Goal: Information Seeking & Learning: Learn about a topic

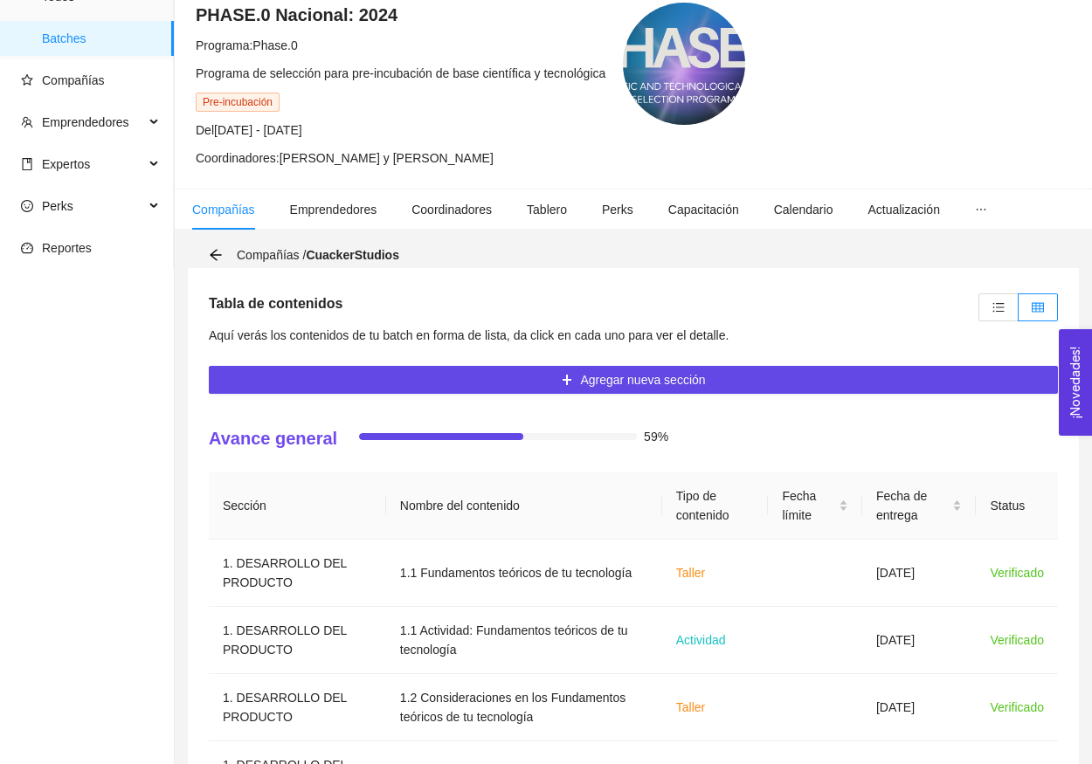
scroll to position [148, 0]
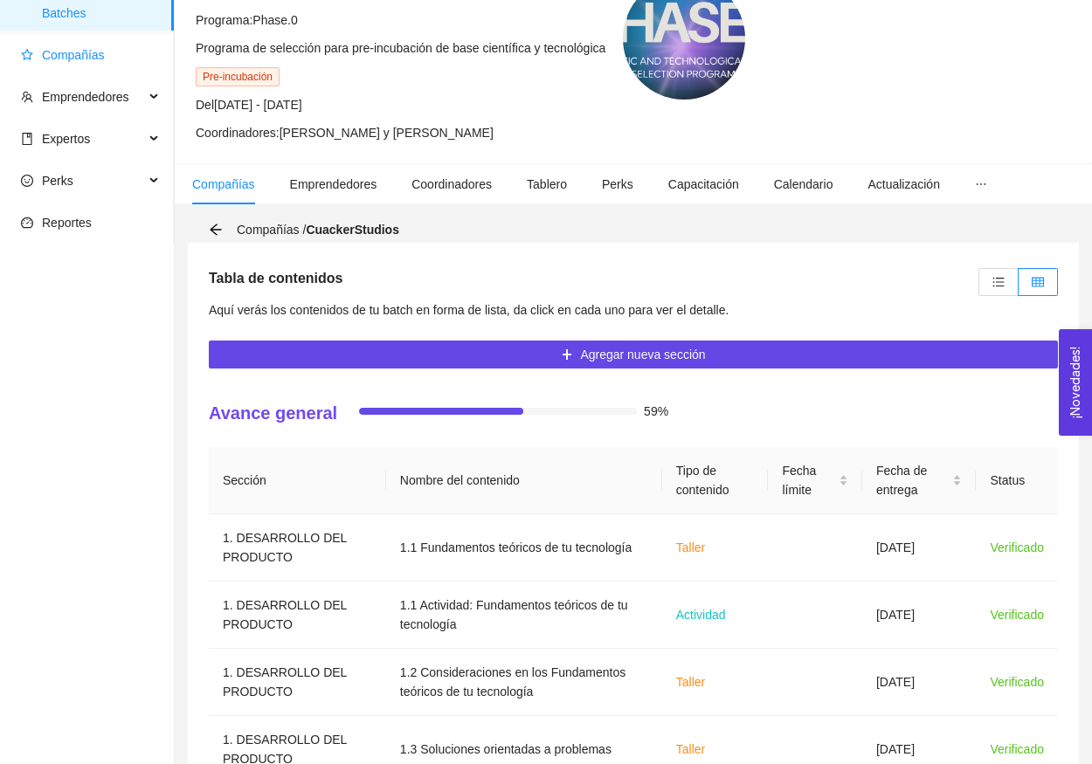
click at [84, 52] on span "Compañías" at bounding box center [73, 55] width 63 height 14
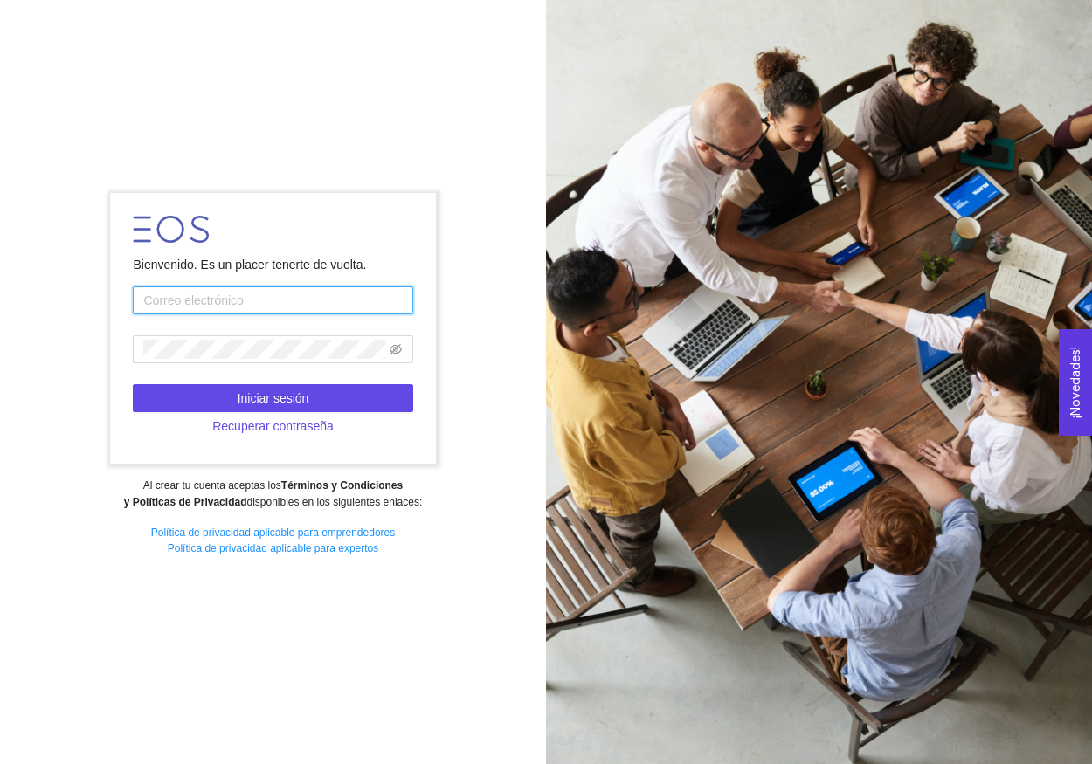
type input "jhidalgoycostilla@startupchihuahua.com"
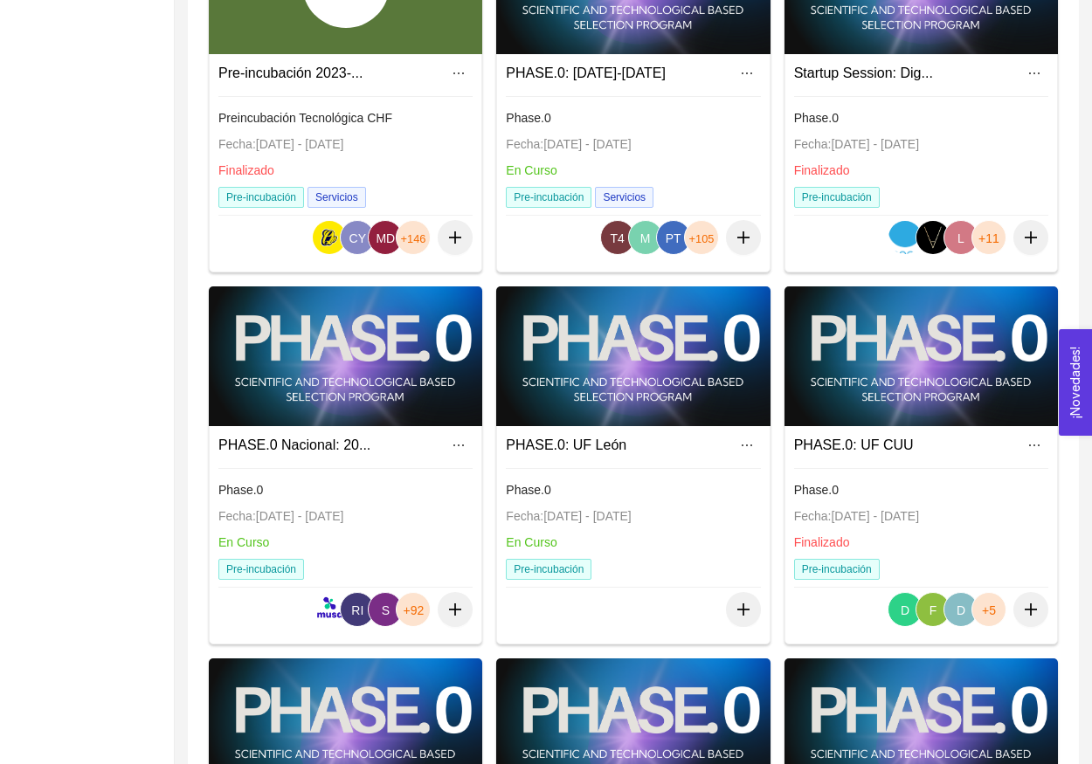
click at [335, 355] on div at bounding box center [345, 357] width 273 height 140
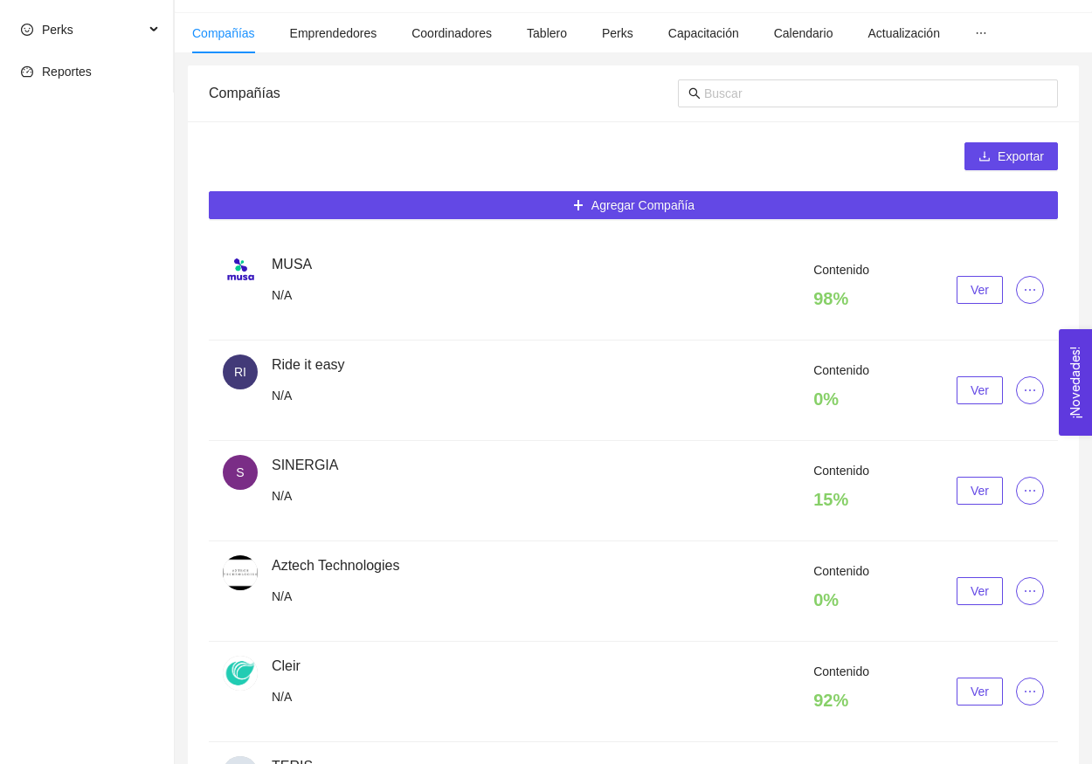
scroll to position [304, 0]
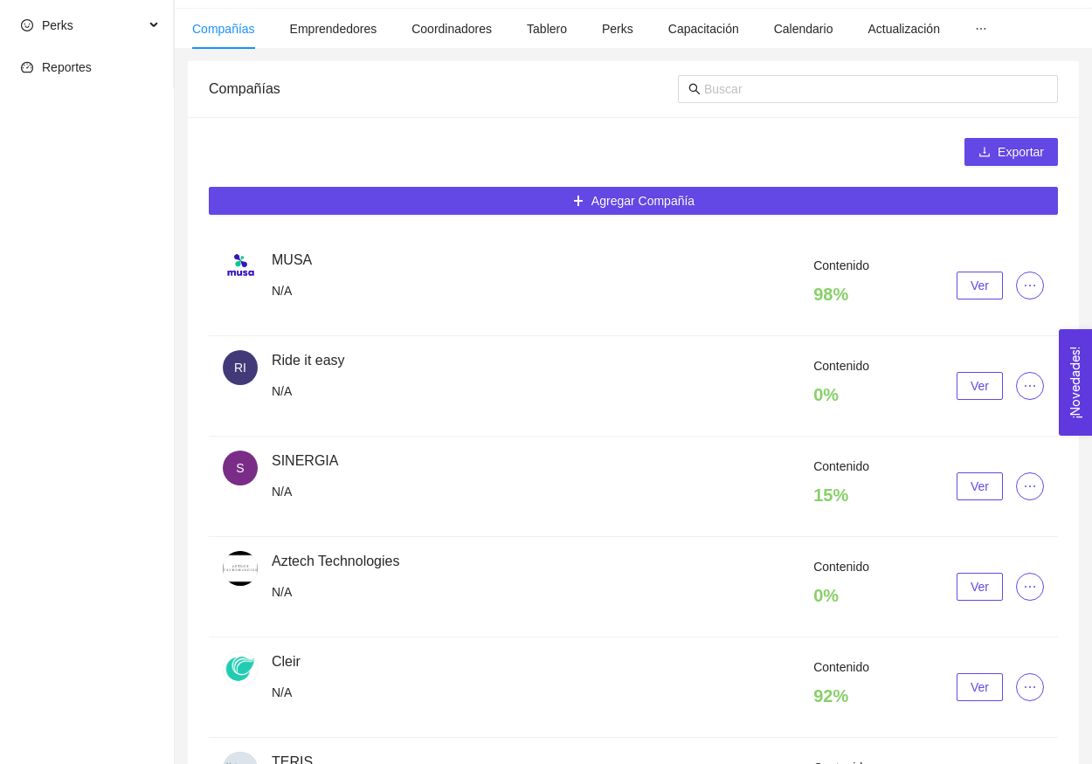
click at [967, 378] on button "Ver" at bounding box center [980, 386] width 46 height 28
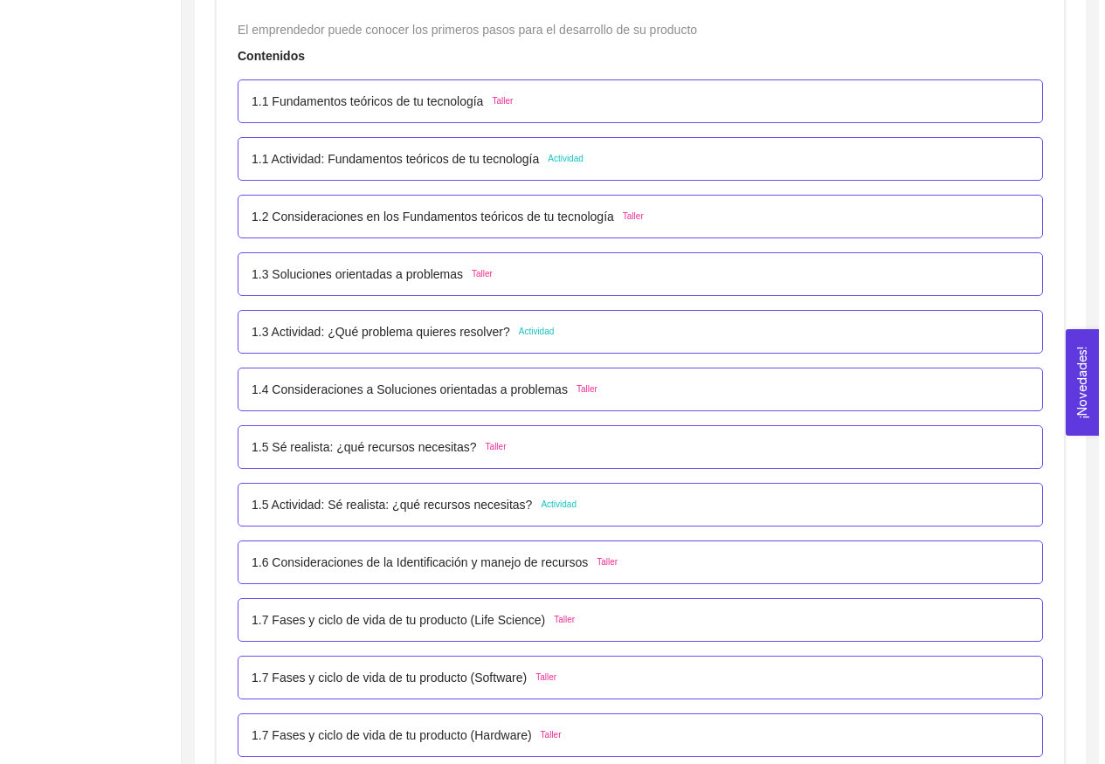
scroll to position [661, 0]
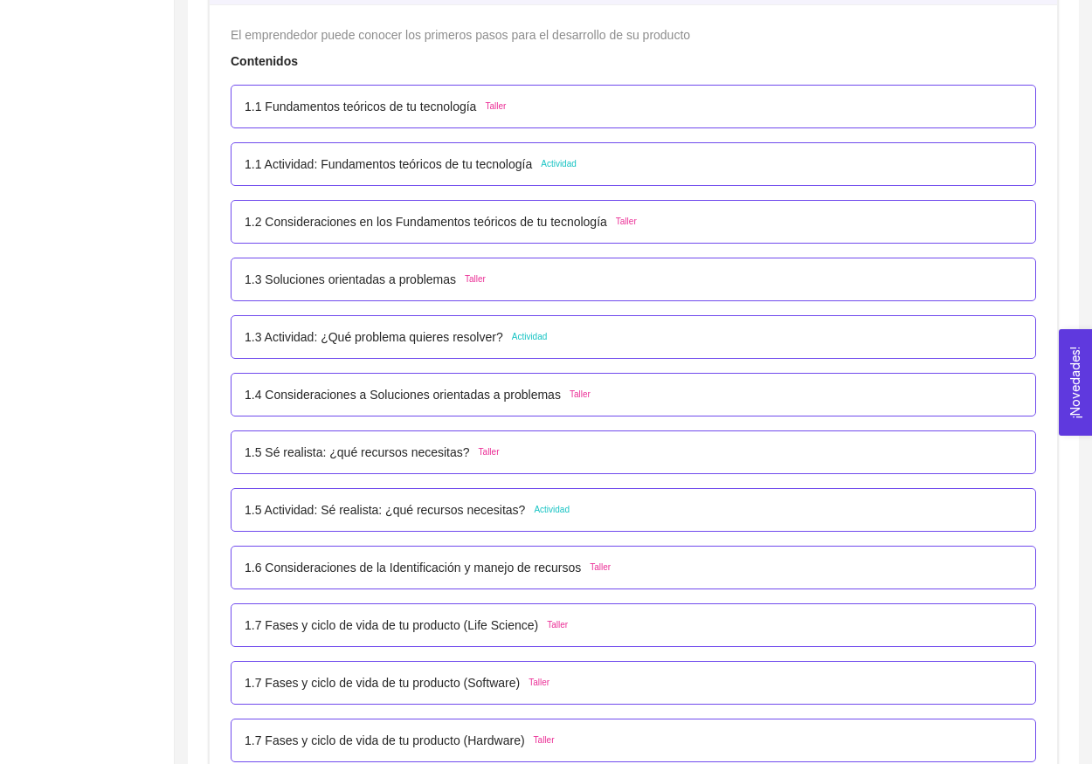
click at [486, 281] on span "Taller" at bounding box center [475, 280] width 21 height 14
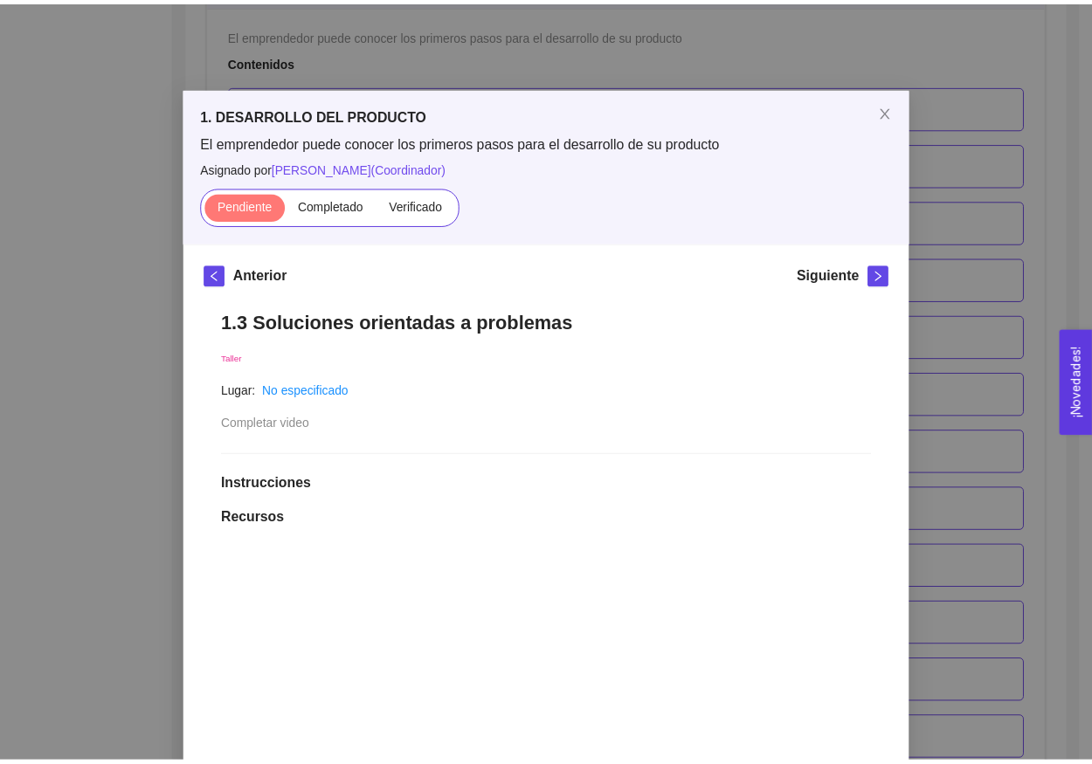
scroll to position [0, 0]
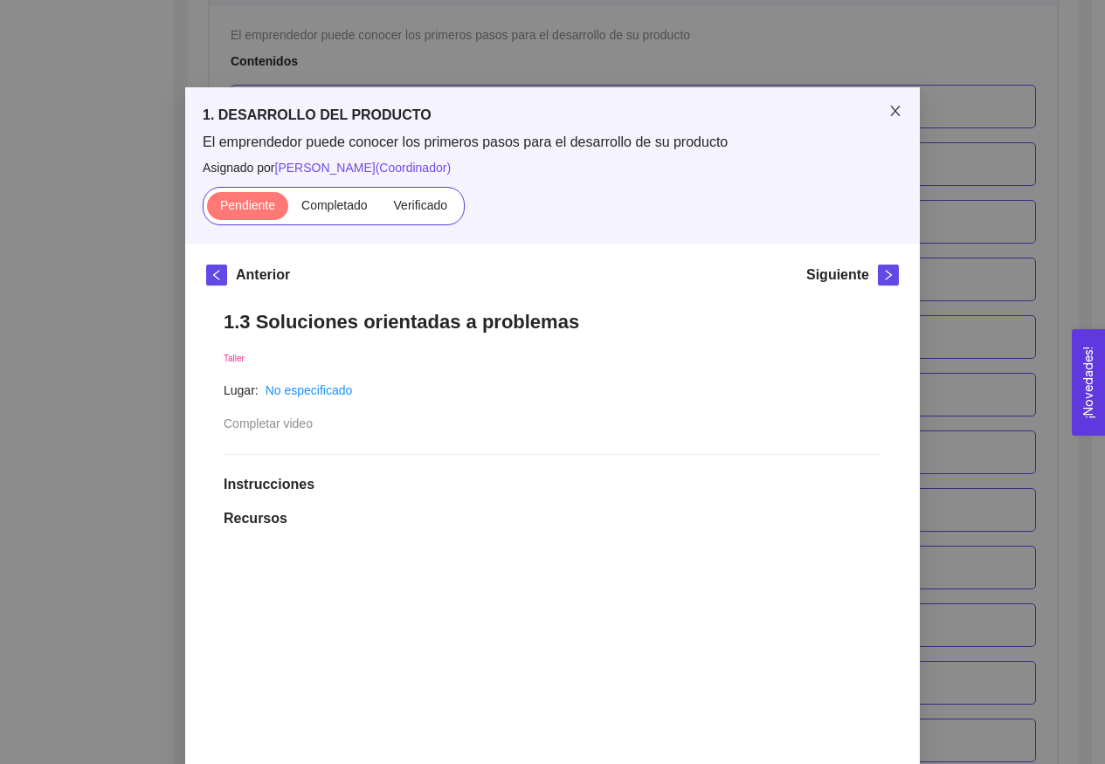
click at [888, 116] on icon "close" at bounding box center [895, 111] width 14 height 14
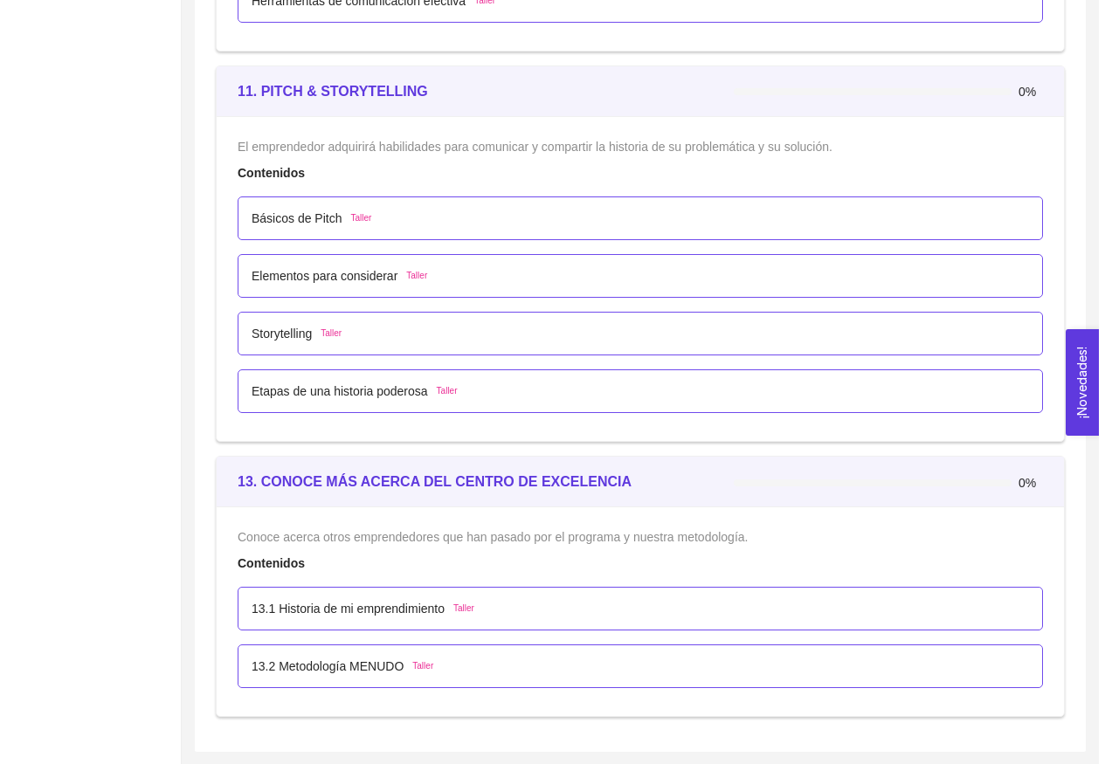
scroll to position [7613, 0]
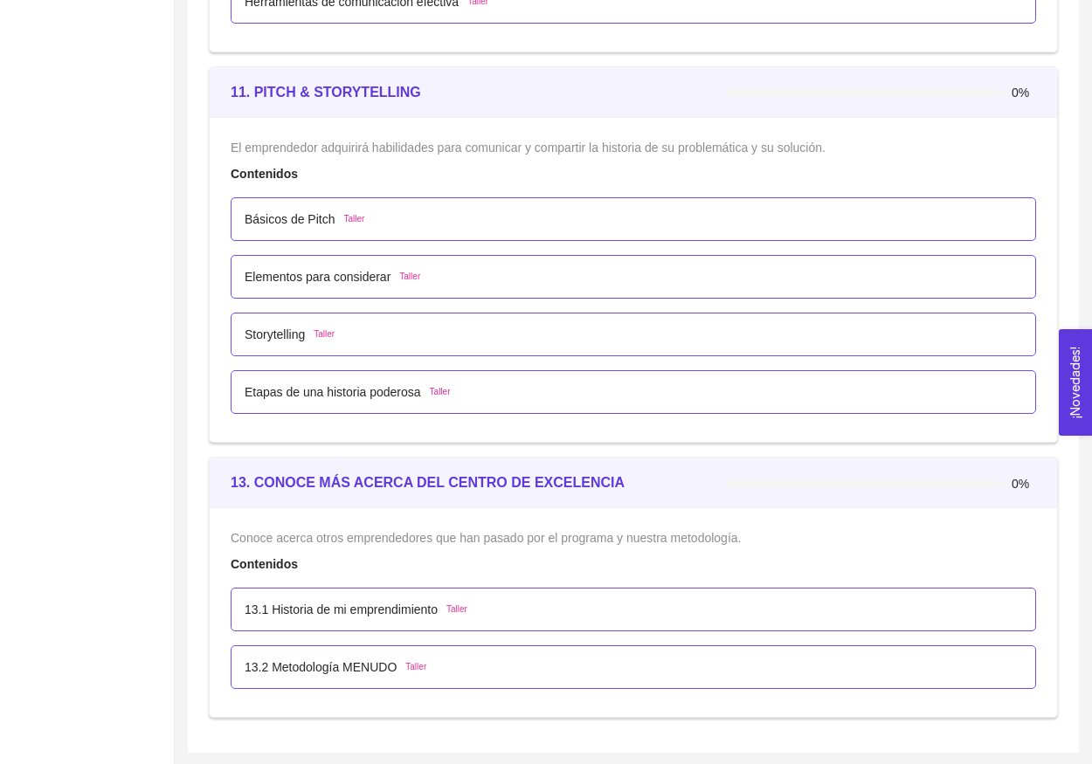
click at [392, 603] on p "13.1 Historia de mi emprendimiento" at bounding box center [341, 609] width 193 height 19
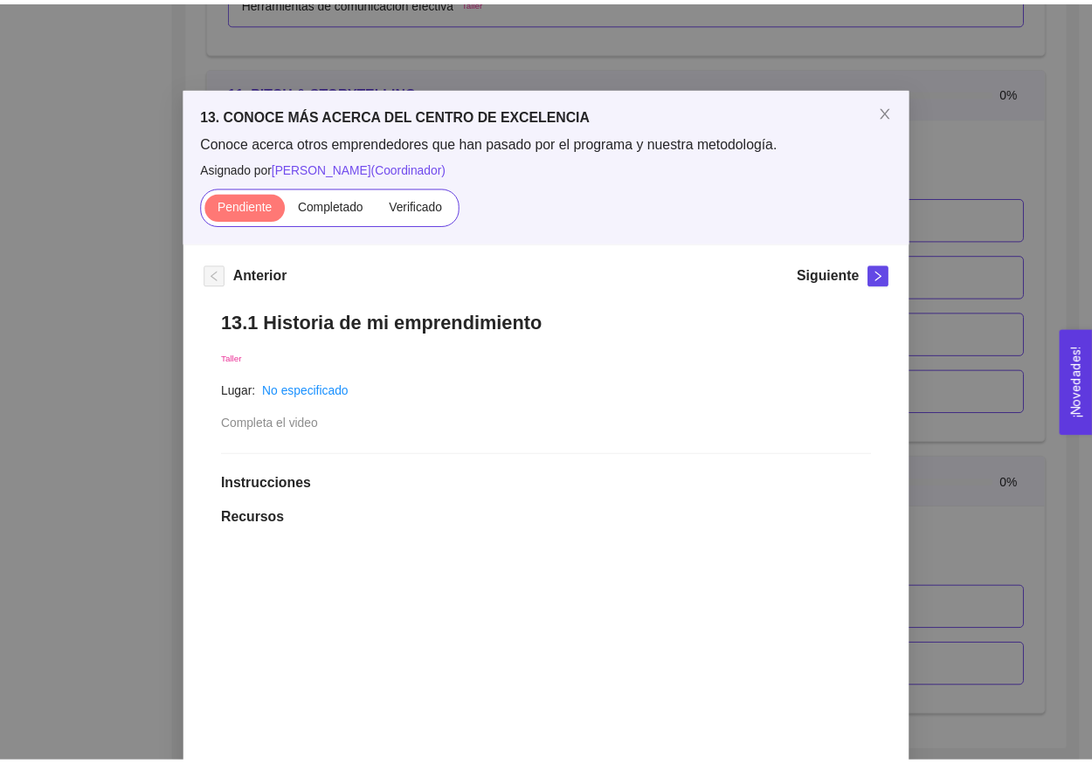
scroll to position [0, 0]
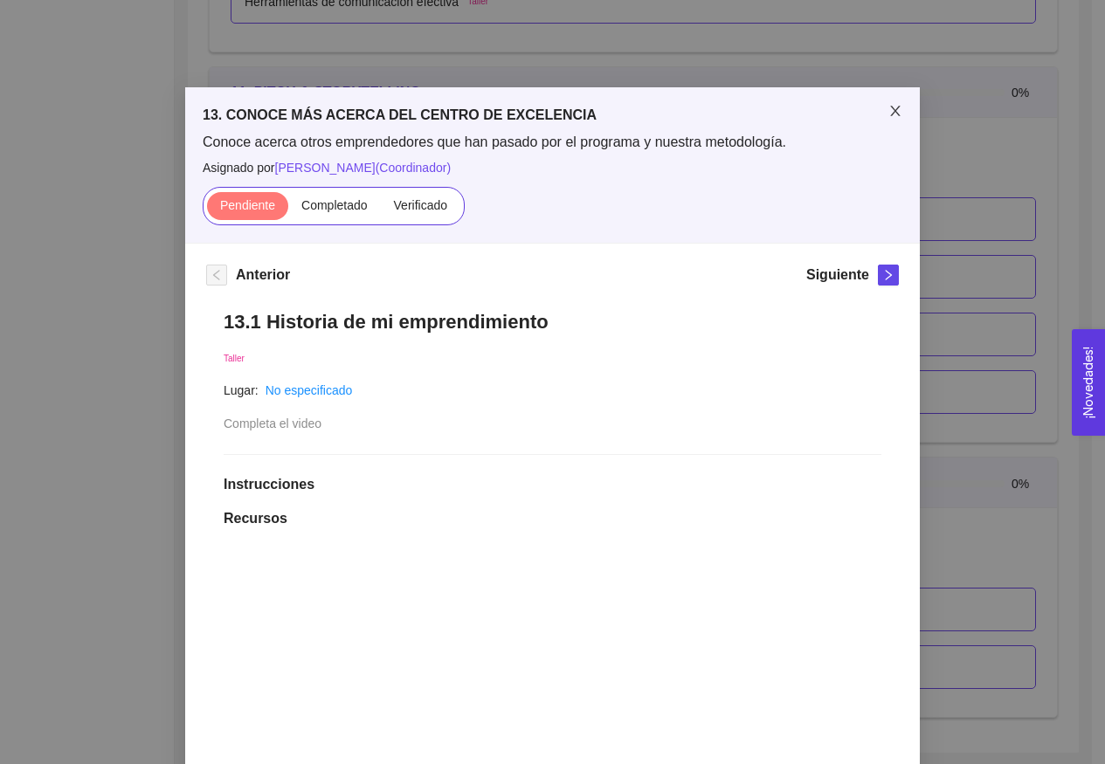
click at [890, 109] on icon "close" at bounding box center [895, 111] width 14 height 14
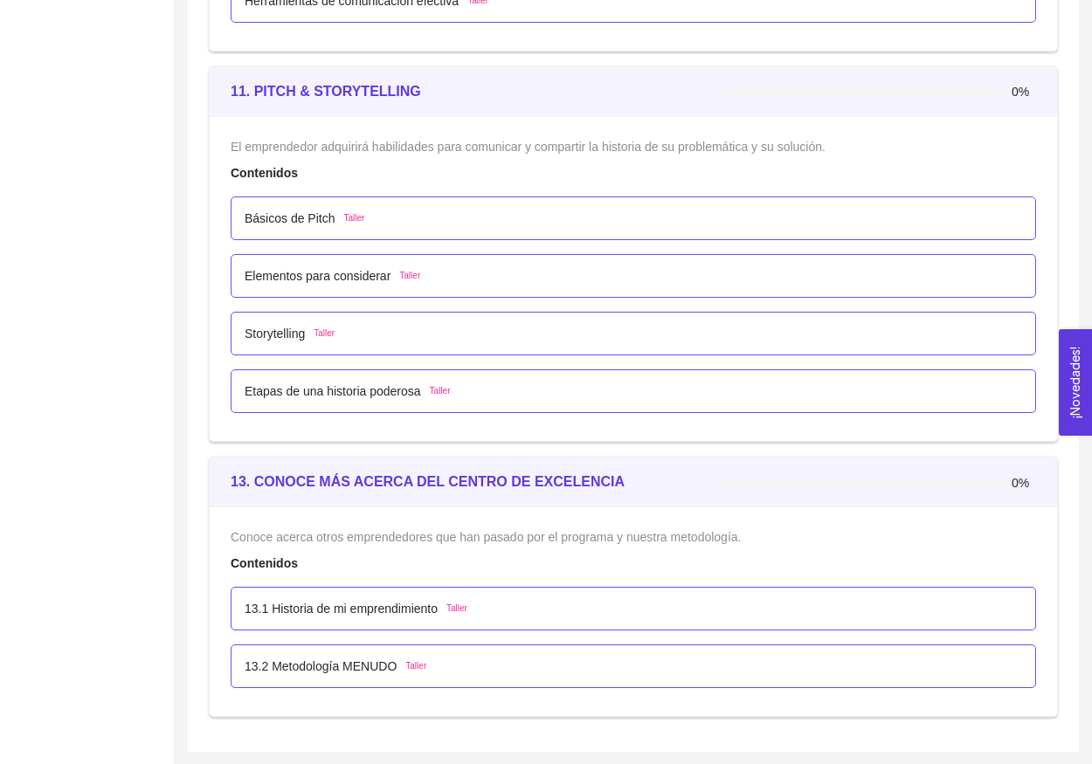
scroll to position [7613, 0]
click at [401, 608] on p "13.1 Historia de mi emprendimiento" at bounding box center [341, 609] width 193 height 19
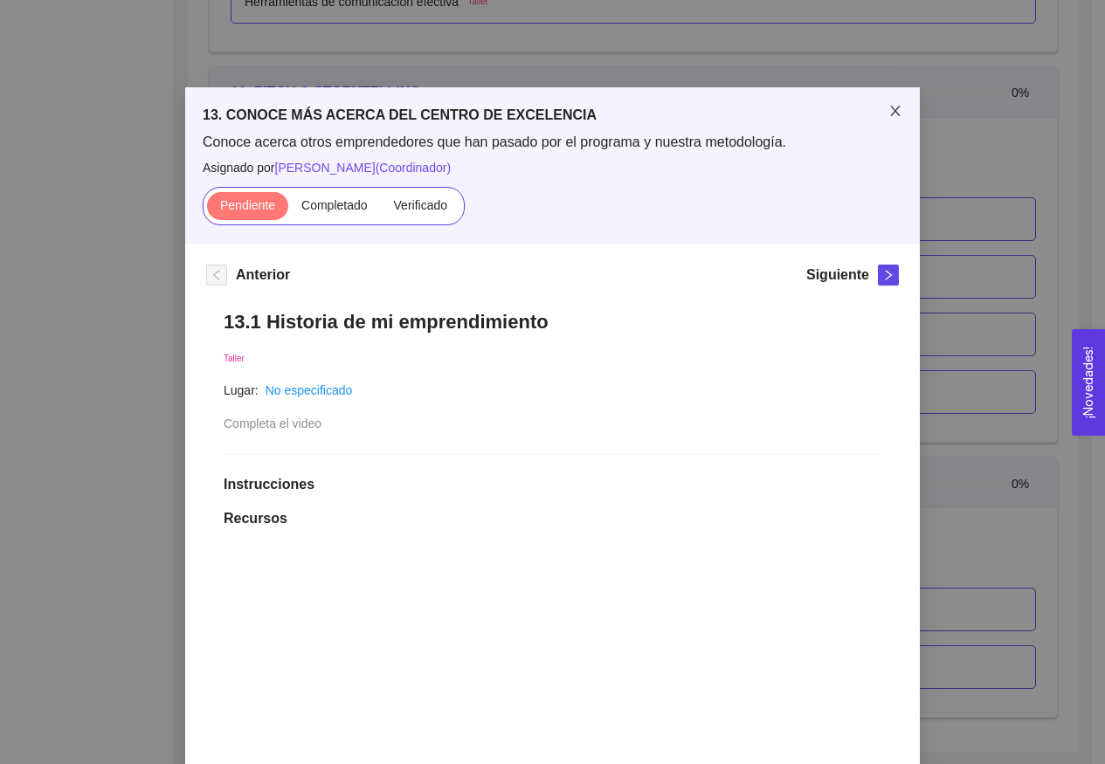
click at [883, 102] on span "Close" at bounding box center [895, 111] width 49 height 49
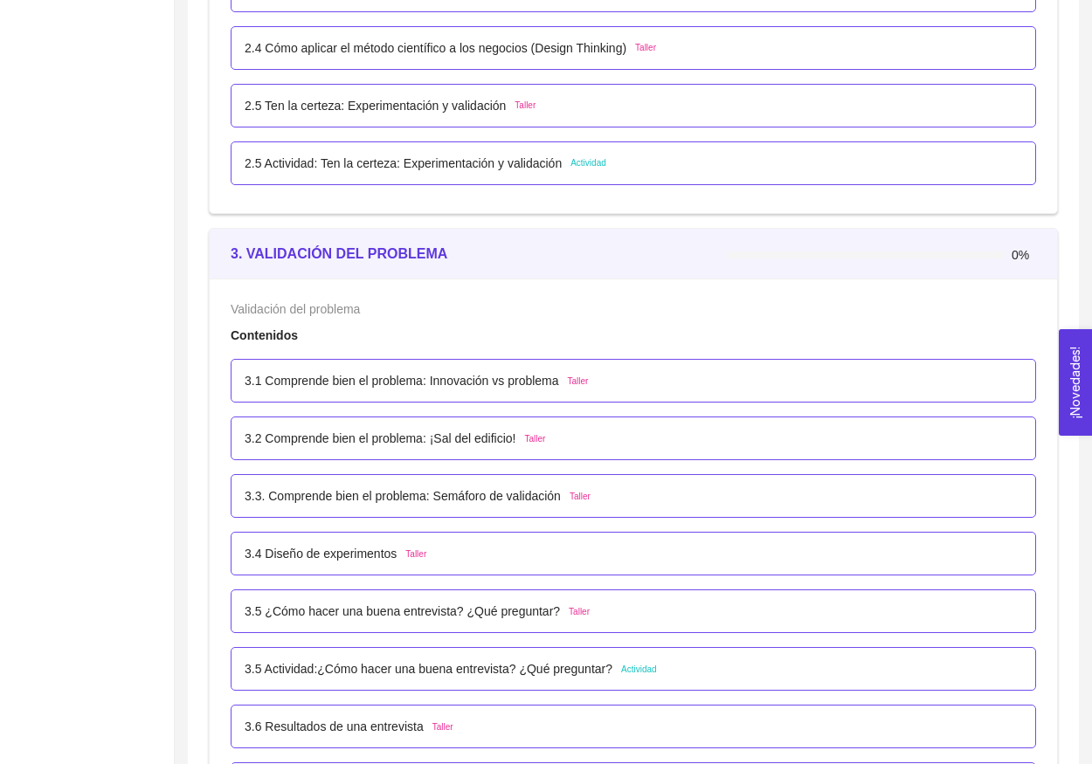
scroll to position [2404, 0]
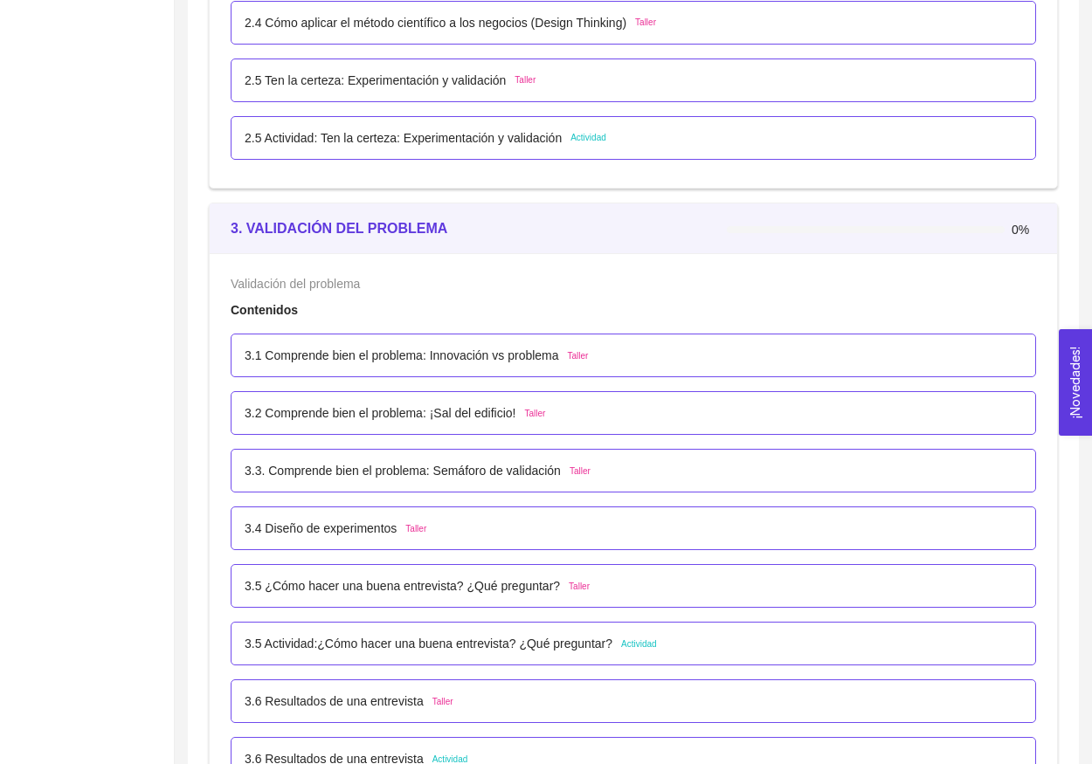
click at [478, 360] on p "3.1 Comprende bien el problema: Innovación vs problema" at bounding box center [402, 355] width 314 height 19
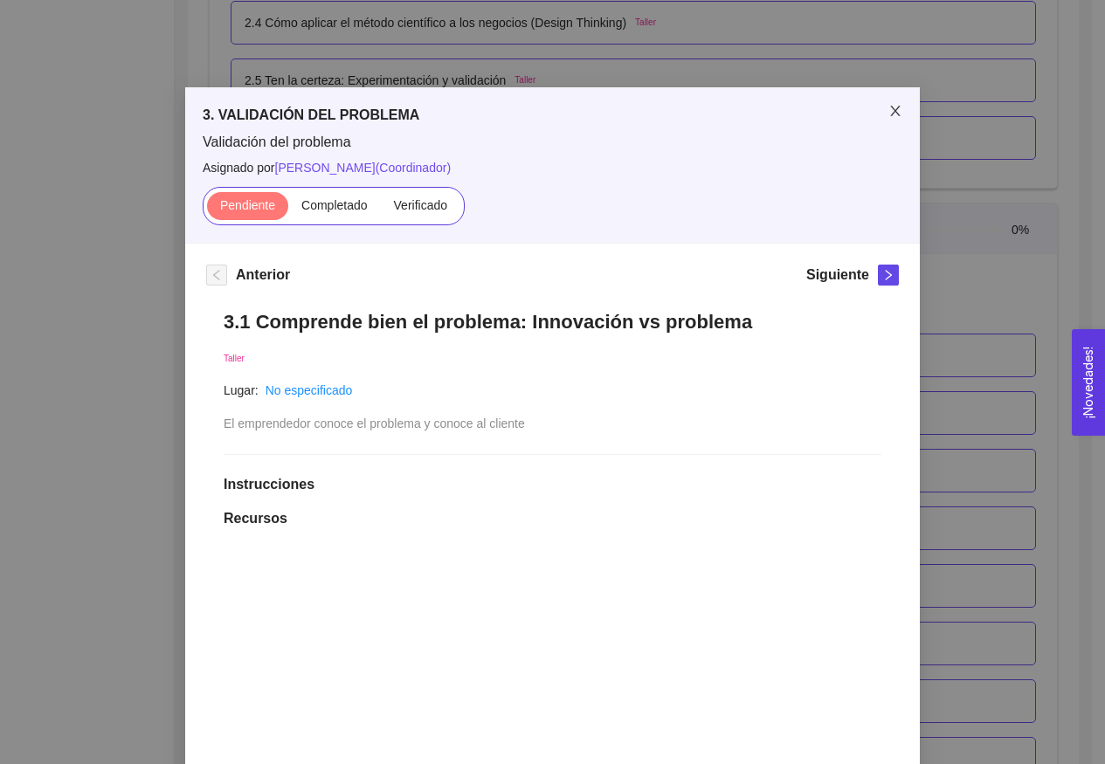
click at [888, 117] on icon "close" at bounding box center [895, 111] width 14 height 14
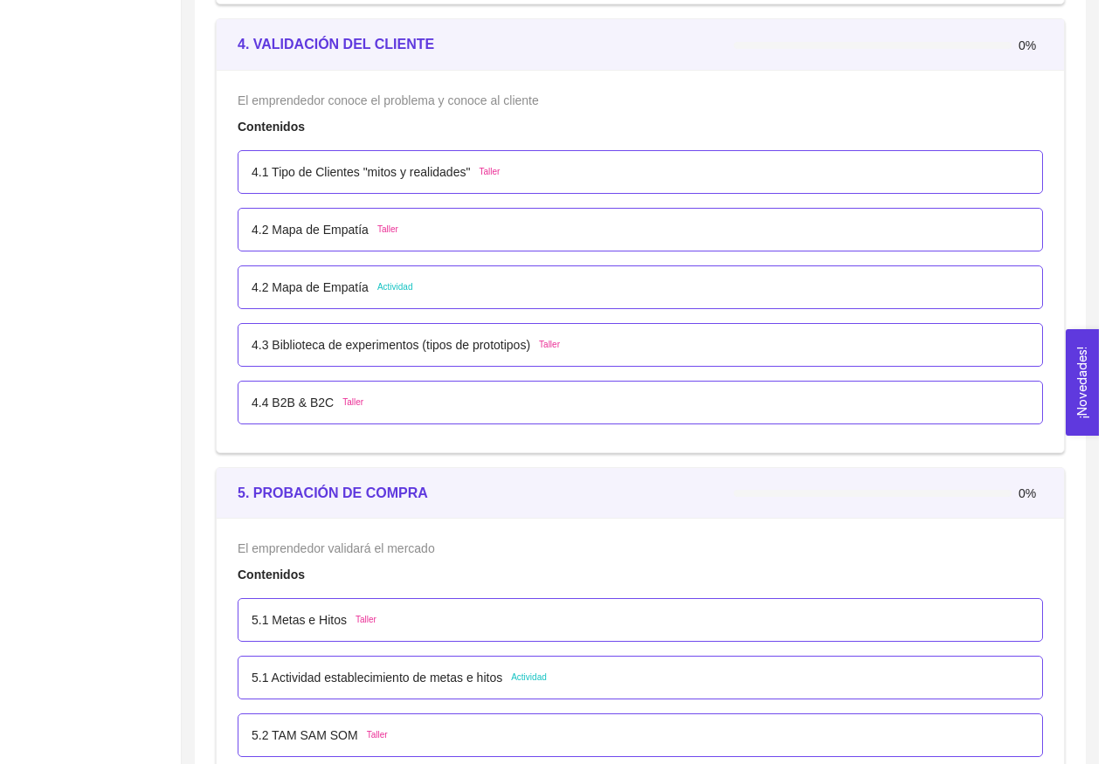
scroll to position [3206, 0]
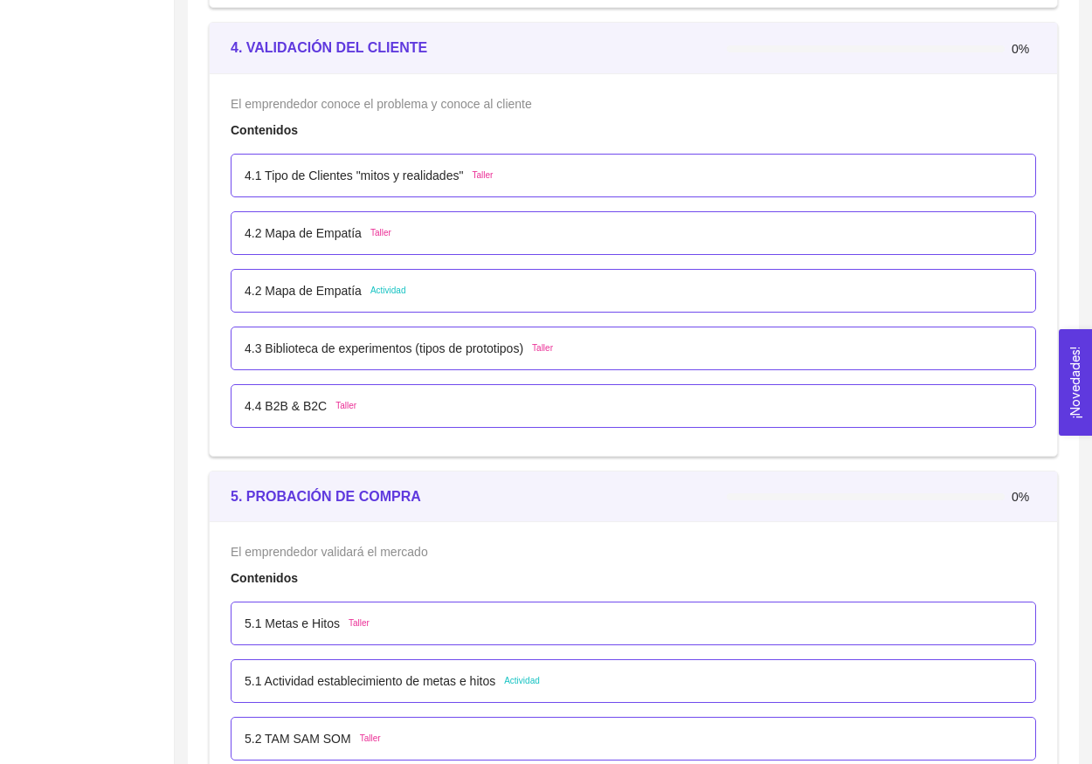
click at [422, 172] on p "4.1 Tipo de Clientes "mitos y realidades"" at bounding box center [354, 175] width 218 height 19
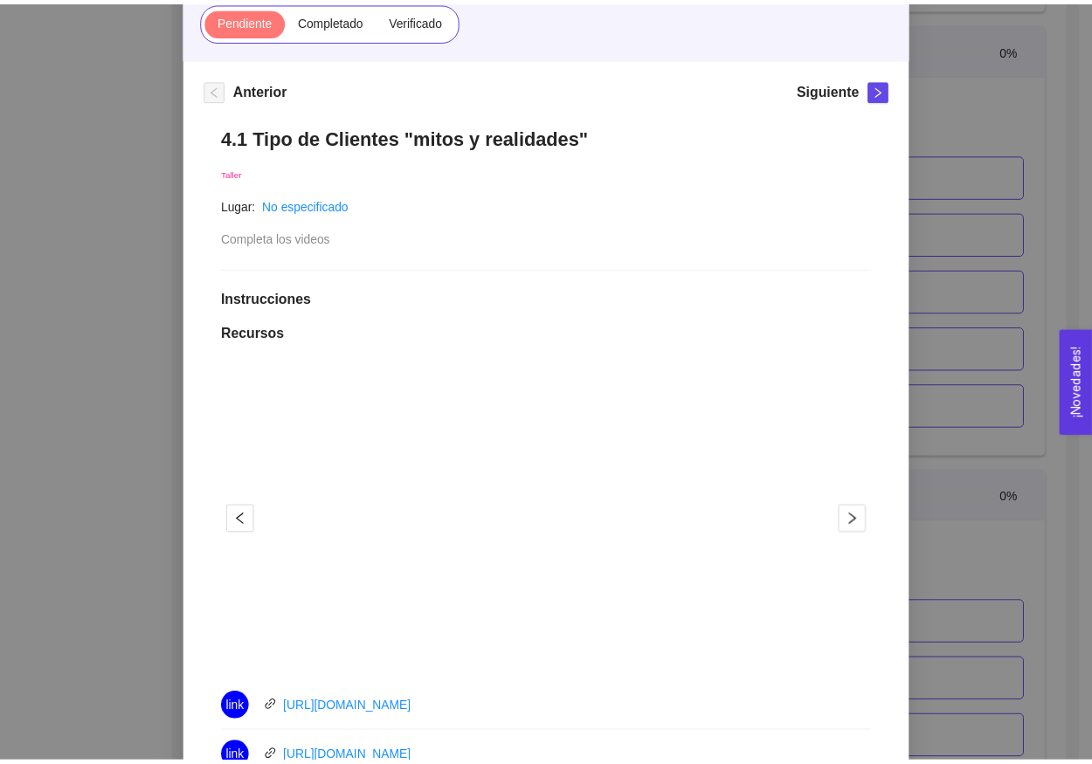
scroll to position [220, 0]
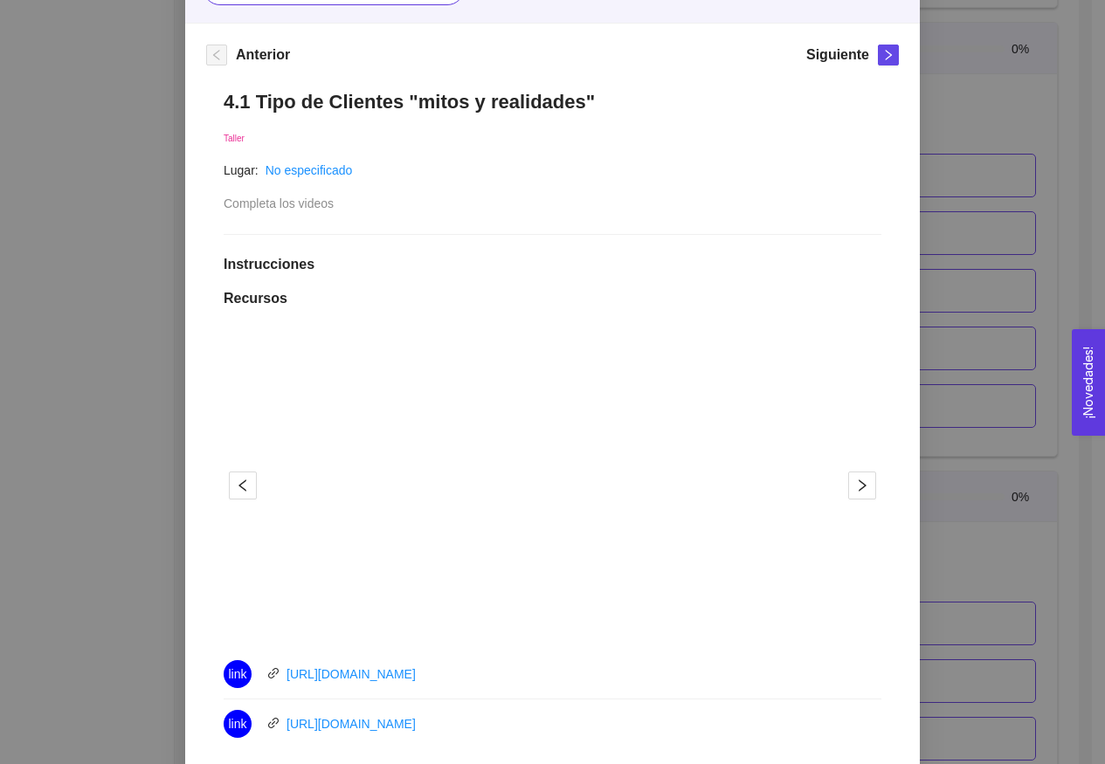
click at [977, 74] on div "4. VALIDACIÓN DEL CLIENTE El emprendedor conoce el problema y conoce al cliente…" at bounding box center [552, 382] width 1105 height 764
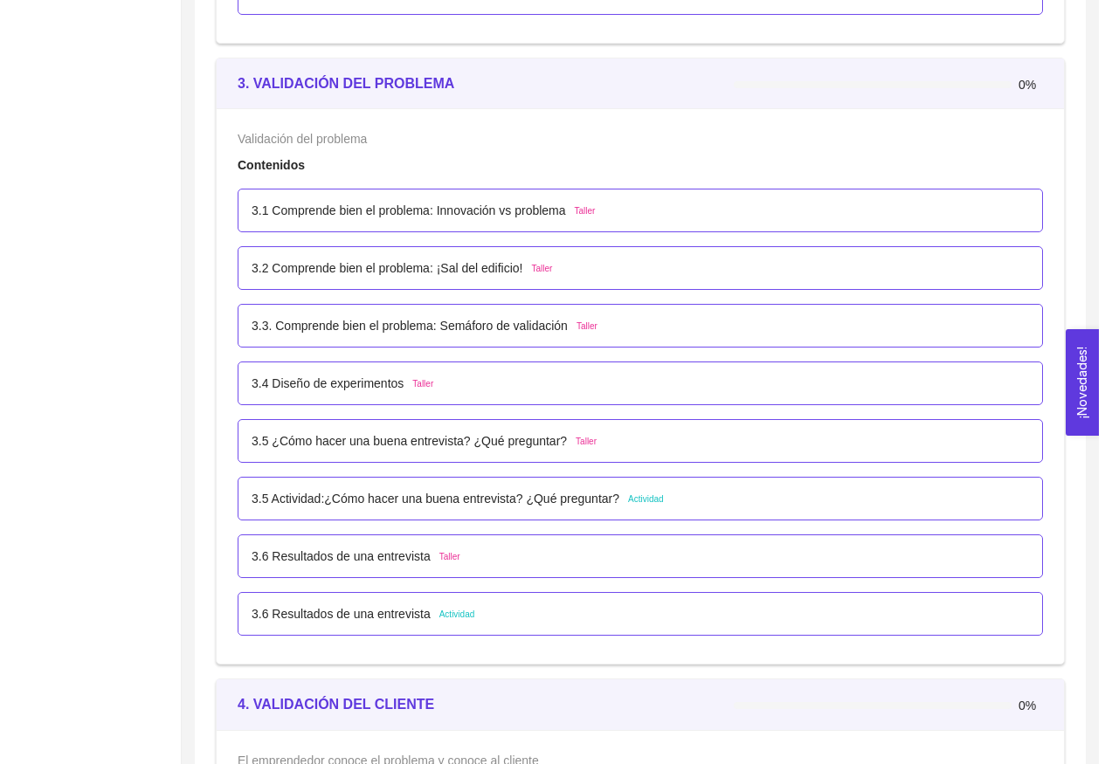
scroll to position [2523, 0]
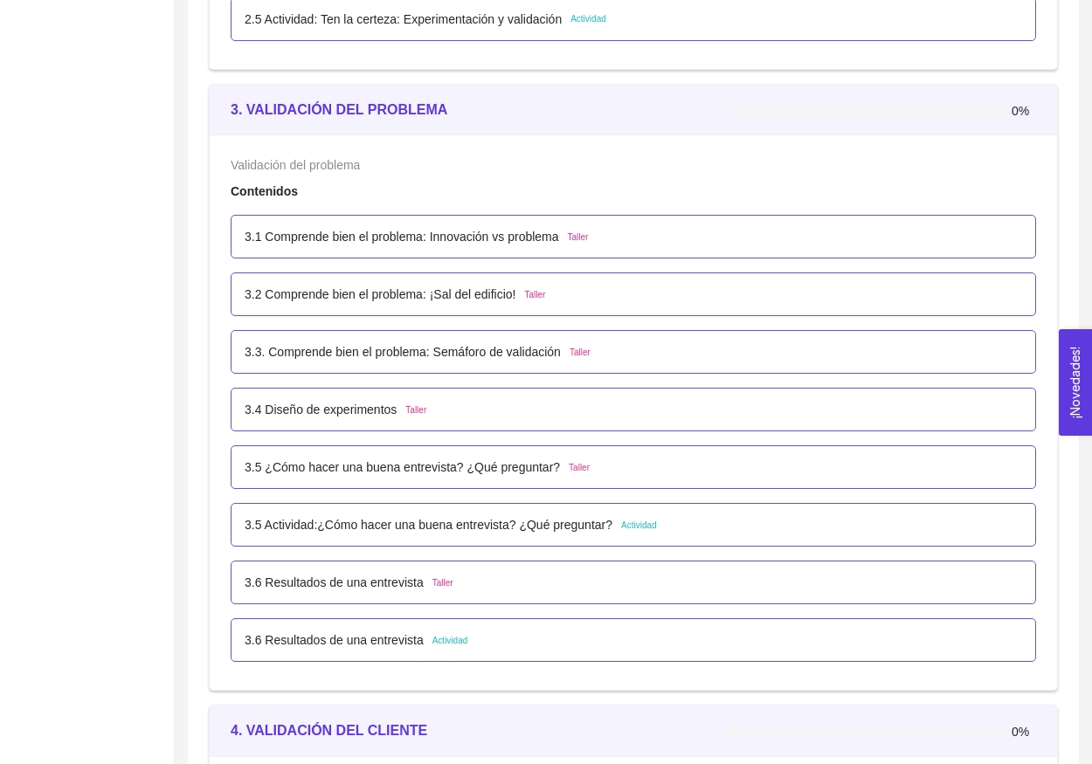
click at [519, 229] on p "3.1 Comprende bien el problema: Innovación vs problema" at bounding box center [402, 236] width 314 height 19
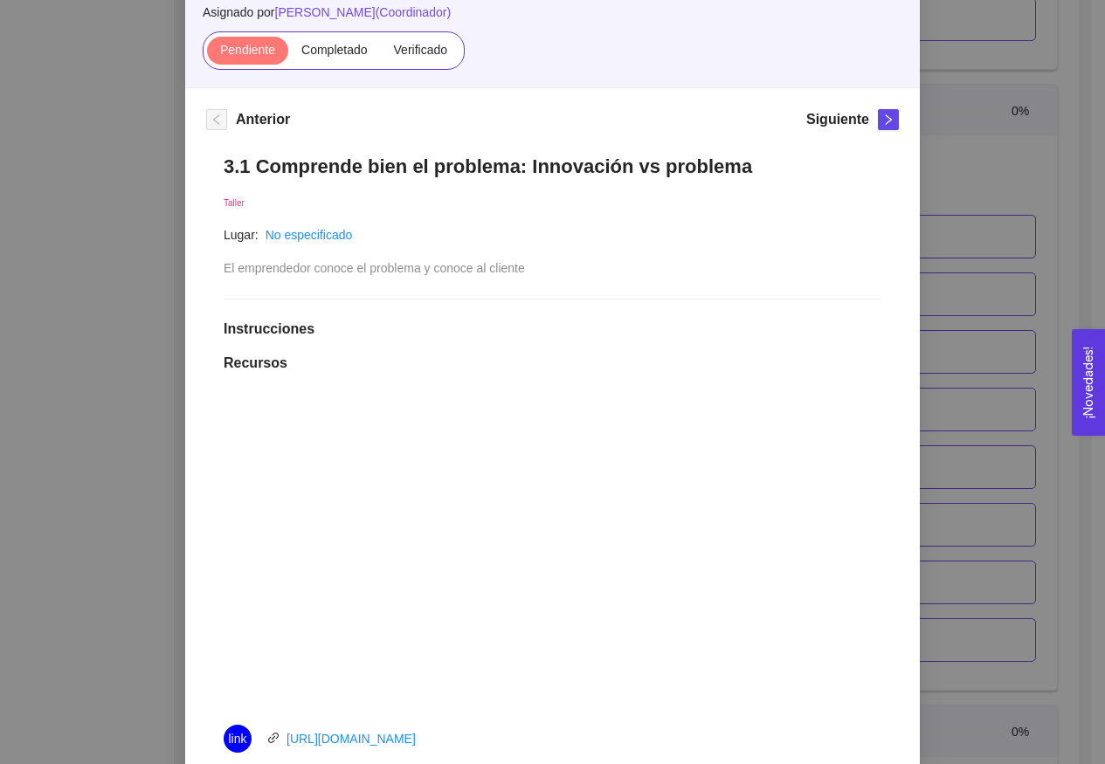
scroll to position [155, 0]
click at [889, 114] on span "right" at bounding box center [888, 120] width 19 height 12
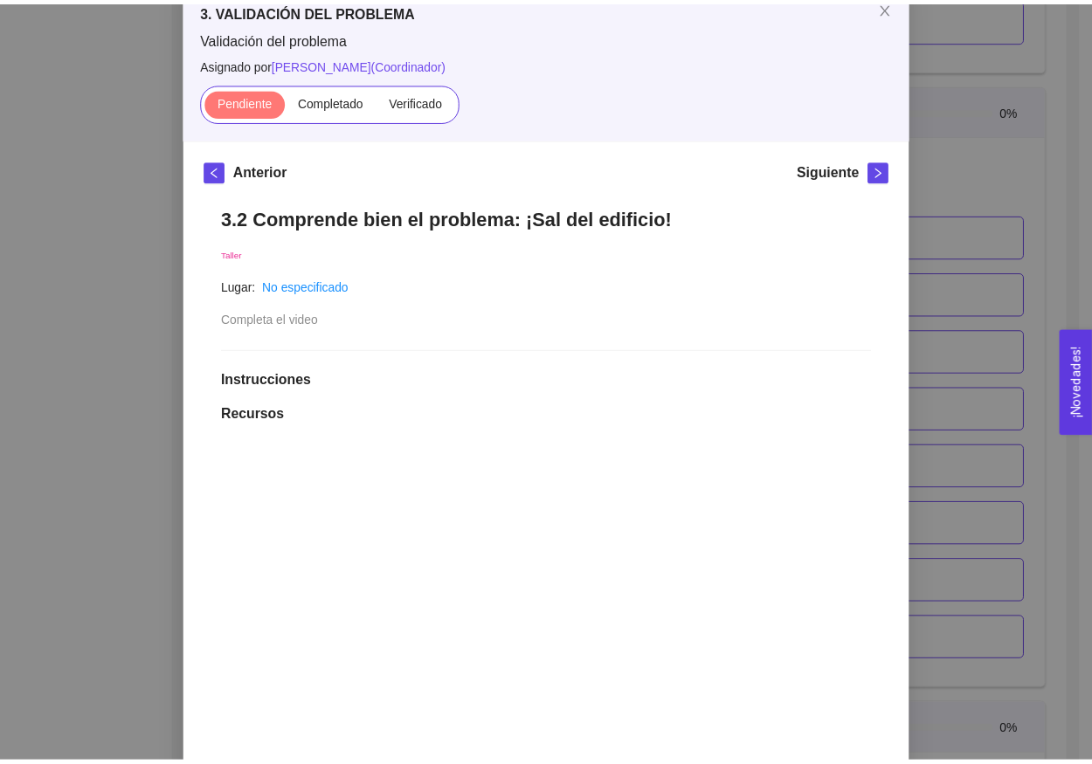
scroll to position [95, 0]
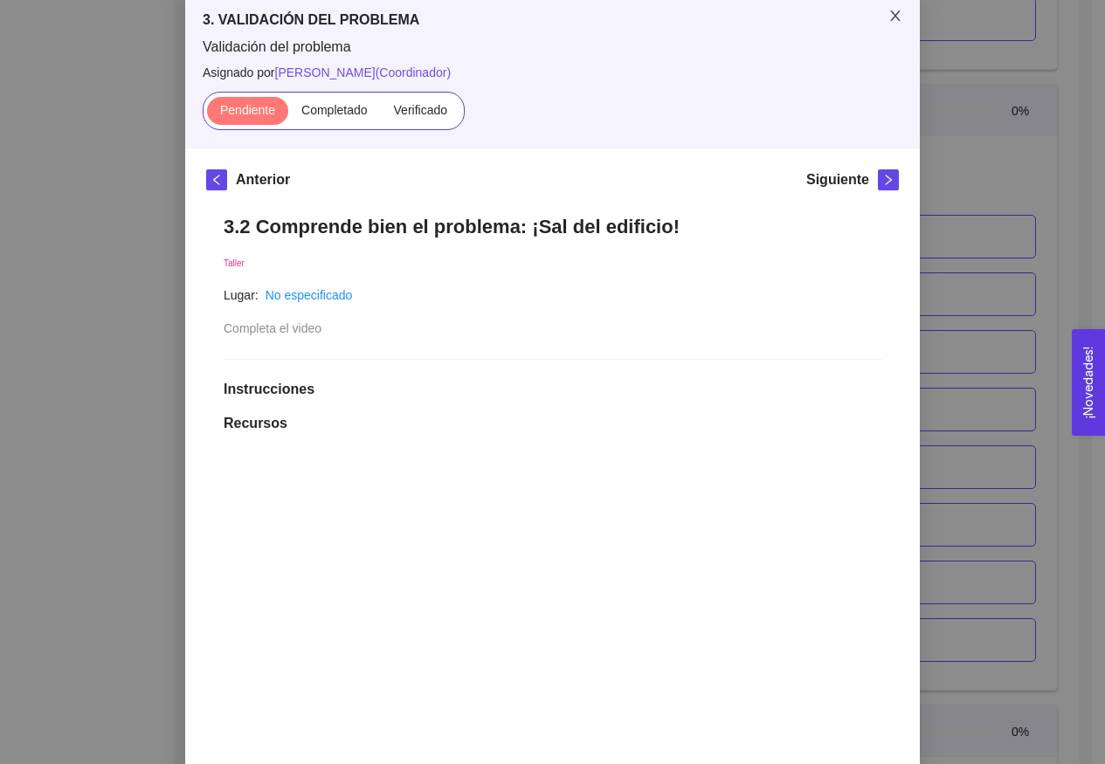
click at [890, 17] on icon "close" at bounding box center [895, 15] width 10 height 10
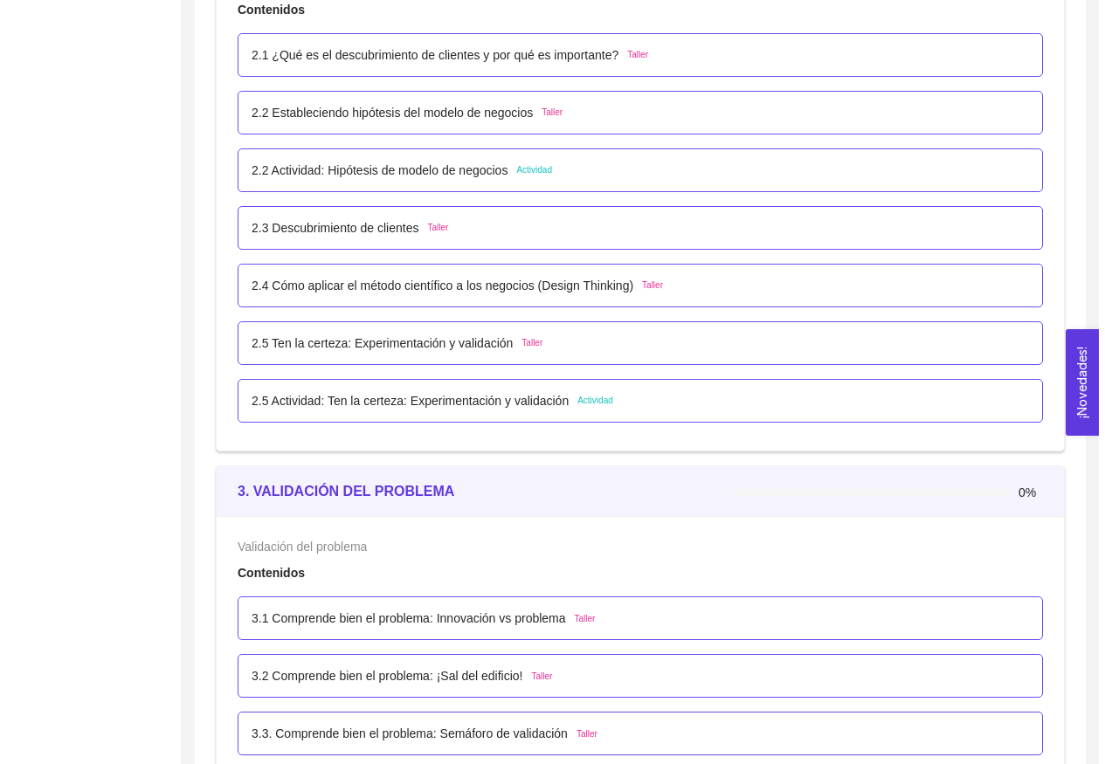
scroll to position [2131, 0]
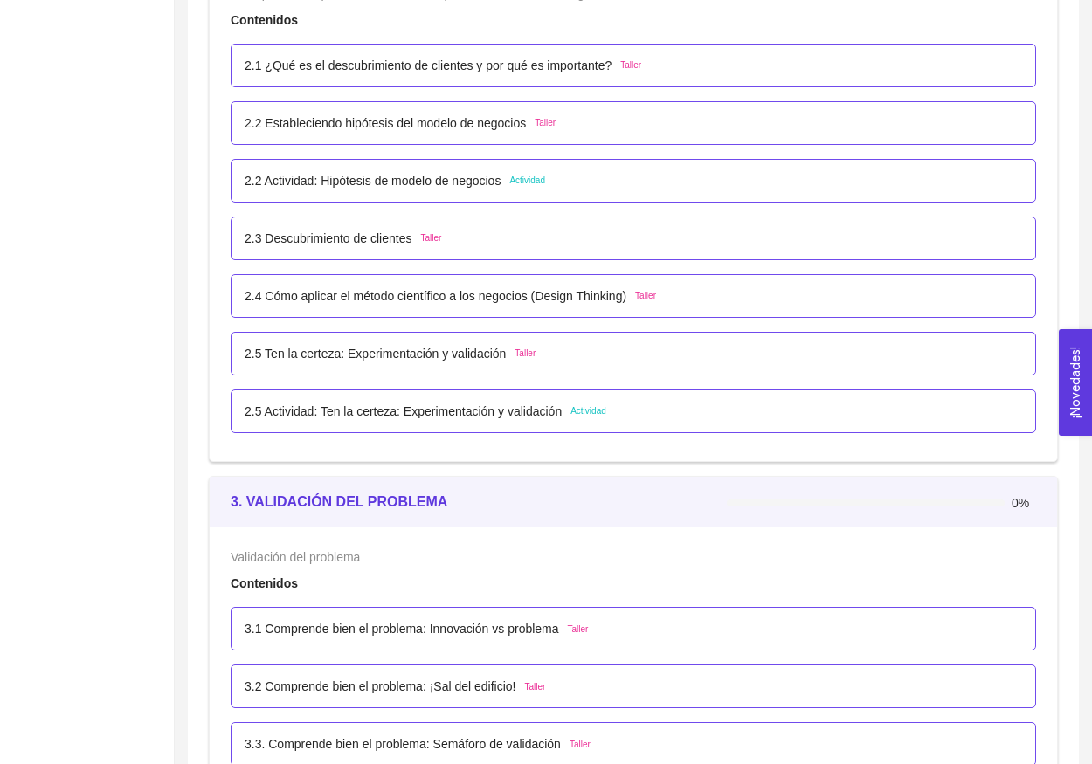
click at [481, 64] on p "2.1 ¿Qué es el descubrimiento de clientes y por qué es importante?" at bounding box center [428, 65] width 367 height 19
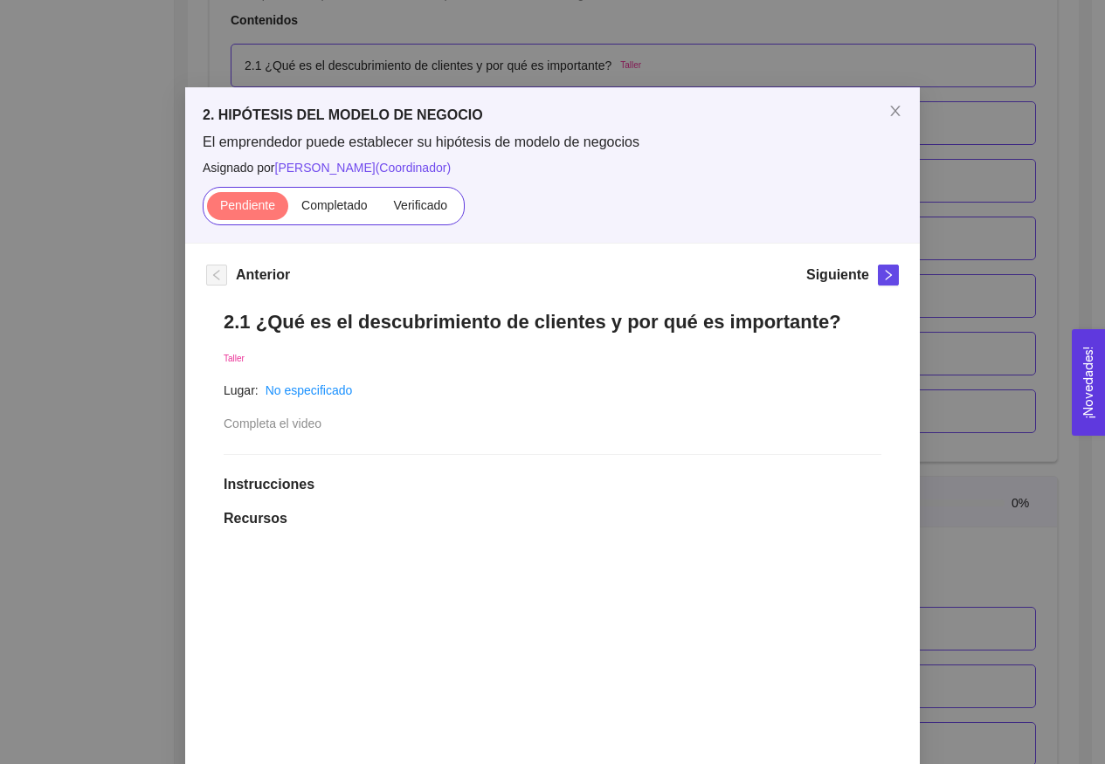
scroll to position [218, 0]
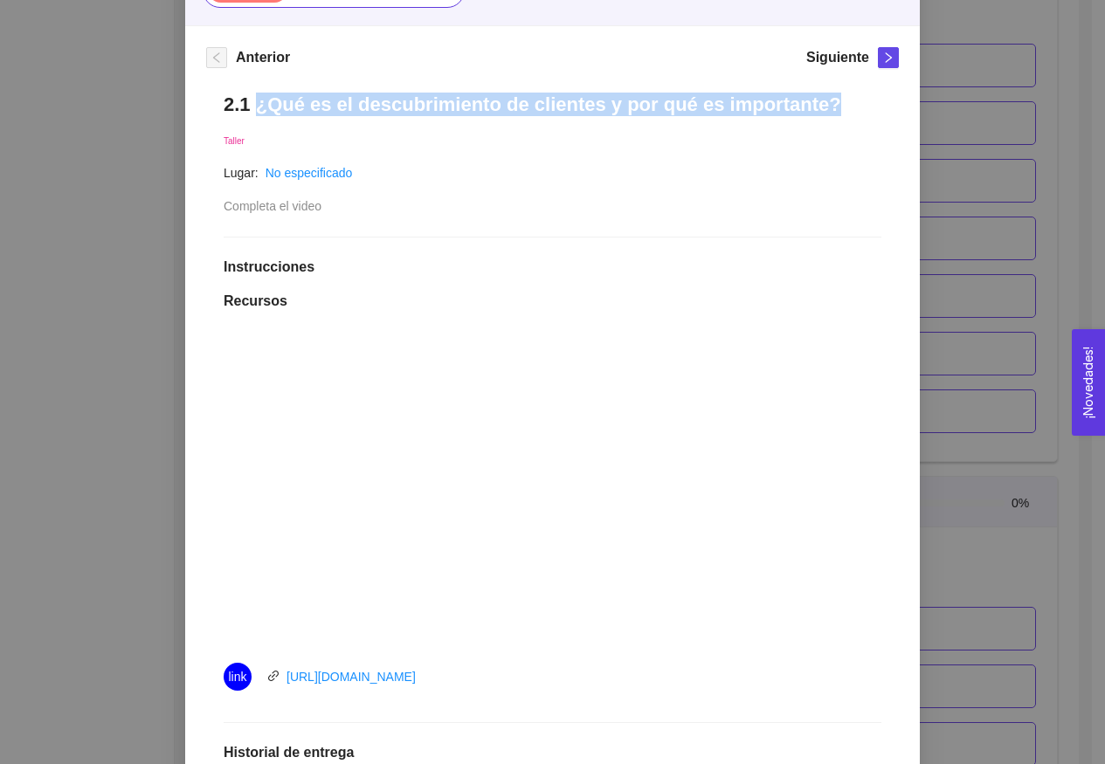
drag, startPoint x: 250, startPoint y: 100, endPoint x: 802, endPoint y: 95, distance: 552.1
click at [802, 95] on h1 "2.1 ¿Qué es el descubrimiento de clientes y por qué es importante?" at bounding box center [553, 105] width 658 height 24
copy h1 "¿Qué es el descubrimiento de clientes y por qué es importante?"
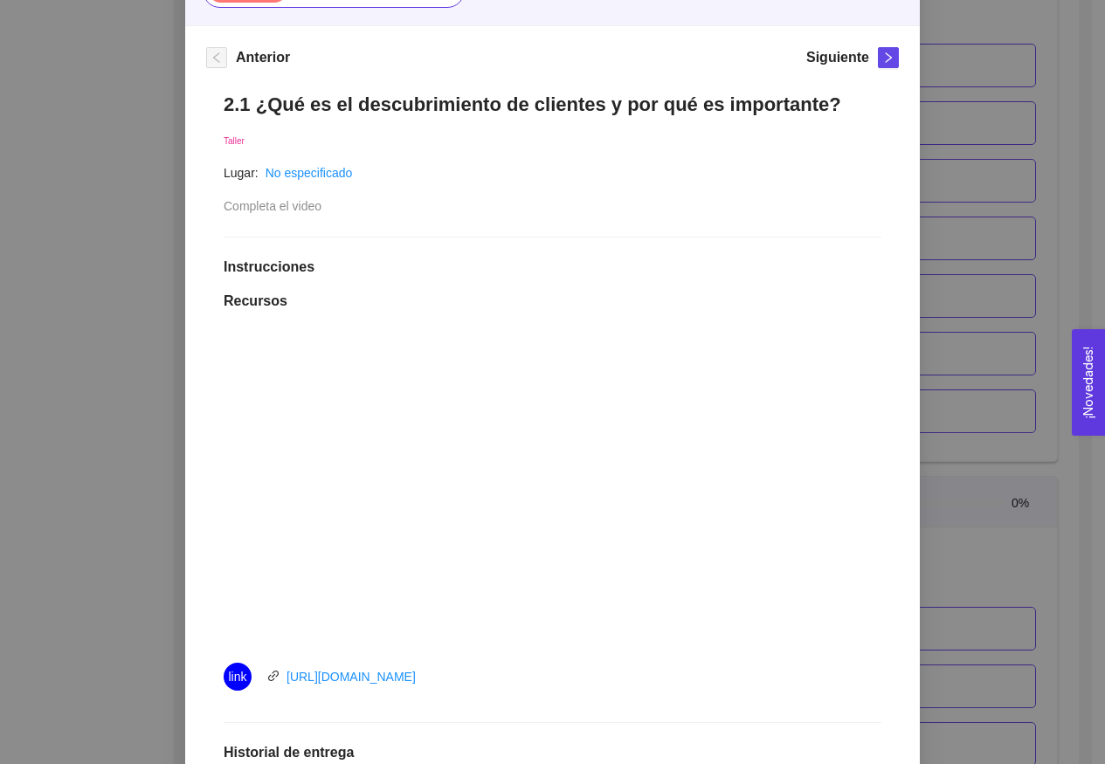
click at [821, 253] on div "2.1 ¿Qué es el descubrimiento de clientes y por qué es importante? Taller Lugar…" at bounding box center [552, 562] width 693 height 974
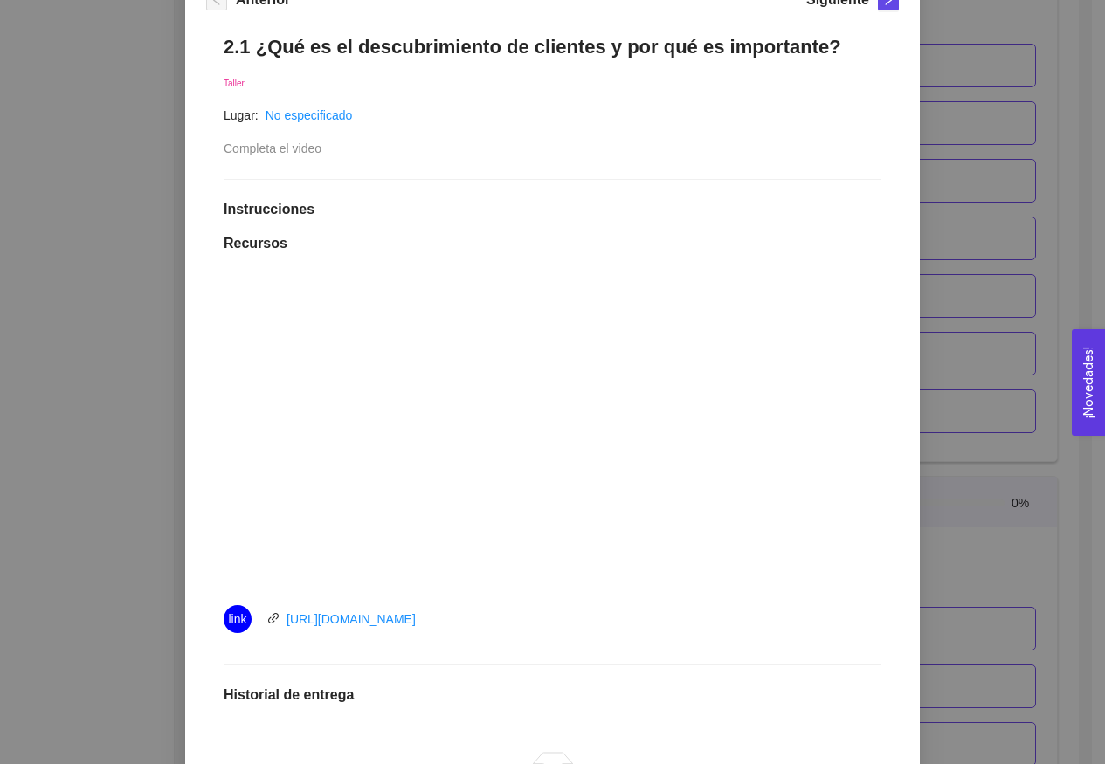
scroll to position [252, 0]
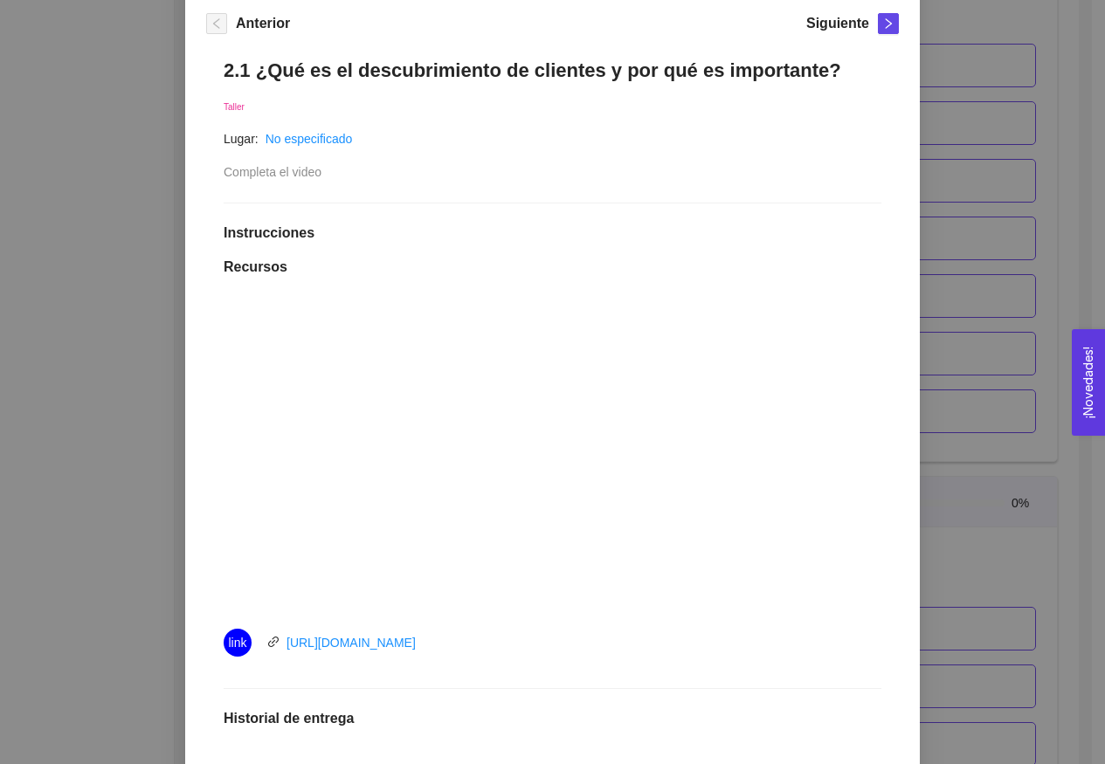
click at [844, 475] on div at bounding box center [553, 454] width 658 height 314
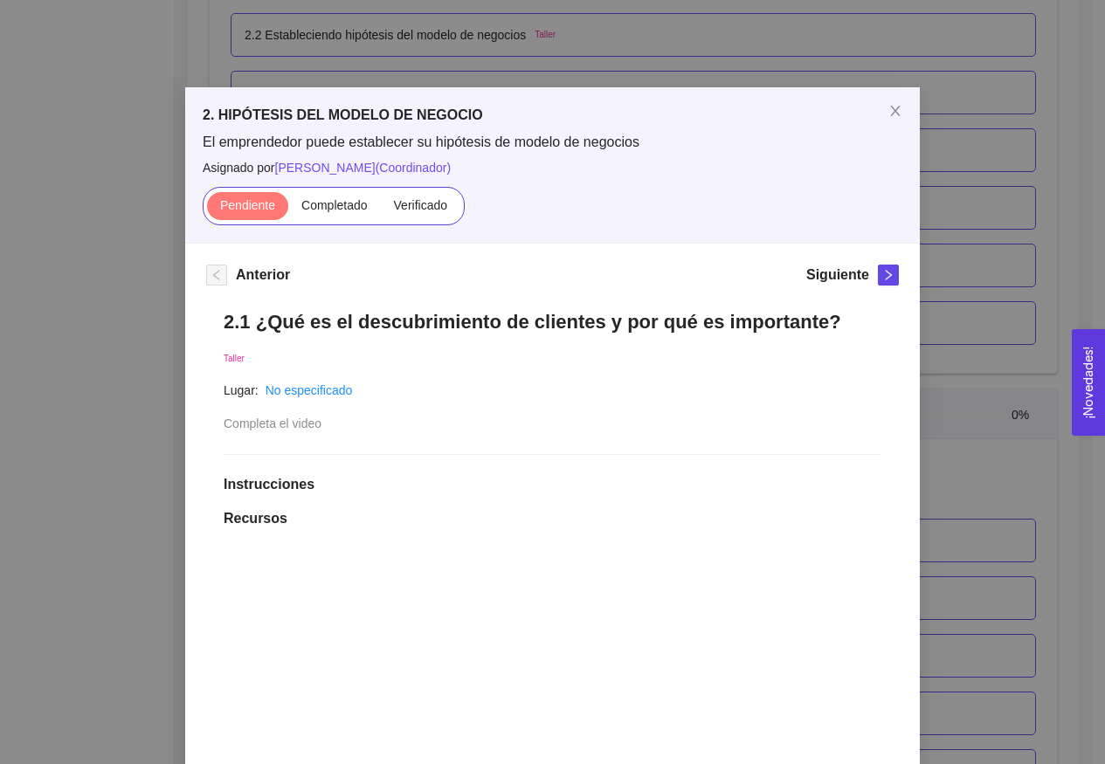
scroll to position [0, 0]
click at [883, 256] on div "Anterior Siguiente 2.1 ¿Qué es el descubrimiento de clientes y por qué es impor…" at bounding box center [552, 766] width 735 height 1044
click at [883, 270] on icon "right" at bounding box center [888, 275] width 12 height 12
click at [891, 118] on icon "close" at bounding box center [895, 111] width 14 height 14
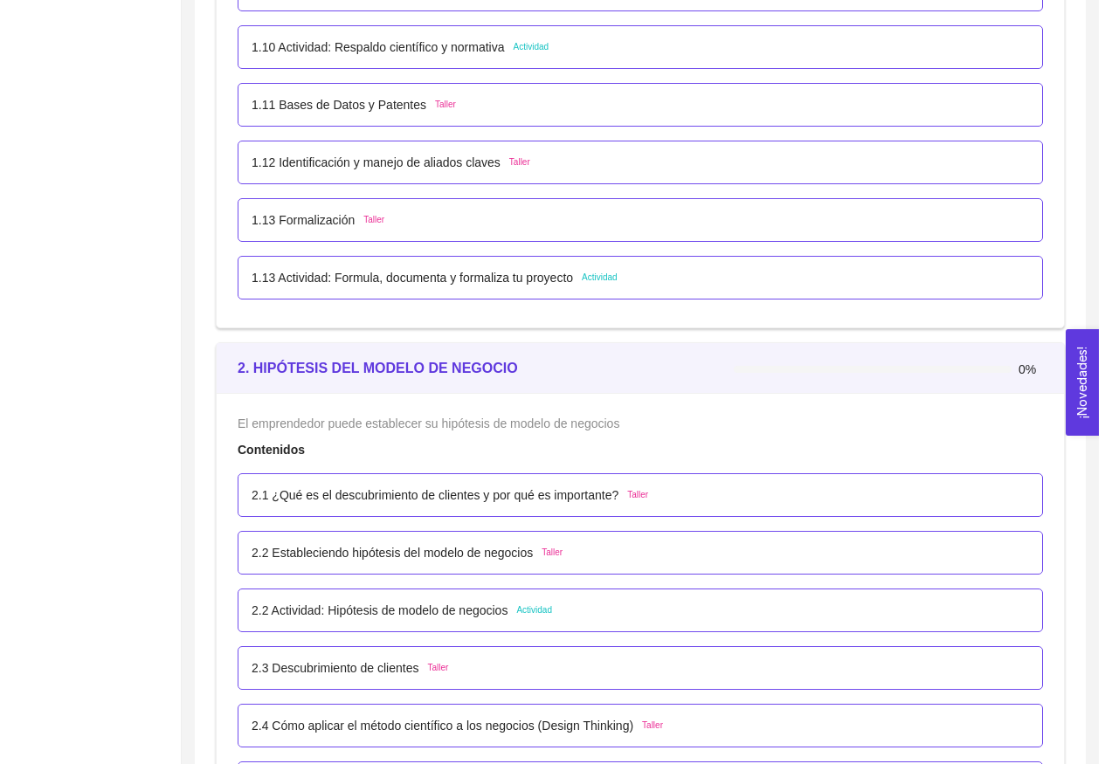
scroll to position [1849, 0]
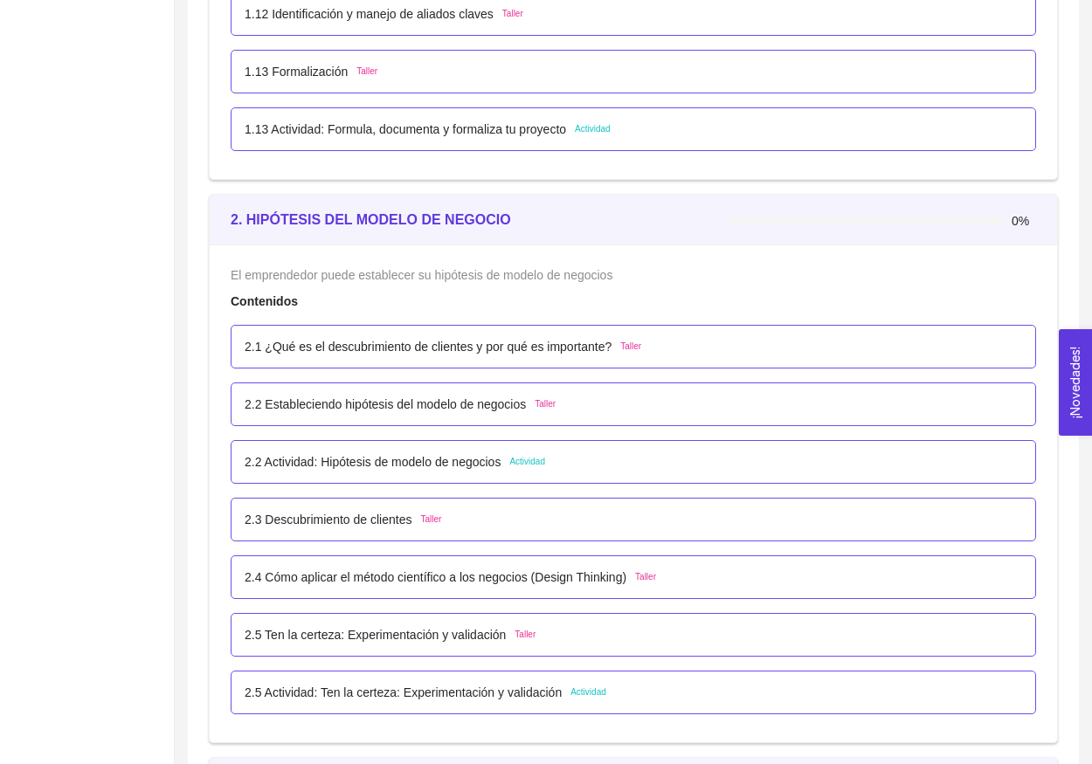
click at [338, 401] on p "2.2 Estableciendo hipótesis del modelo de negocios" at bounding box center [385, 404] width 281 height 19
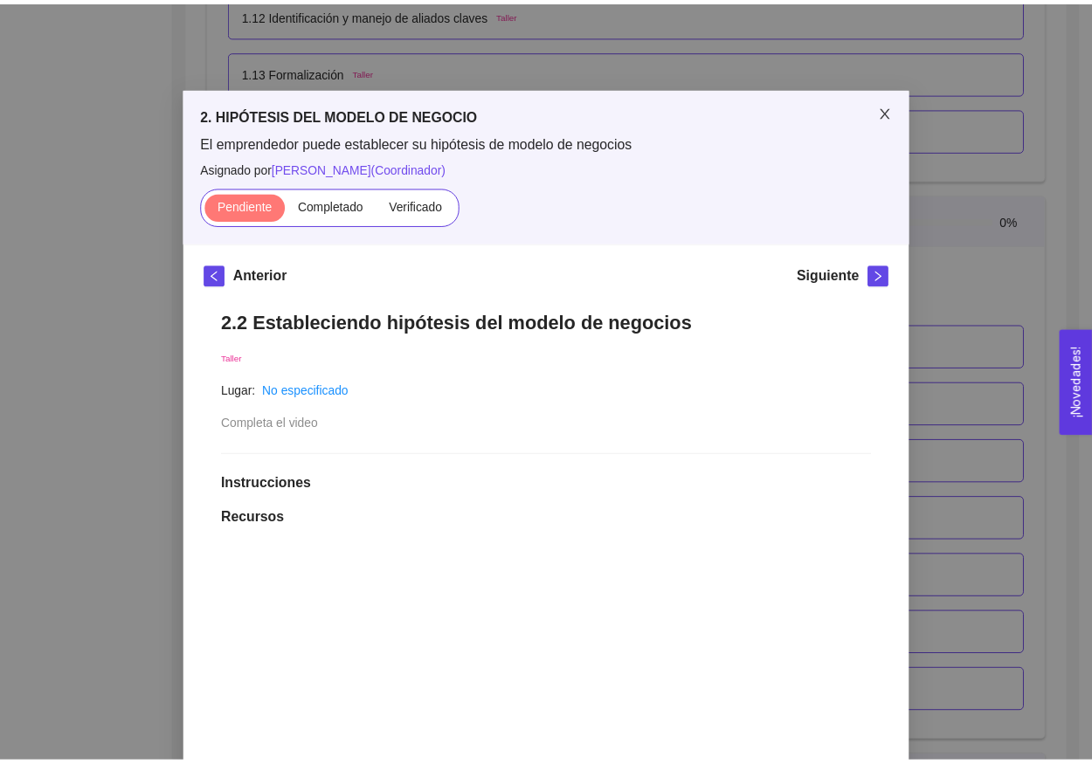
scroll to position [0, 0]
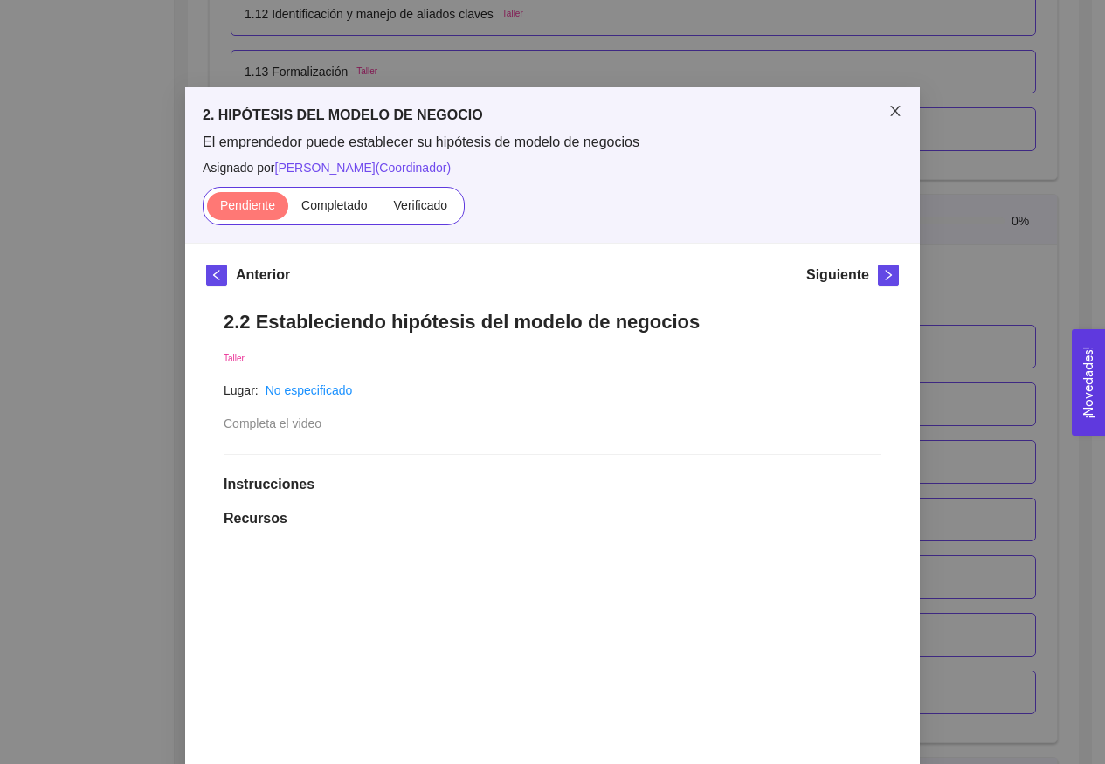
click at [888, 118] on icon "close" at bounding box center [895, 111] width 14 height 14
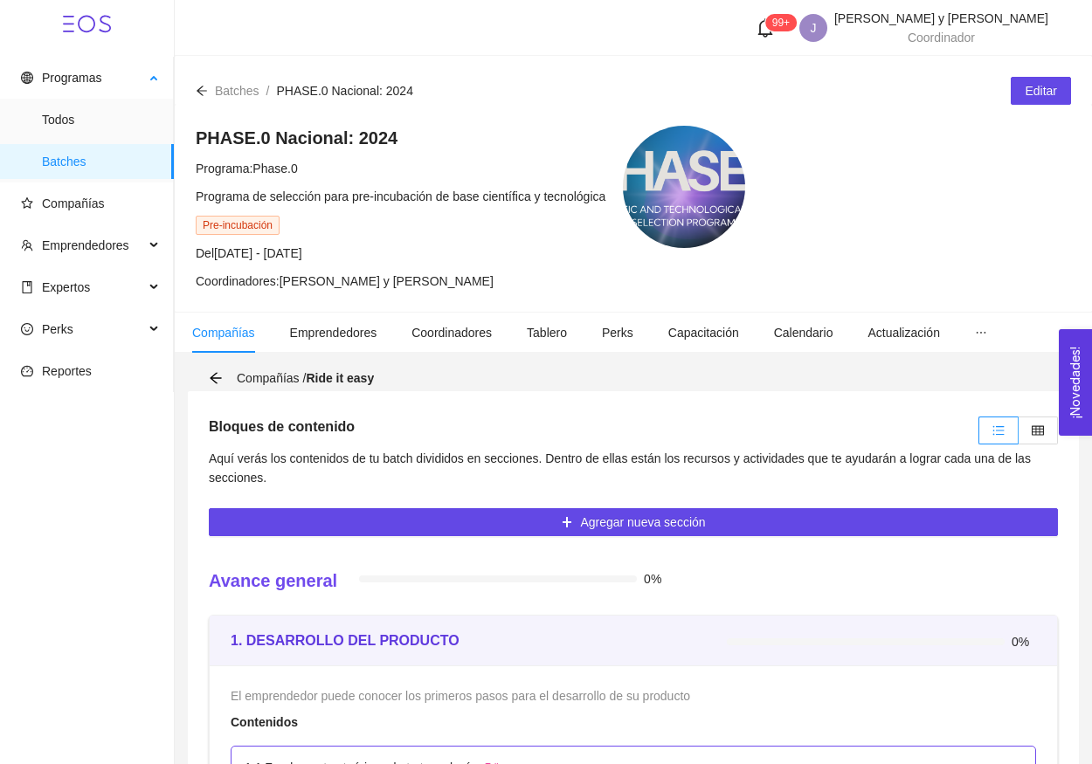
click at [106, 167] on span "Batches" at bounding box center [101, 161] width 118 height 35
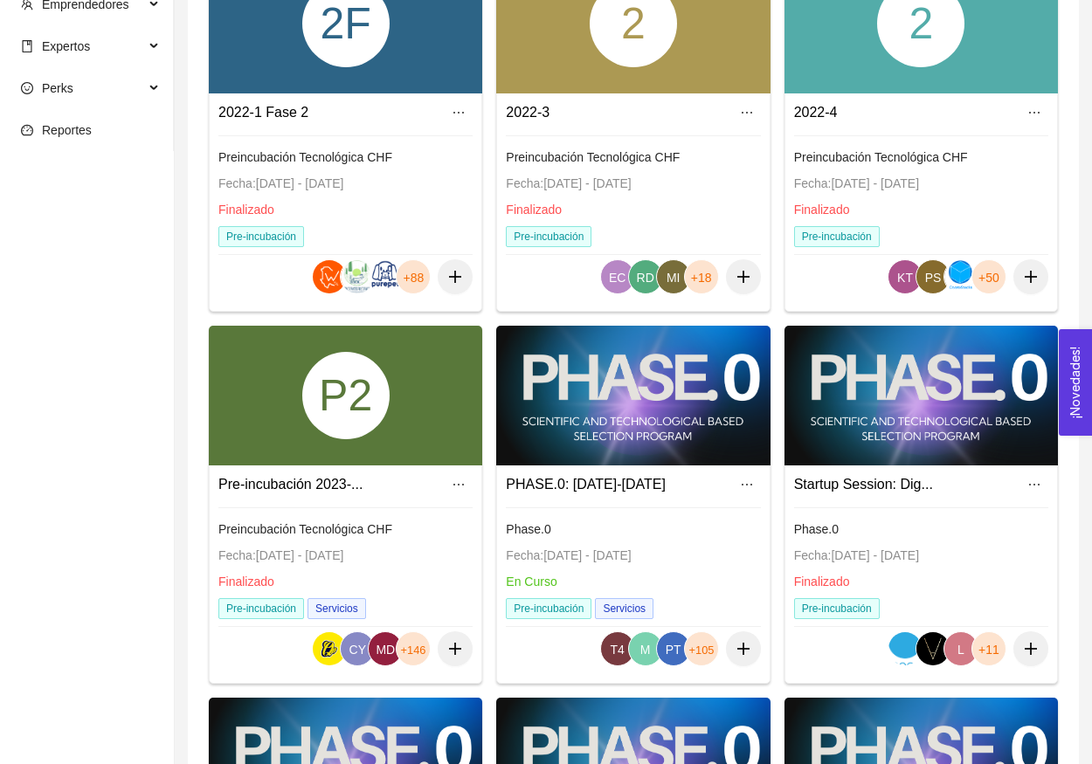
click at [392, 425] on div "P2" at bounding box center [345, 396] width 273 height 140
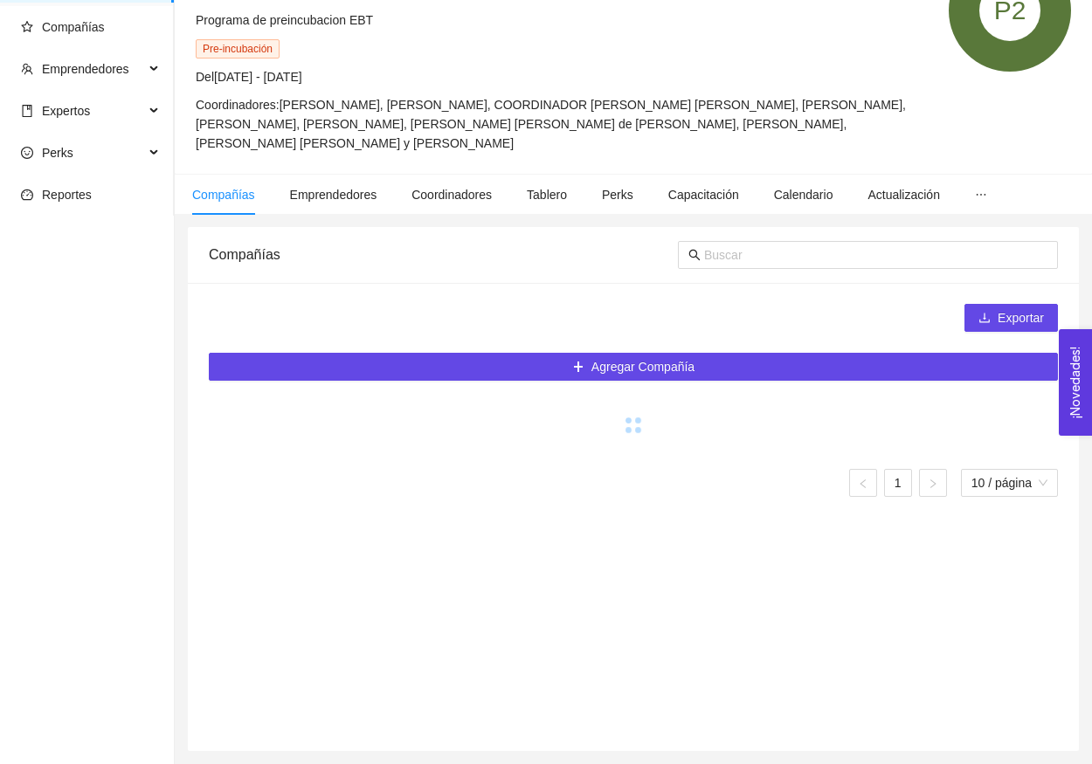
scroll to position [176, 0]
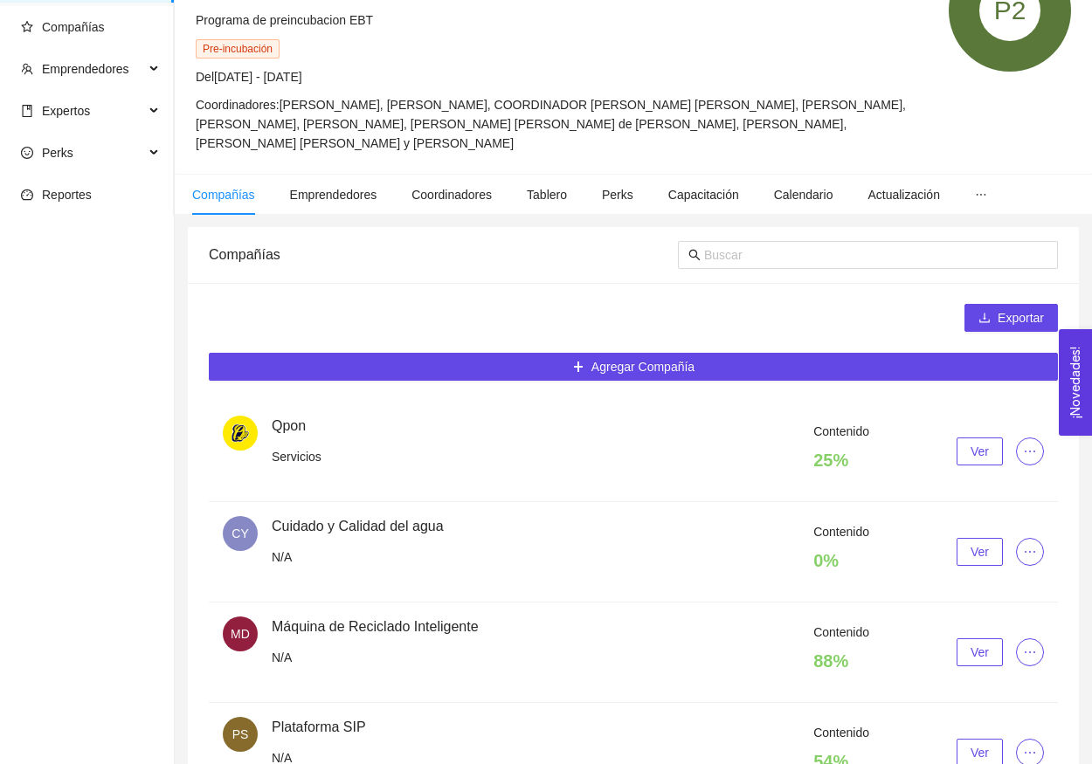
click at [970, 537] on div "Contenido 0 % Ver" at bounding box center [658, 551] width 772 height 59
click at [970, 545] on span "Ver" at bounding box center [979, 551] width 18 height 19
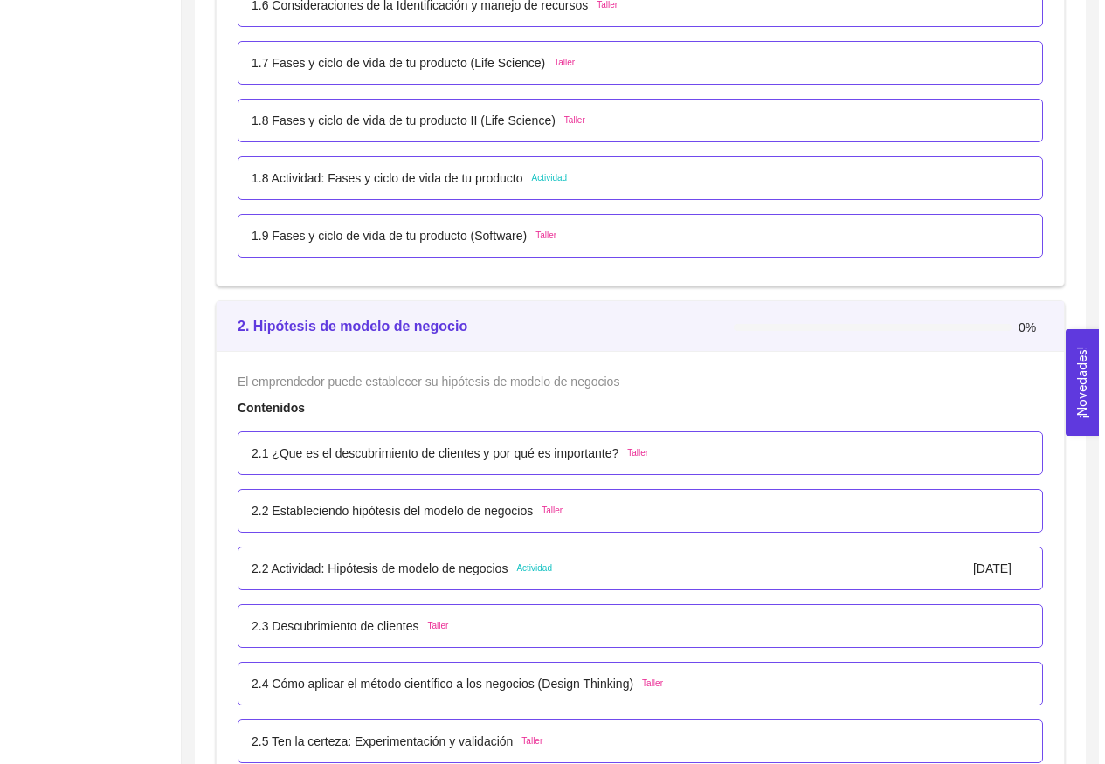
scroll to position [2761, 0]
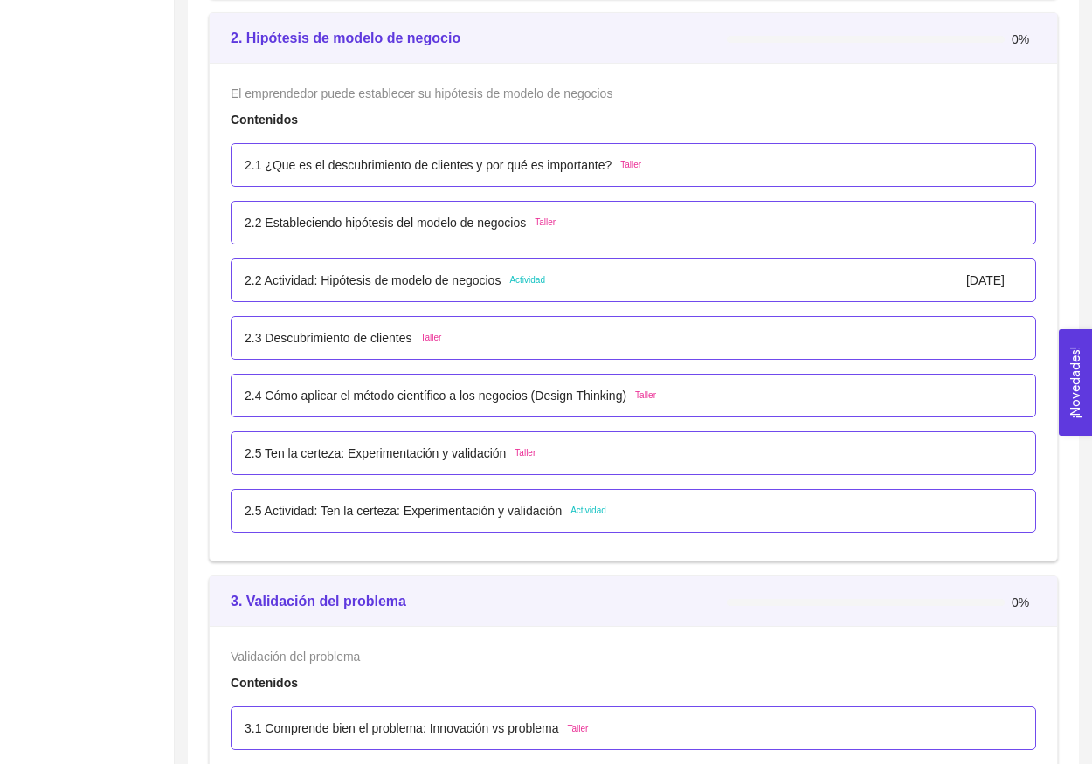
click at [411, 335] on p "2.3 Descubrimiento de clientes" at bounding box center [328, 337] width 167 height 19
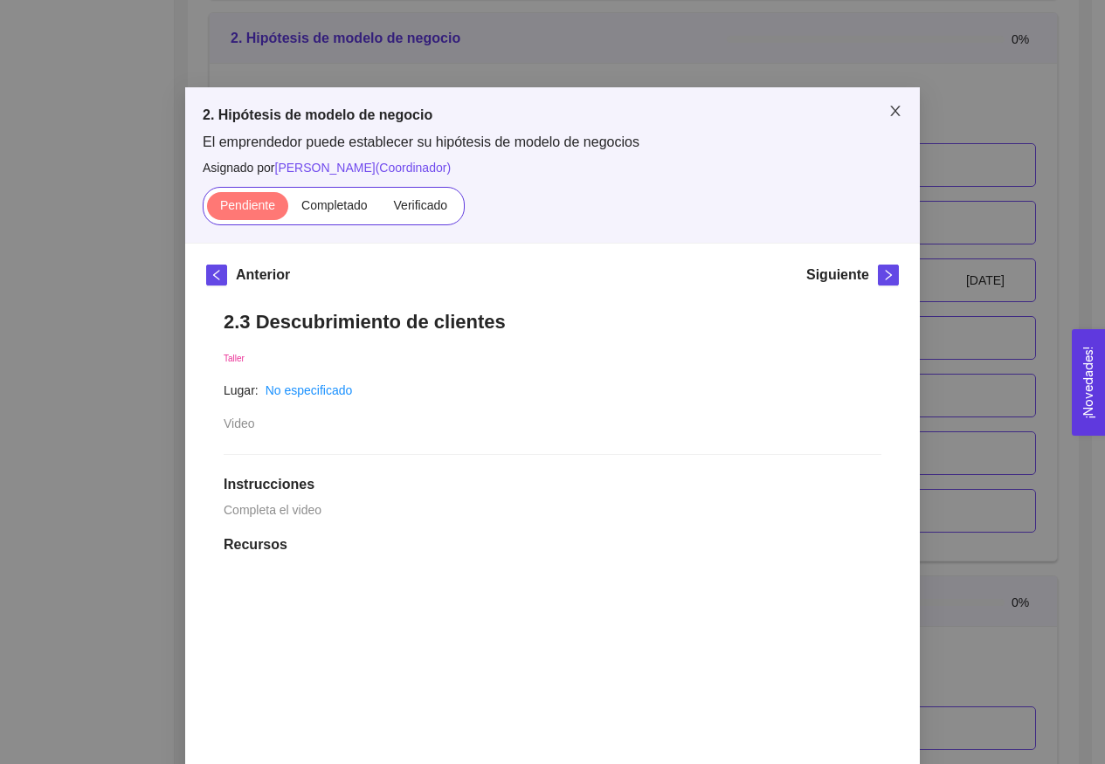
scroll to position [0, 0]
click at [878, 104] on span "Close" at bounding box center [895, 111] width 49 height 49
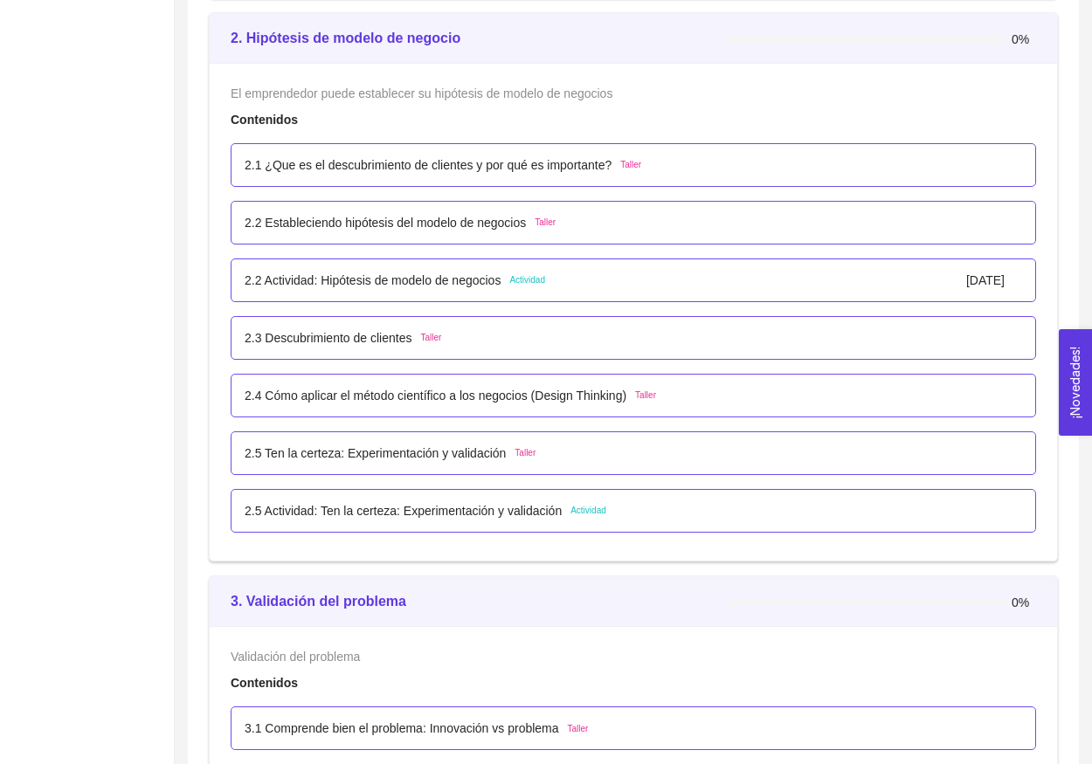
click at [535, 170] on p "2.1 ¿Que es el descubrimiento de clientes y por qué es importante?" at bounding box center [428, 164] width 367 height 19
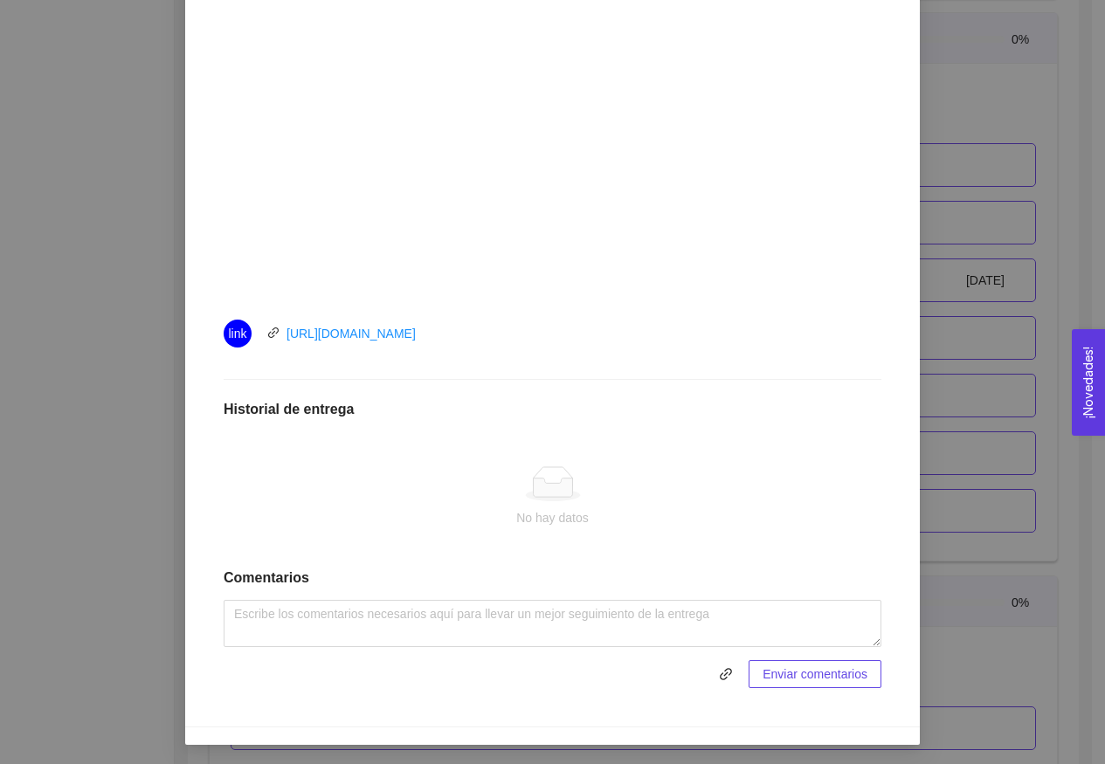
scroll to position [586, 0]
drag, startPoint x: 274, startPoint y: 330, endPoint x: 518, endPoint y: 359, distance: 245.4
click at [518, 359] on div "2.1 ¿Que es el descubrimiento de clientes y por qué es importante? Taller Lugar…" at bounding box center [552, 206] width 693 height 1000
copy div "https://youtu.be/g1eHMJfq8FI"
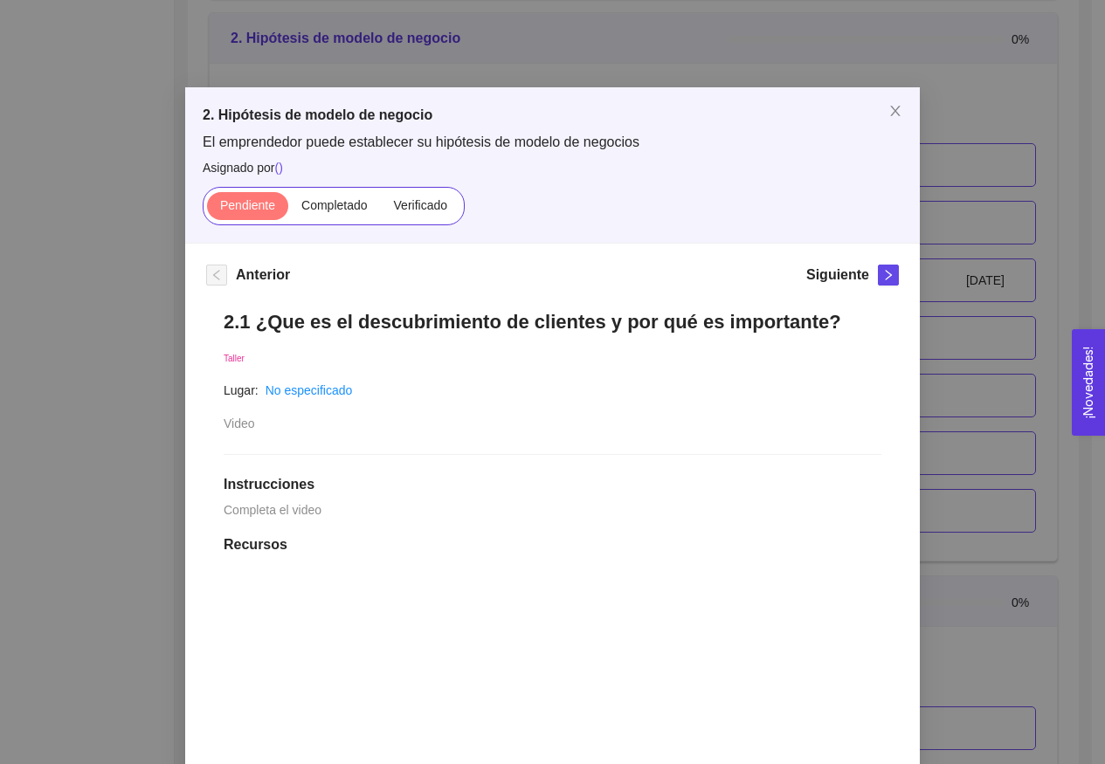
scroll to position [0, 0]
click at [884, 257] on div "Anterior Siguiente 2.1 ¿Que es el descubrimiento de clientes y por qué es impor…" at bounding box center [552, 779] width 735 height 1070
click at [884, 285] on button "button" at bounding box center [888, 275] width 21 height 21
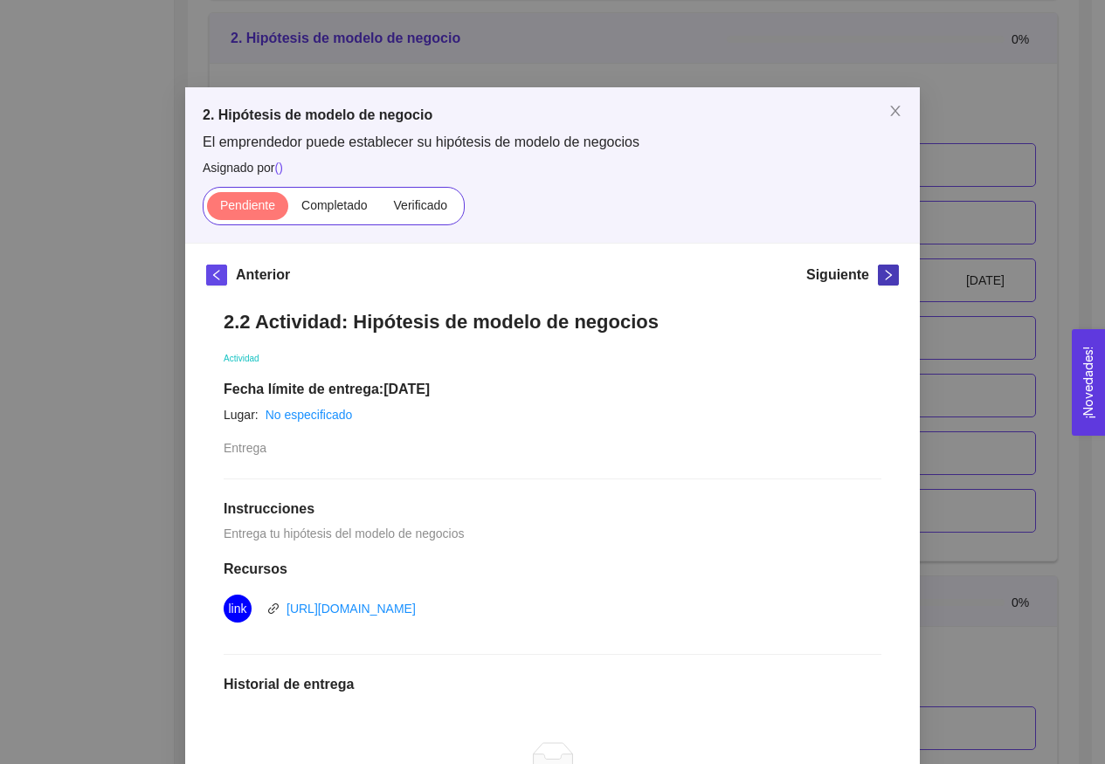
click at [884, 285] on button "button" at bounding box center [888, 275] width 21 height 21
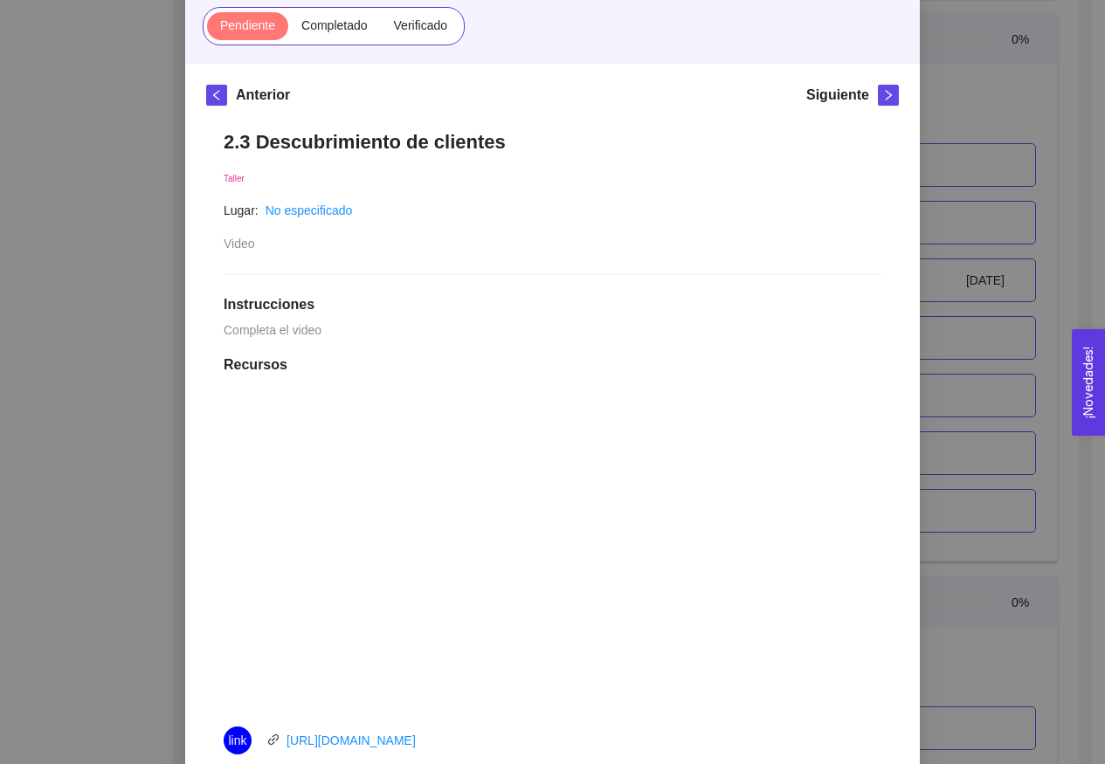
scroll to position [339, 0]
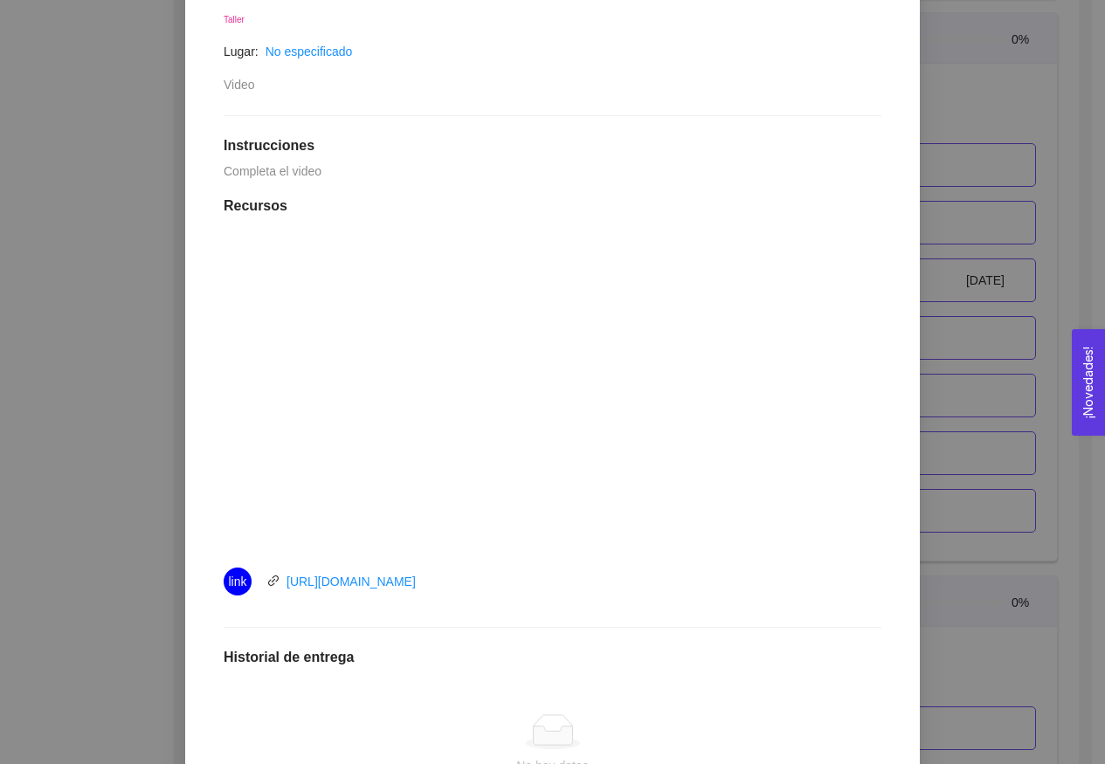
click at [531, 588] on div "link https://youtu.be/mbFCDNpM-Wg" at bounding box center [420, 582] width 393 height 28
copy link "https://youtu.be/mbFCDNpM-Wg"
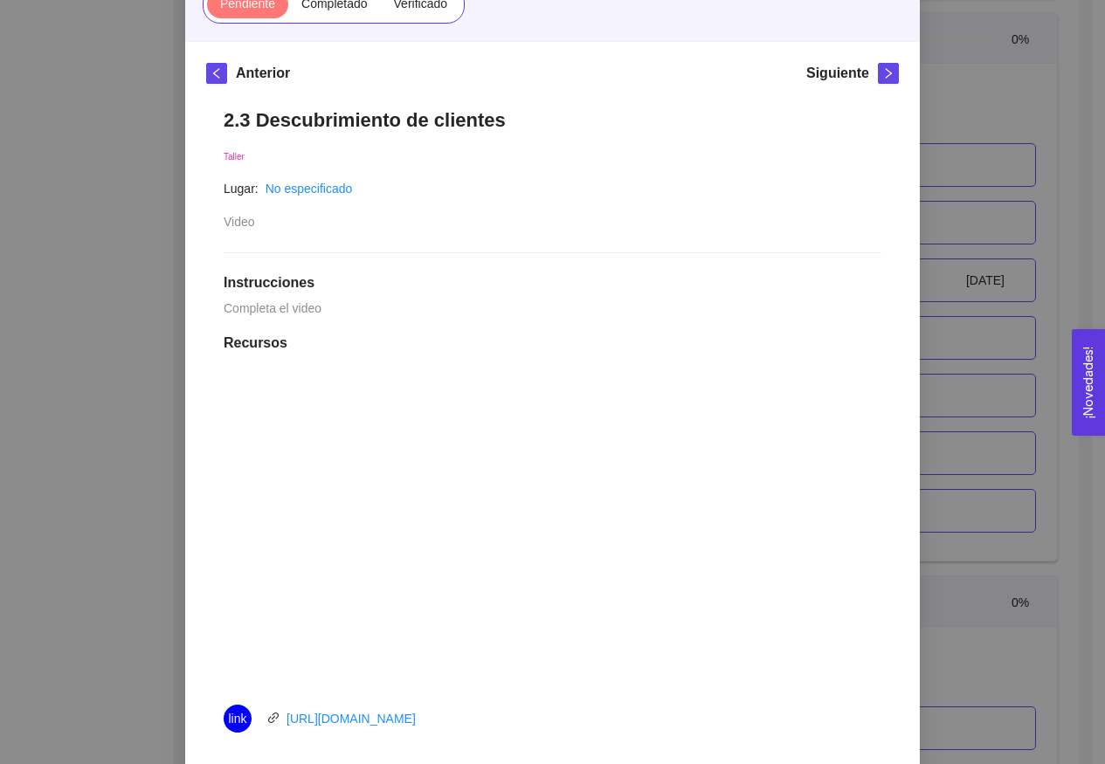
scroll to position [77, 0]
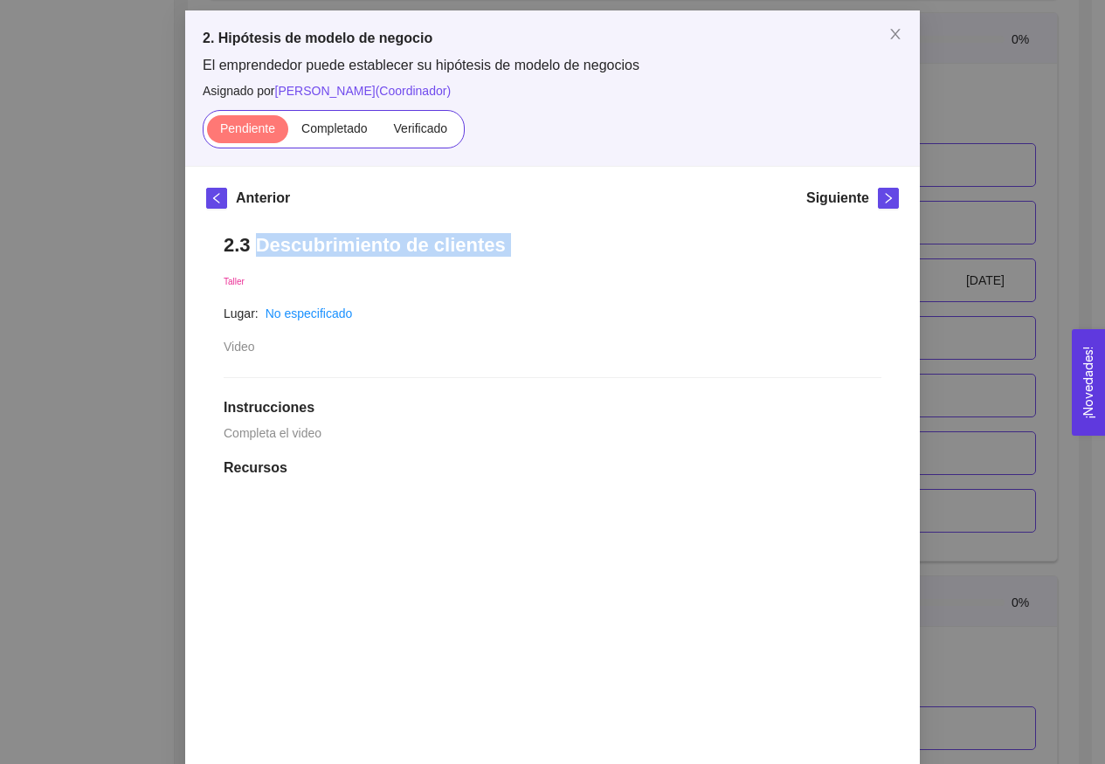
drag, startPoint x: 255, startPoint y: 247, endPoint x: 568, endPoint y: 267, distance: 313.4
click at [568, 267] on div "2.3 Descubrimiento de clientes Taller Lugar: No especificado Video Instruccione…" at bounding box center [552, 716] width 693 height 1000
copy h1 "Descubrimiento de clientes"
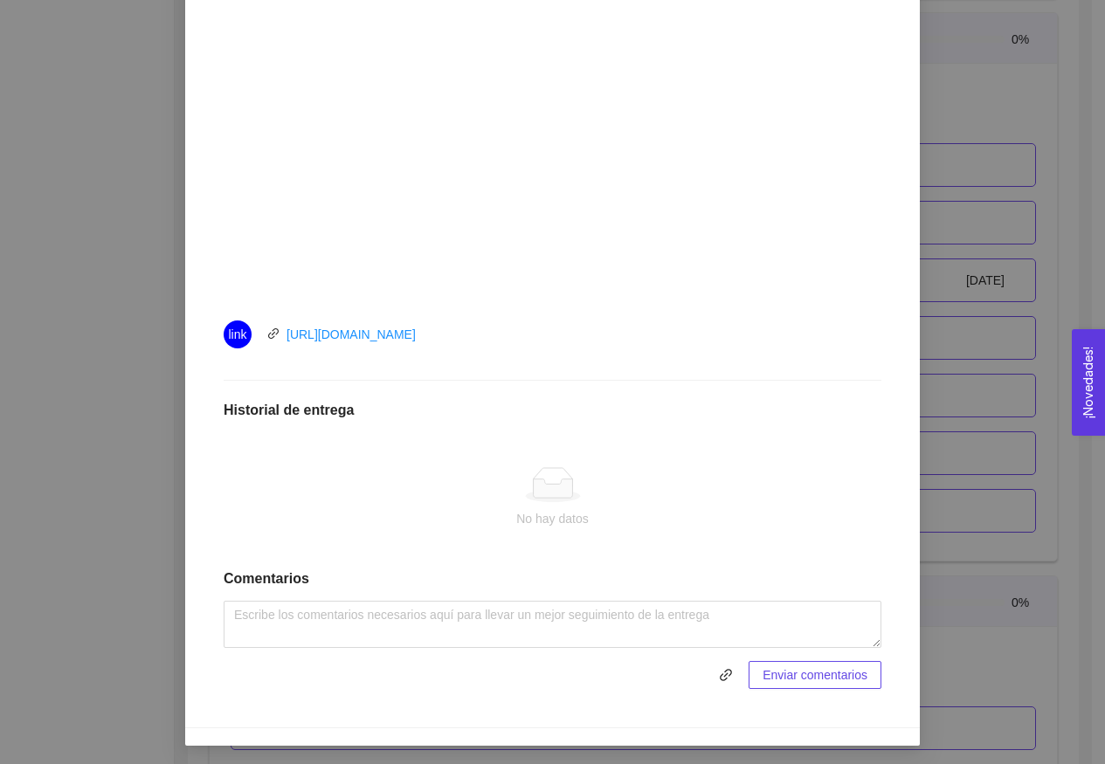
drag, startPoint x: 276, startPoint y: 330, endPoint x: 510, endPoint y: 344, distance: 234.5
click at [510, 344] on div "link https://youtu.be/mbFCDNpM-Wg" at bounding box center [420, 335] width 393 height 28
copy div "https://youtu.be/mbFCDNpM-Wg"
click at [325, 386] on div "2.3 Descubrimiento de clientes Taller Lugar: No especificado Video Instruccione…" at bounding box center [552, 206] width 693 height 1000
drag, startPoint x: 476, startPoint y: 333, endPoint x: 280, endPoint y: 329, distance: 196.6
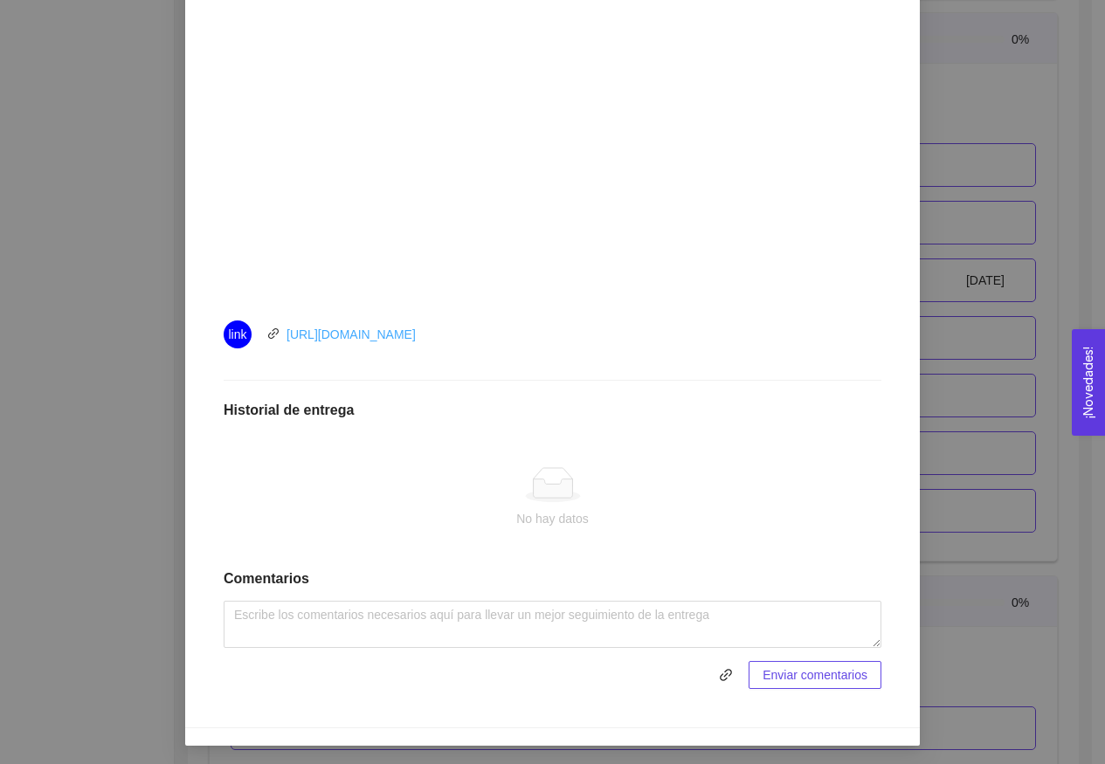
click at [280, 329] on div "link https://youtu.be/mbFCDNpM-Wg" at bounding box center [420, 335] width 393 height 28
copy link "https://youtu.be/mbFCDNpM-Wg"
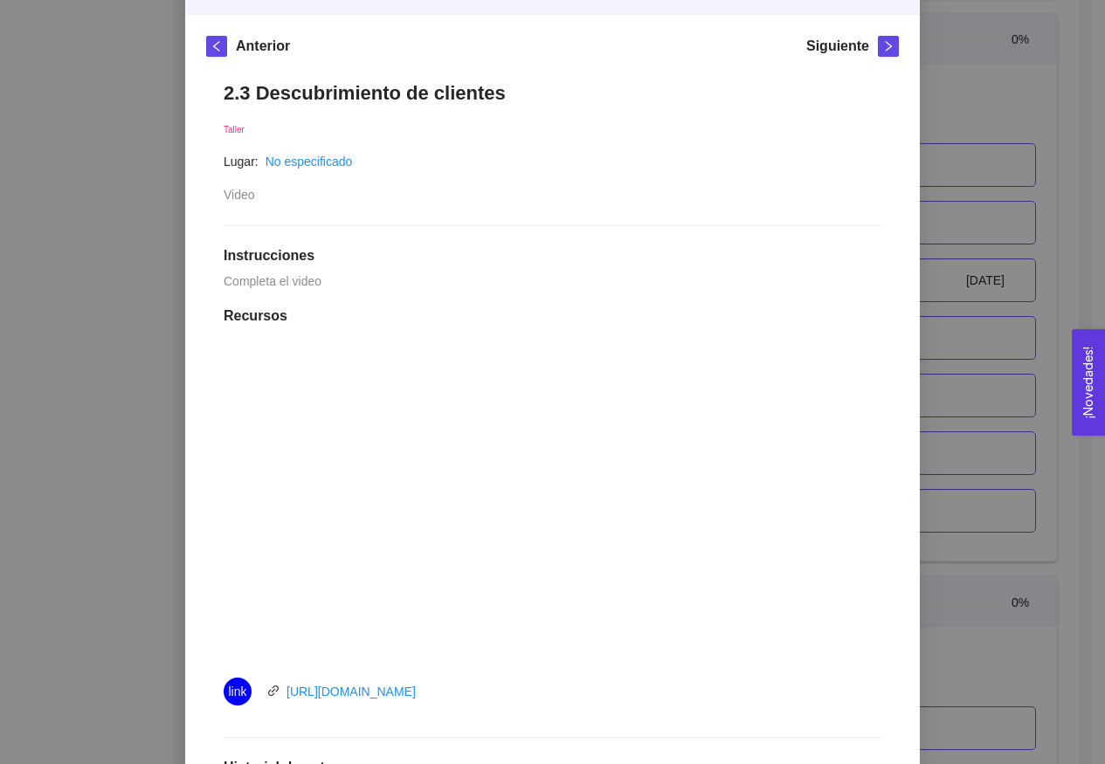
scroll to position [267, 0]
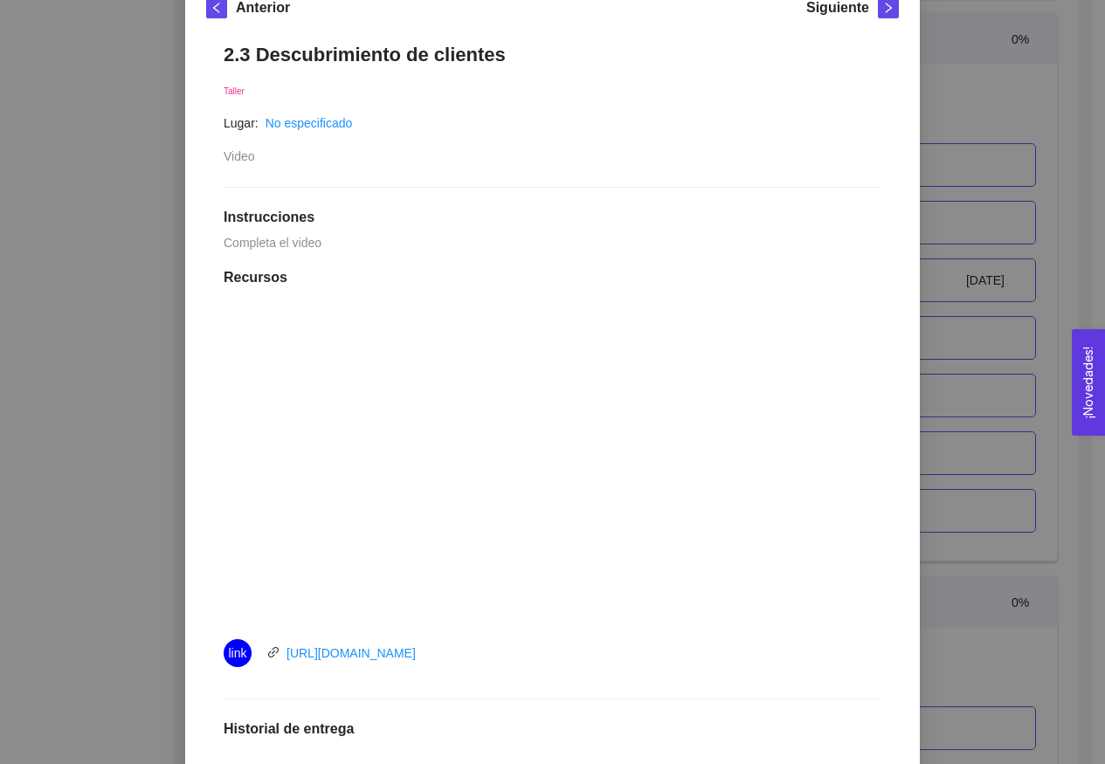
click at [945, 300] on div "2. Hipótesis de modelo de negocio El emprendedor puede establecer su hipótesis …" at bounding box center [552, 382] width 1105 height 764
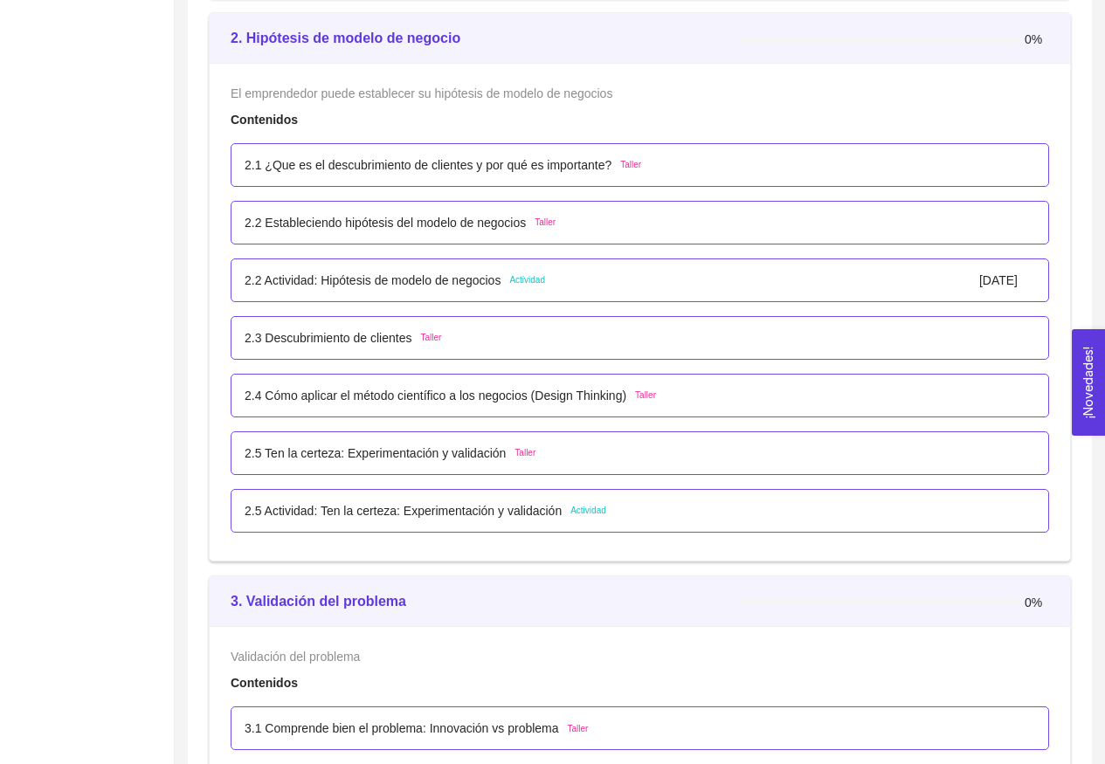
scroll to position [2705, 0]
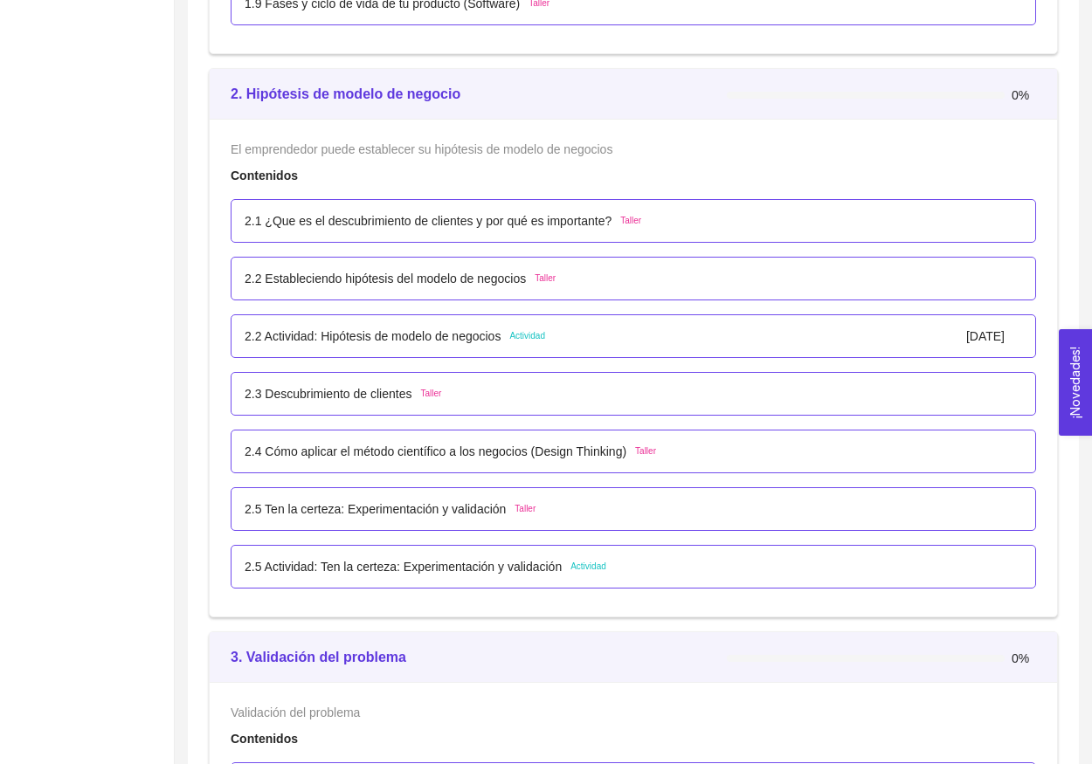
click at [538, 280] on div "2.2 Estableciendo hipótesis del modelo de negocios Taller" at bounding box center [400, 278] width 311 height 19
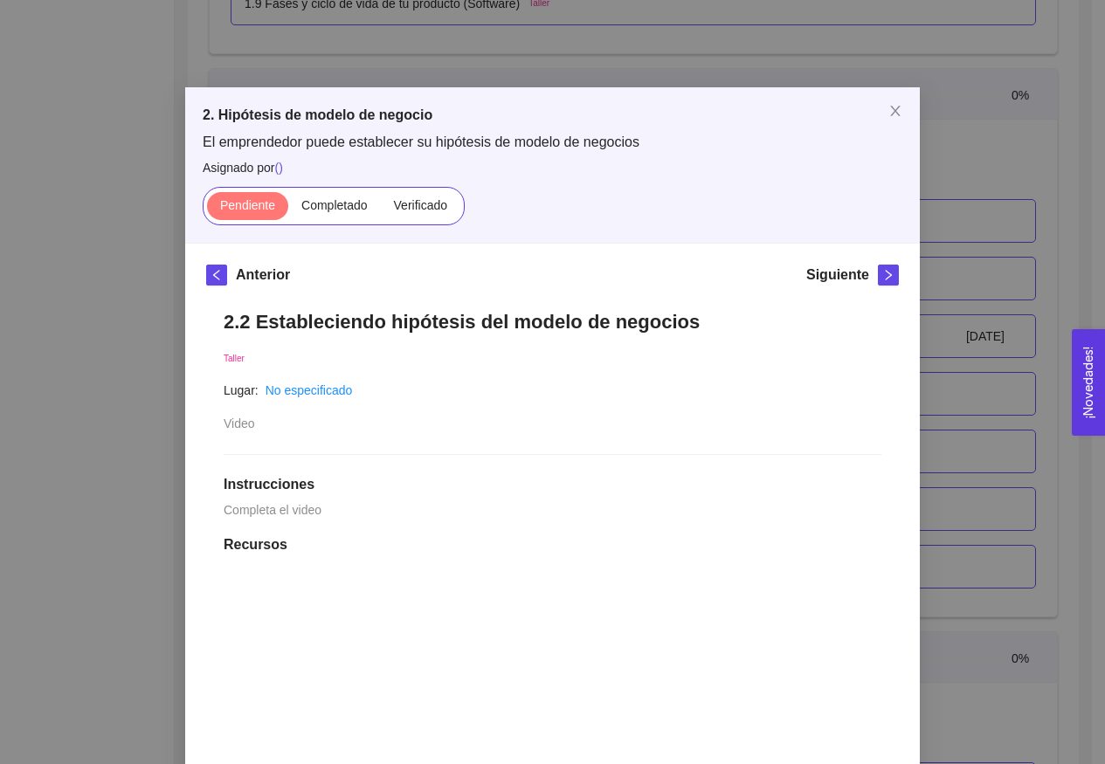
scroll to position [215, 0]
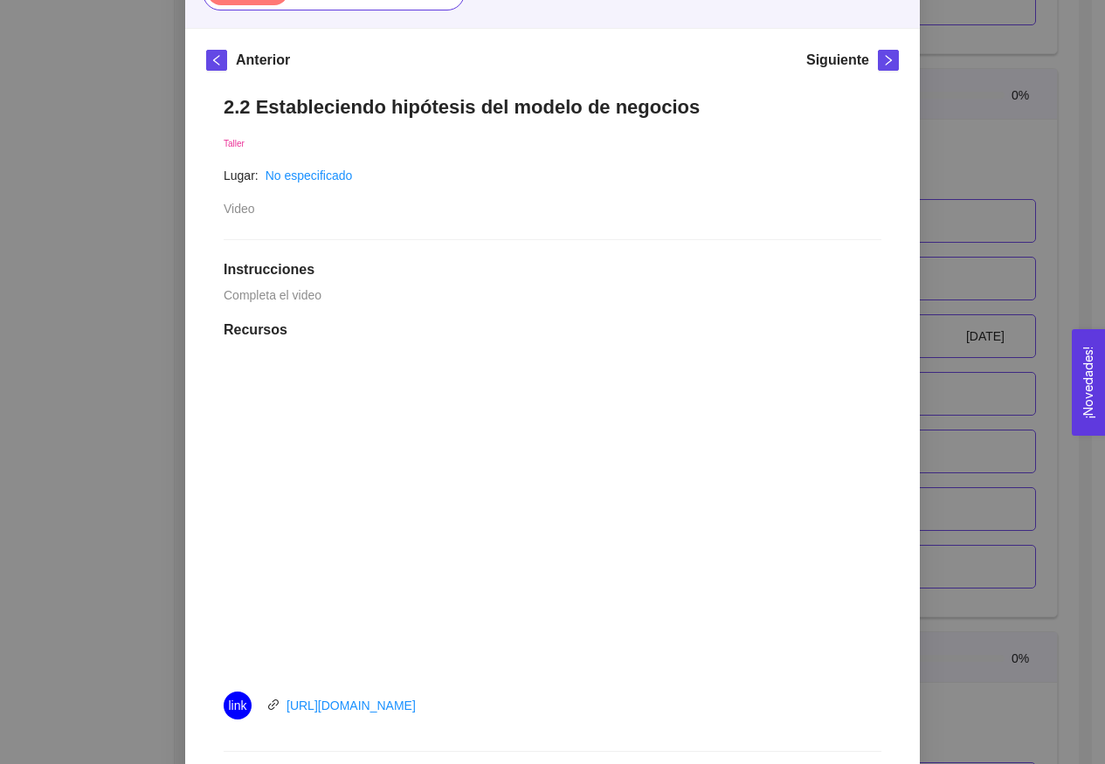
drag, startPoint x: 447, startPoint y: 709, endPoint x: 279, endPoint y: 708, distance: 168.6
click at [279, 708] on div "link https://youtu.be/RiIvxIs5c2c" at bounding box center [420, 706] width 393 height 28
copy link "https://youtu.be/RiIvxIs5c2c"
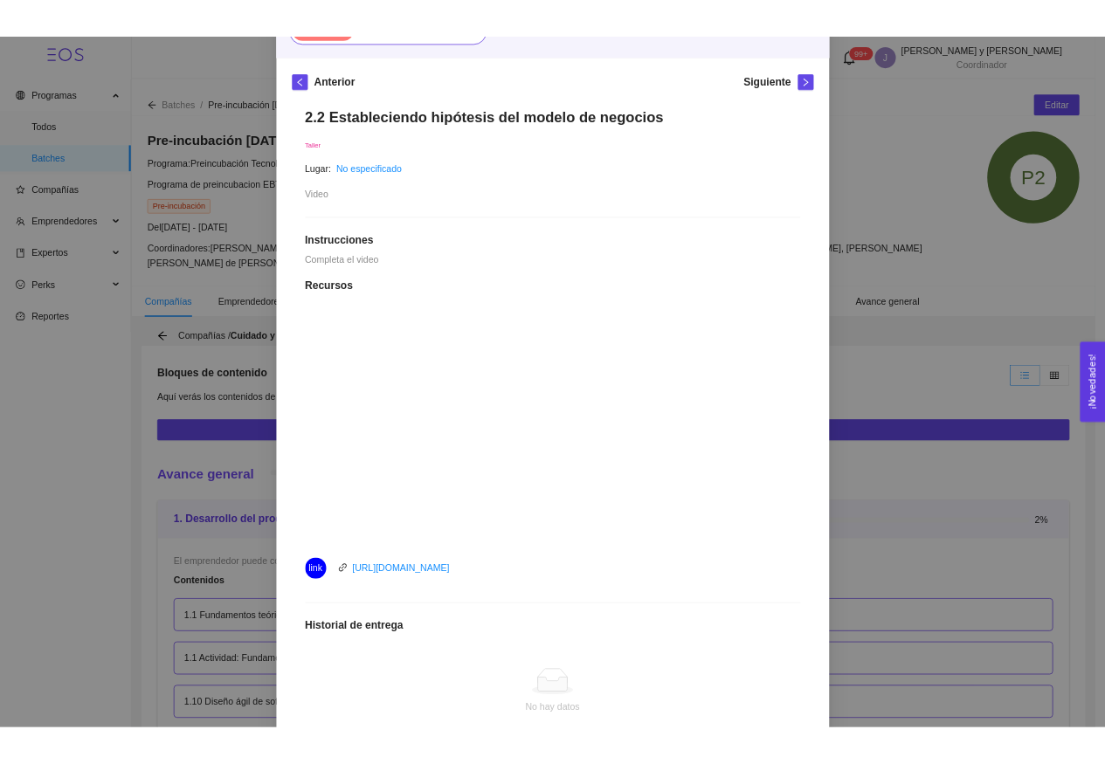
scroll to position [2705, 0]
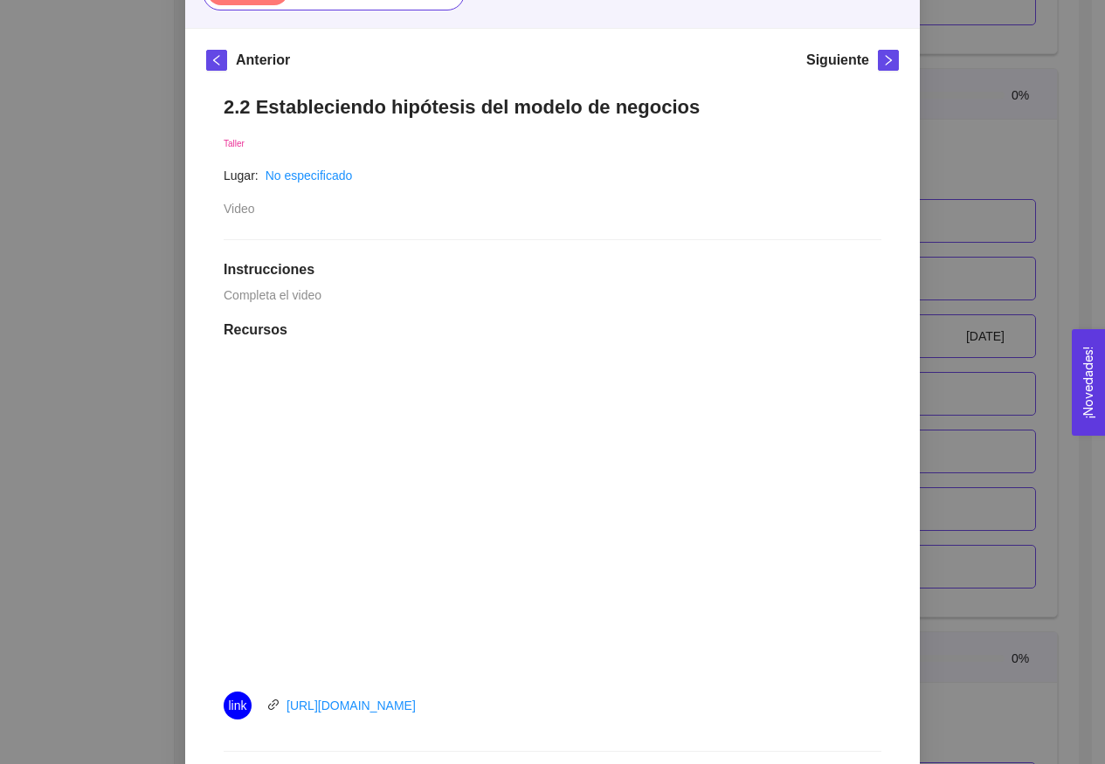
click at [667, 269] on h1 "Instrucciones" at bounding box center [553, 269] width 658 height 17
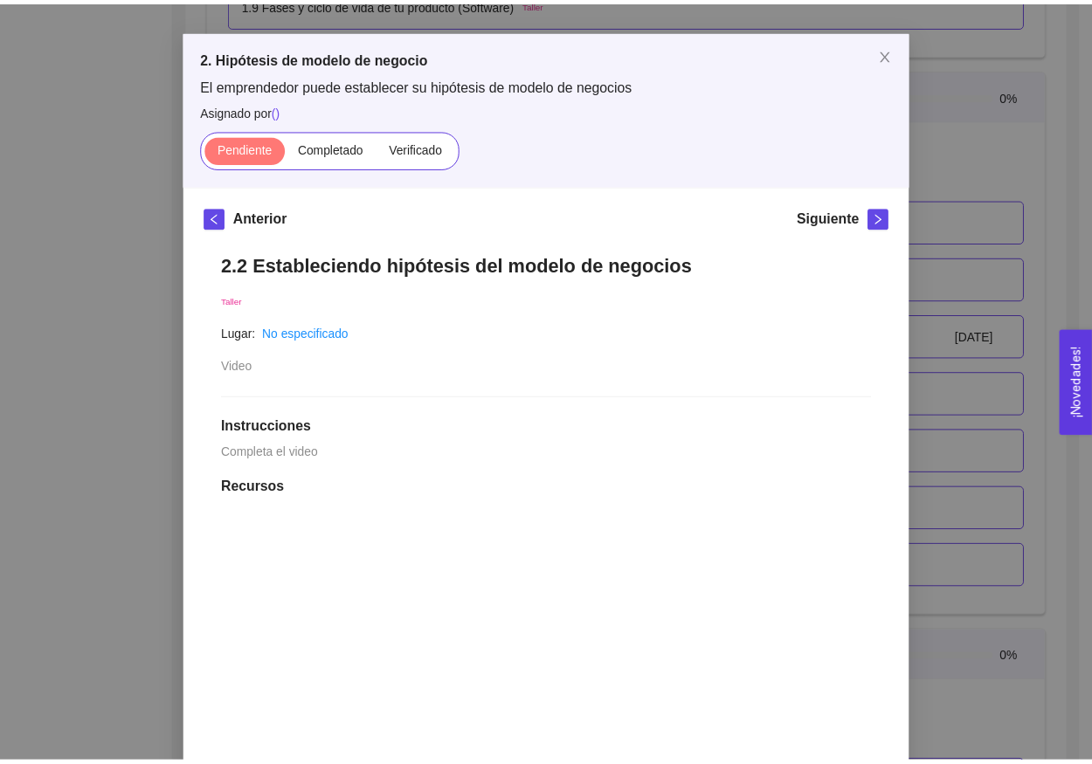
scroll to position [128, 0]
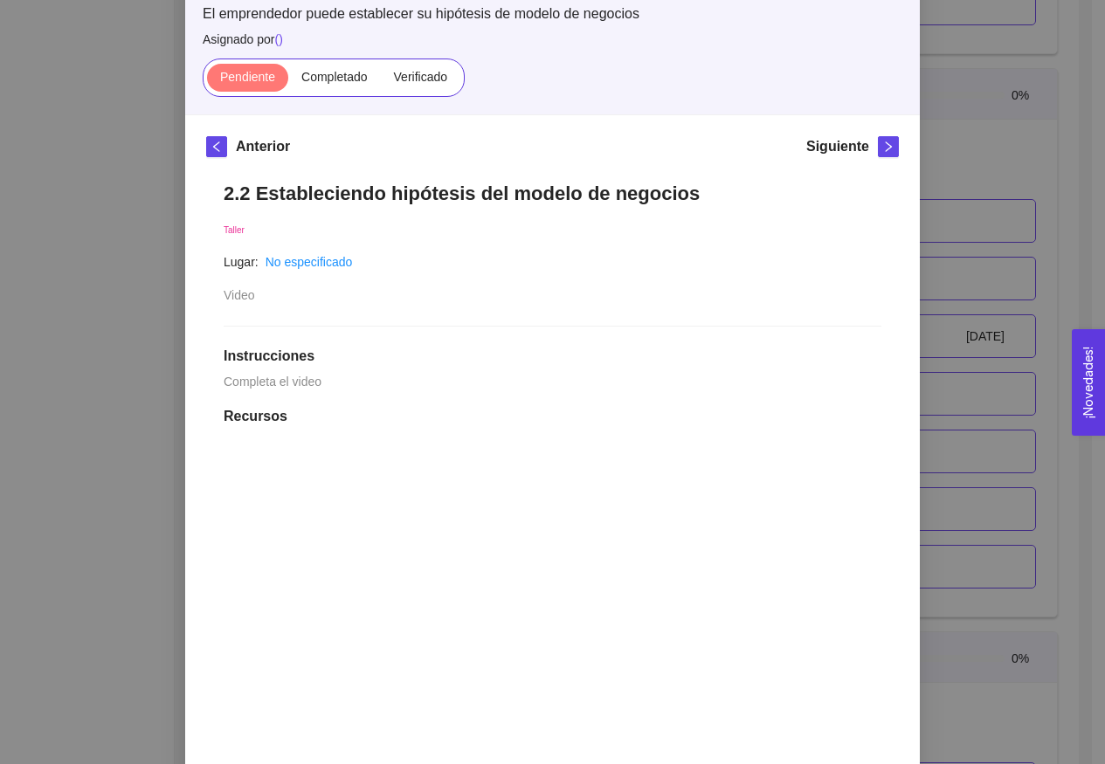
click at [977, 375] on div "2. Hipótesis de modelo de negocio El emprendedor puede establecer su hipótesis …" at bounding box center [552, 382] width 1105 height 764
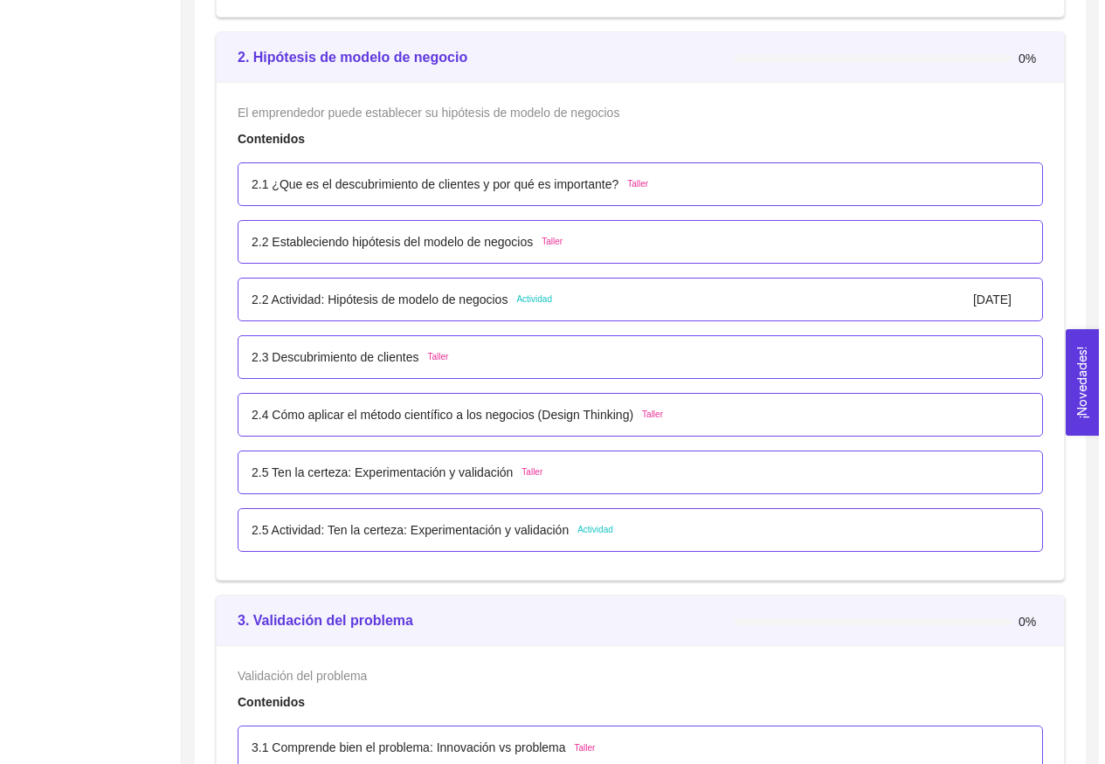
scroll to position [2746, 0]
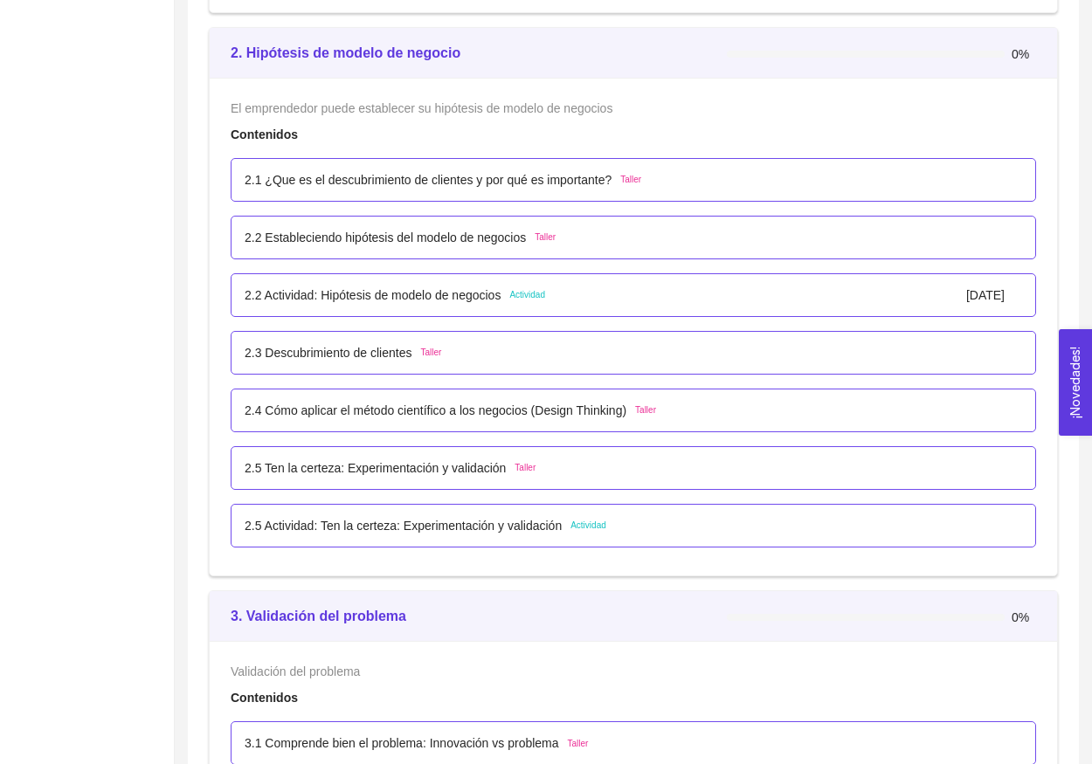
click at [501, 297] on p "2.2 Actividad: Hipótesis de modelo de negocios" at bounding box center [373, 295] width 256 height 19
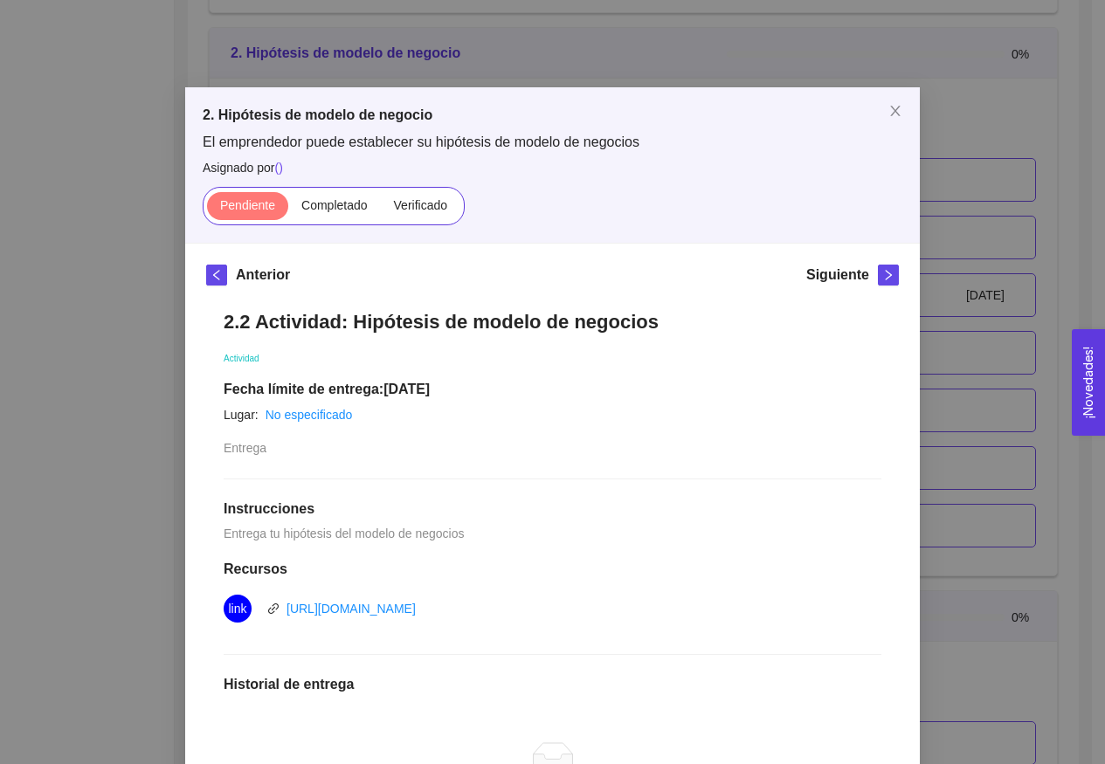
click at [986, 314] on div "2. Hipótesis de modelo de negocio El emprendedor puede establecer su hipótesis …" at bounding box center [552, 382] width 1105 height 764
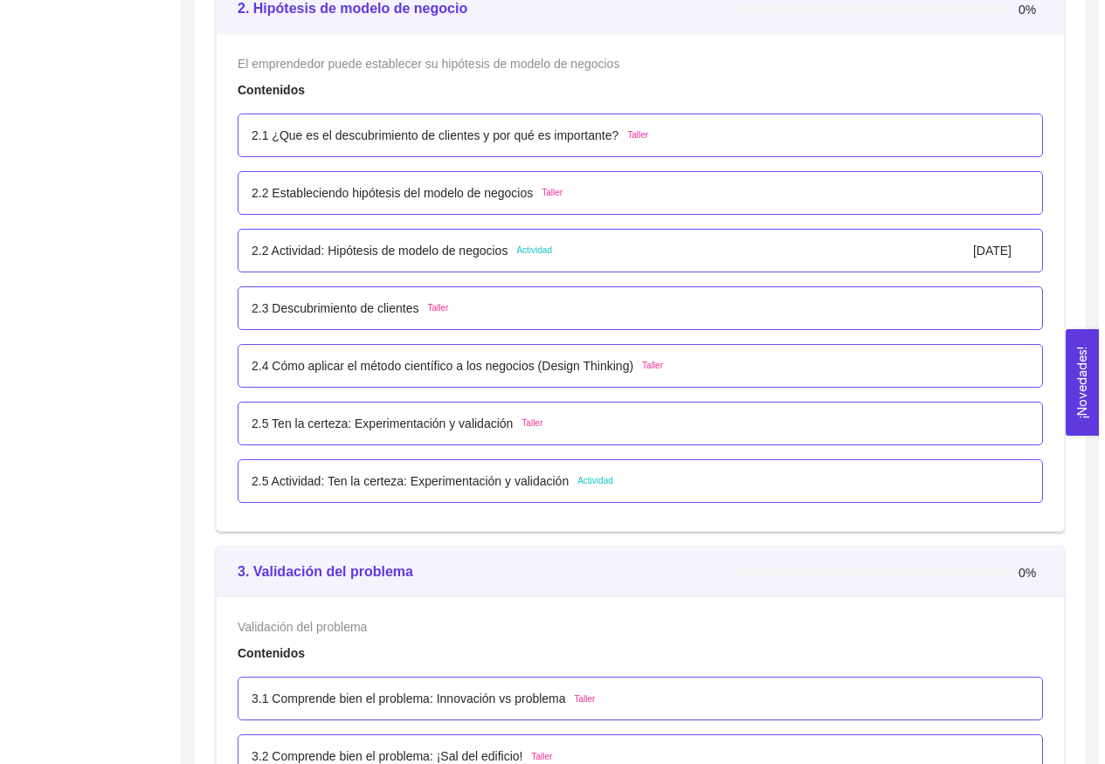
scroll to position [2805, 0]
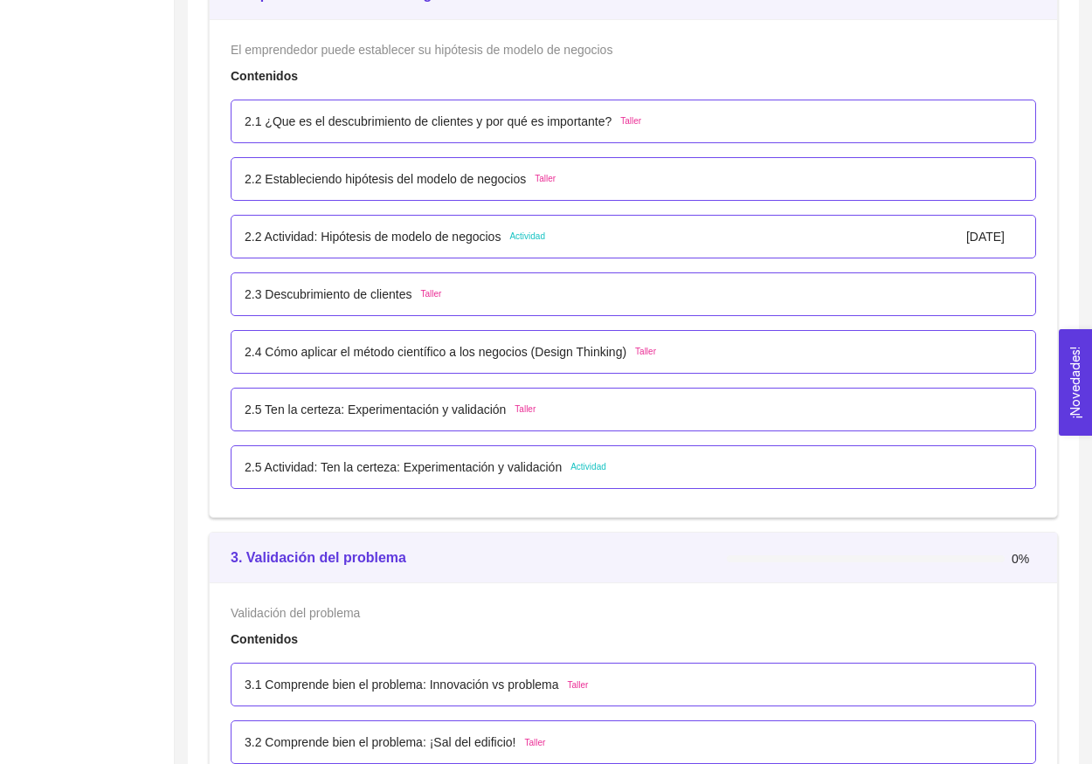
click at [426, 339] on div "2.4 Cómo aplicar el método científico a los negocios (Design Thinking) Taller" at bounding box center [633, 352] width 805 height 44
click at [425, 404] on p "2.5 Ten la certeza: Experimentación y validación" at bounding box center [375, 409] width 261 height 19
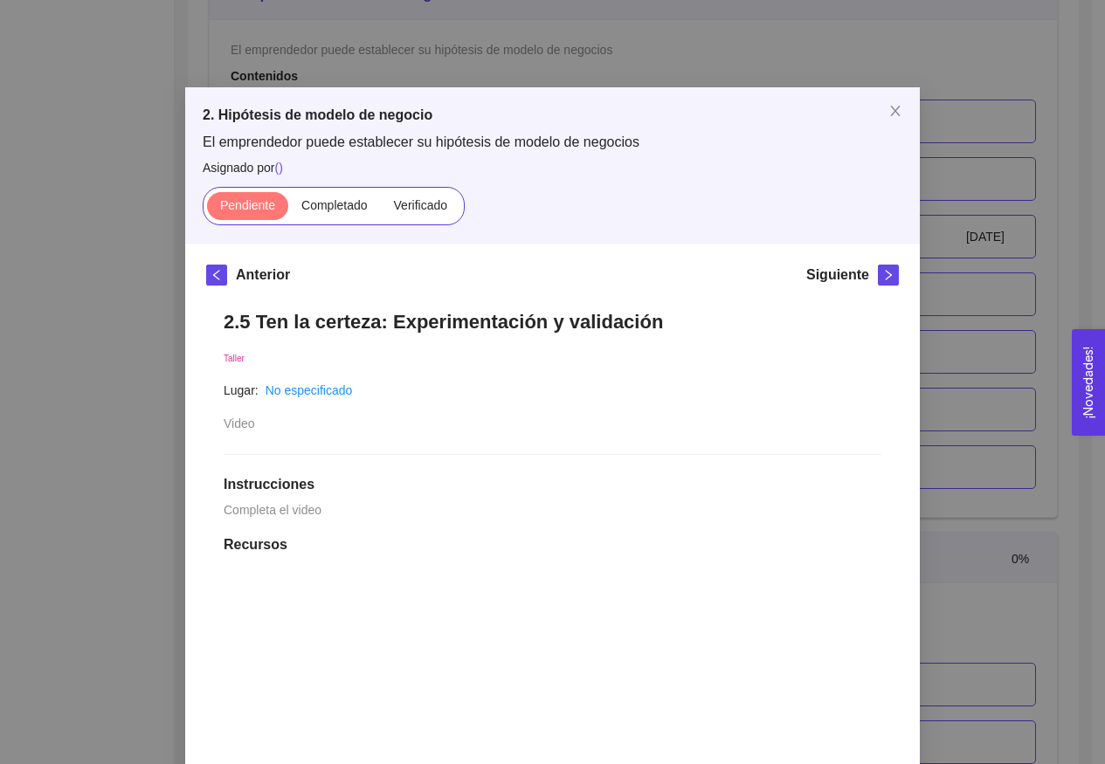
scroll to position [272, 0]
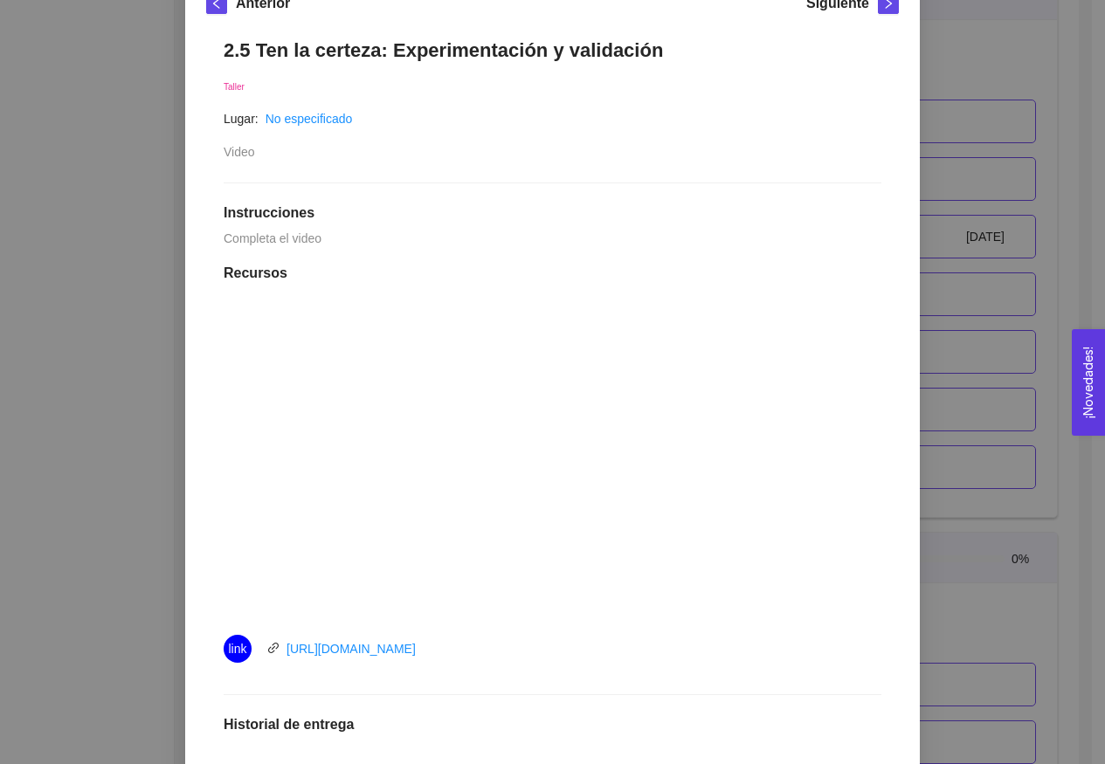
click at [945, 321] on div "2. Hipótesis de modelo de negocio El emprendedor puede establecer su hipótesis …" at bounding box center [552, 382] width 1105 height 764
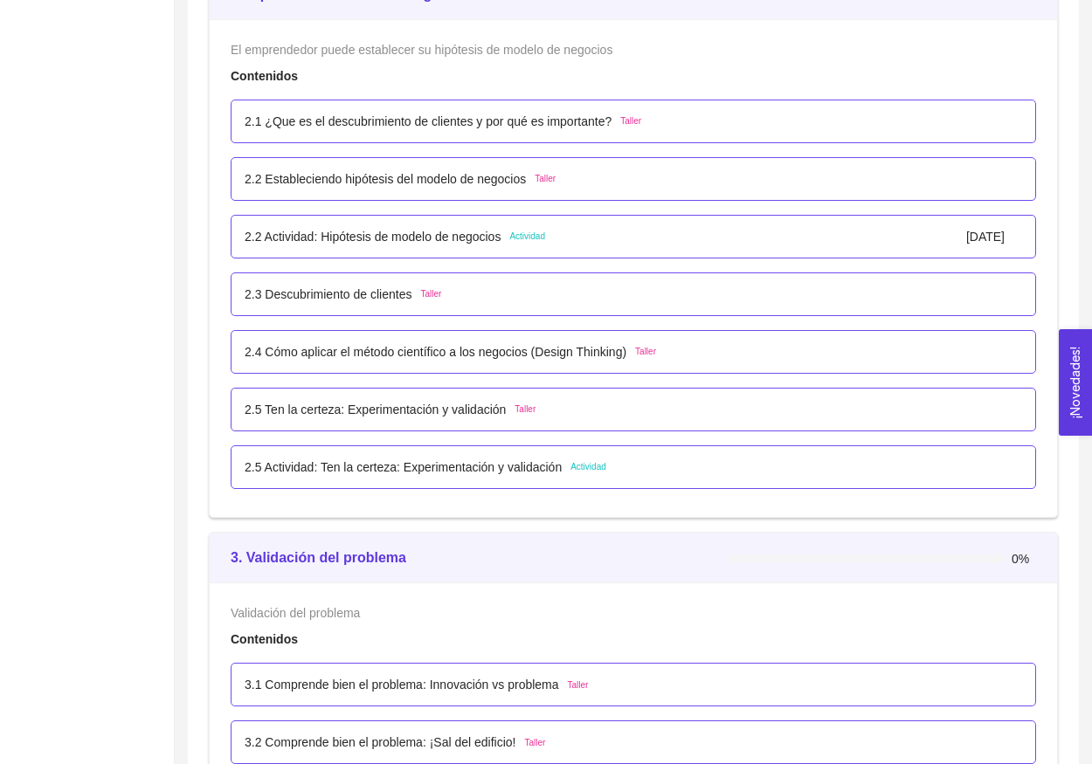
click at [462, 343] on p "2.4 Cómo aplicar el método científico a los negocios (Design Thinking)" at bounding box center [436, 351] width 382 height 19
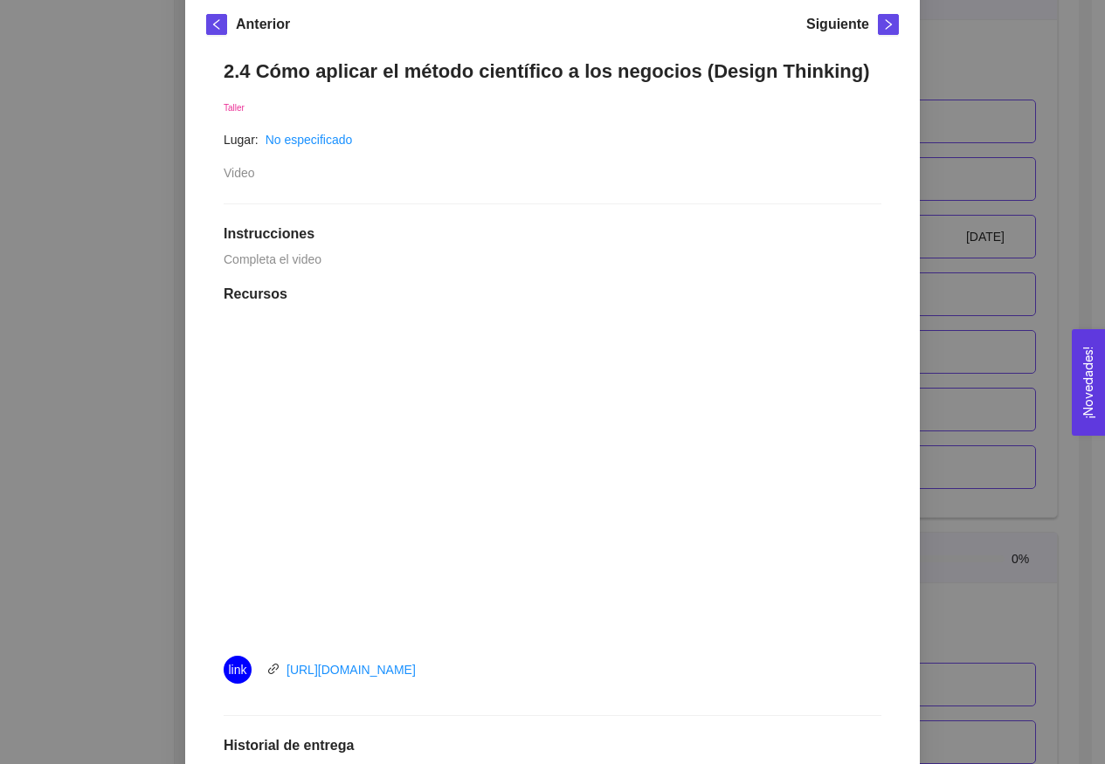
scroll to position [249, 0]
click at [984, 121] on div "2. Hipótesis de modelo de negocio El emprendedor puede establecer su hipótesis …" at bounding box center [552, 382] width 1105 height 764
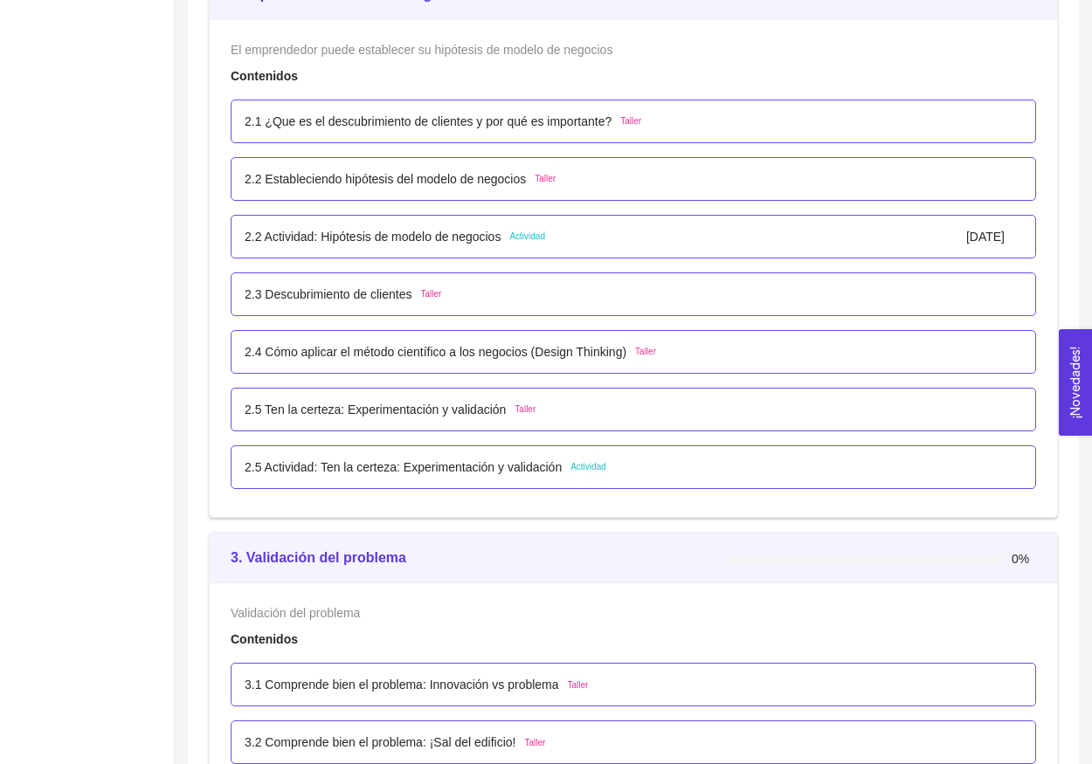
click at [487, 407] on p "2.5 Ten la certeza: Experimentación y validación" at bounding box center [375, 409] width 261 height 19
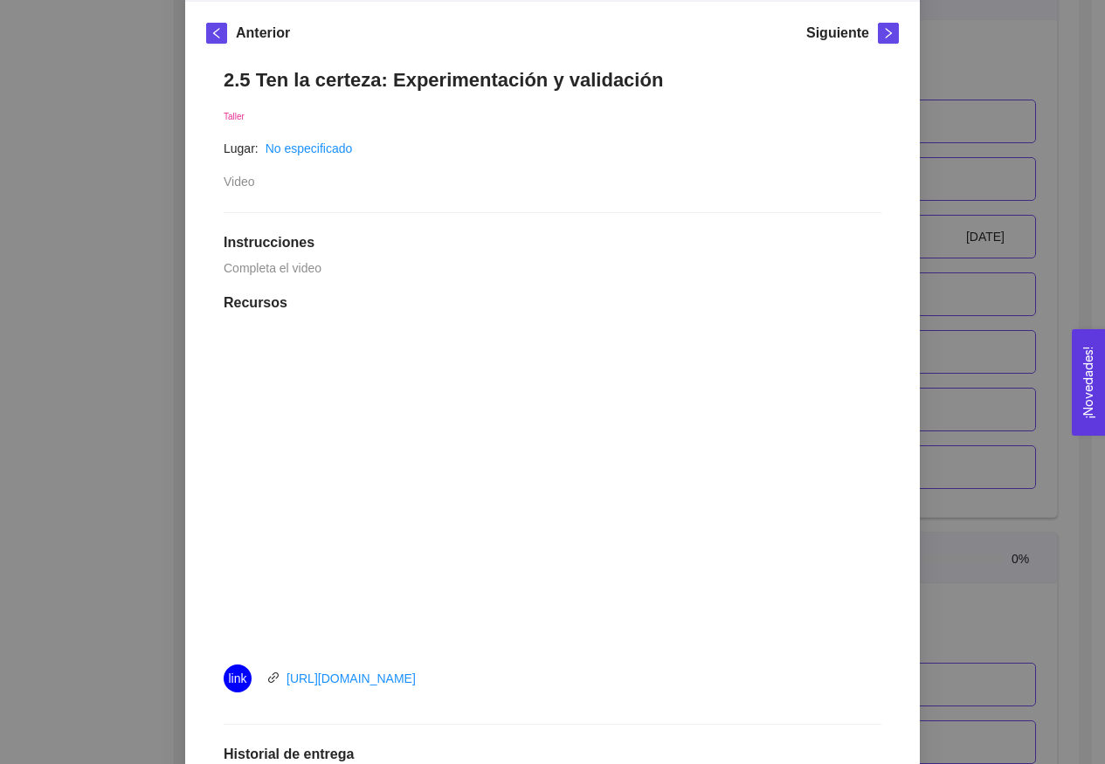
scroll to position [248, 0]
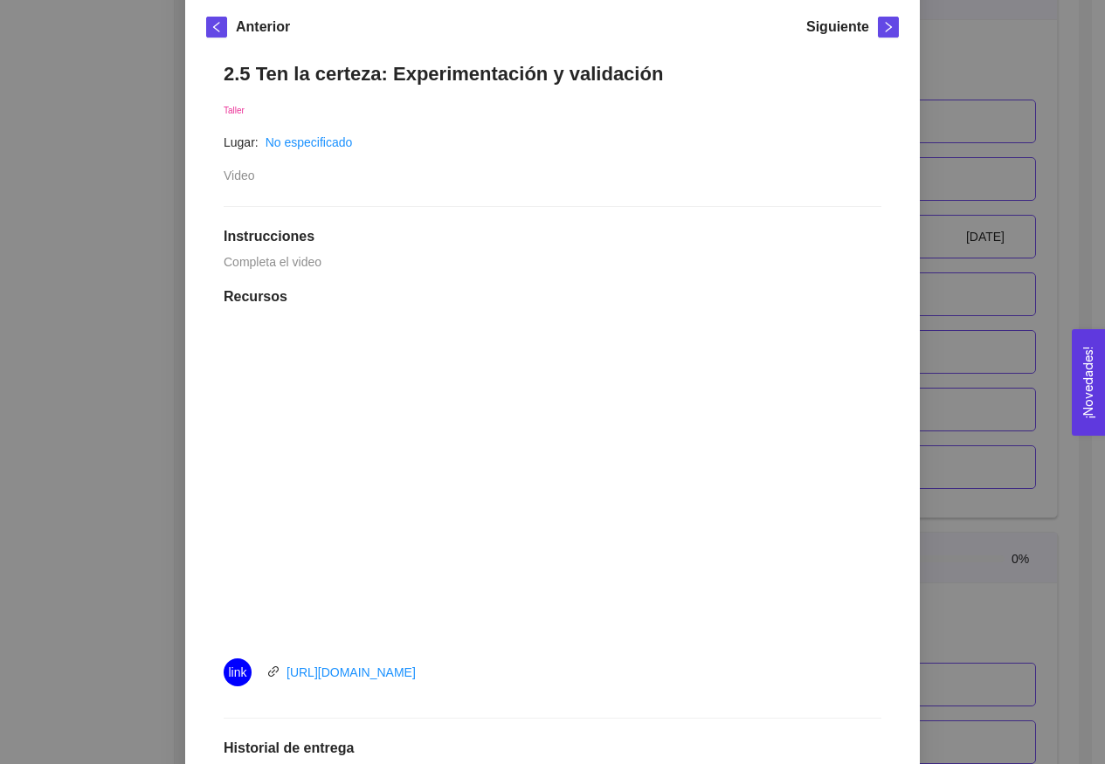
drag, startPoint x: 277, startPoint y: 670, endPoint x: 456, endPoint y: 681, distance: 179.4
click at [456, 681] on div "link https://youtu.be/grrUFPvvbtQ" at bounding box center [420, 673] width 393 height 28
copy link "https://youtu.be/grrUFPvvbtQ"
click at [701, 261] on div "2.5 Ten la certeza: Experimentación y validación Taller Lugar: No especificado …" at bounding box center [552, 545] width 693 height 1000
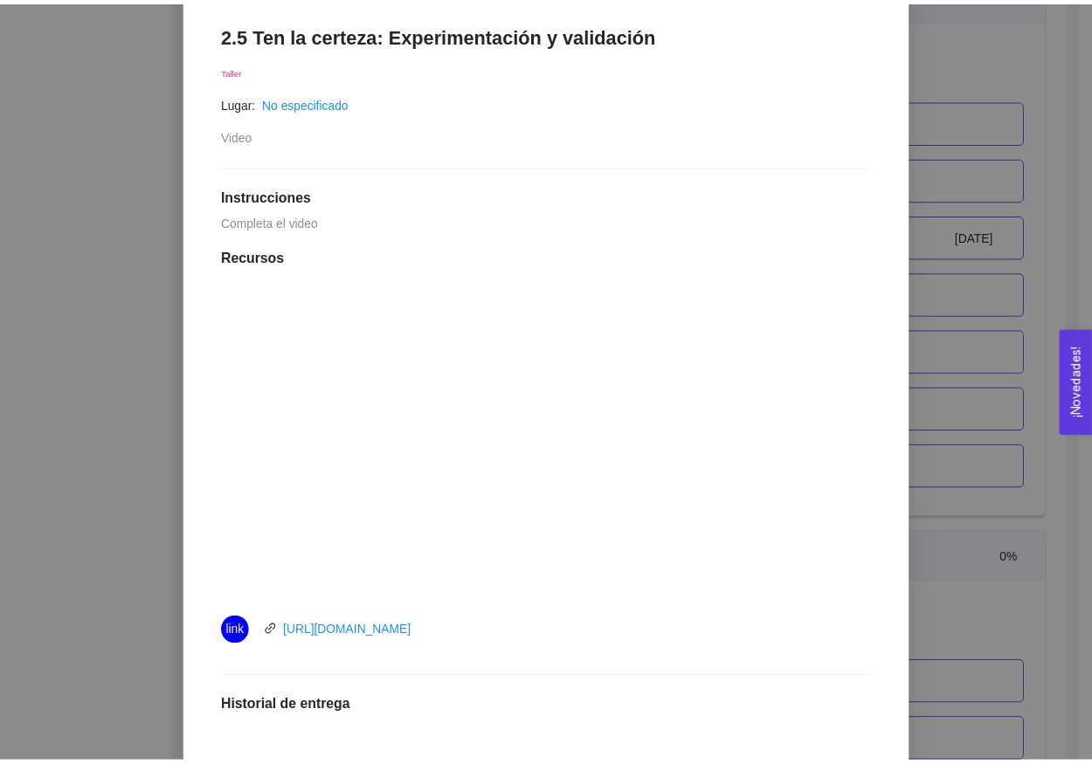
scroll to position [28, 0]
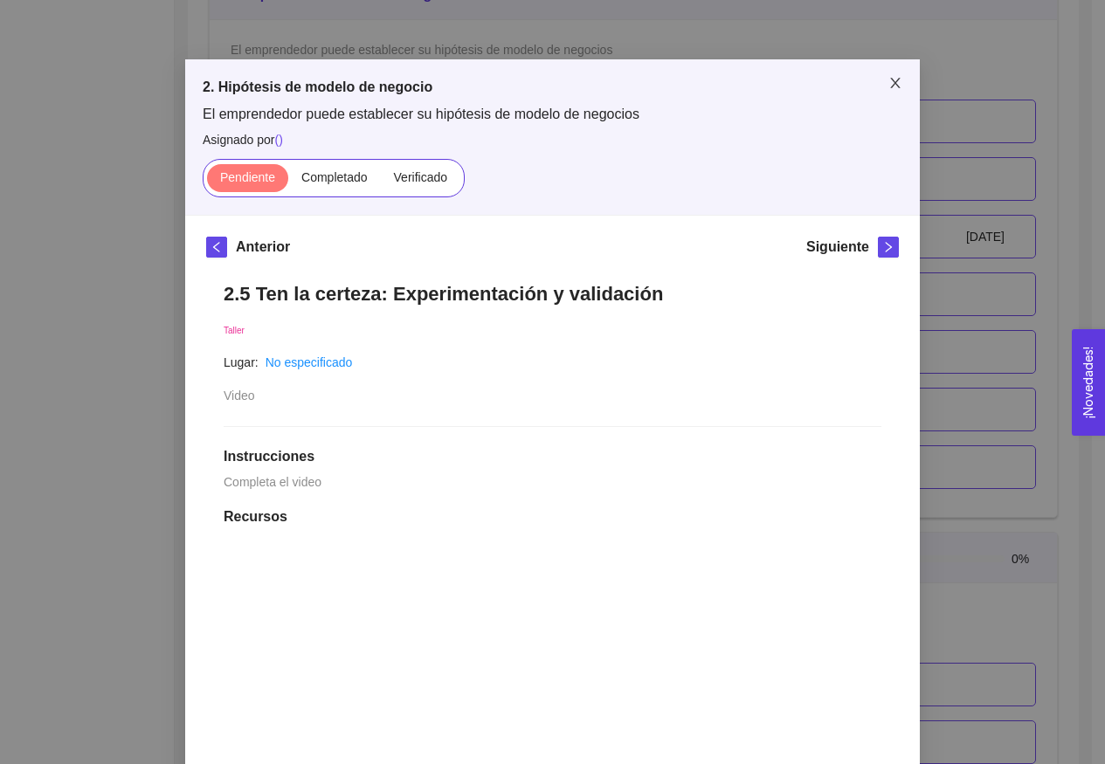
click at [892, 83] on icon "close" at bounding box center [895, 83] width 14 height 14
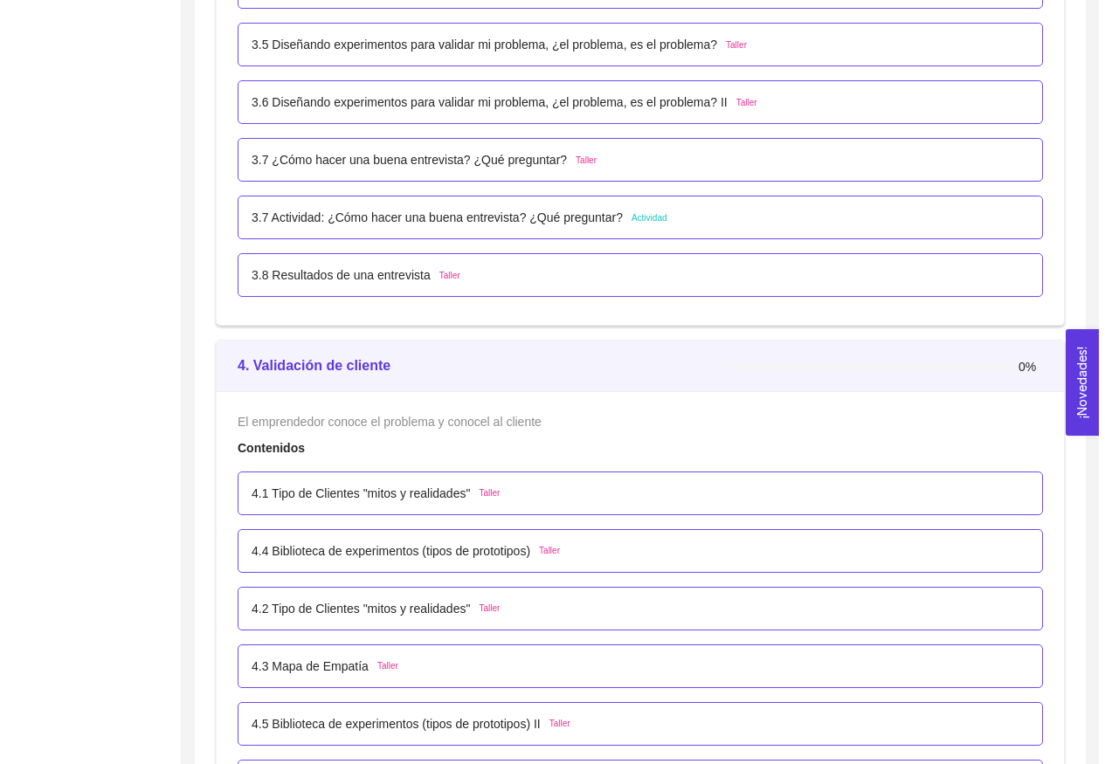
scroll to position [3775, 0]
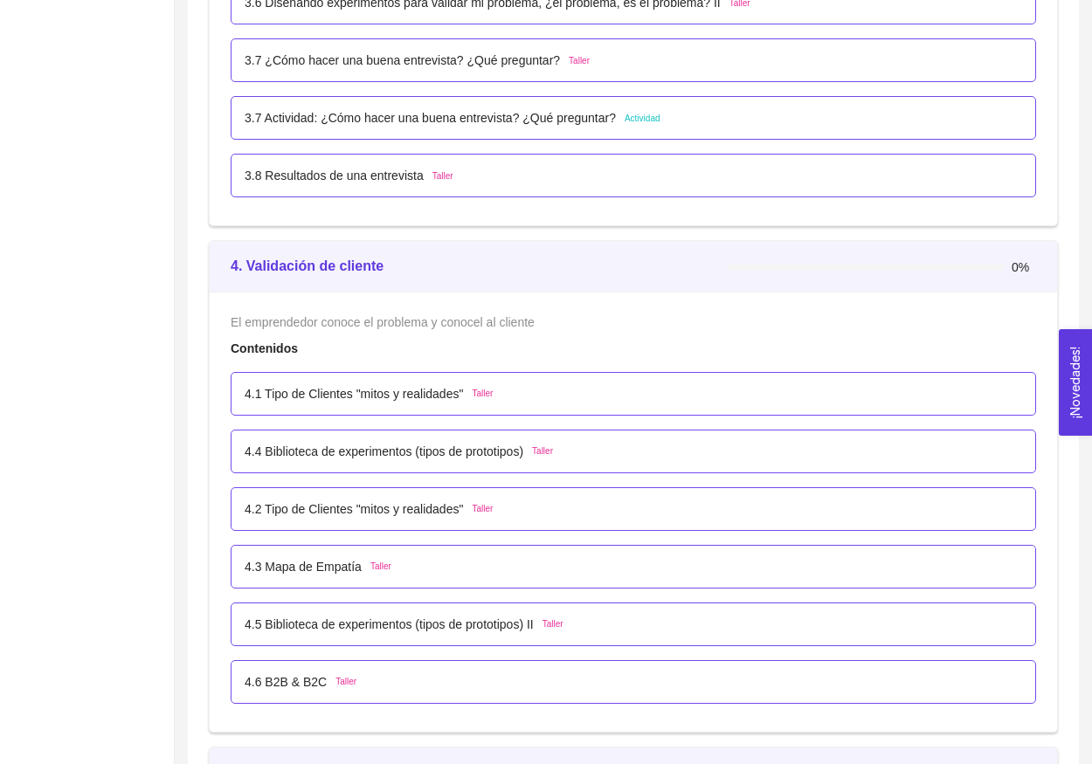
click at [493, 513] on span "Taller" at bounding box center [482, 509] width 21 height 14
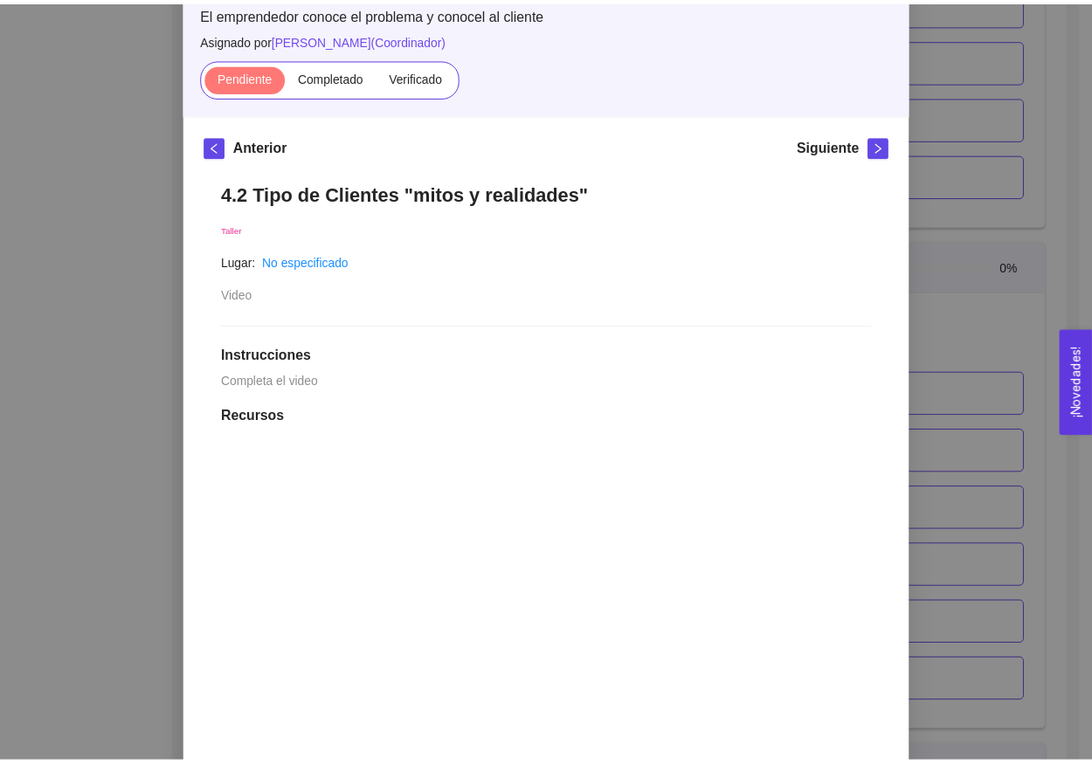
scroll to position [65, 0]
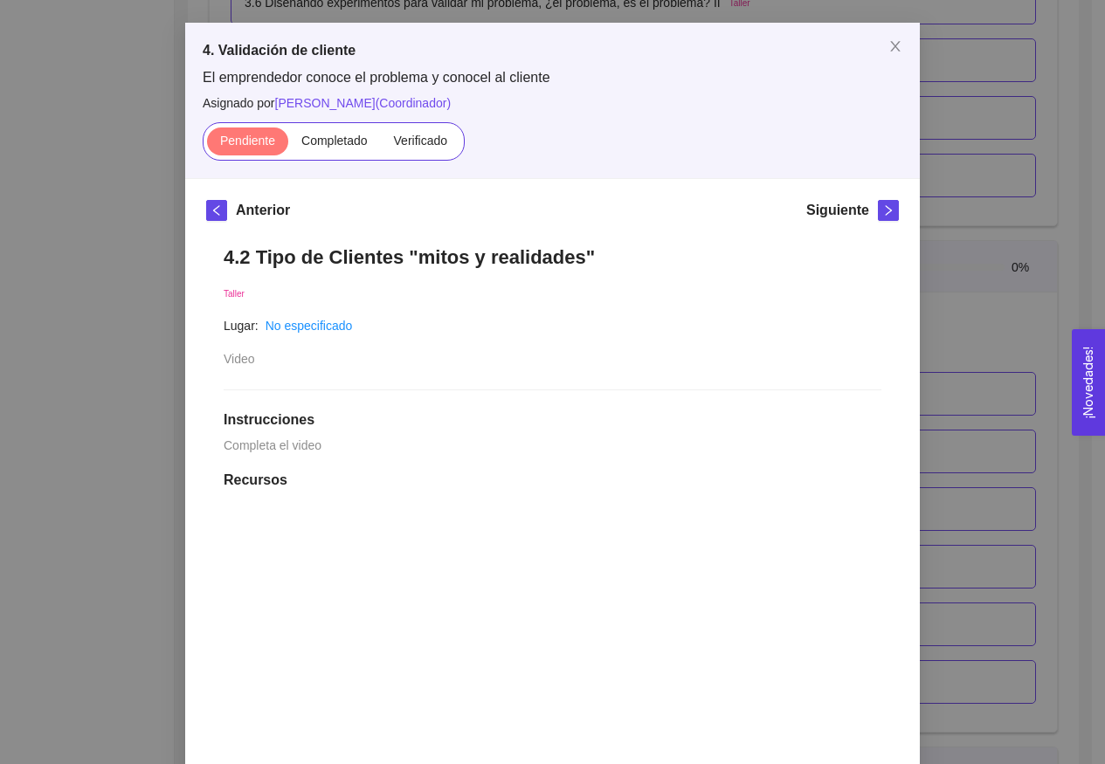
click at [198, 205] on div "Anterior Siguiente 4.2 Tipo de Clientes "mitos y realidades" Taller Lugar: No e…" at bounding box center [552, 714] width 735 height 1070
click at [883, 31] on span "Close" at bounding box center [895, 47] width 49 height 49
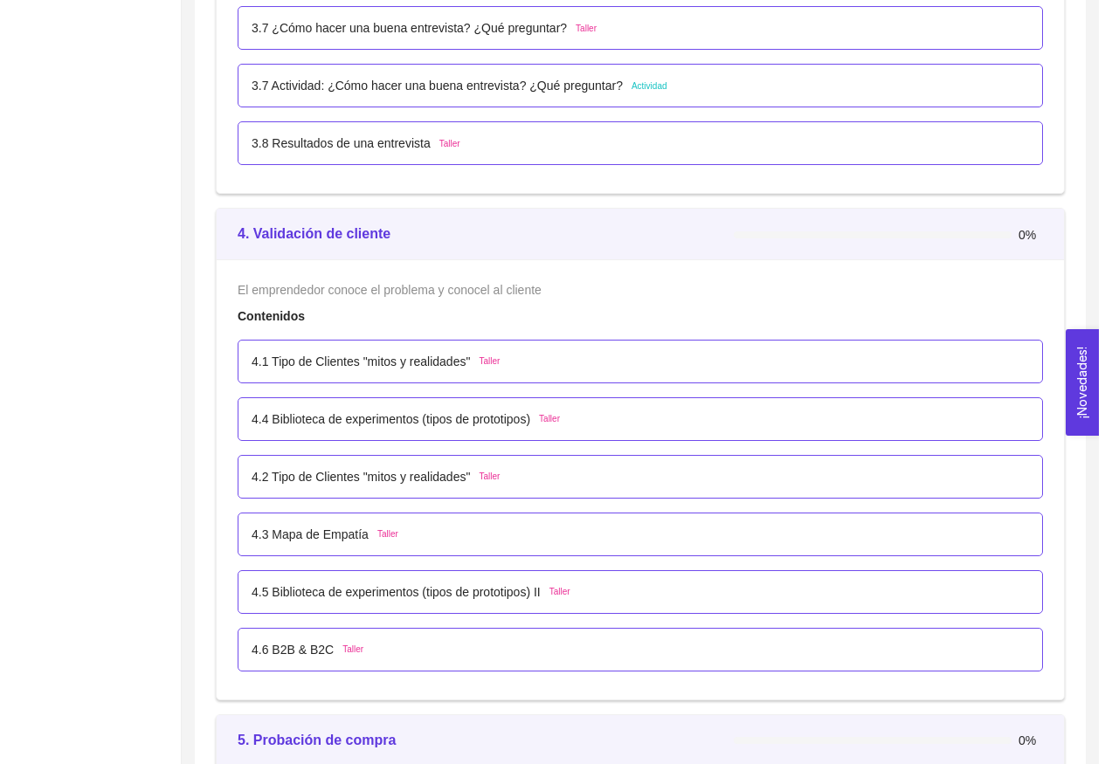
scroll to position [3824, 0]
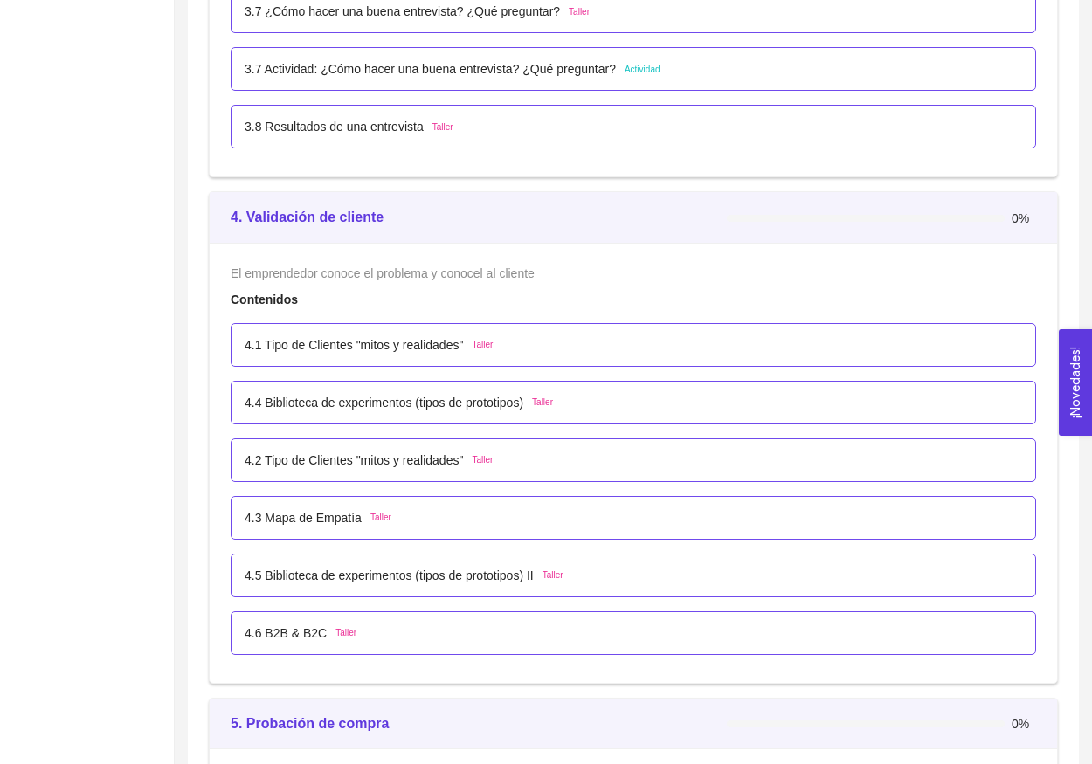
click at [439, 335] on p "4.1 Tipo de Clientes "mitos y realidades"" at bounding box center [354, 344] width 218 height 19
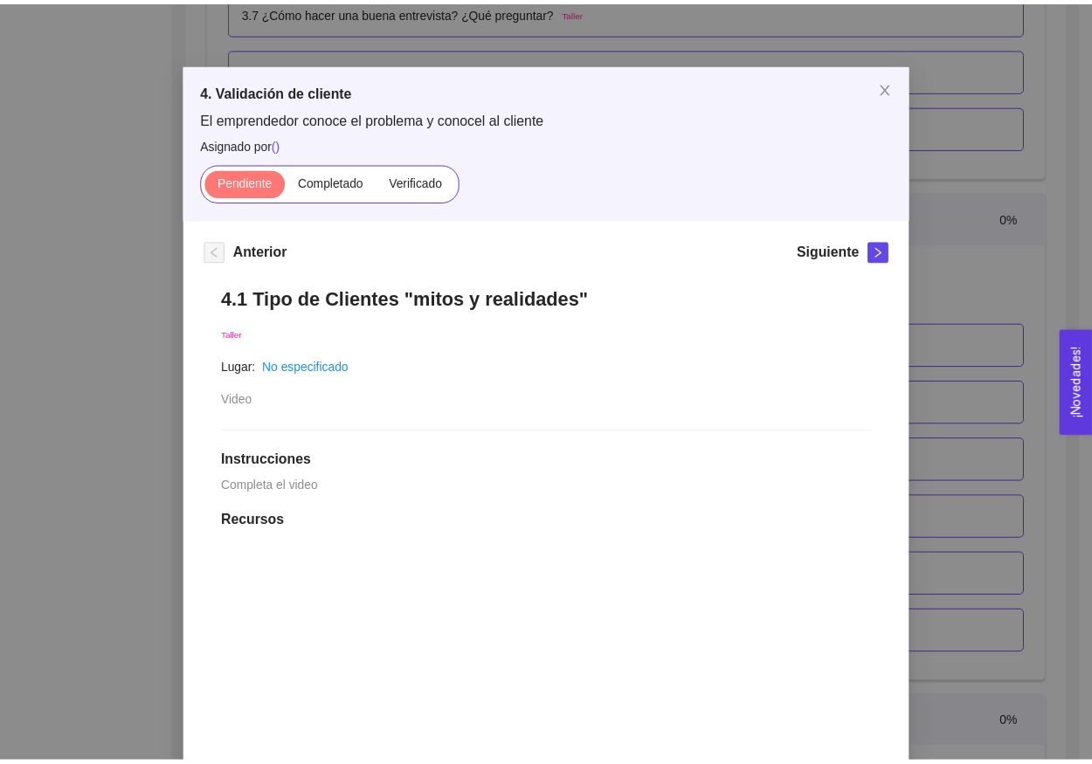
scroll to position [16, 0]
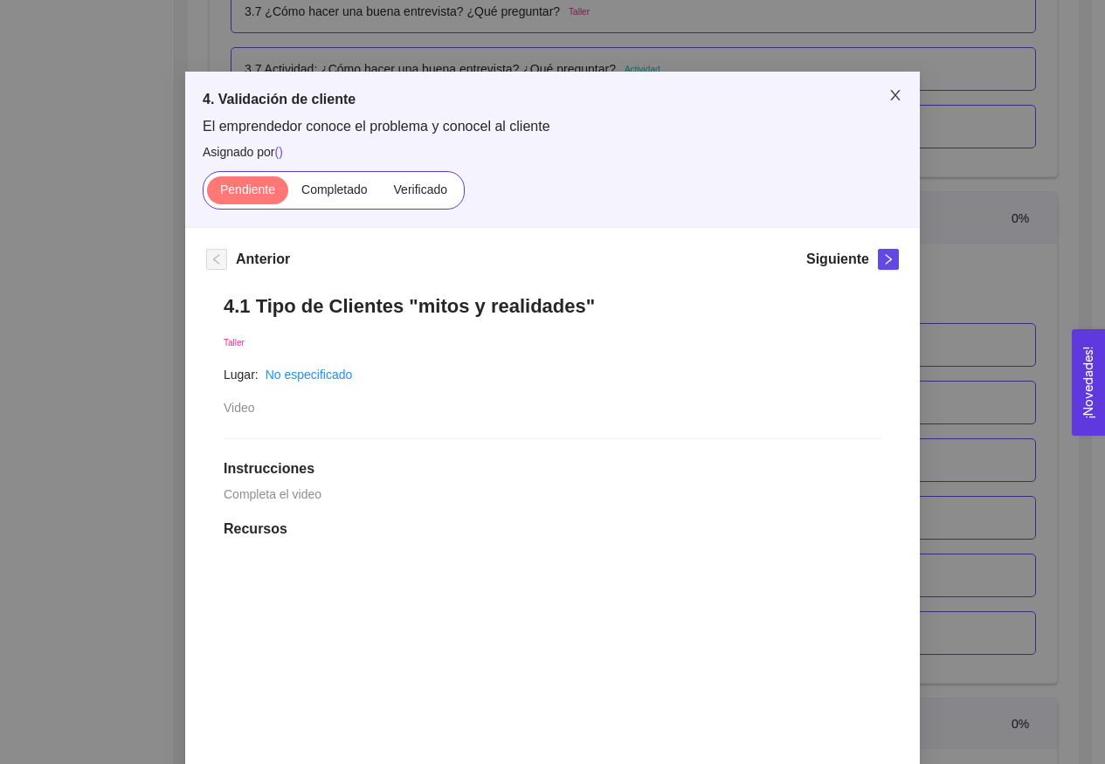
click at [895, 92] on icon "close" at bounding box center [895, 95] width 14 height 14
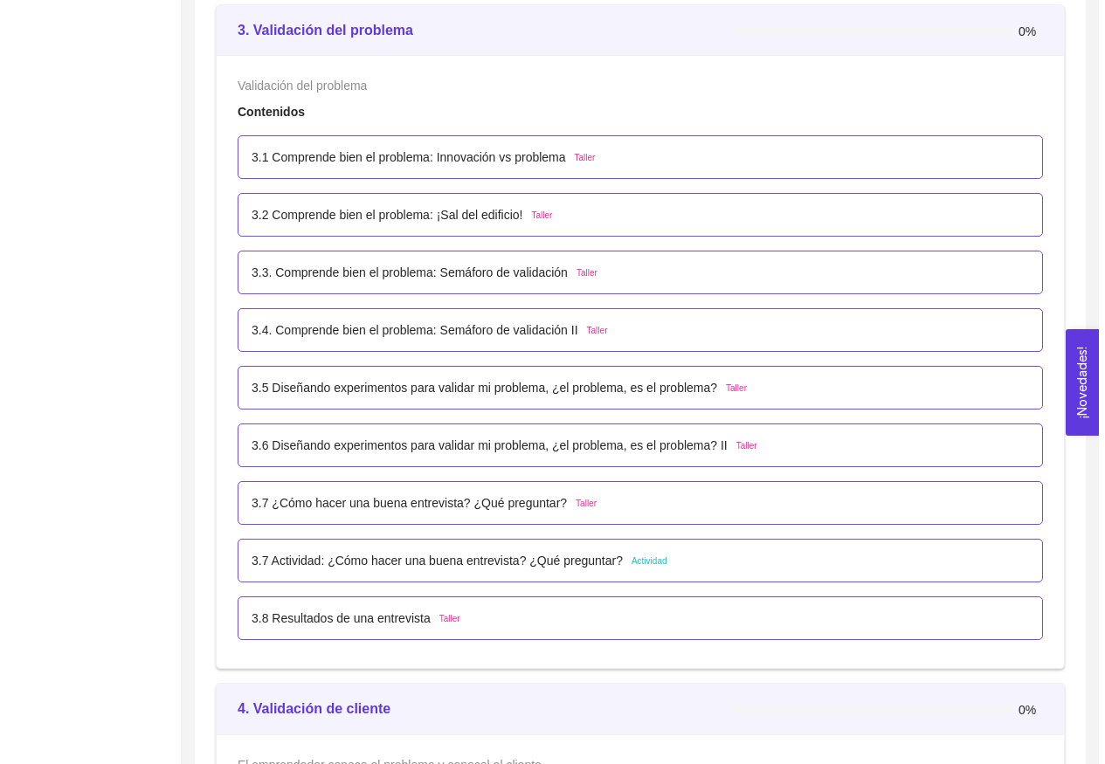
scroll to position [3329, 0]
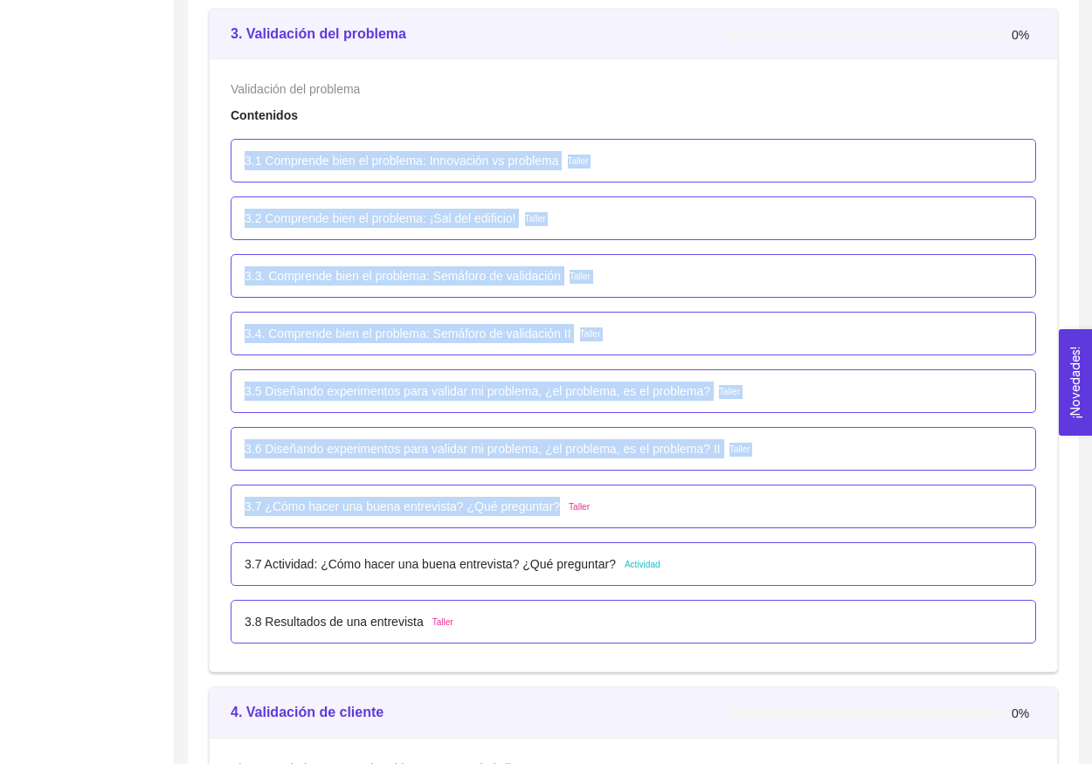
drag, startPoint x: 240, startPoint y: 161, endPoint x: 570, endPoint y: 520, distance: 487.8
click at [570, 520] on ul "3.1 Comprende bien el problema: Innovación vs problema Taller 3.2 Comprende bie…" at bounding box center [633, 391] width 805 height 519
copy ul "3.1 Comprende bien el problema: Innovación vs problema Taller 3.2 Comprende bie…"
click at [450, 507] on p "3.7 ¿Cómo hacer una buena entrevista? ¿Qué preguntar?" at bounding box center [402, 506] width 315 height 19
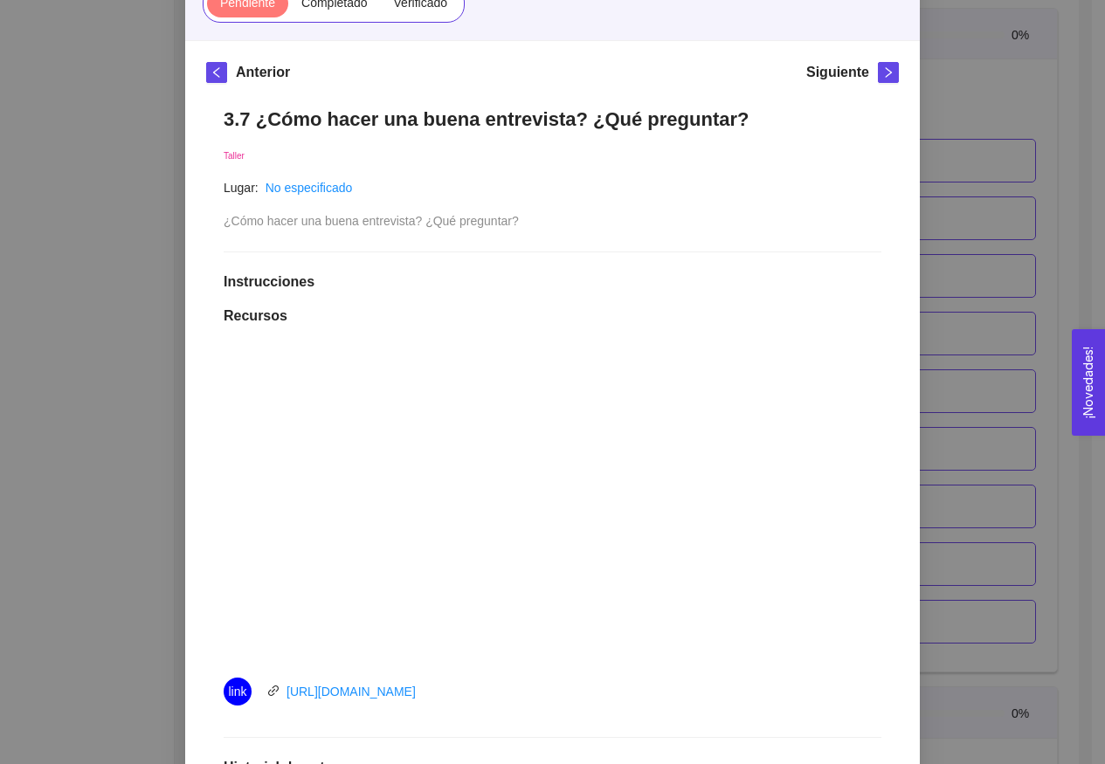
scroll to position [191, 0]
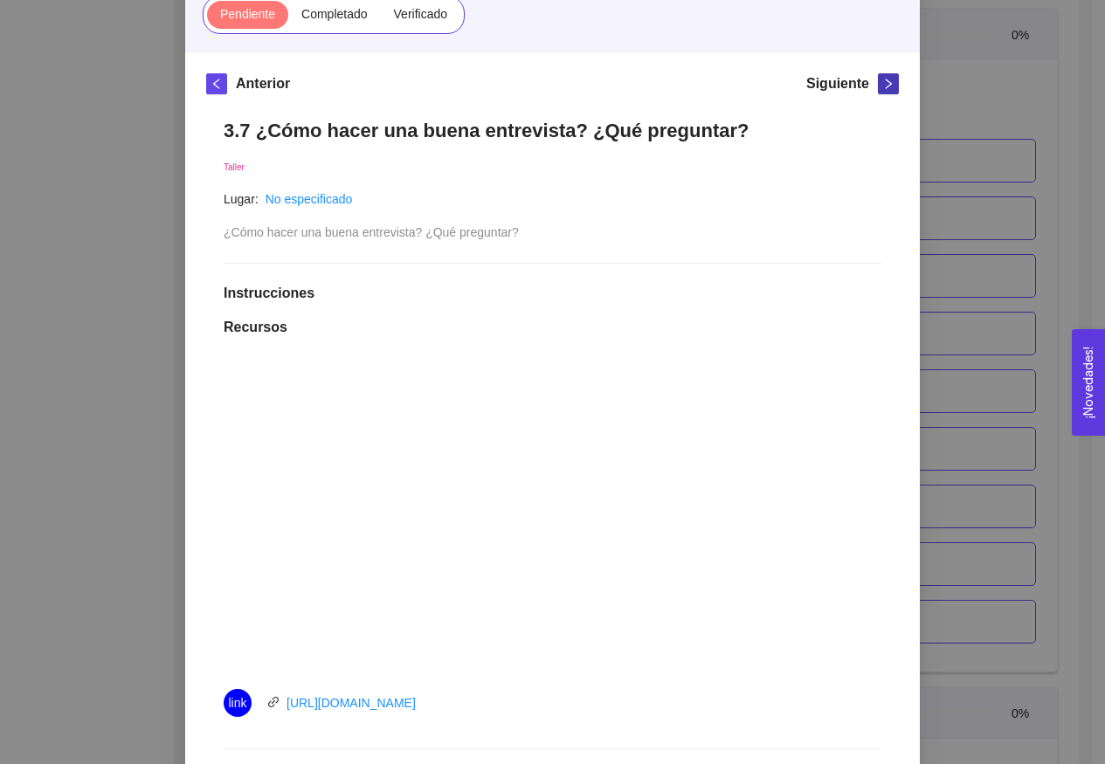
click at [882, 84] on icon "right" at bounding box center [888, 84] width 12 height 12
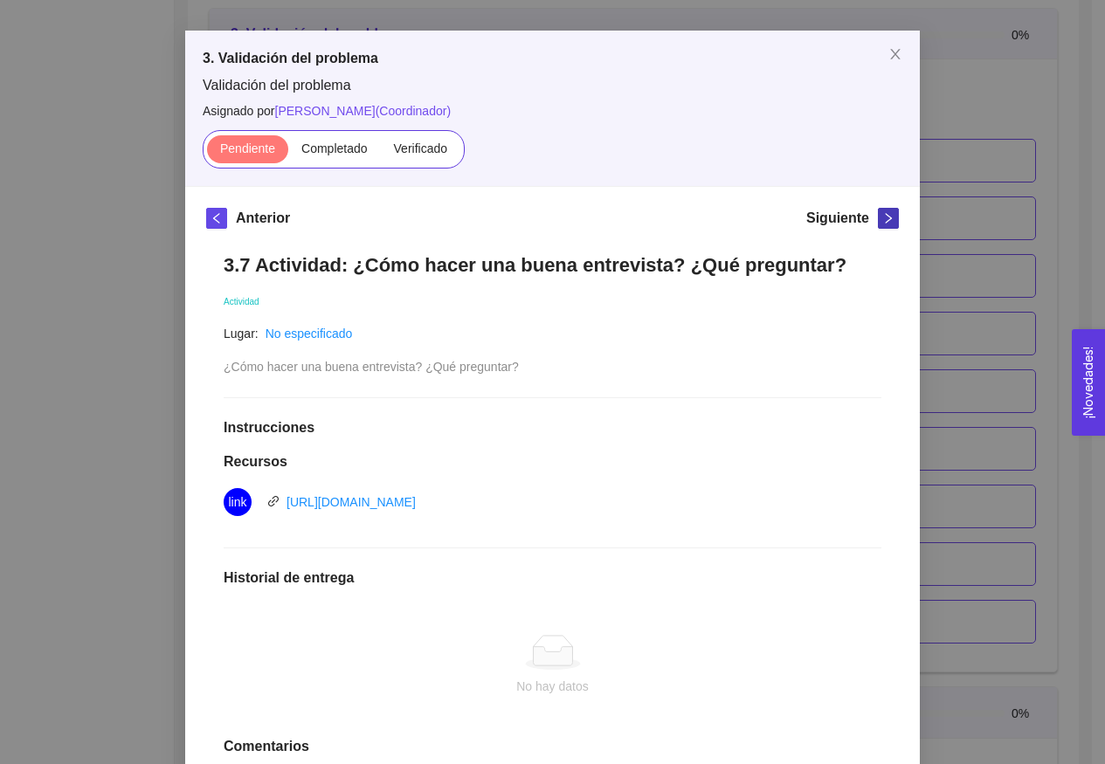
scroll to position [63, 0]
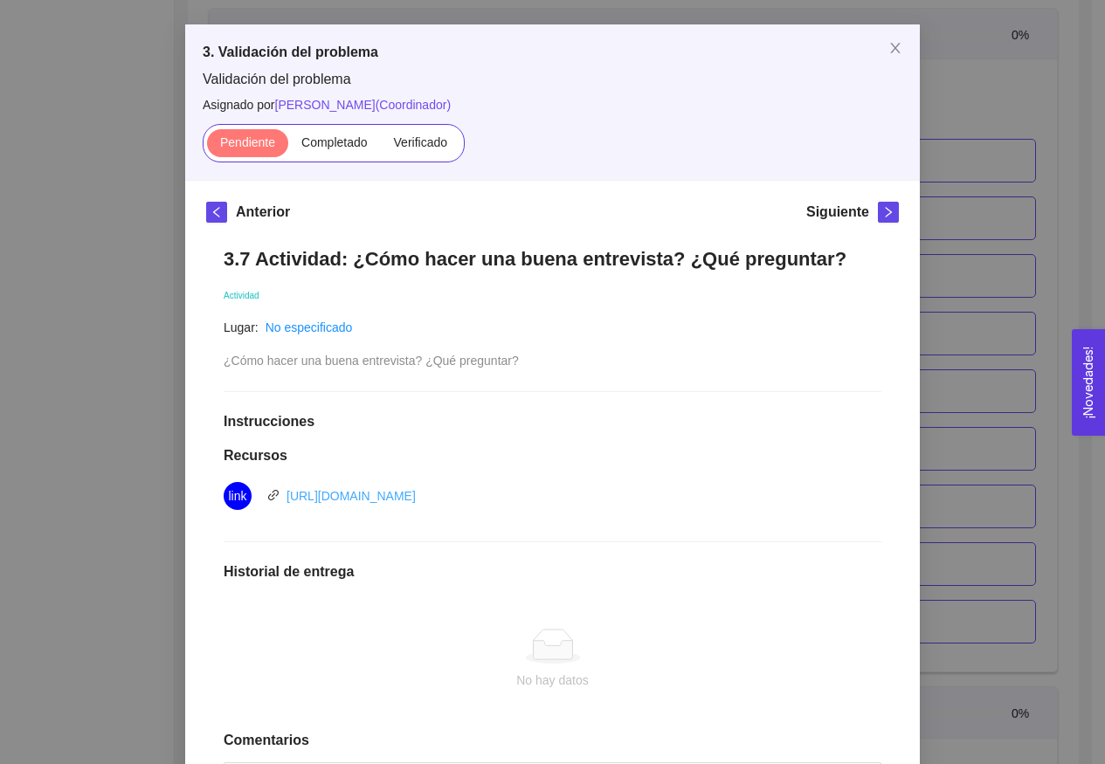
click at [416, 500] on link "[URL][DOMAIN_NAME]" at bounding box center [351, 496] width 129 height 14
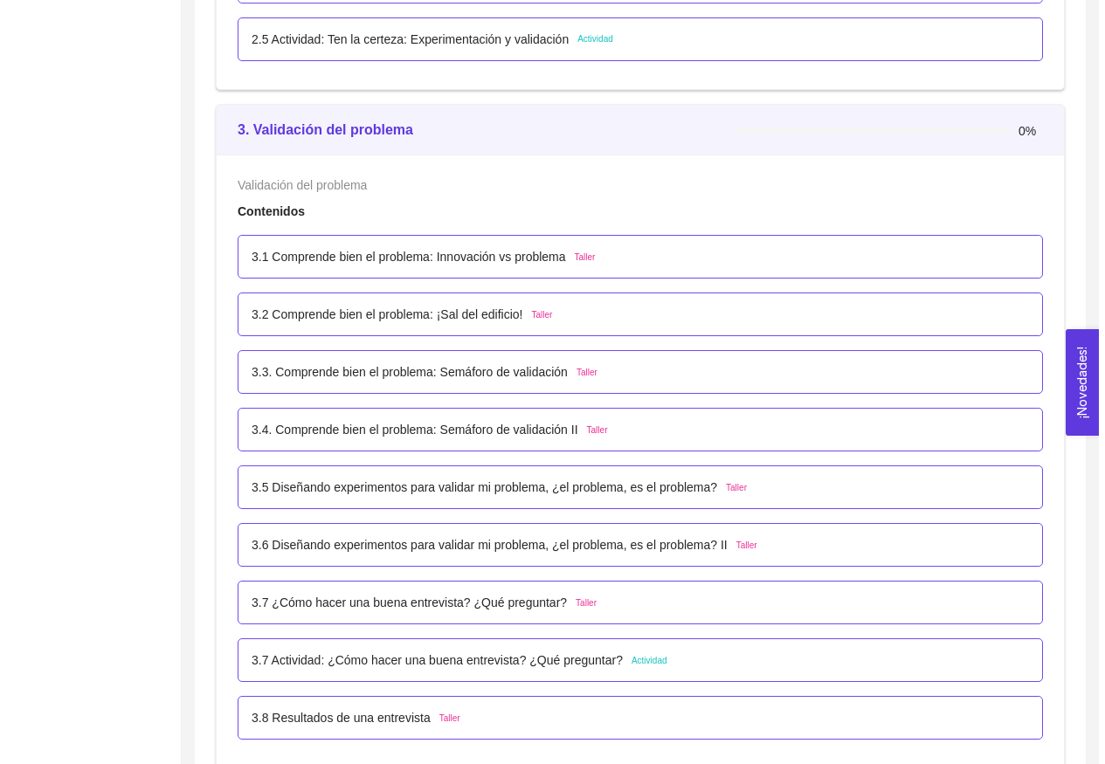
scroll to position [3241, 0]
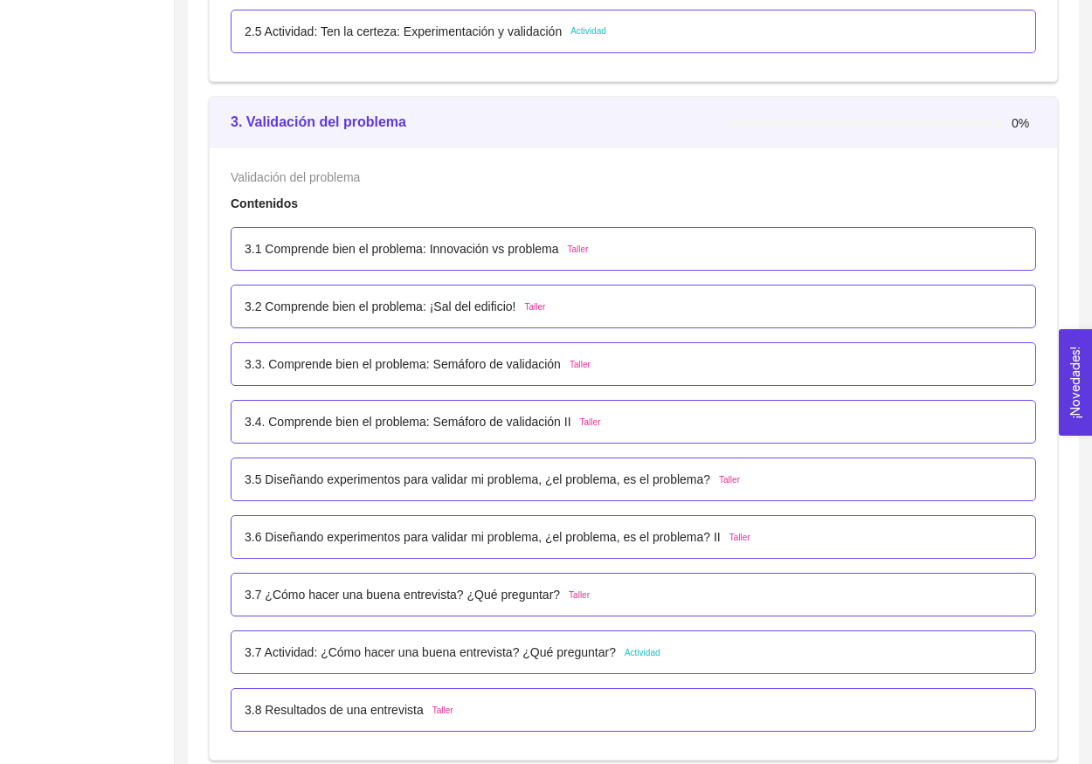
click at [377, 583] on div "3.7 ¿Cómo hacer una buena entrevista? ¿Qué preguntar? Taller" at bounding box center [633, 595] width 805 height 44
click at [376, 591] on p "3.7 ¿Cómo hacer una buena entrevista? ¿Qué preguntar?" at bounding box center [402, 594] width 315 height 19
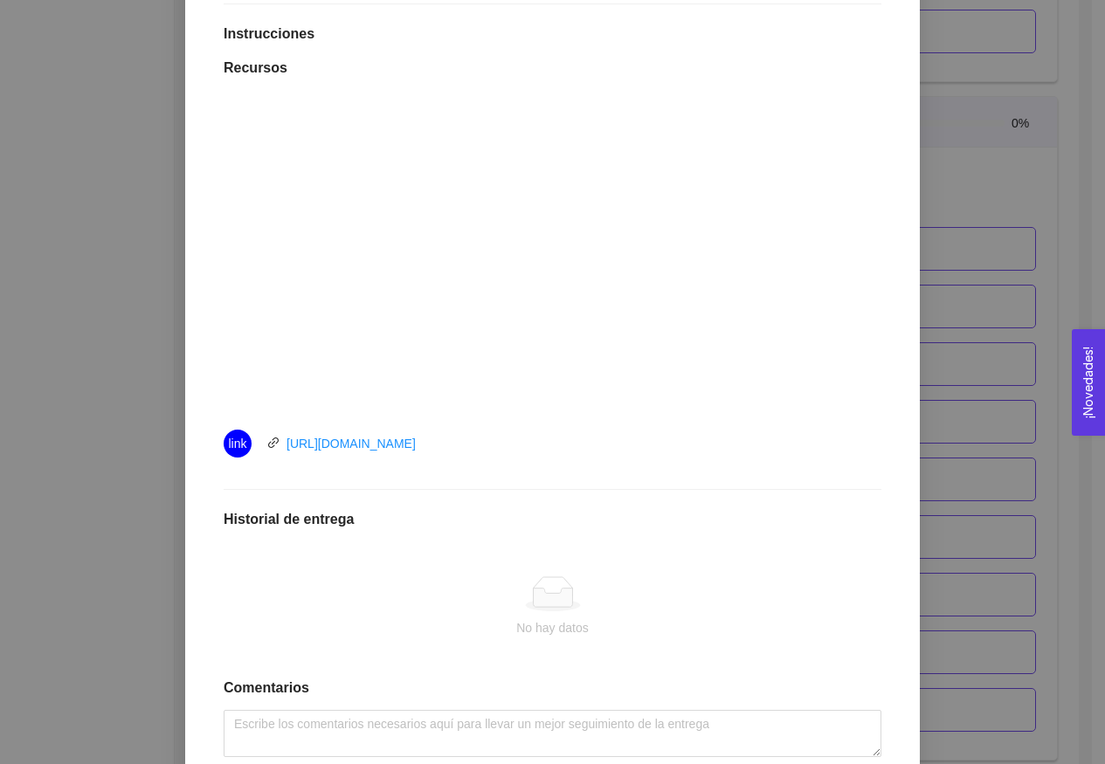
scroll to position [442, 0]
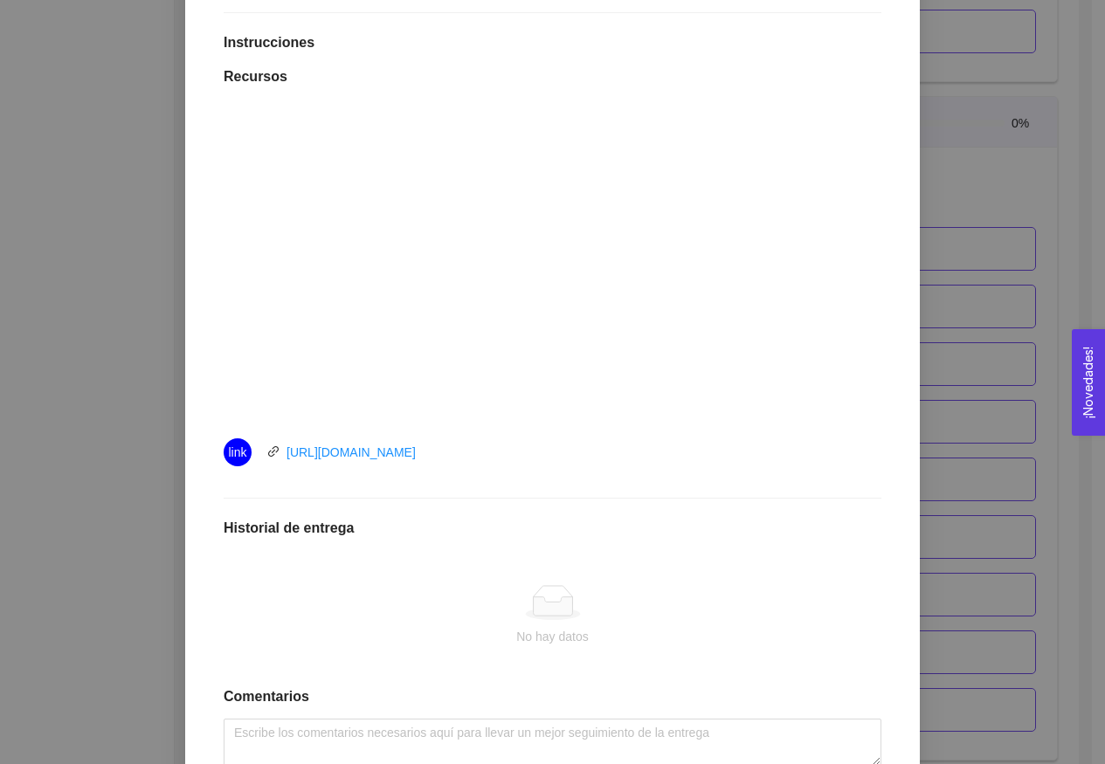
click at [924, 261] on div "3. Validación del problema Validación del problema Asignado por [PERSON_NAME] (…" at bounding box center [552, 382] width 1105 height 764
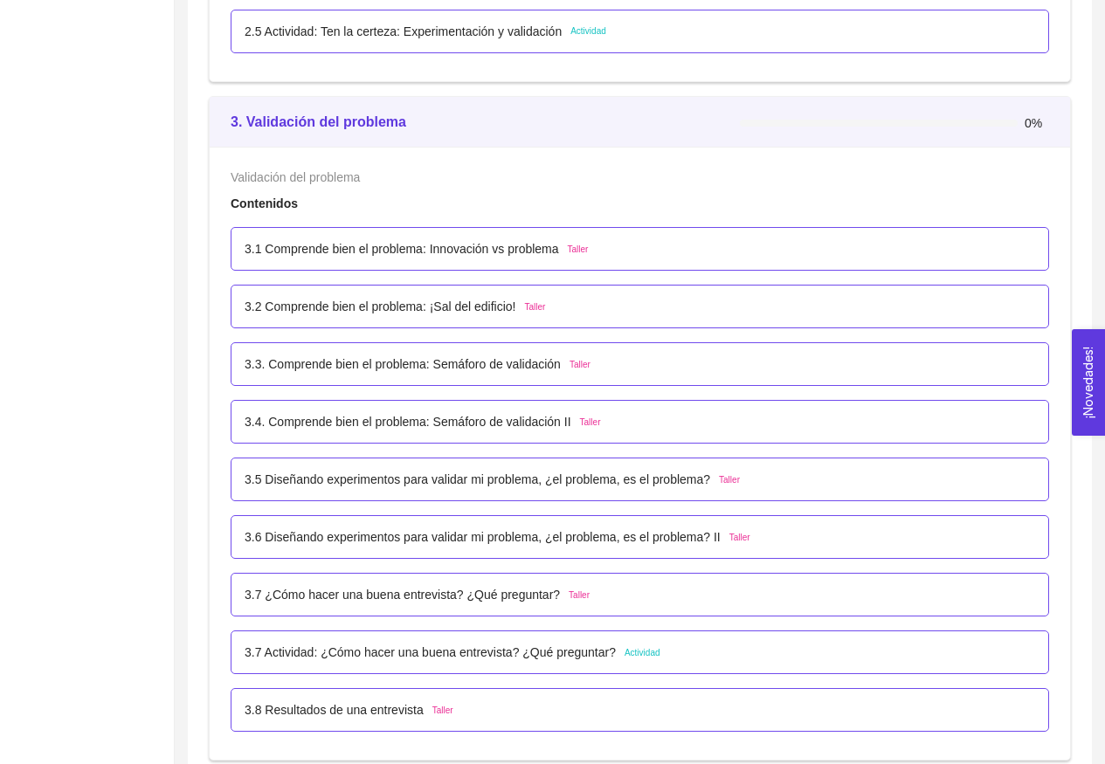
scroll to position [3285, 0]
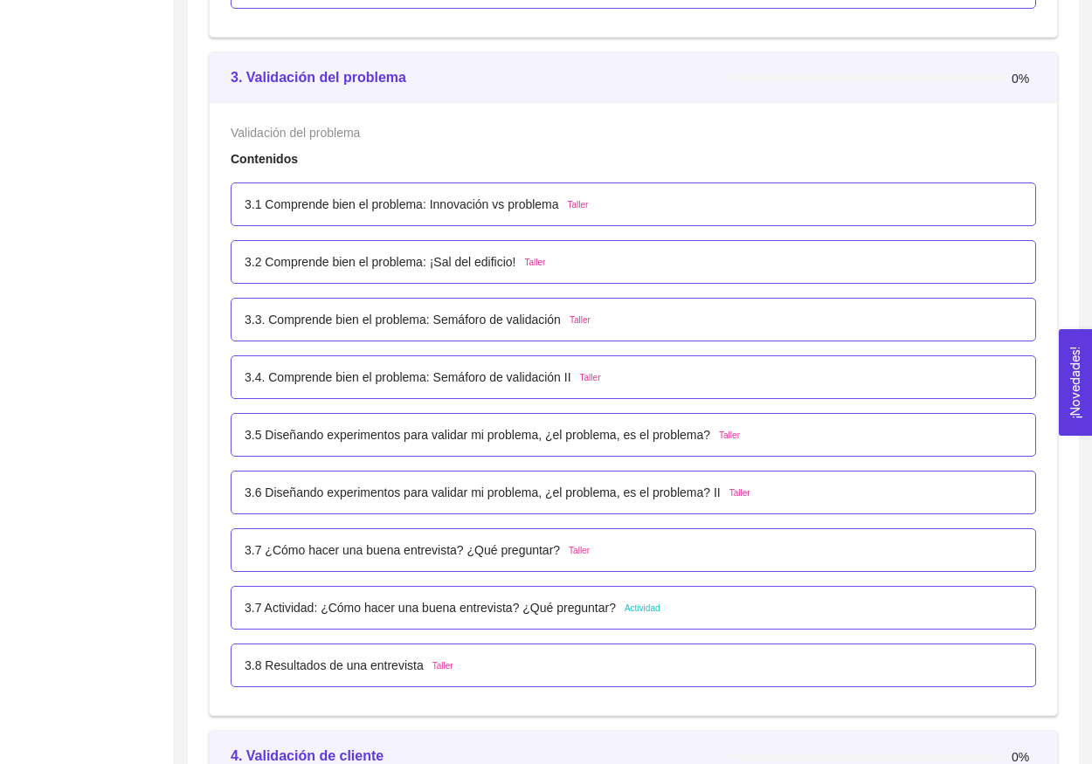
click at [456, 606] on p "3.7 Actividad: ¿Cómo hacer una buena entrevista? ¿Qué preguntar?" at bounding box center [430, 607] width 371 height 19
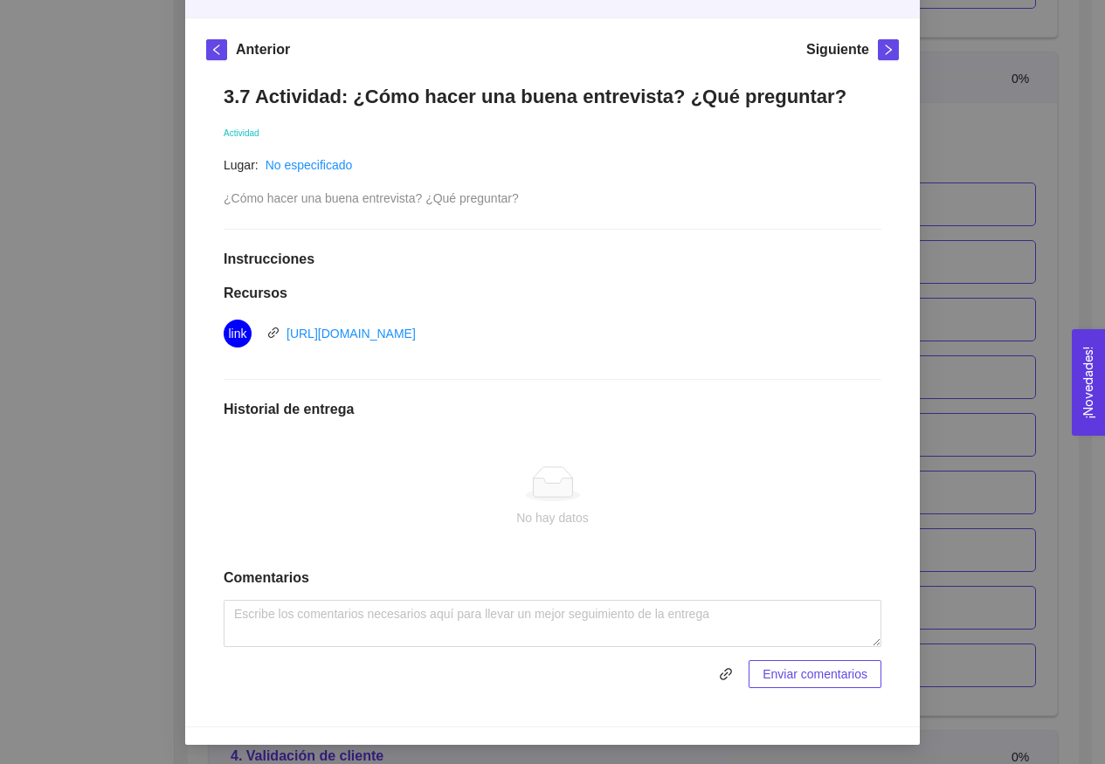
scroll to position [224, 0]
click at [977, 244] on div "3. Validación del problema Validación del problema Asignado por [PERSON_NAME] (…" at bounding box center [552, 382] width 1105 height 764
click at [944, 273] on div "3. Validación del problema Validación del problema Asignado por [PERSON_NAME] (…" at bounding box center [552, 382] width 1105 height 764
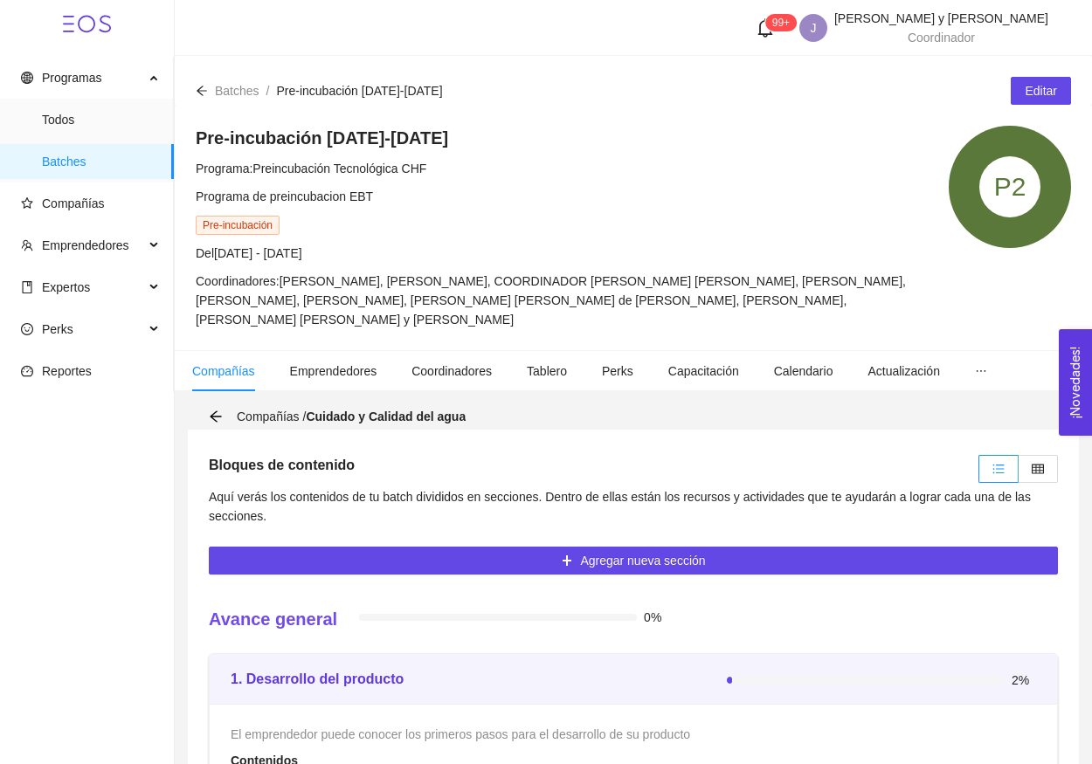
scroll to position [0, 0]
click at [203, 93] on icon "arrow-left" at bounding box center [202, 91] width 12 height 12
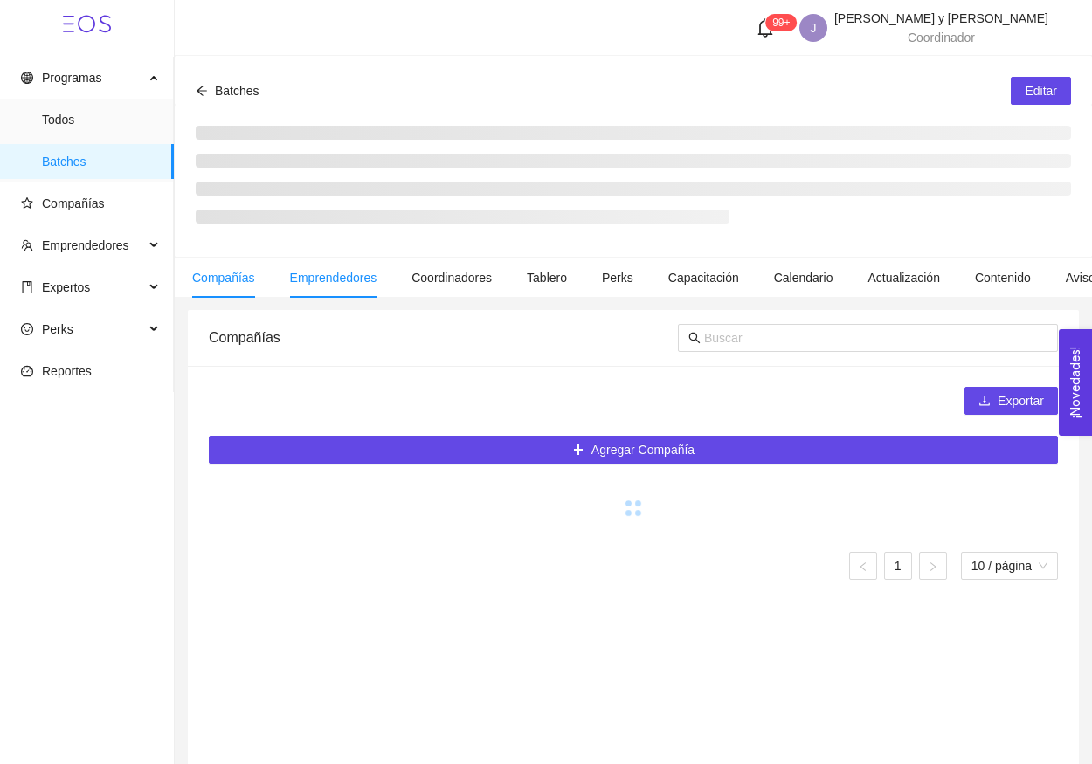
scroll to position [83, 0]
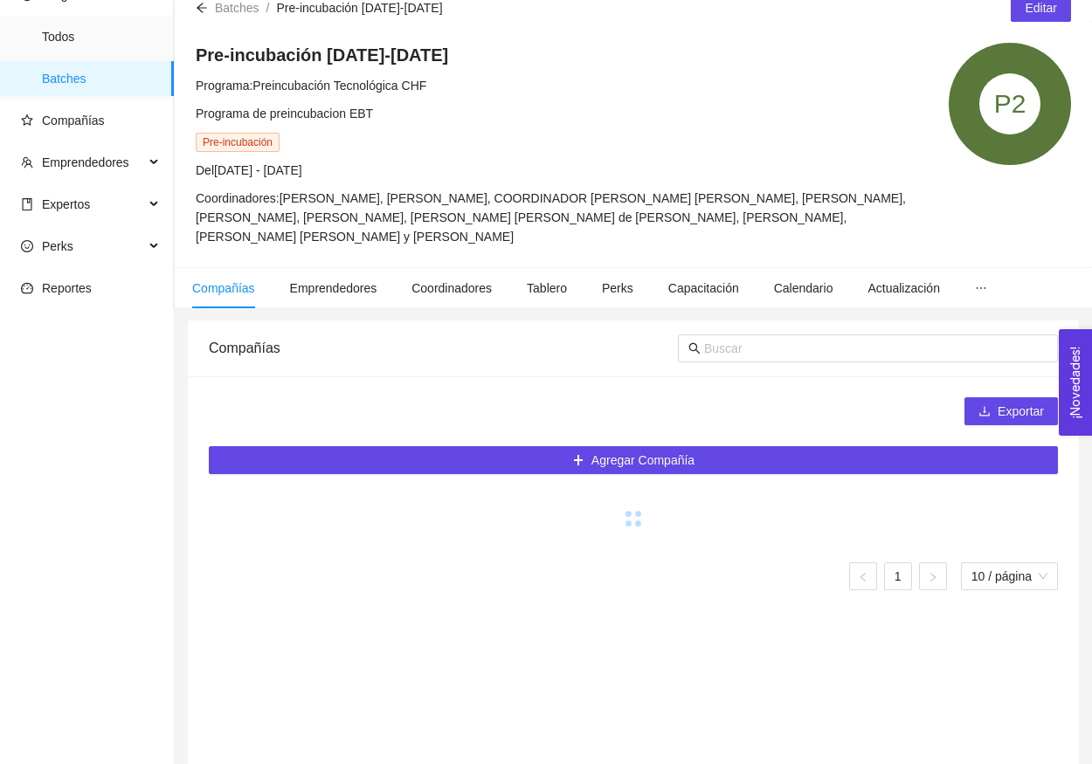
click at [203, 8] on icon "arrow-left" at bounding box center [202, 8] width 10 height 10
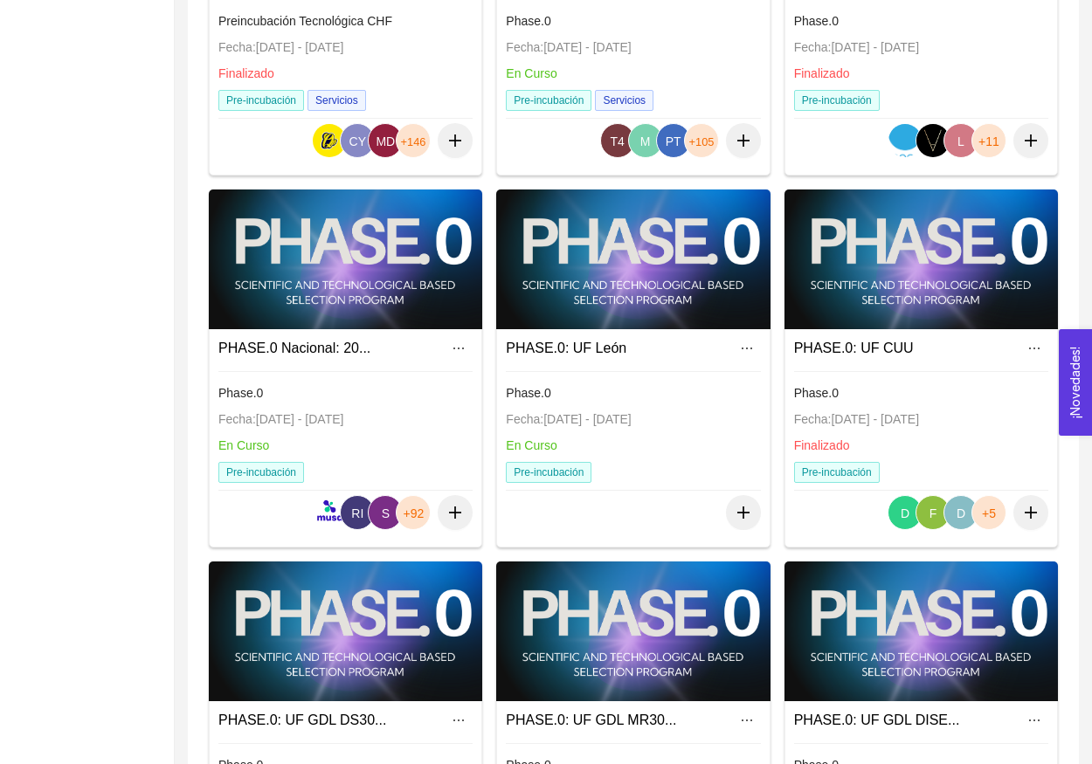
click at [249, 301] on div at bounding box center [345, 260] width 273 height 140
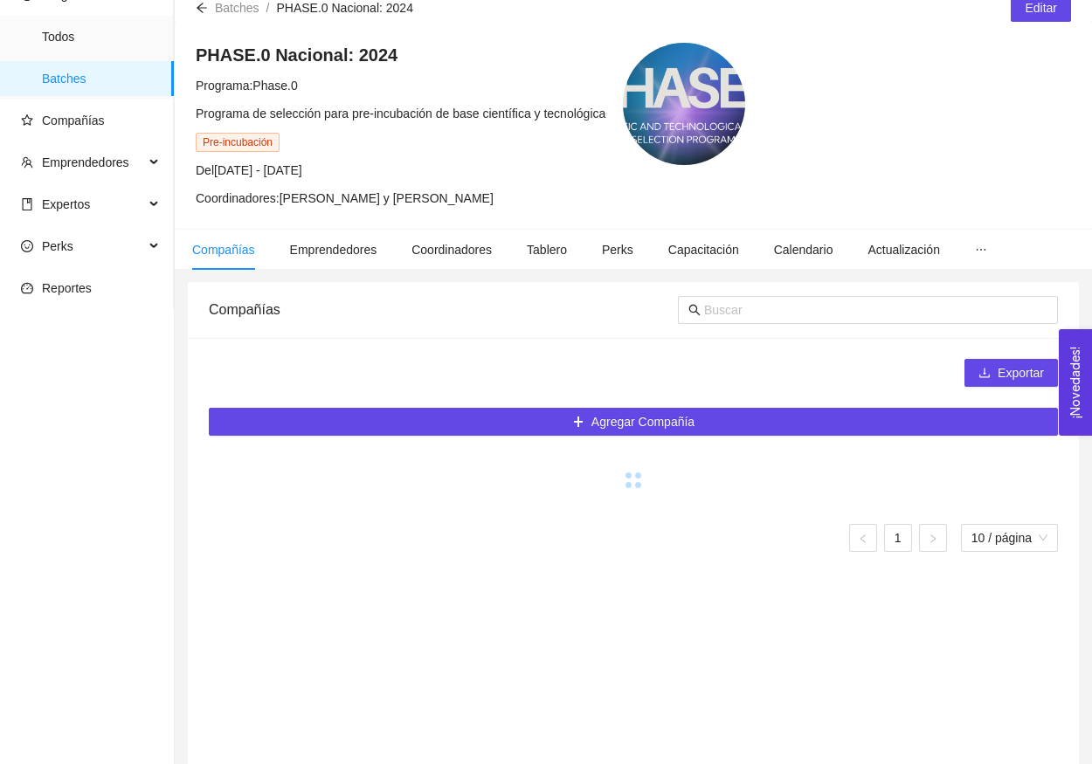
scroll to position [88, 0]
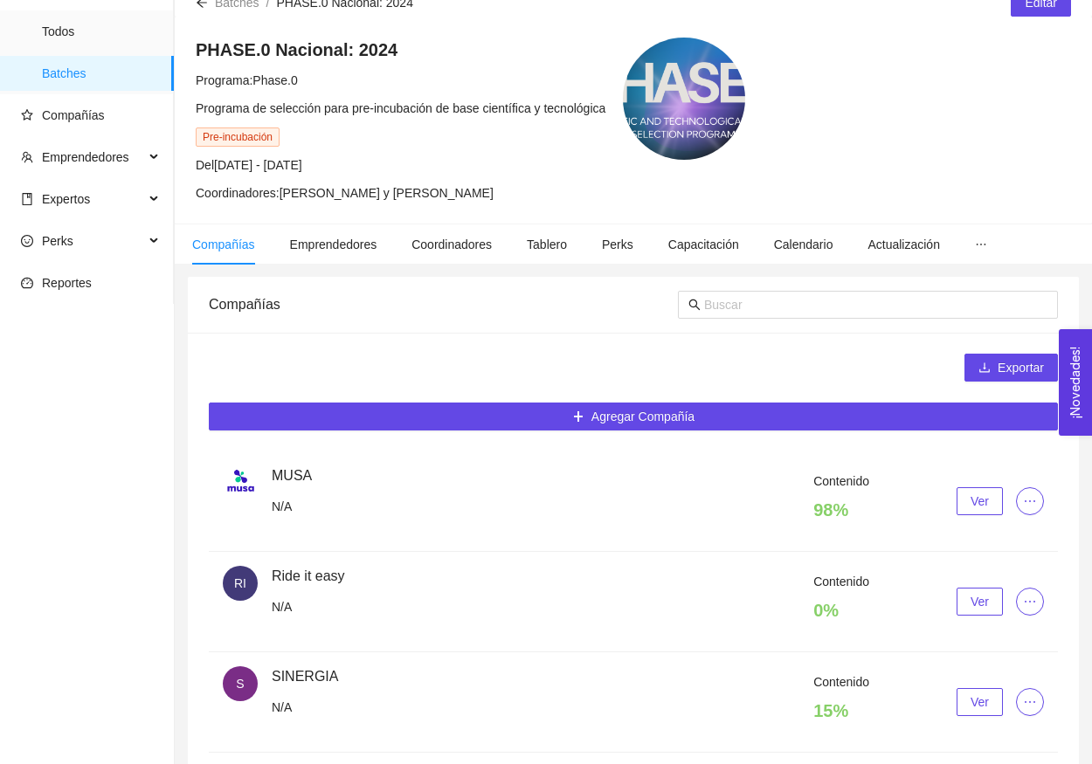
click at [975, 599] on span "Ver" at bounding box center [979, 601] width 18 height 19
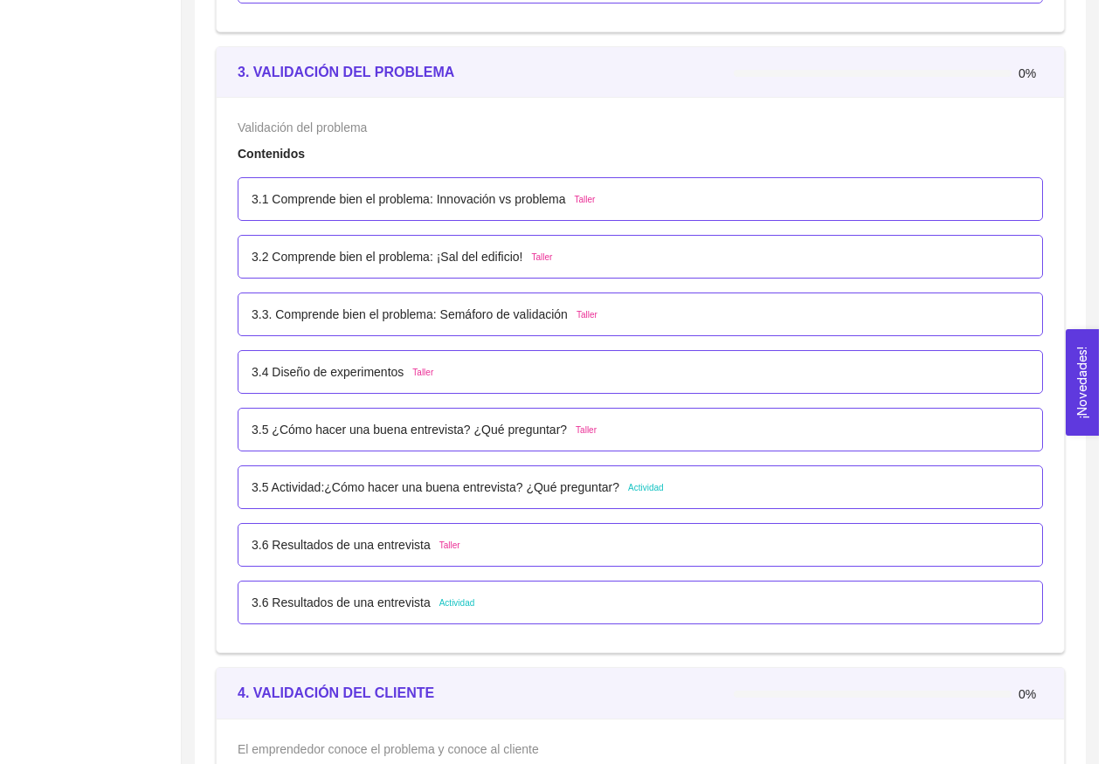
scroll to position [2571, 0]
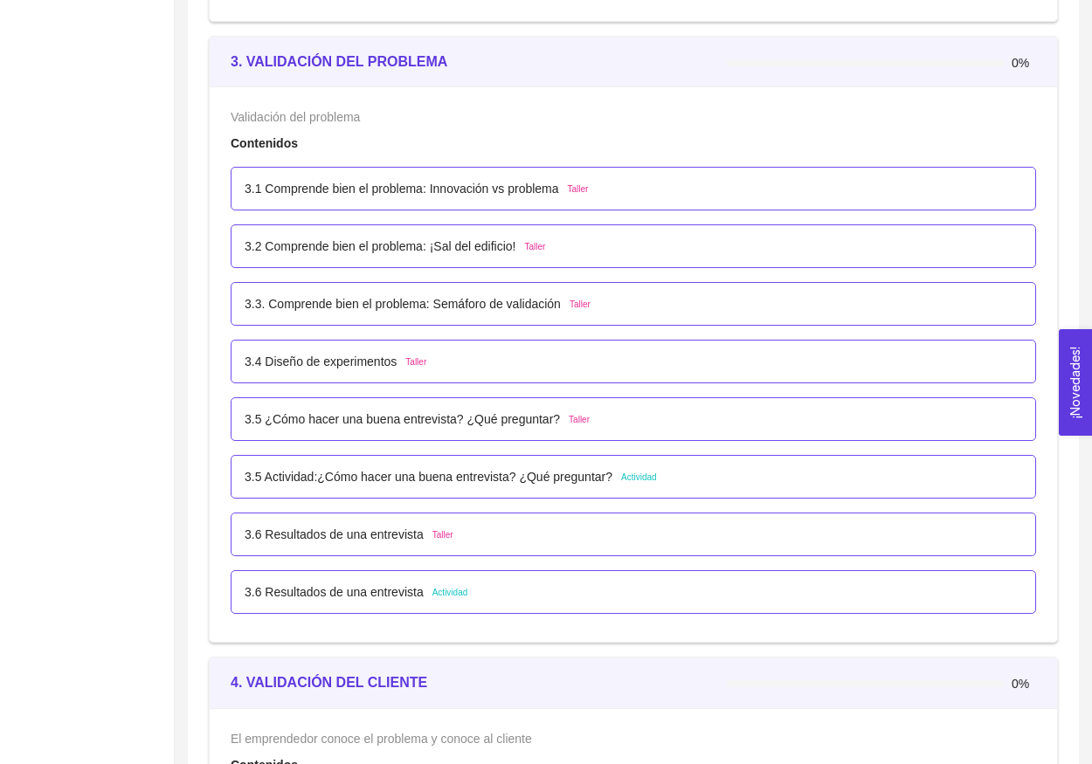
click at [360, 478] on p "3.5 Actividad:¿Cómo hacer una buena entrevista? ¿Qué preguntar?" at bounding box center [429, 476] width 368 height 19
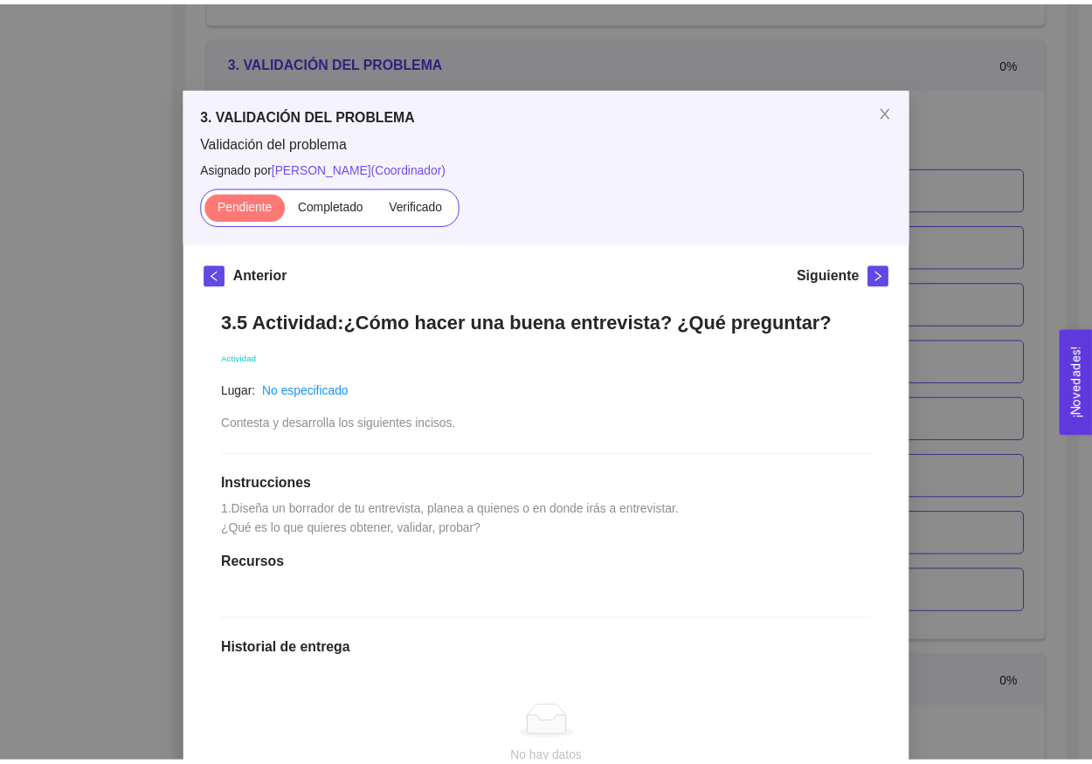
scroll to position [0, 0]
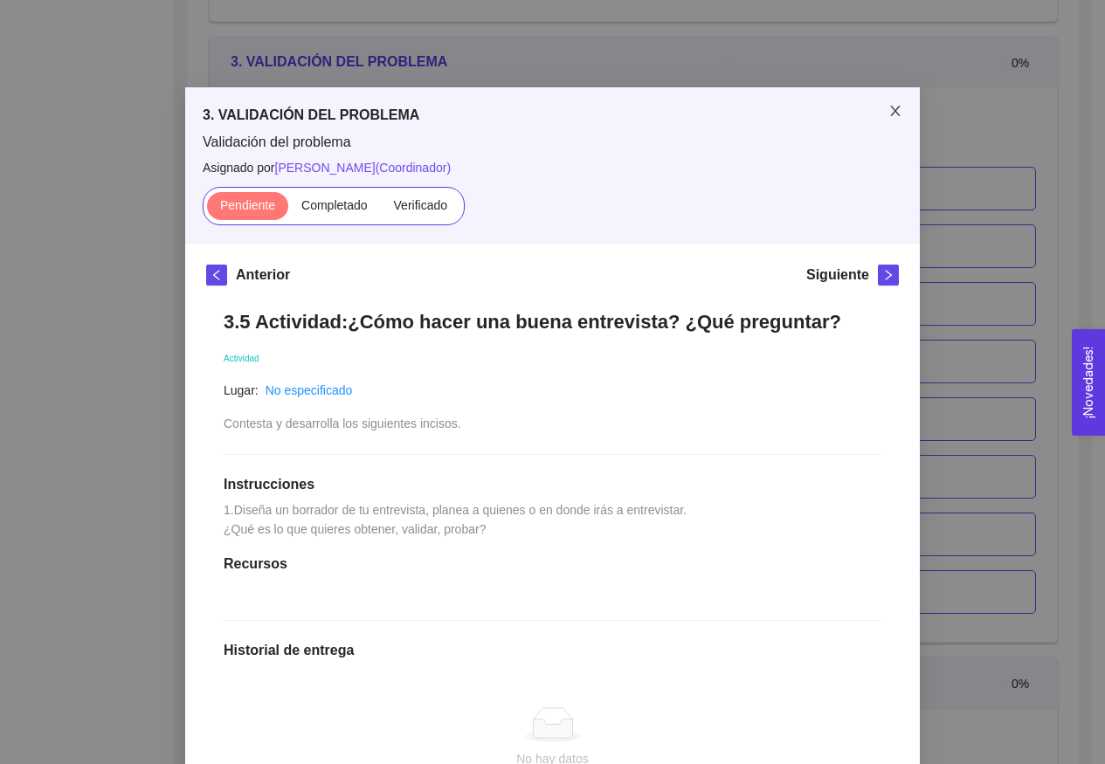
click at [880, 114] on span "Close" at bounding box center [895, 111] width 49 height 49
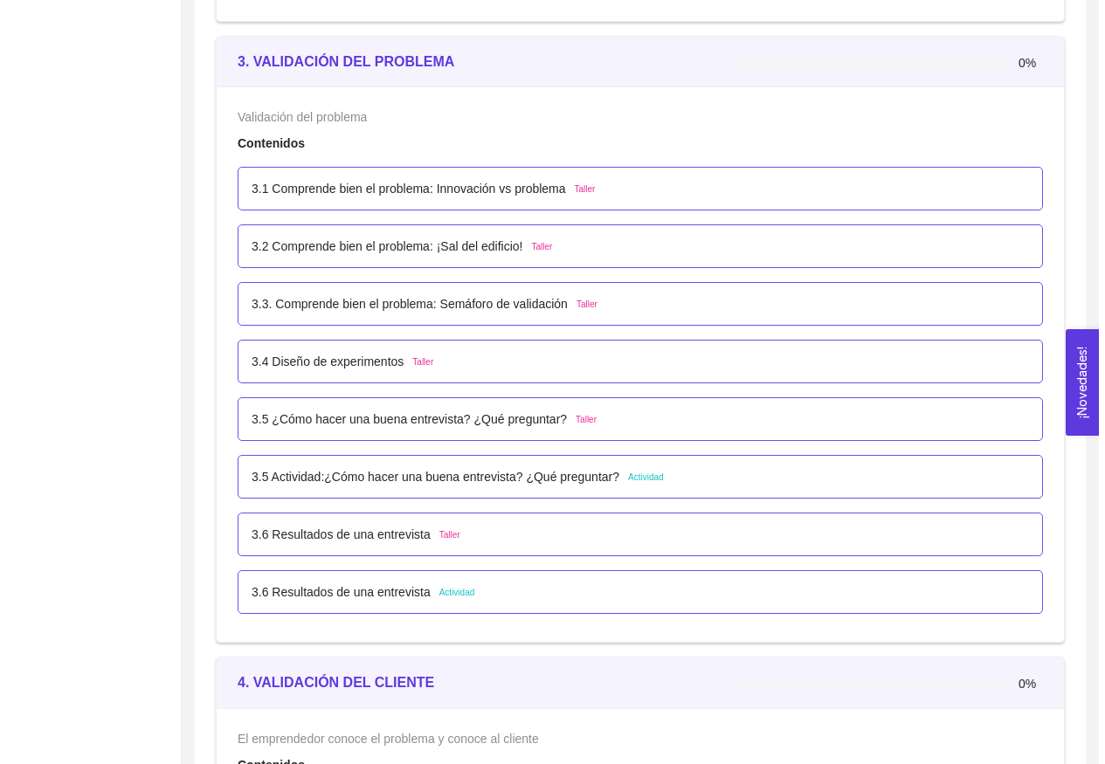
scroll to position [2628, 0]
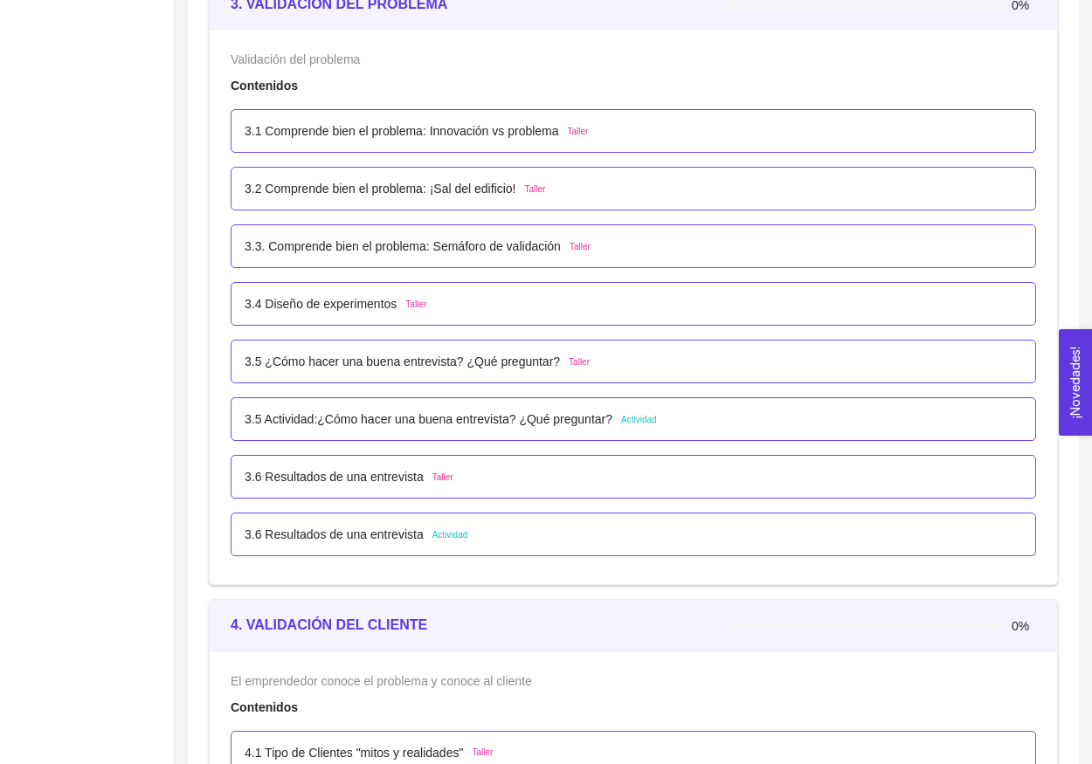
click at [355, 544] on div "3.6 Resultados de una entrevista Actividad" at bounding box center [633, 535] width 805 height 44
click at [354, 535] on p "3.6 Resultados de una entrevista" at bounding box center [334, 534] width 179 height 19
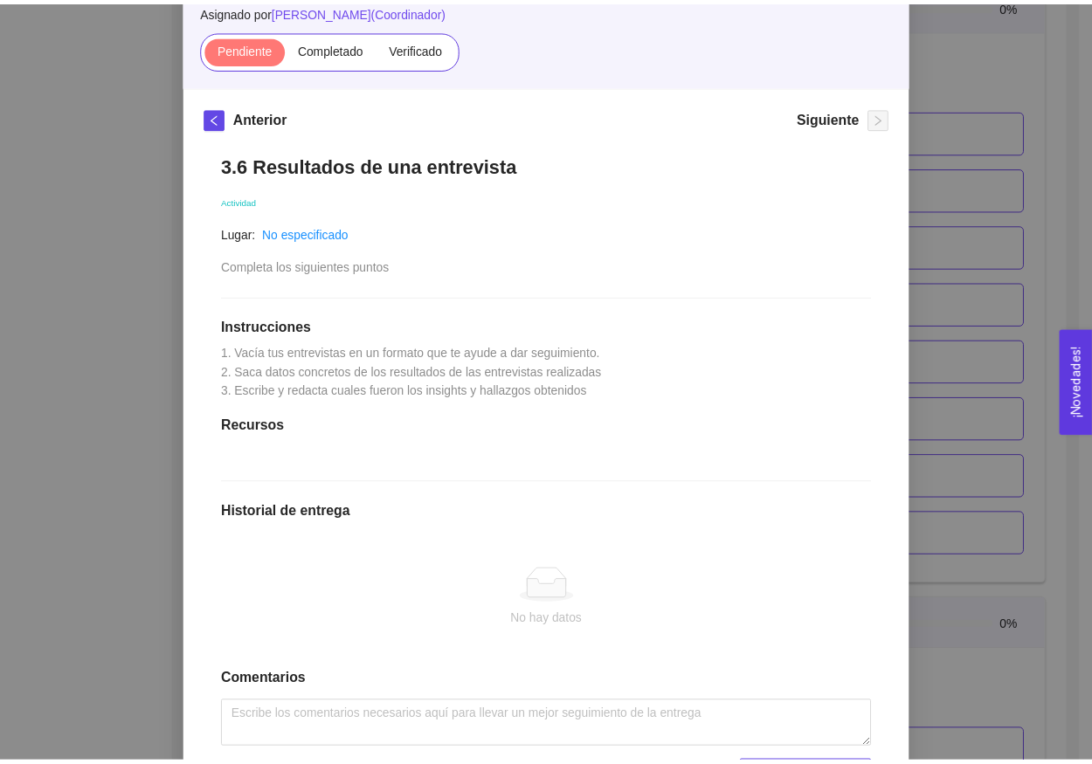
scroll to position [162, 0]
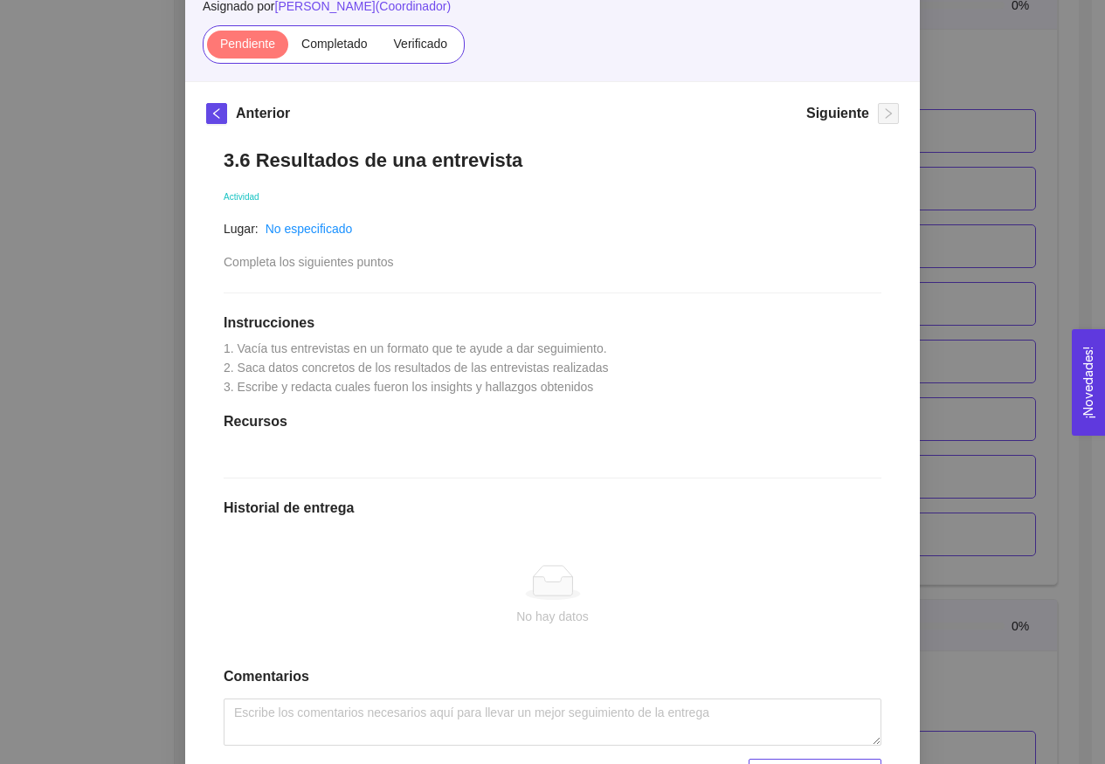
click at [977, 318] on div "3. VALIDACIÓN DEL PROBLEMA Validación del problema Asignado por [PERSON_NAME] (…" at bounding box center [552, 382] width 1105 height 764
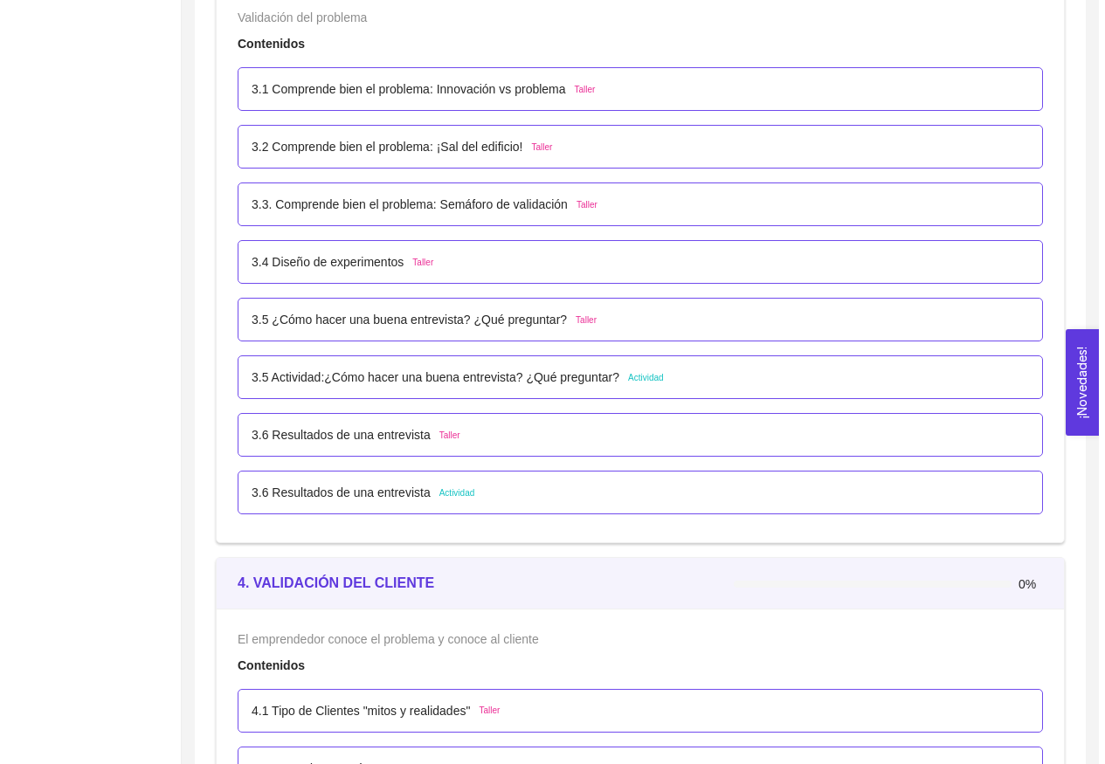
scroll to position [2674, 0]
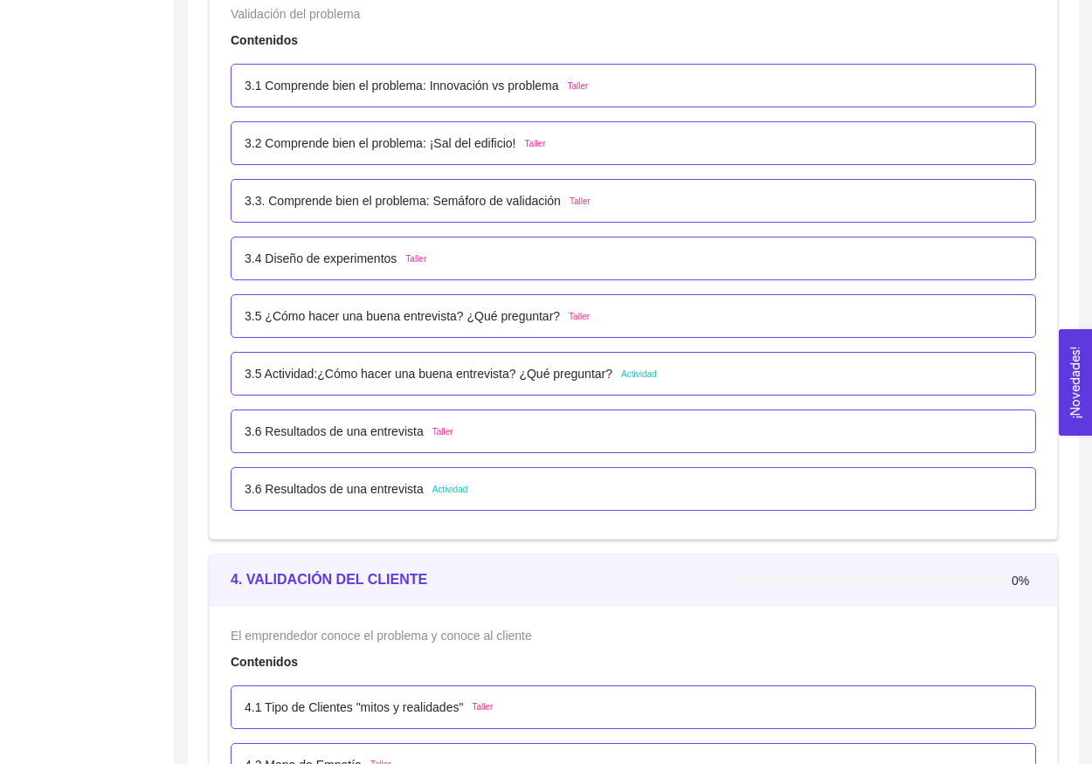
click at [283, 334] on div "3.5 ¿Cómo hacer una buena entrevista? ¿Qué preguntar? Taller" at bounding box center [633, 316] width 805 height 44
click at [287, 314] on p "3.5 ¿Cómo hacer una buena entrevista? ¿Qué preguntar?" at bounding box center [402, 316] width 315 height 19
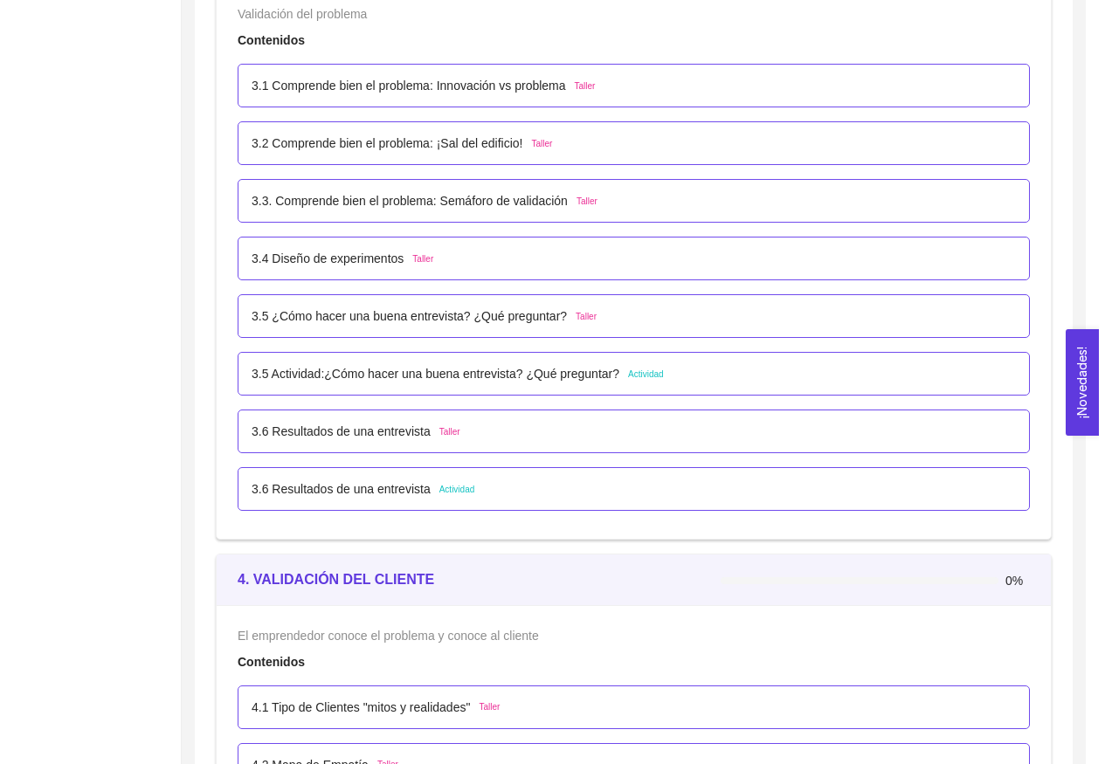
scroll to position [0, 0]
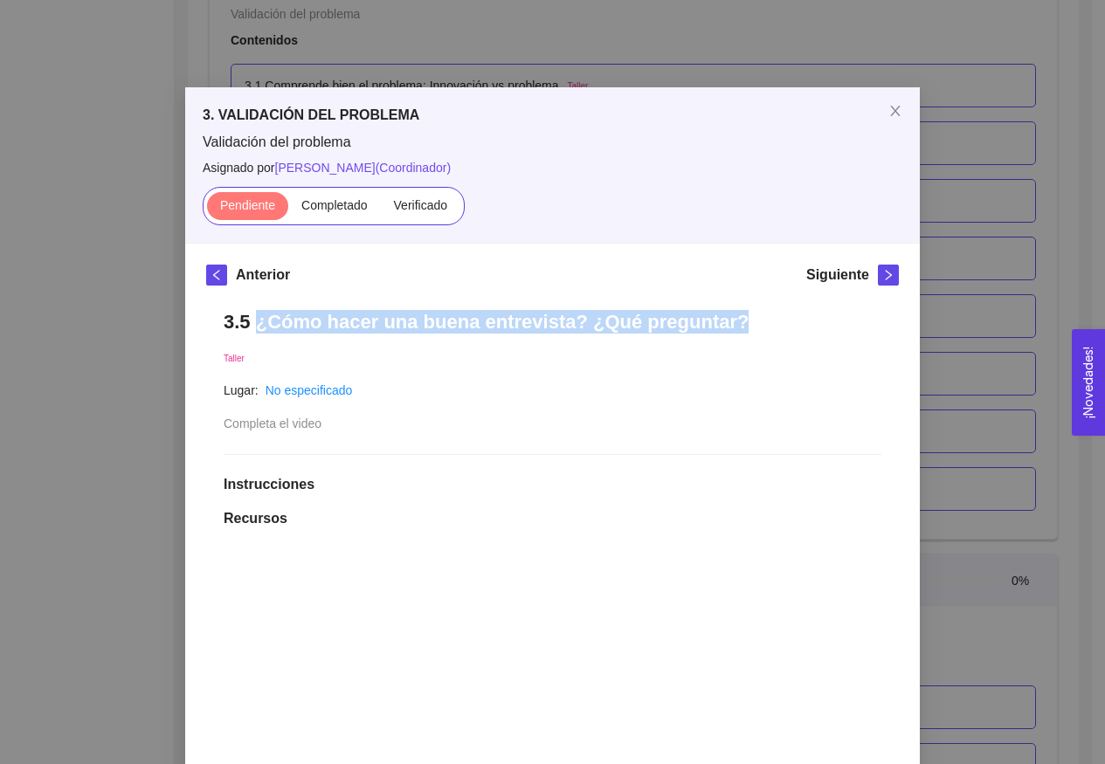
drag, startPoint x: 257, startPoint y: 327, endPoint x: 731, endPoint y: 329, distance: 474.3
click at [731, 329] on h1 "3.5 ¿Cómo hacer una buena entrevista? ¿Qué preguntar?" at bounding box center [553, 322] width 658 height 24
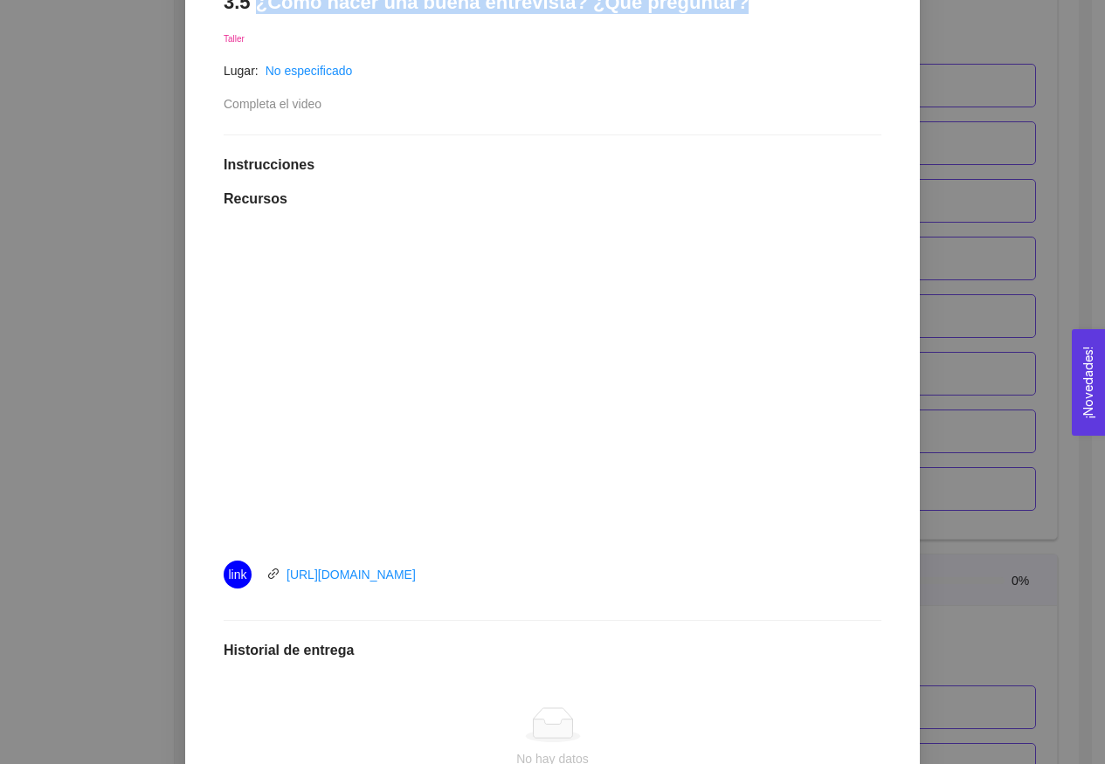
scroll to position [406, 0]
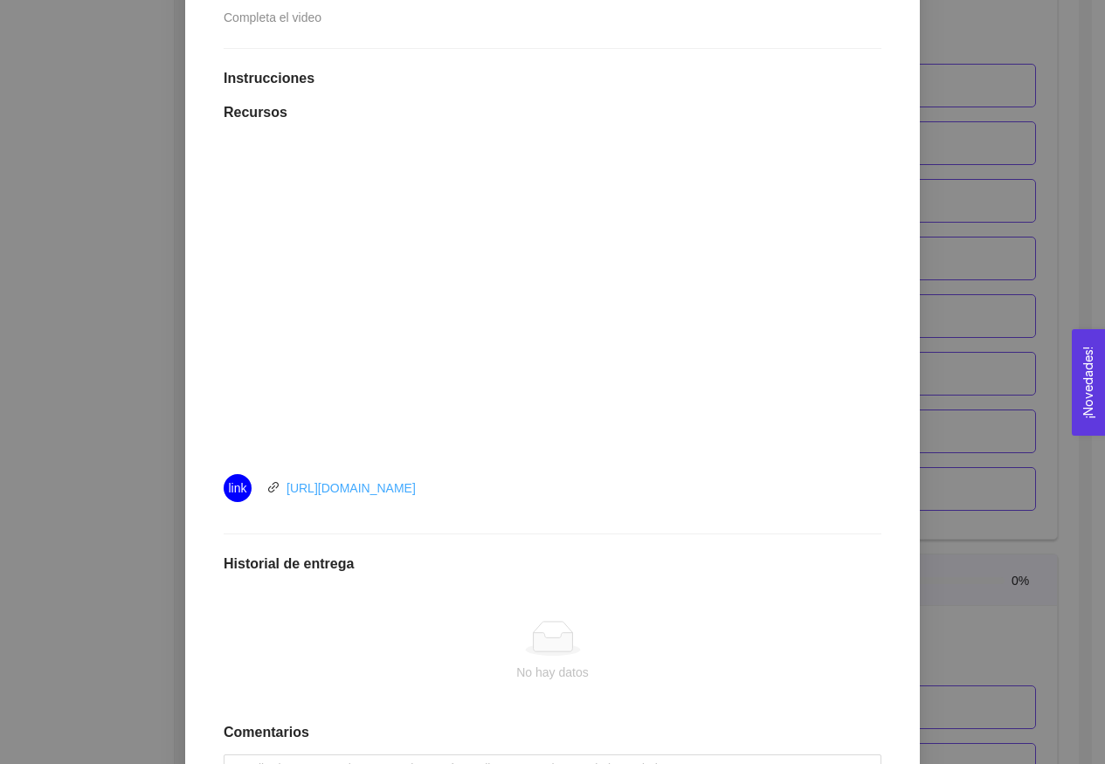
drag, startPoint x: 275, startPoint y: 478, endPoint x: 449, endPoint y: 494, distance: 174.5
click at [450, 494] on div "link [URL][DOMAIN_NAME]" at bounding box center [420, 488] width 393 height 28
copy div "[URL][DOMAIN_NAME]"
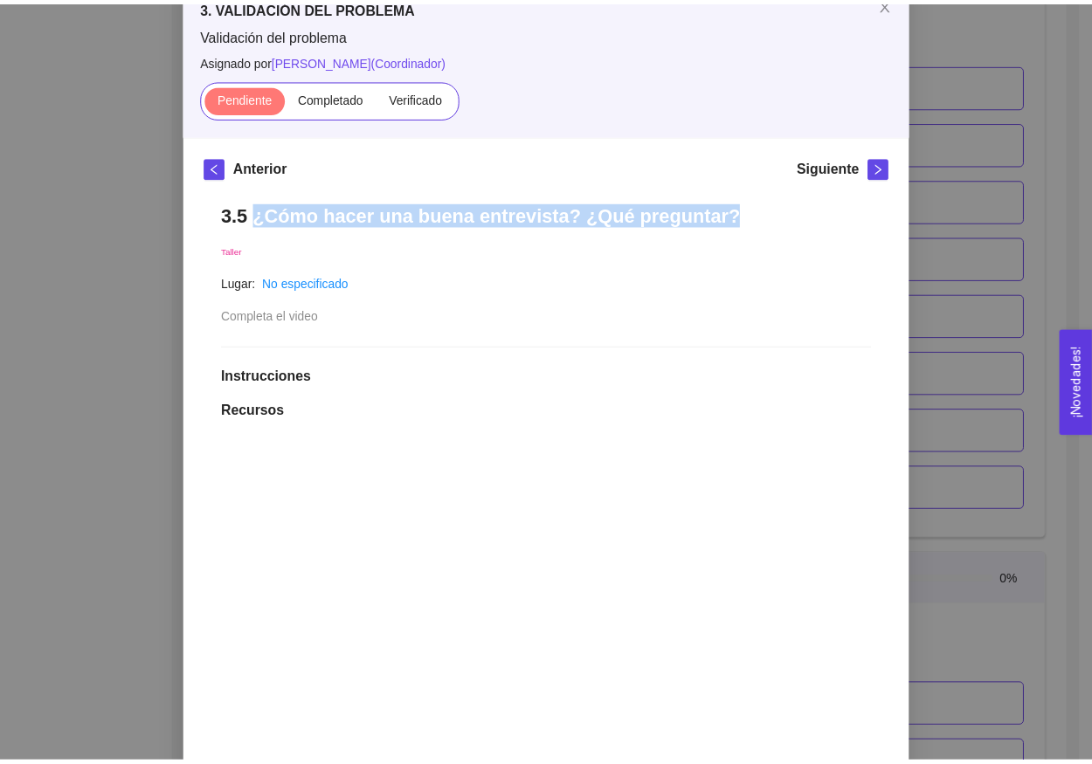
scroll to position [91, 0]
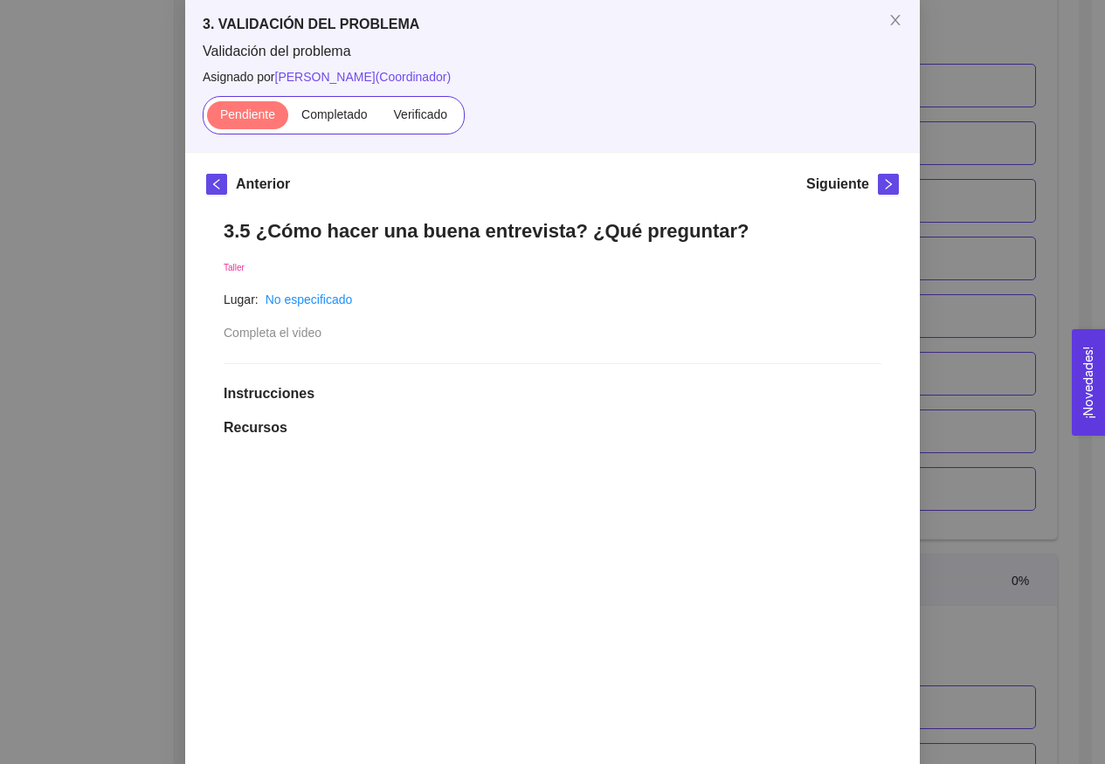
click at [921, 352] on div "3. VALIDACIÓN DEL PROBLEMA Validación del problema Asignado por [PERSON_NAME] (…" at bounding box center [552, 382] width 1105 height 764
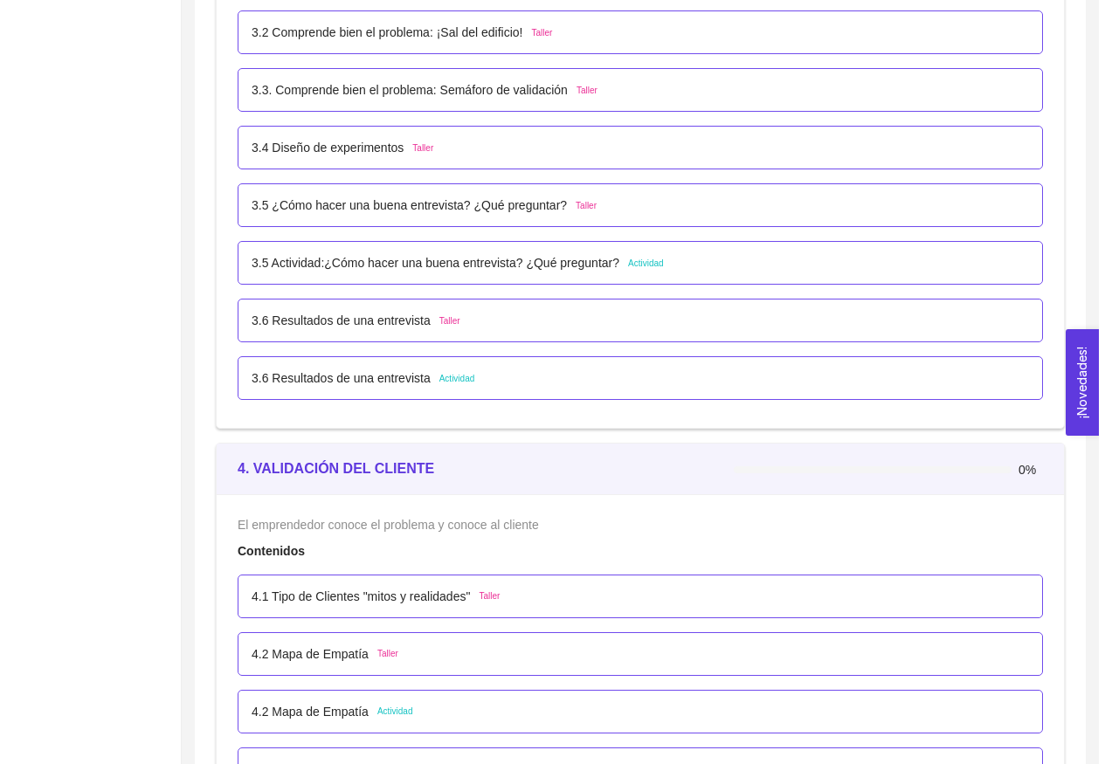
scroll to position [2801, 0]
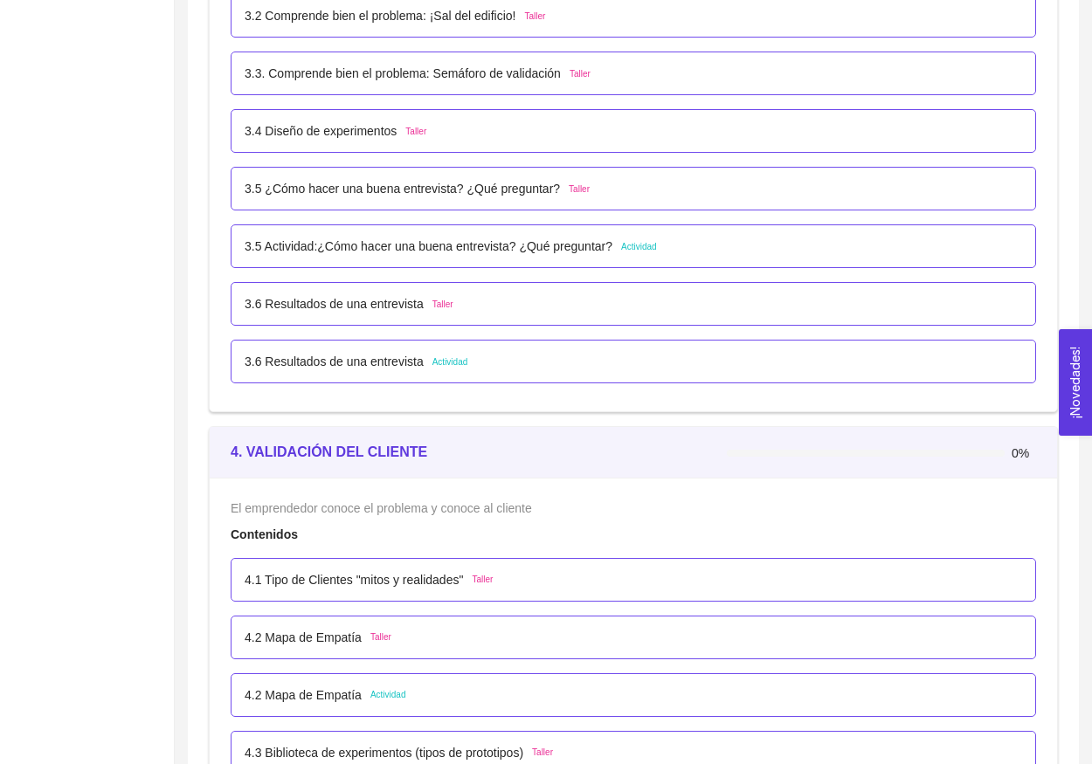
click at [375, 573] on p "4.1 Tipo de Clientes "mitos y realidades"" at bounding box center [354, 579] width 218 height 19
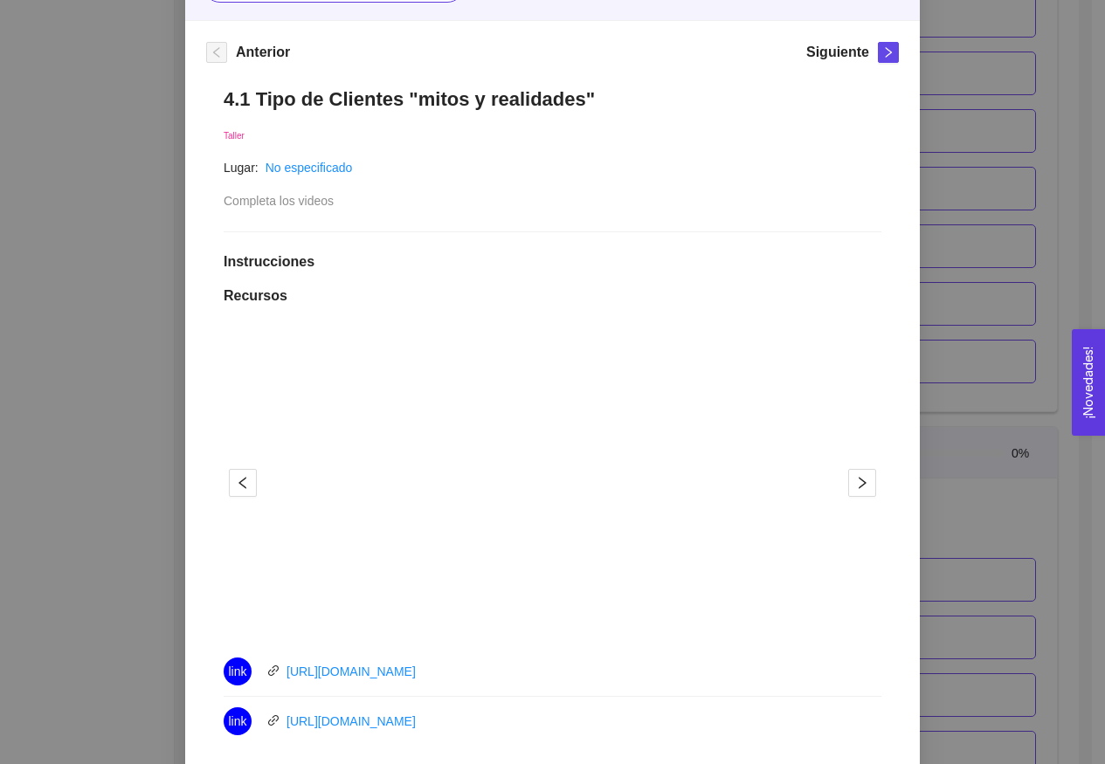
scroll to position [296, 0]
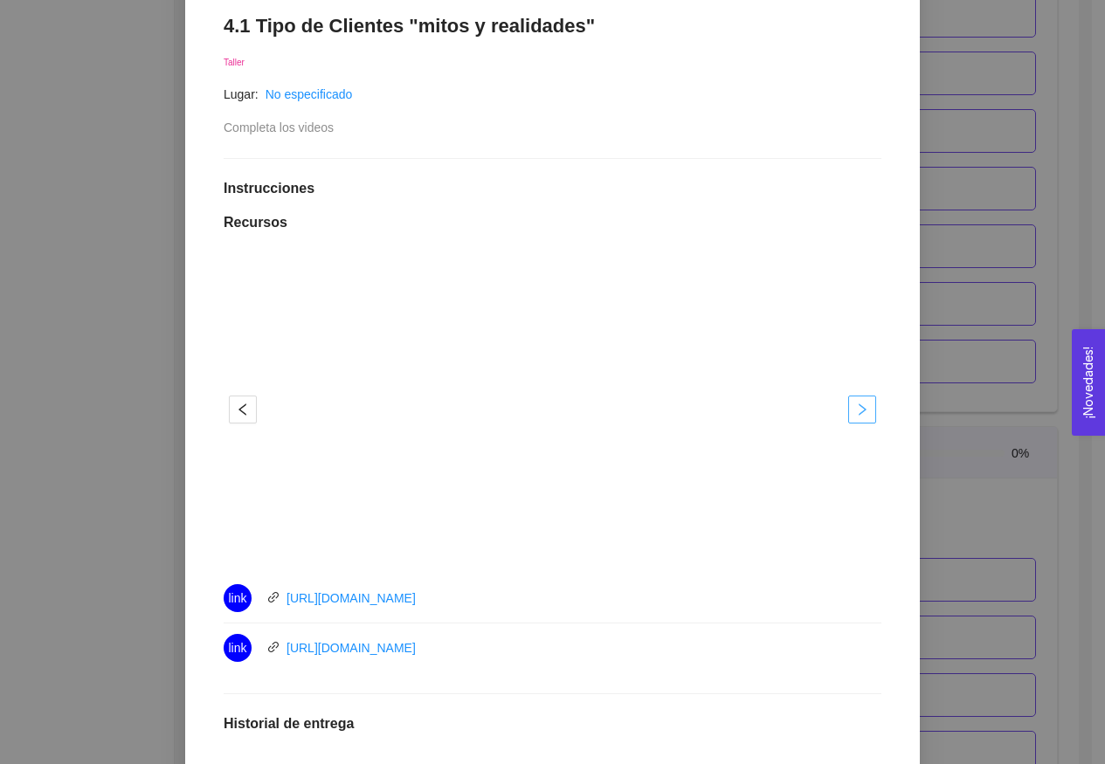
click at [852, 416] on button "button" at bounding box center [862, 410] width 28 height 28
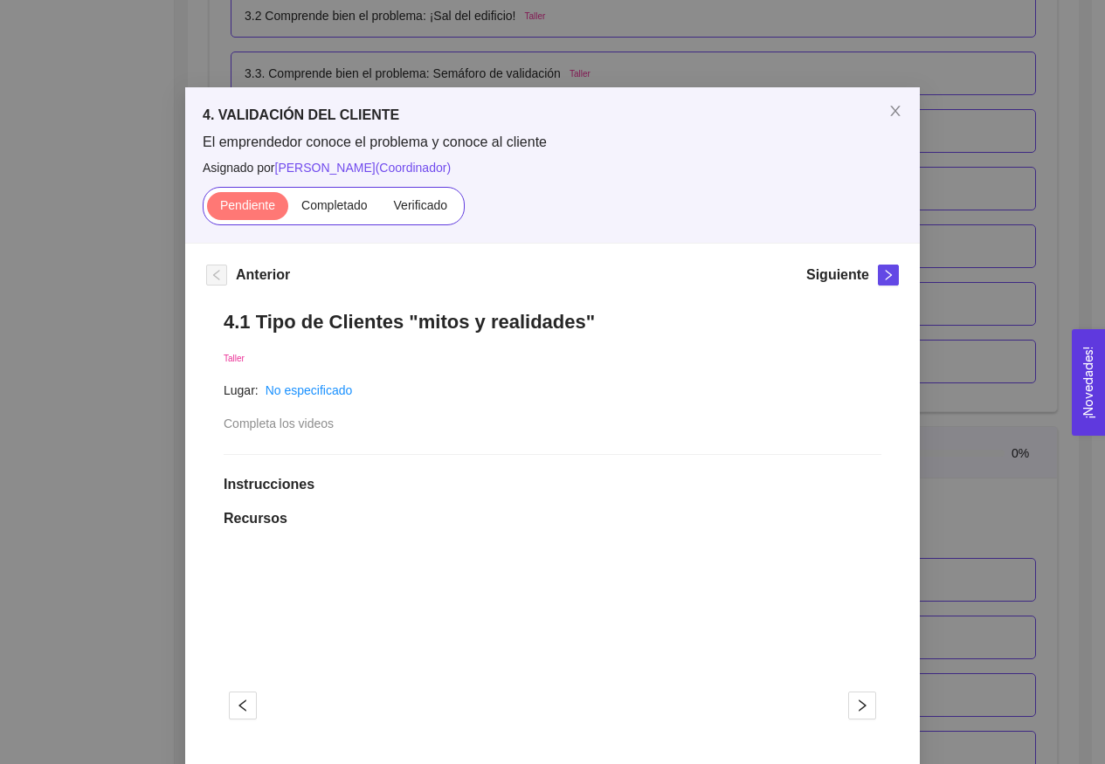
scroll to position [52, 0]
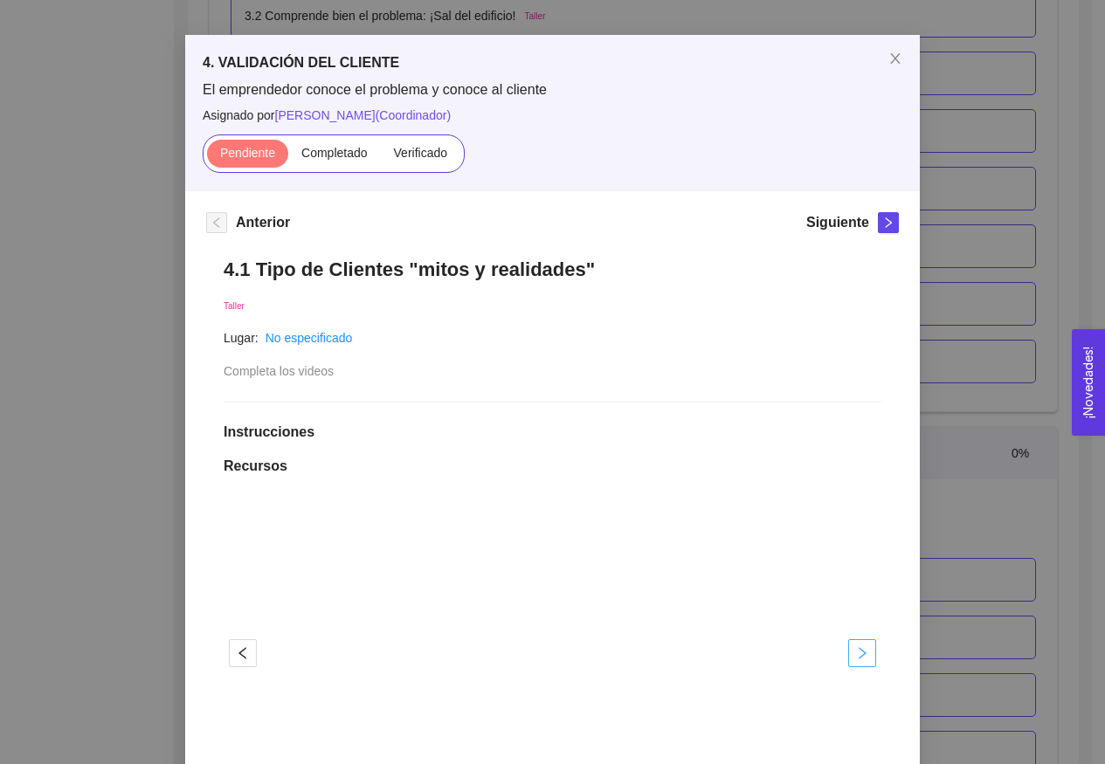
click at [860, 650] on icon "right" at bounding box center [864, 653] width 8 height 12
click at [879, 226] on span "right" at bounding box center [888, 223] width 19 height 12
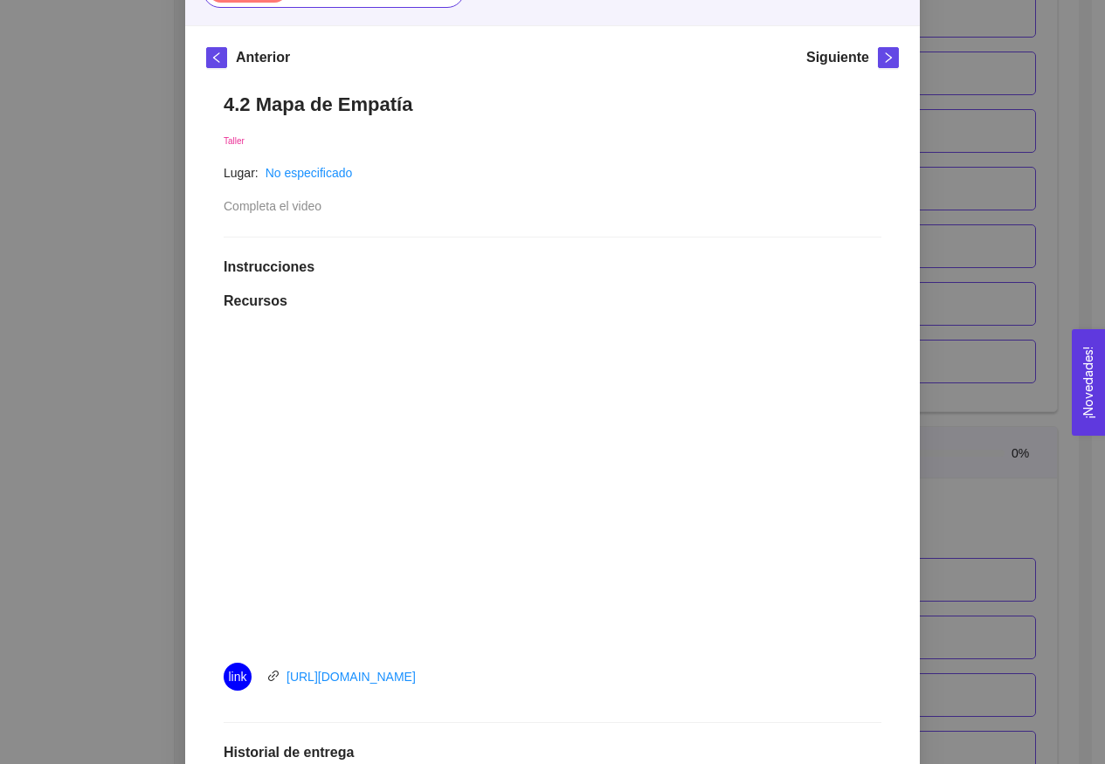
scroll to position [72, 0]
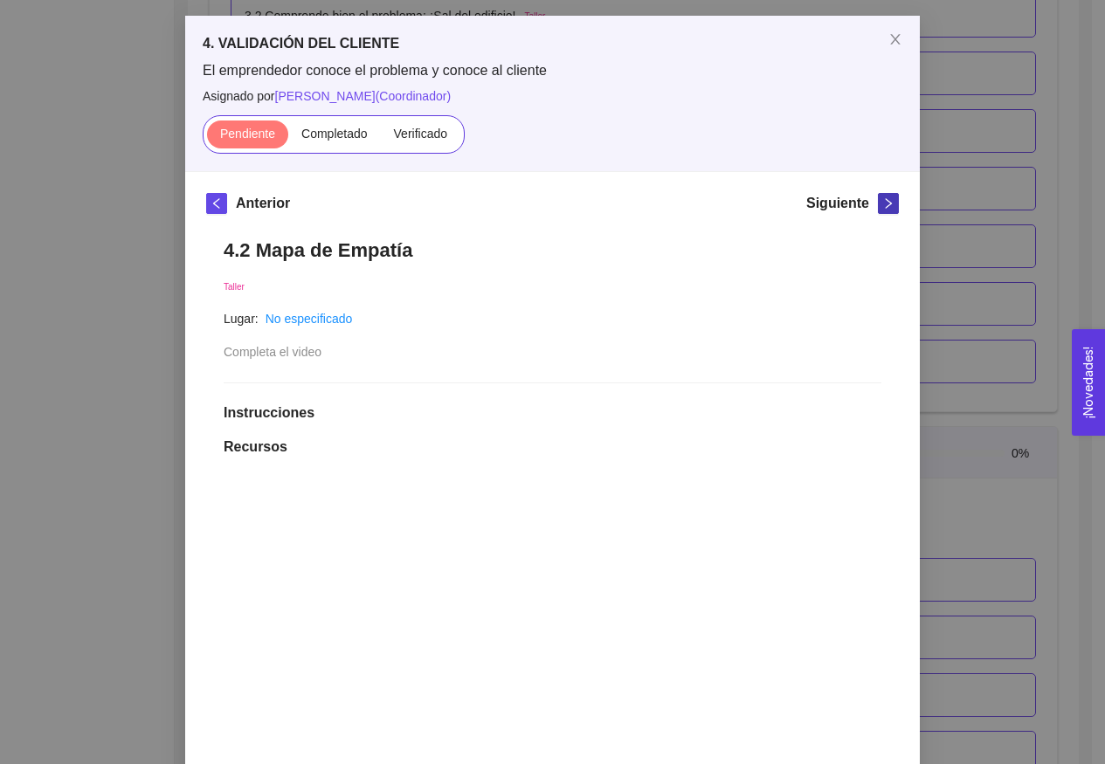
click at [886, 204] on icon "right" at bounding box center [889, 203] width 6 height 10
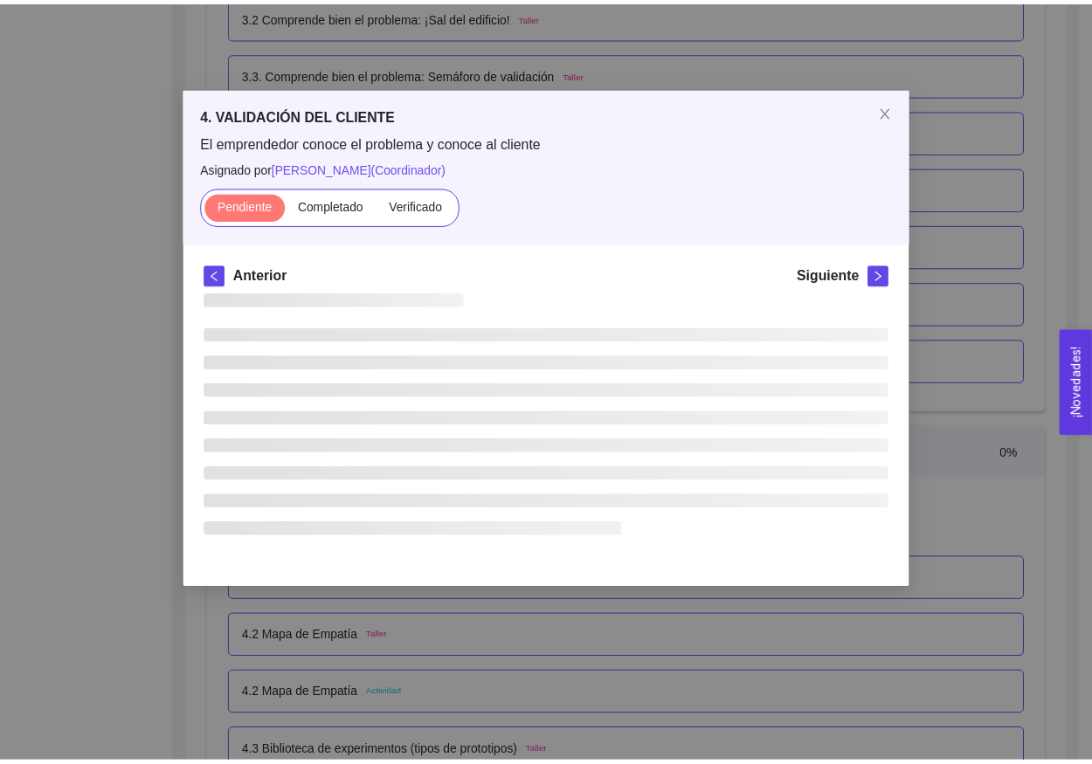
scroll to position [0, 0]
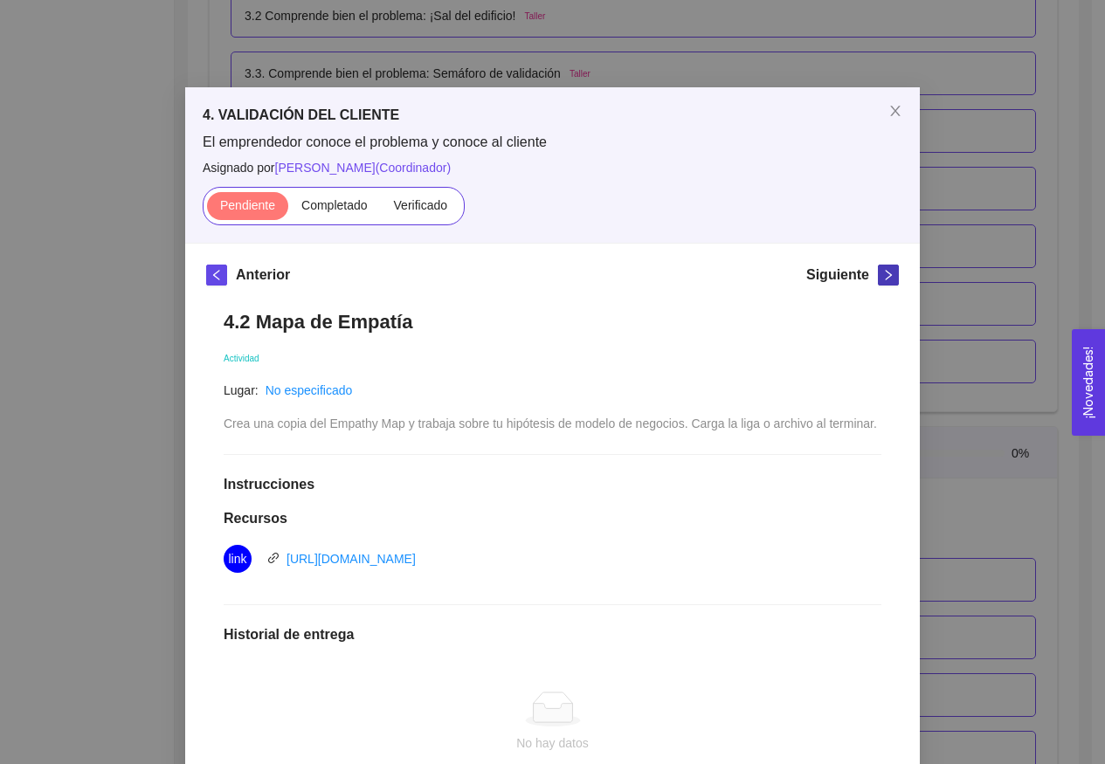
click at [882, 273] on icon "right" at bounding box center [888, 275] width 12 height 12
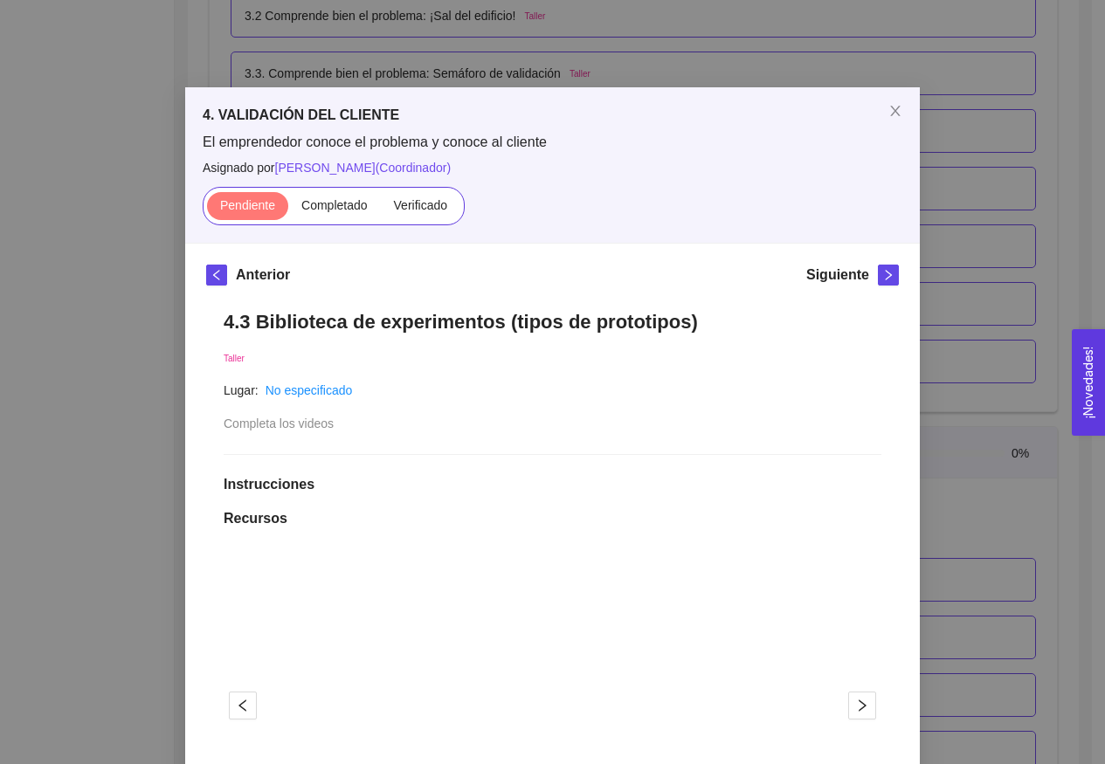
click at [879, 273] on span "right" at bounding box center [888, 275] width 19 height 12
click at [889, 118] on icon "close" at bounding box center [895, 111] width 14 height 14
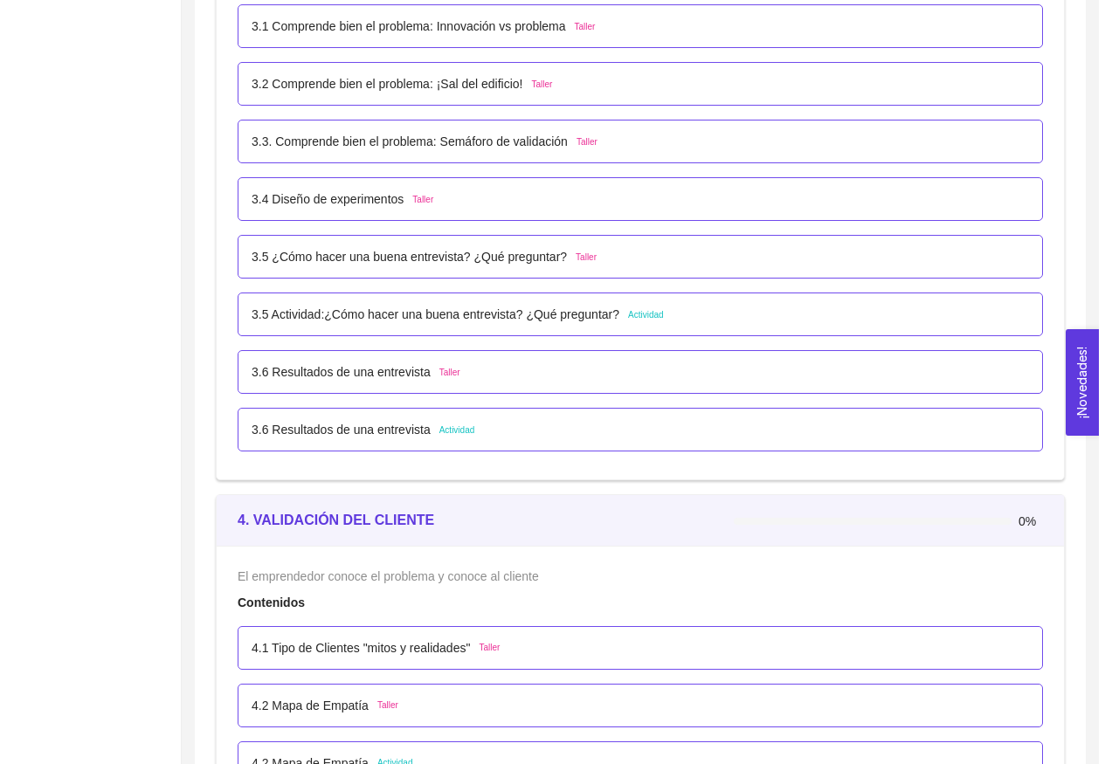
scroll to position [2438, 0]
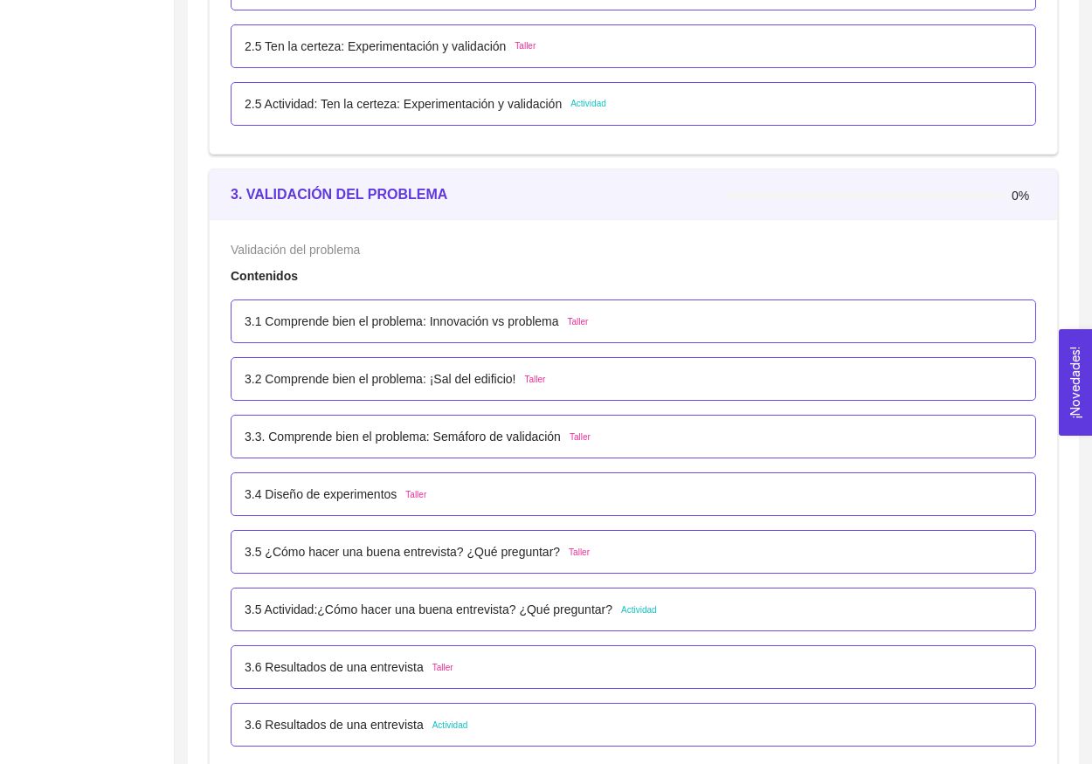
click at [420, 437] on p "3.3. Comprende bien el problema: Semáforo de validación" at bounding box center [403, 436] width 316 height 19
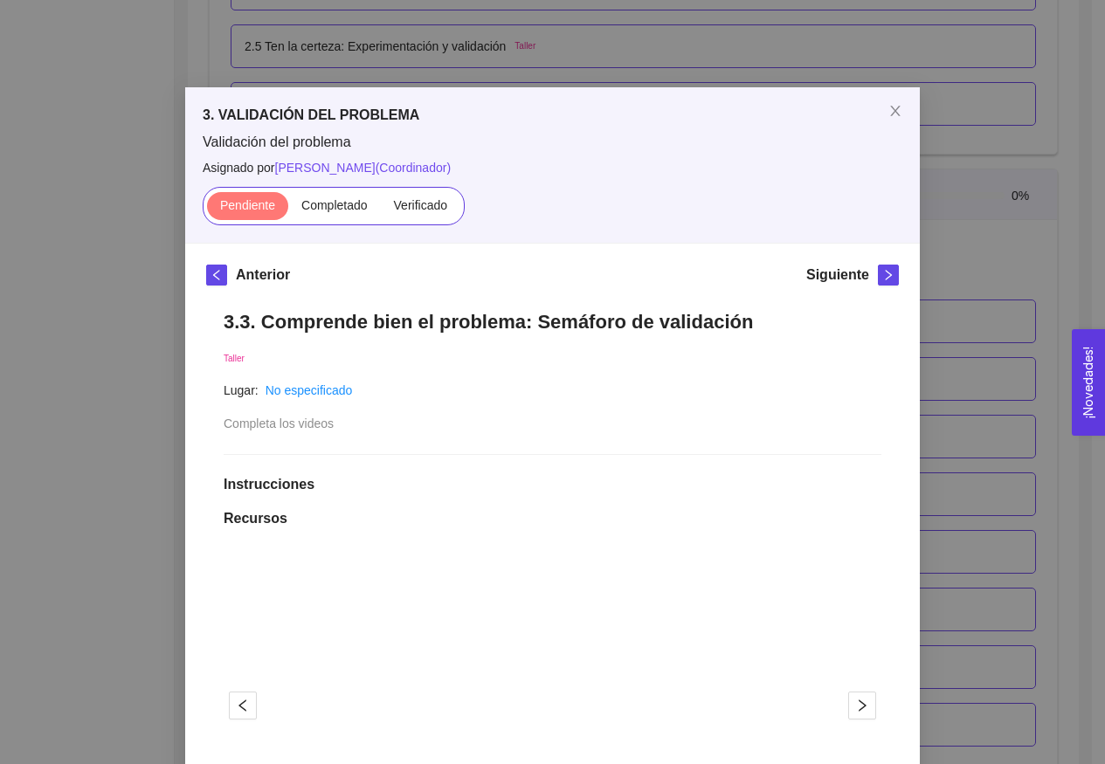
scroll to position [200, 0]
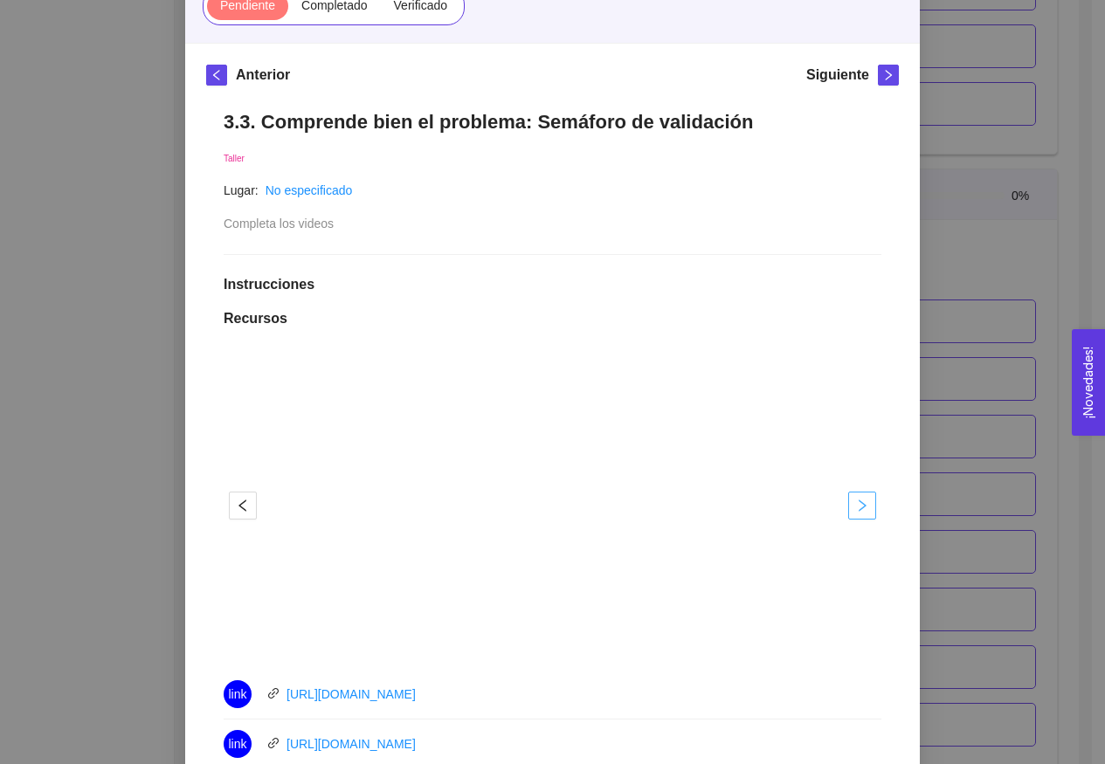
click at [864, 514] on button "button" at bounding box center [862, 506] width 28 height 28
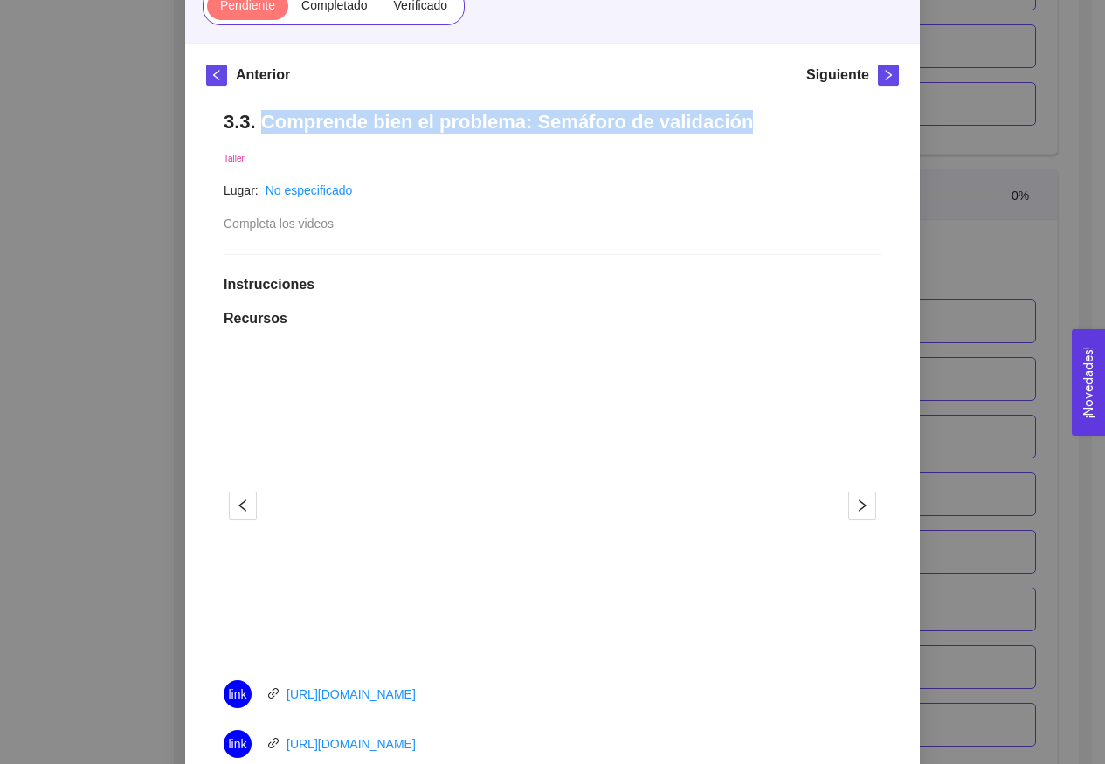
drag, startPoint x: 257, startPoint y: 121, endPoint x: 741, endPoint y: 116, distance: 484.0
click at [741, 116] on h1 "3.3. Comprende bien el problema: Semáforo de validación" at bounding box center [553, 122] width 658 height 24
copy h1 "Comprende bien el problema: Semáforo de validación"
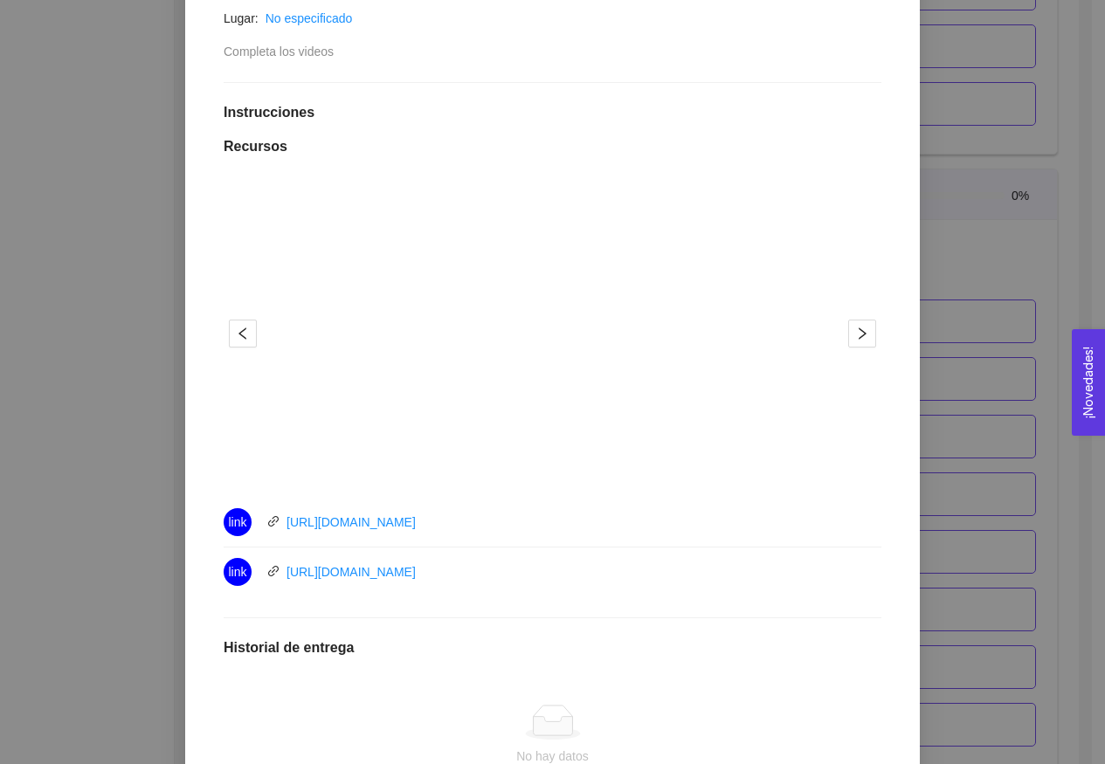
scroll to position [408, 0]
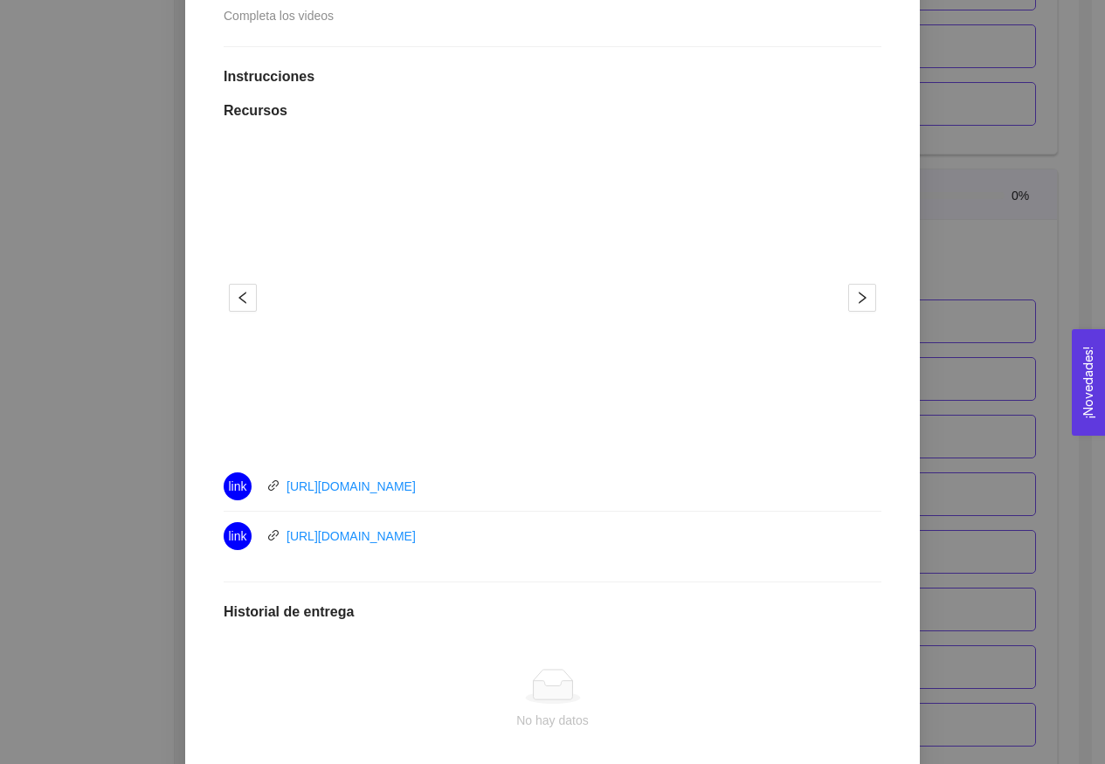
drag, startPoint x: 460, startPoint y: 535, endPoint x: 287, endPoint y: 466, distance: 186.2
click at [287, 466] on ul "link [URL][DOMAIN_NAME] link [URL][DOMAIN_NAME]" at bounding box center [553, 511] width 658 height 99
copy ul "link [URL][DOMAIN_NAME] link [URL][DOMAIN_NAME]"
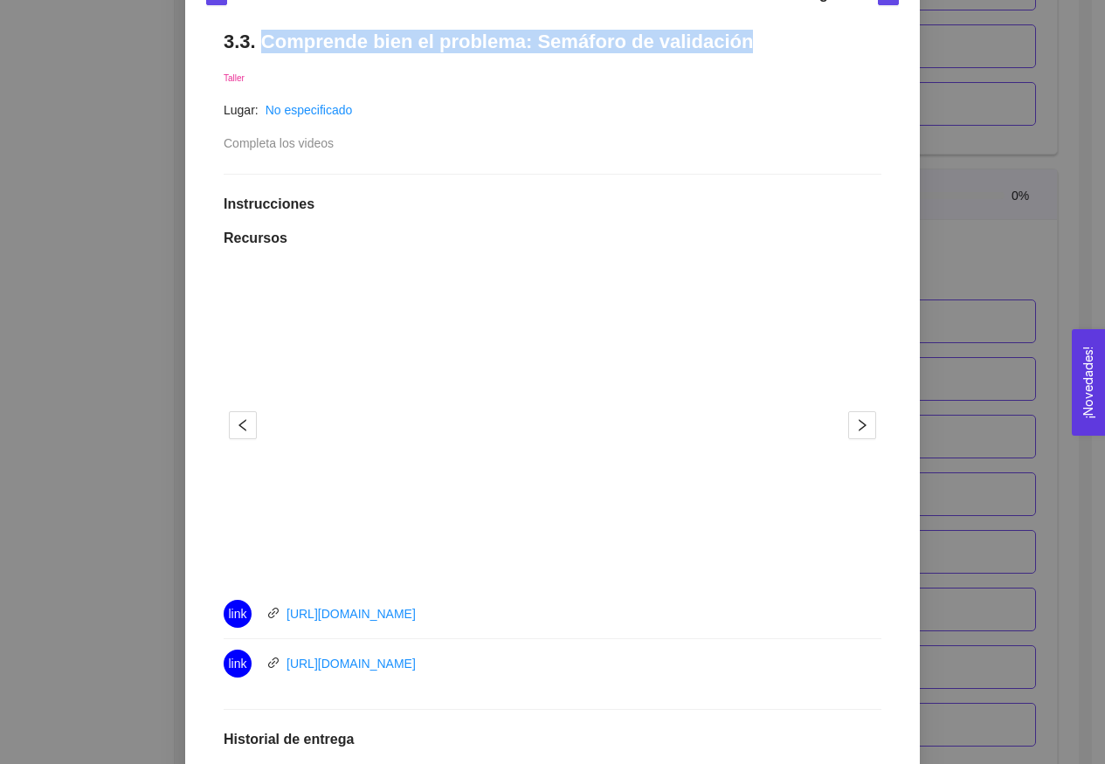
scroll to position [0, 0]
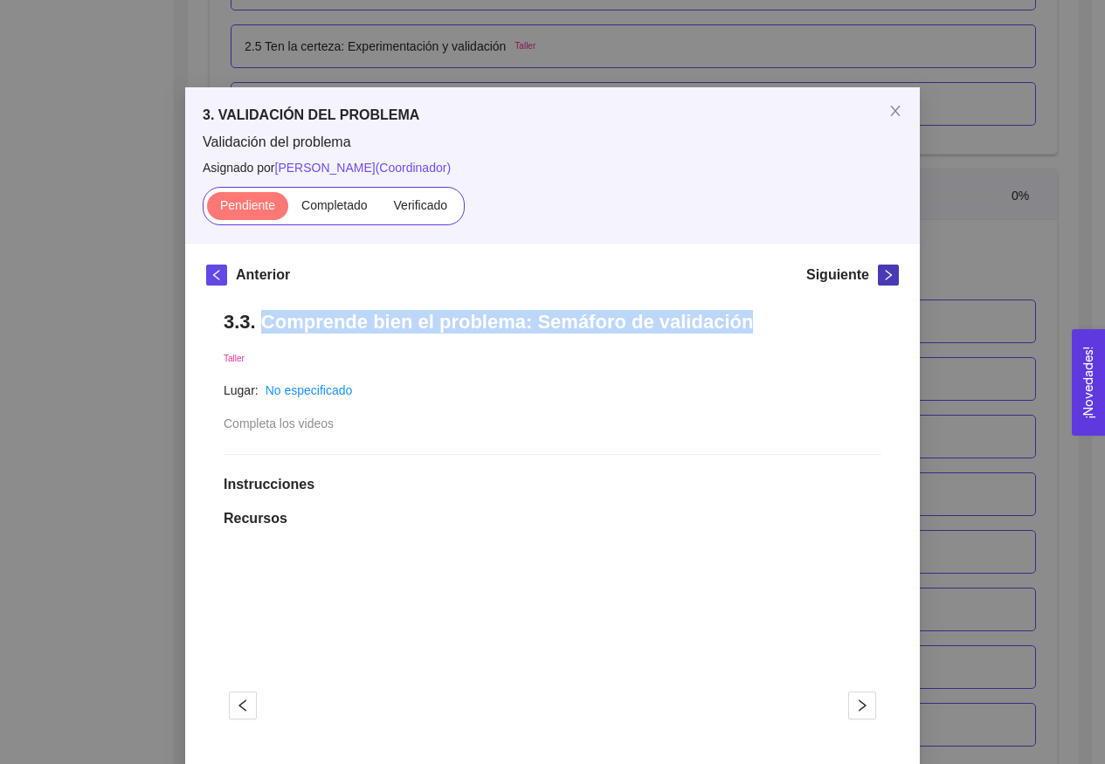
click at [879, 277] on span "right" at bounding box center [888, 275] width 19 height 12
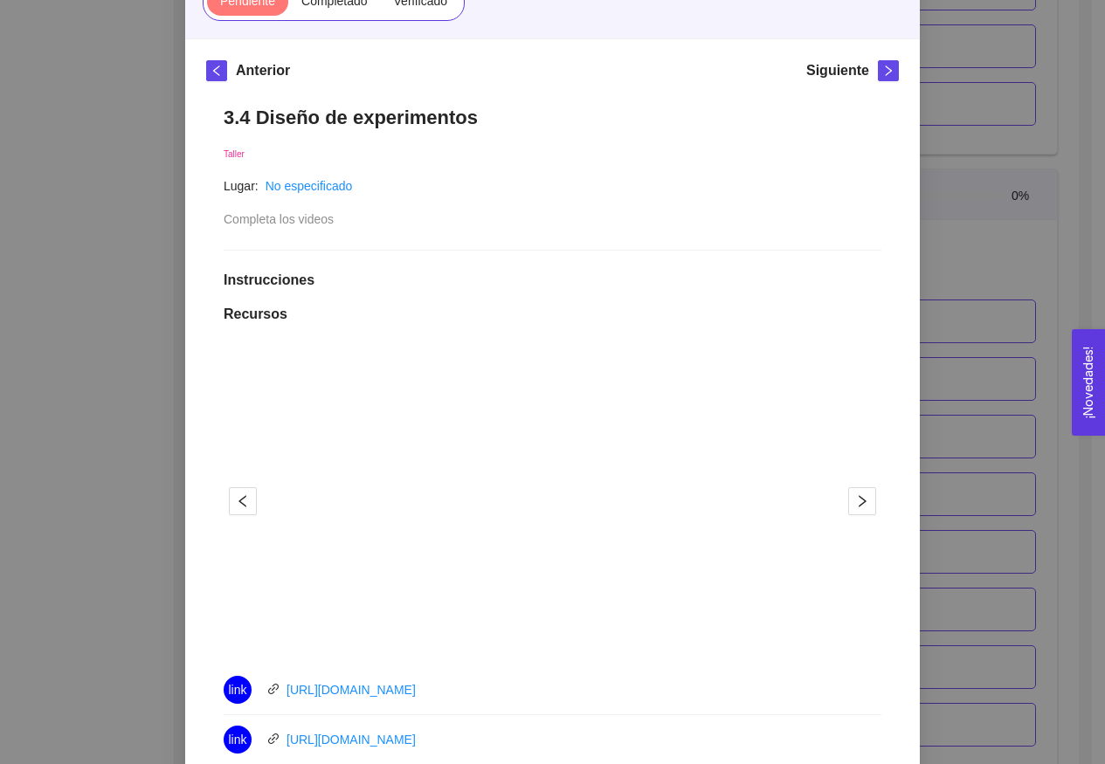
scroll to position [123, 0]
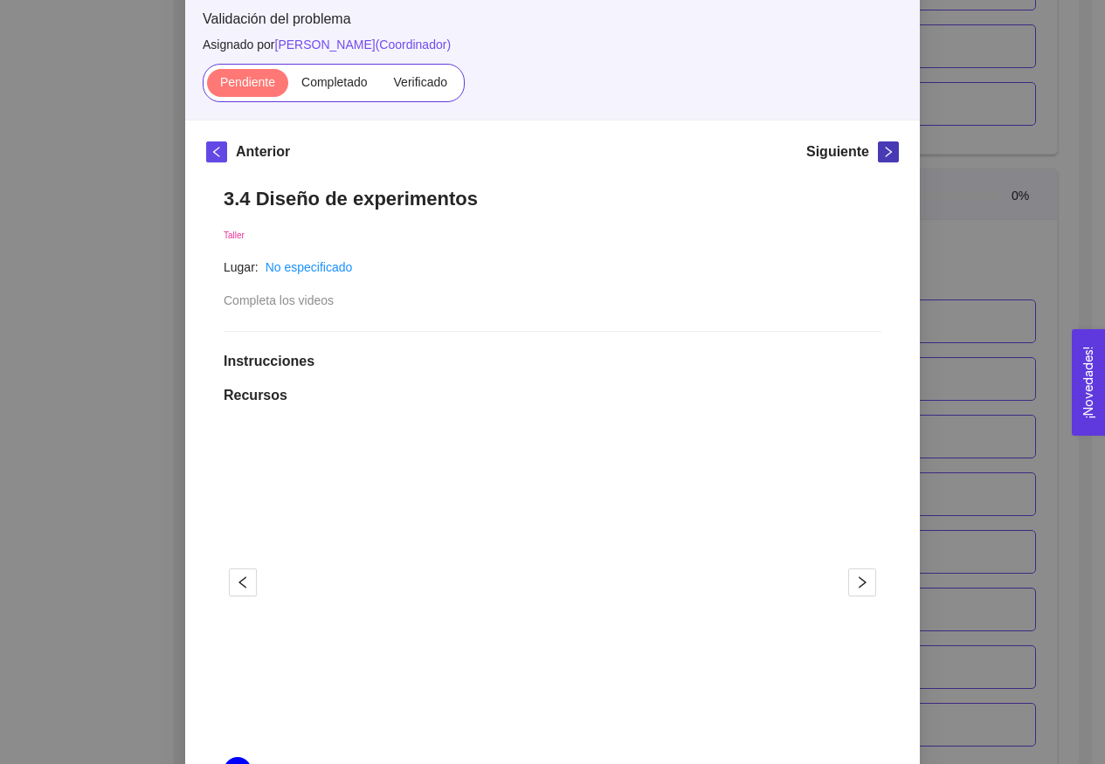
click at [889, 256] on div "Anterior Siguiente 3.4 Diseño de experimentos Taller Lugar: No especificado Com…" at bounding box center [552, 668] width 735 height 1094
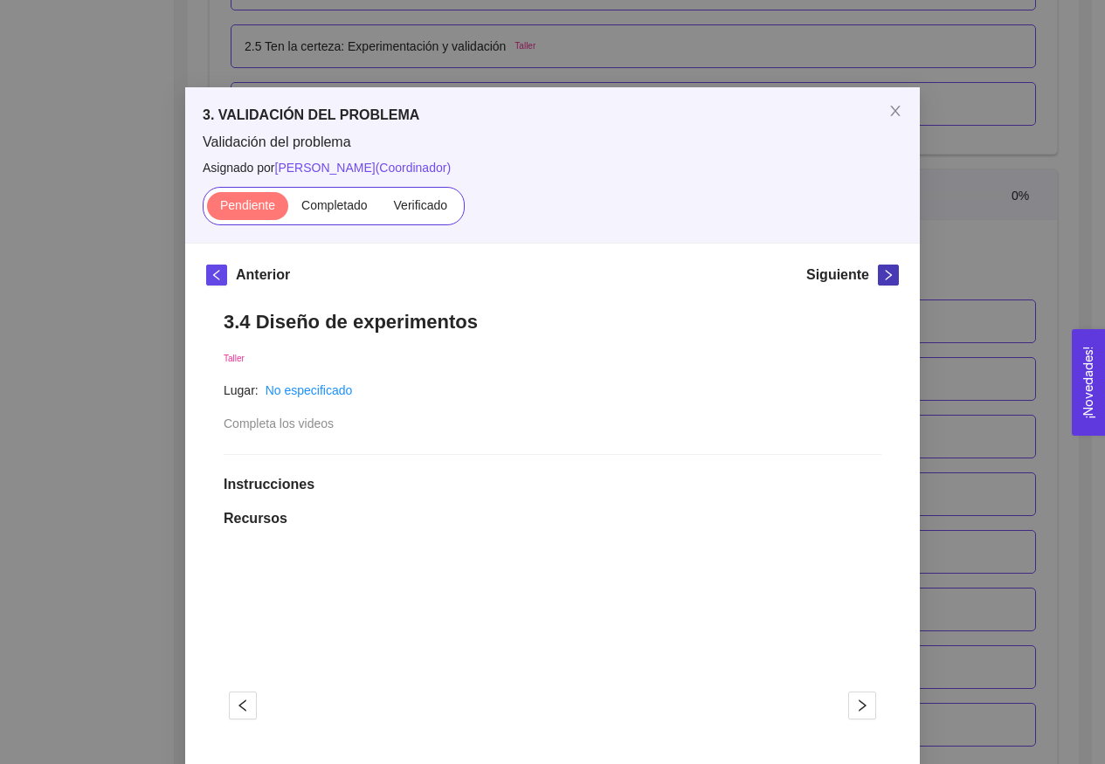
click at [889, 270] on span "right" at bounding box center [888, 275] width 19 height 12
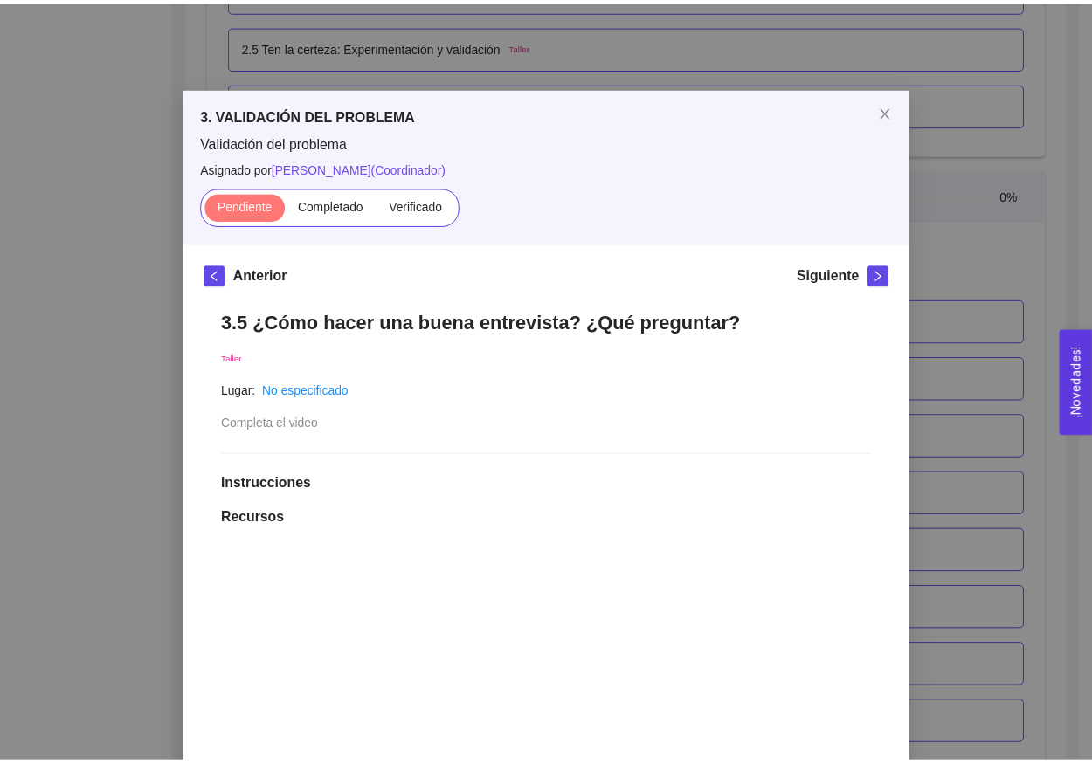
scroll to position [77, 0]
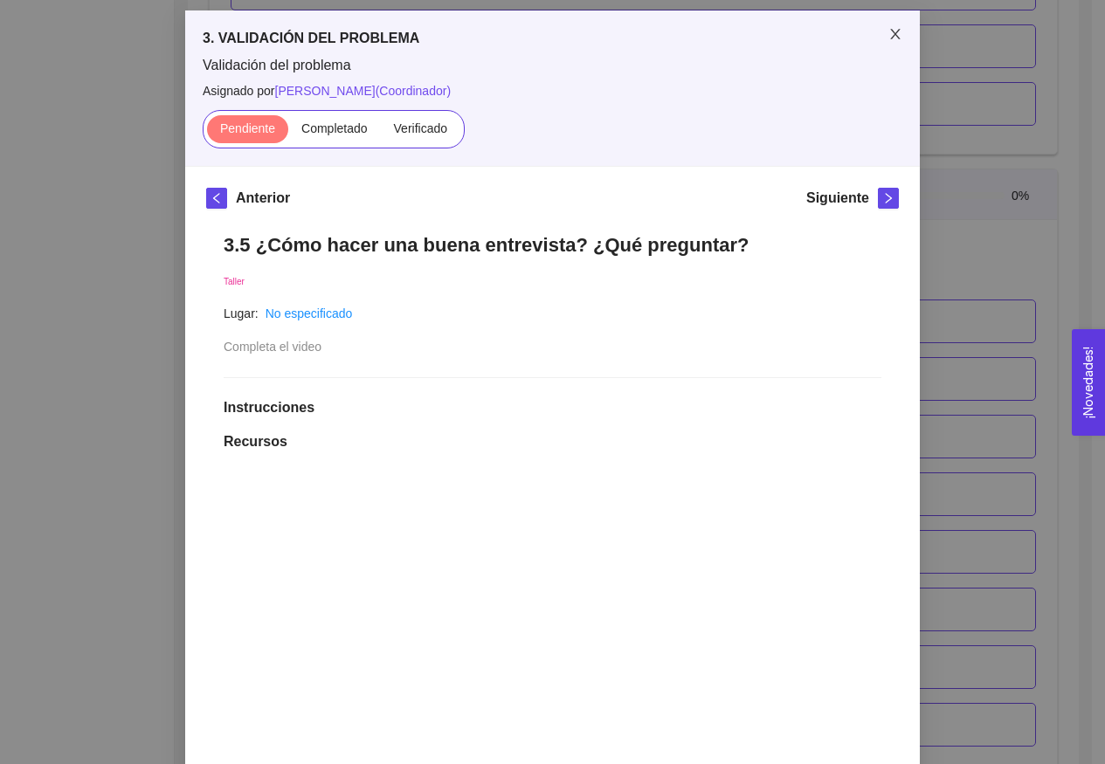
click at [894, 40] on icon "close" at bounding box center [895, 34] width 14 height 14
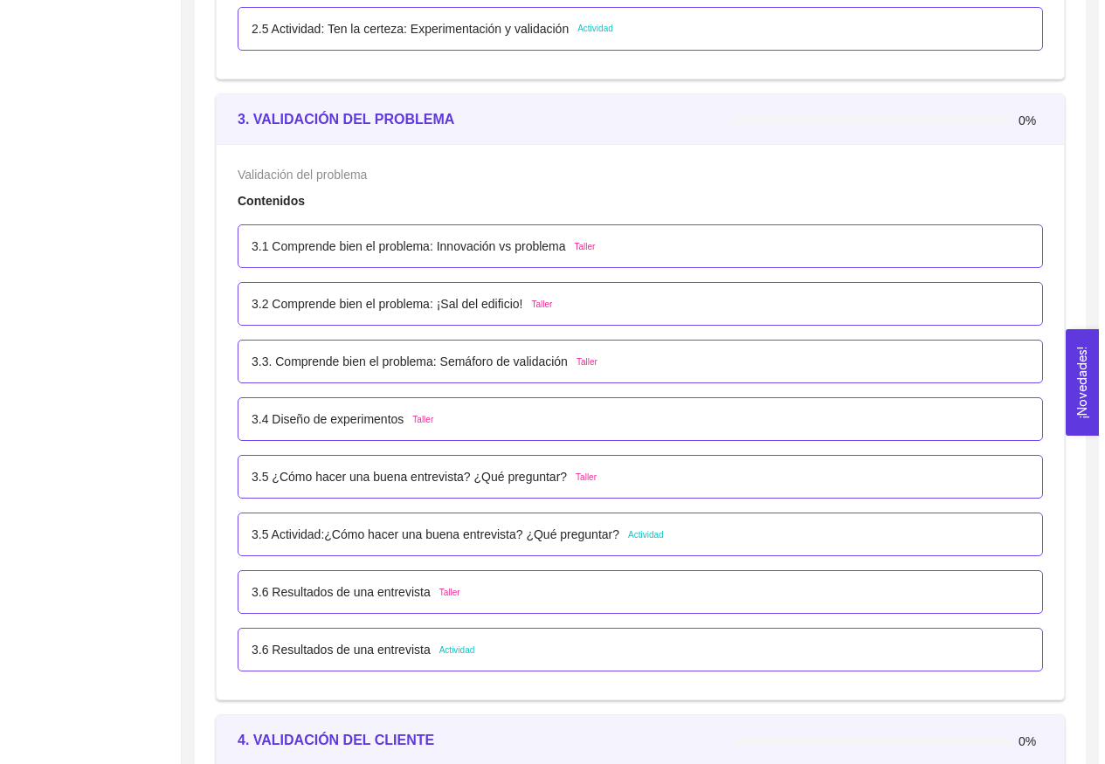
scroll to position [2500, 0]
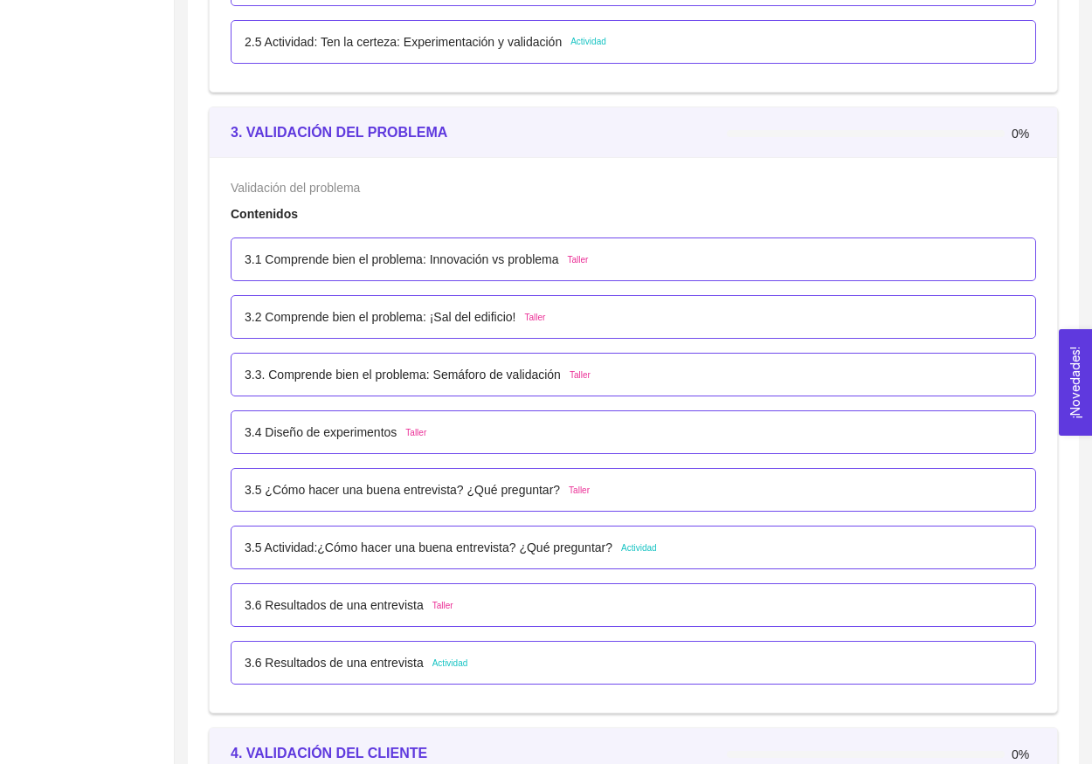
click at [273, 438] on p "3.4 Diseño de experimentos" at bounding box center [321, 432] width 152 height 19
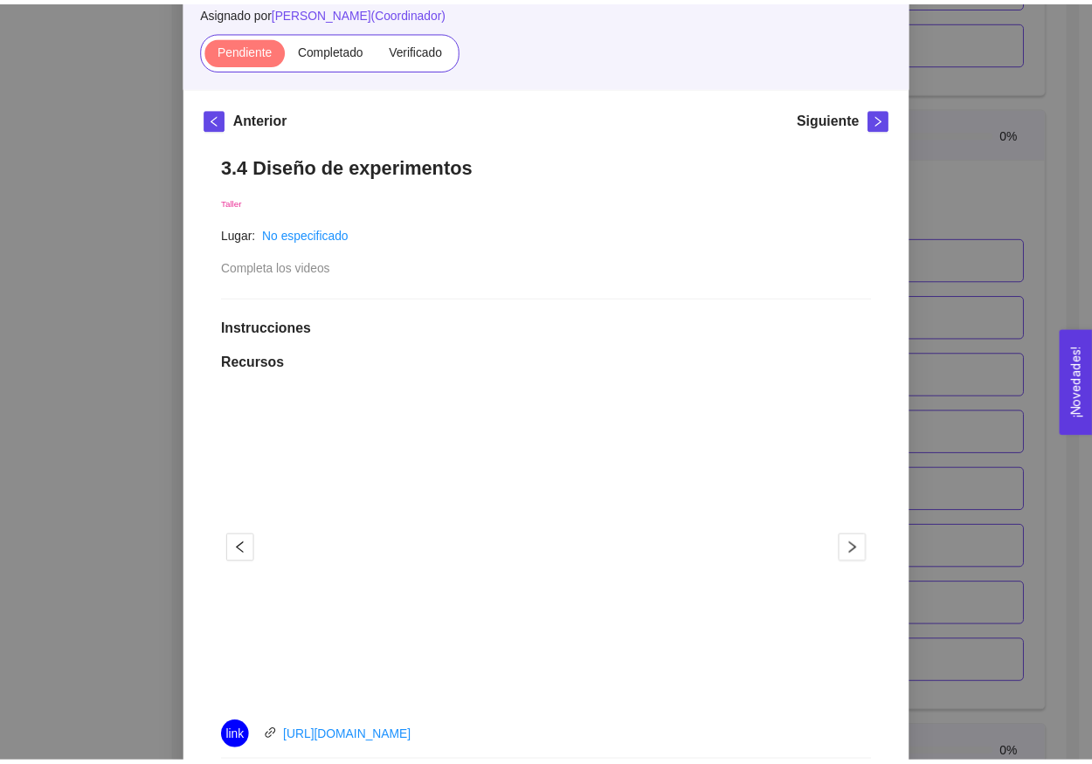
scroll to position [95, 0]
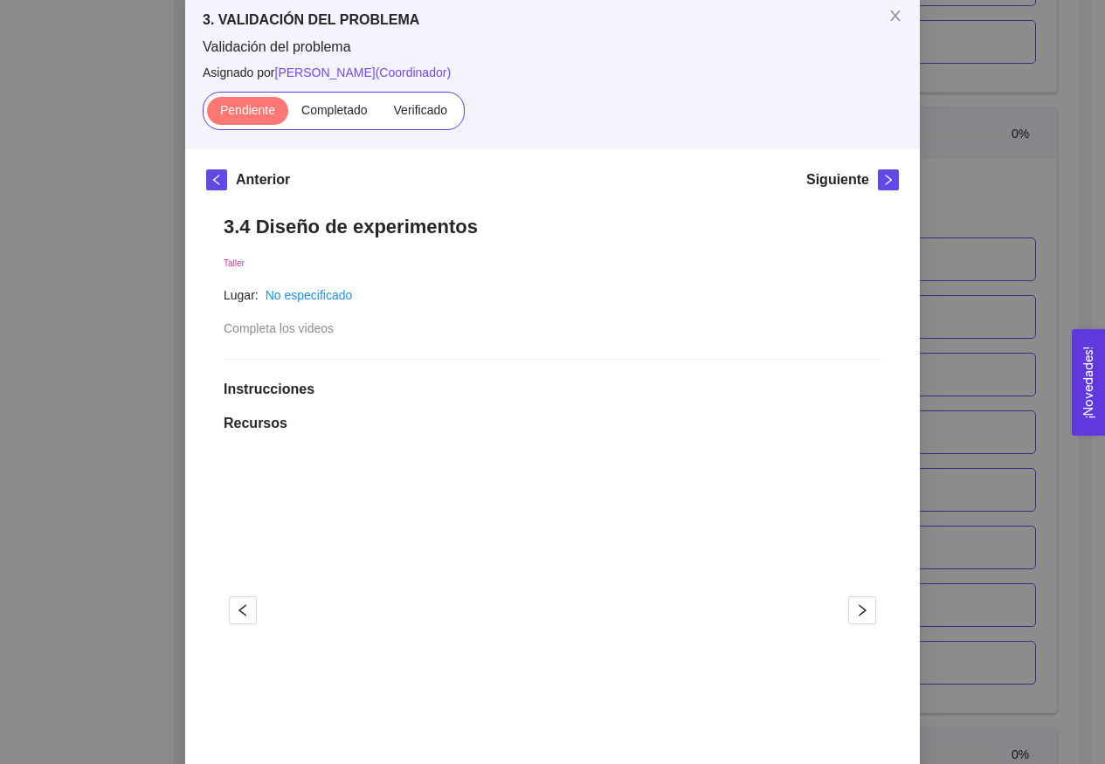
click at [966, 207] on div "3. VALIDACIÓN DEL PROBLEMA Validación del problema Asignado por [PERSON_NAME] (…" at bounding box center [552, 382] width 1105 height 764
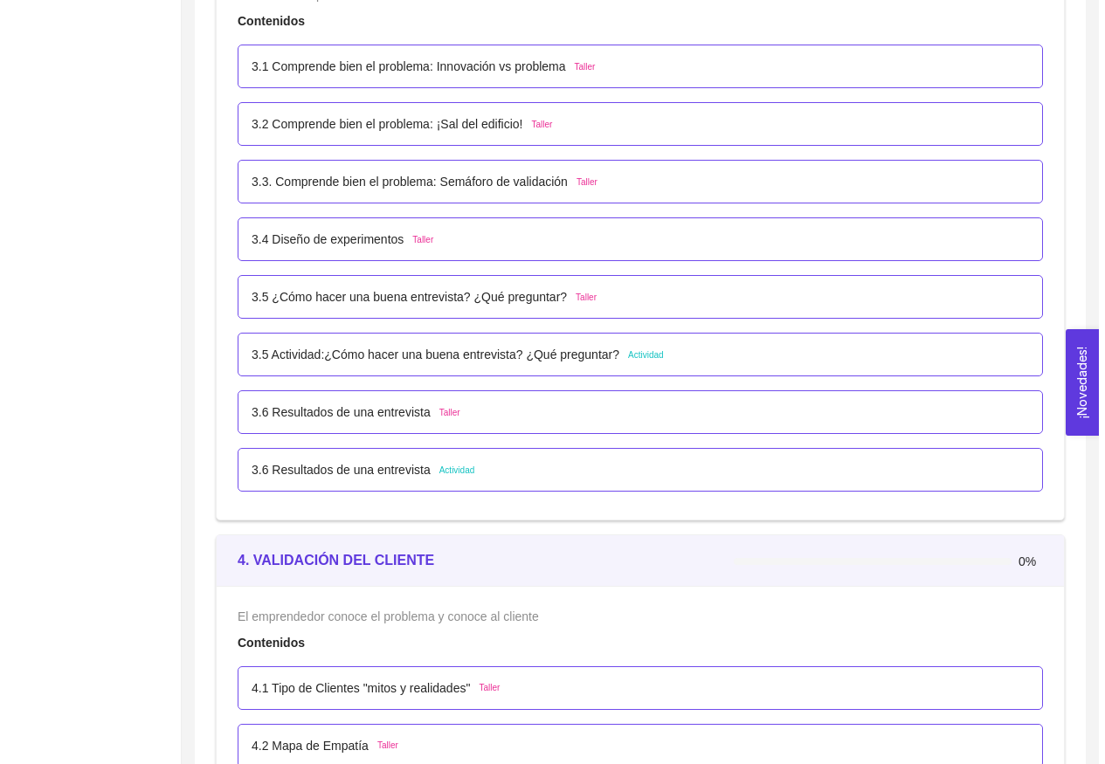
scroll to position [2583, 0]
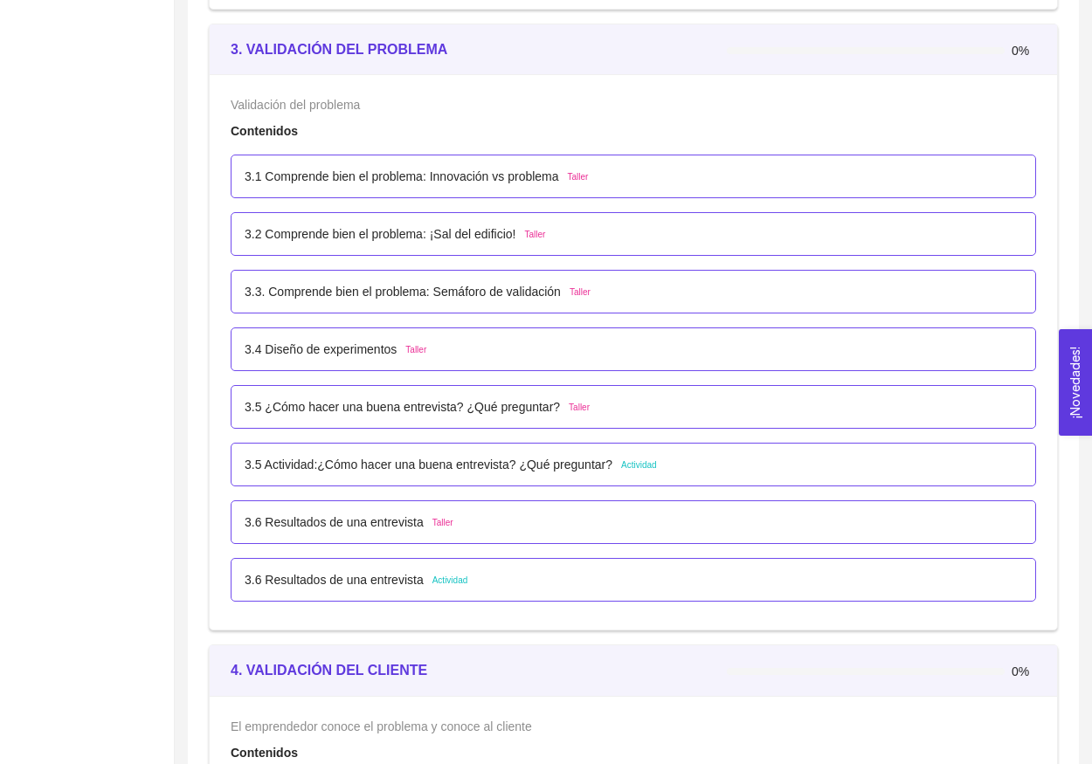
click at [508, 169] on p "3.1 Comprende bien el problema: Innovación vs problema" at bounding box center [402, 176] width 314 height 19
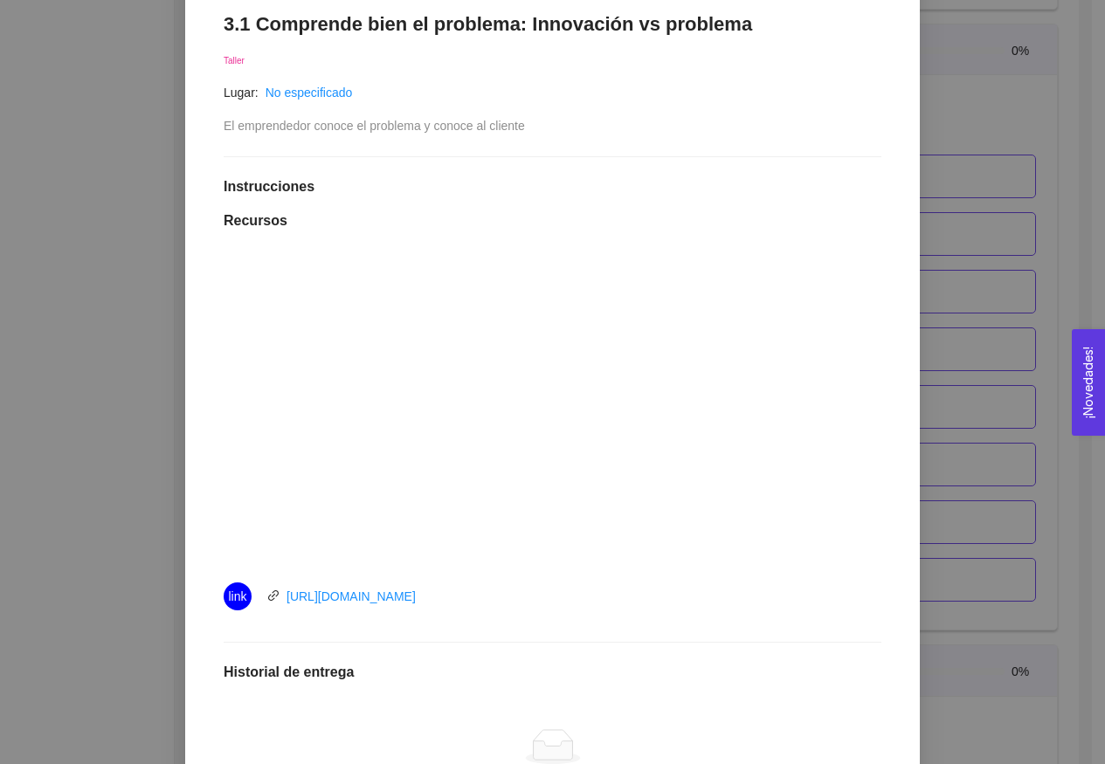
scroll to position [87, 0]
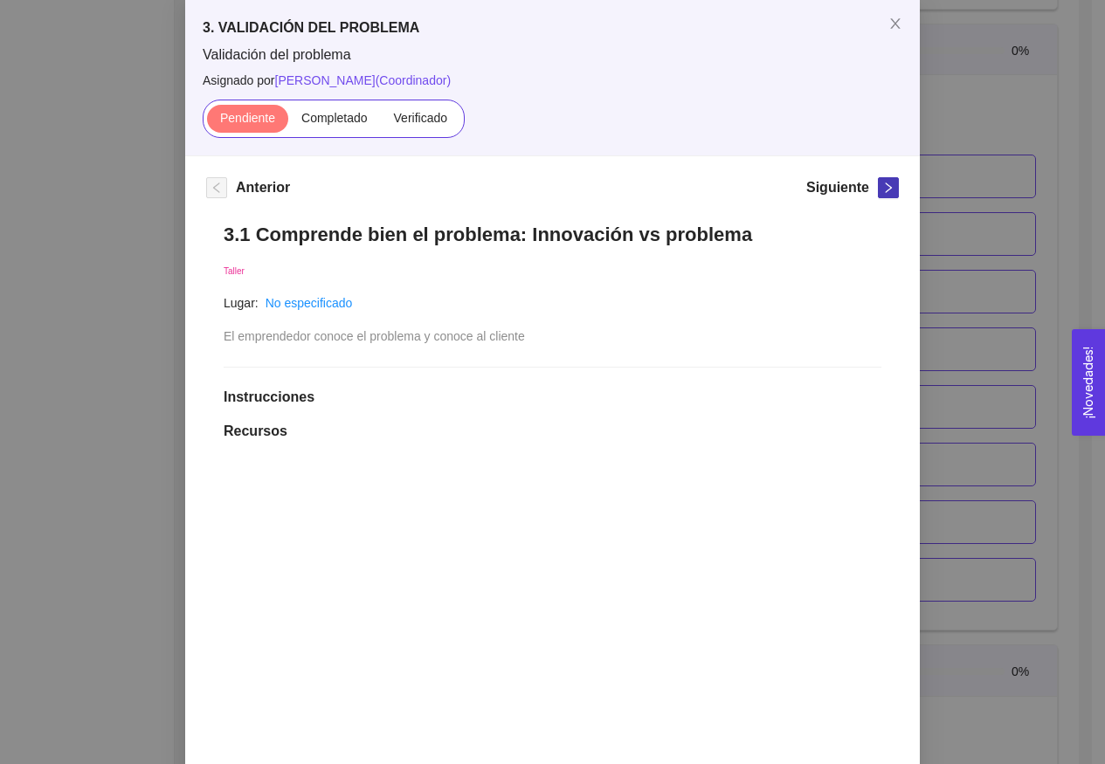
click at [879, 181] on button "button" at bounding box center [888, 187] width 21 height 21
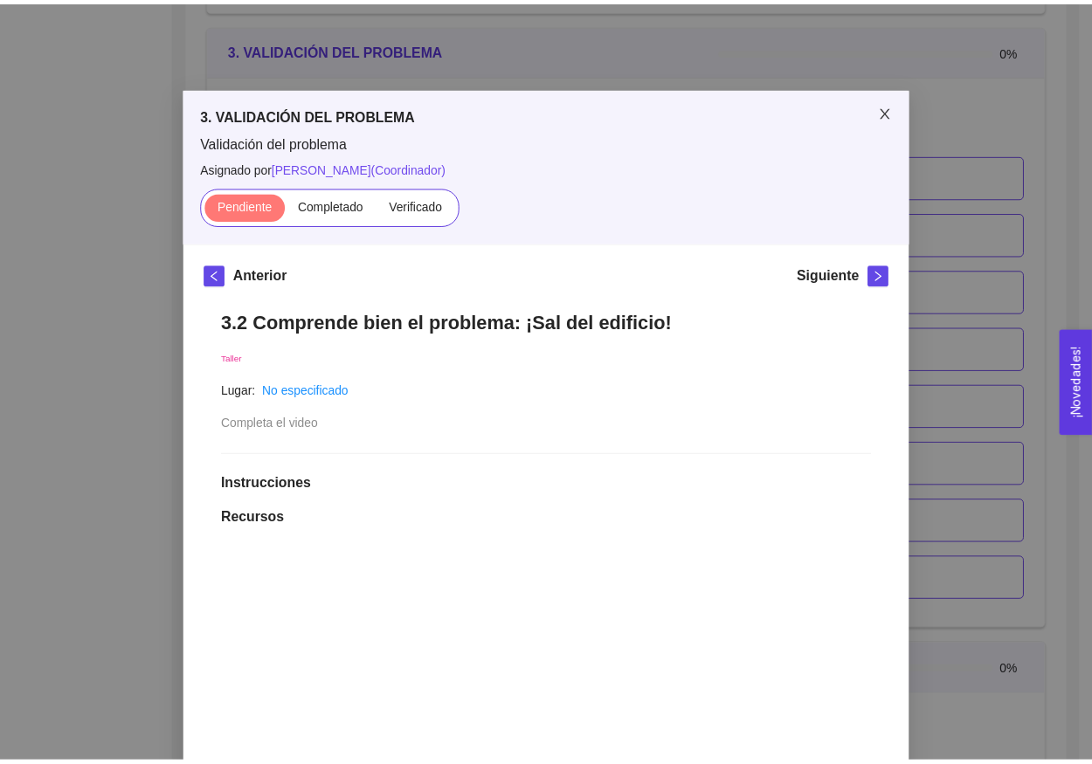
scroll to position [0, 0]
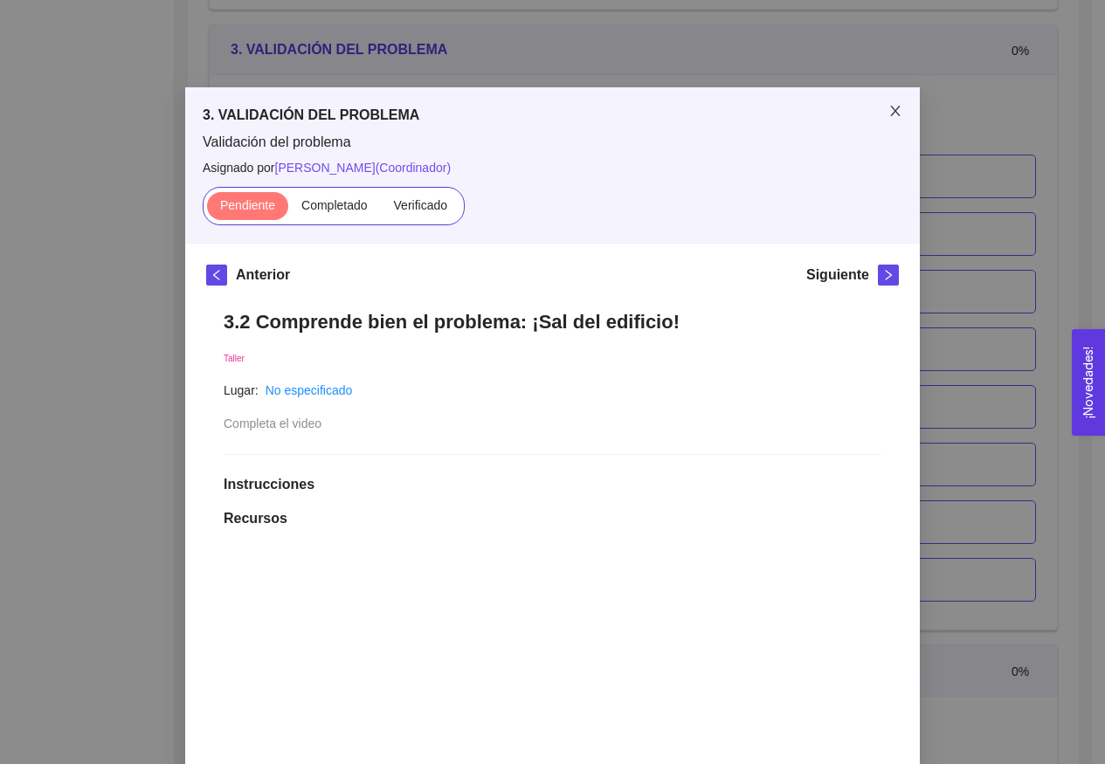
click at [888, 117] on icon "close" at bounding box center [895, 111] width 14 height 14
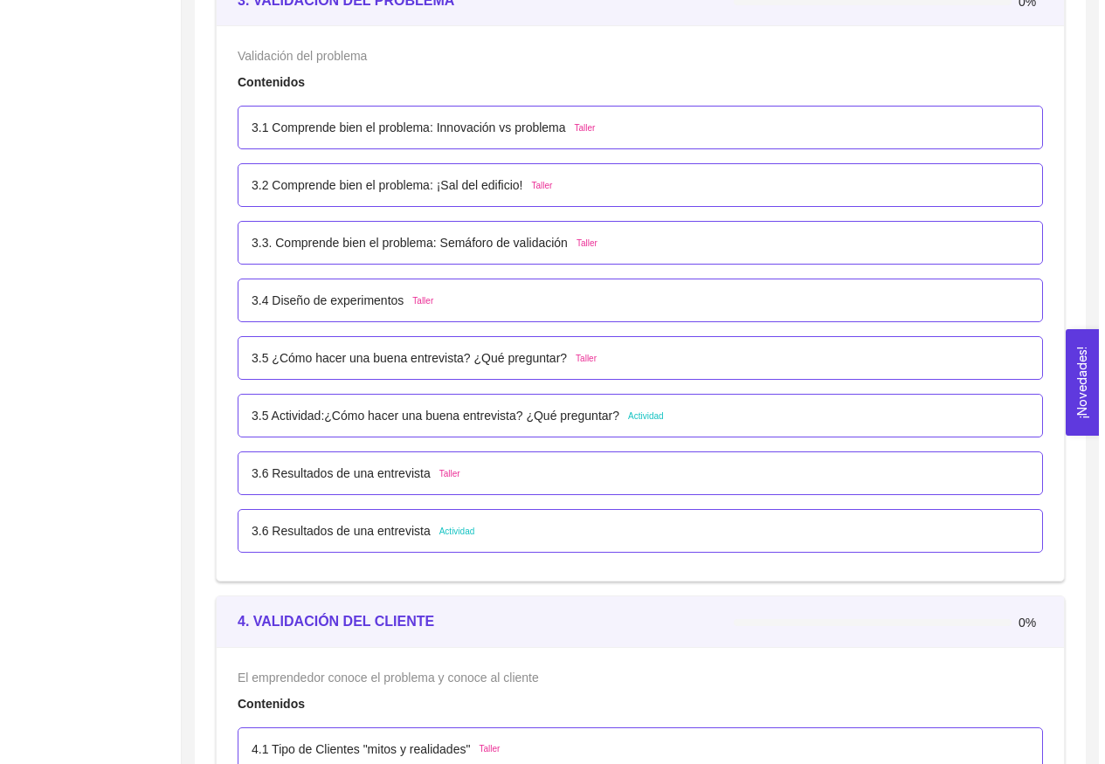
scroll to position [2565, 0]
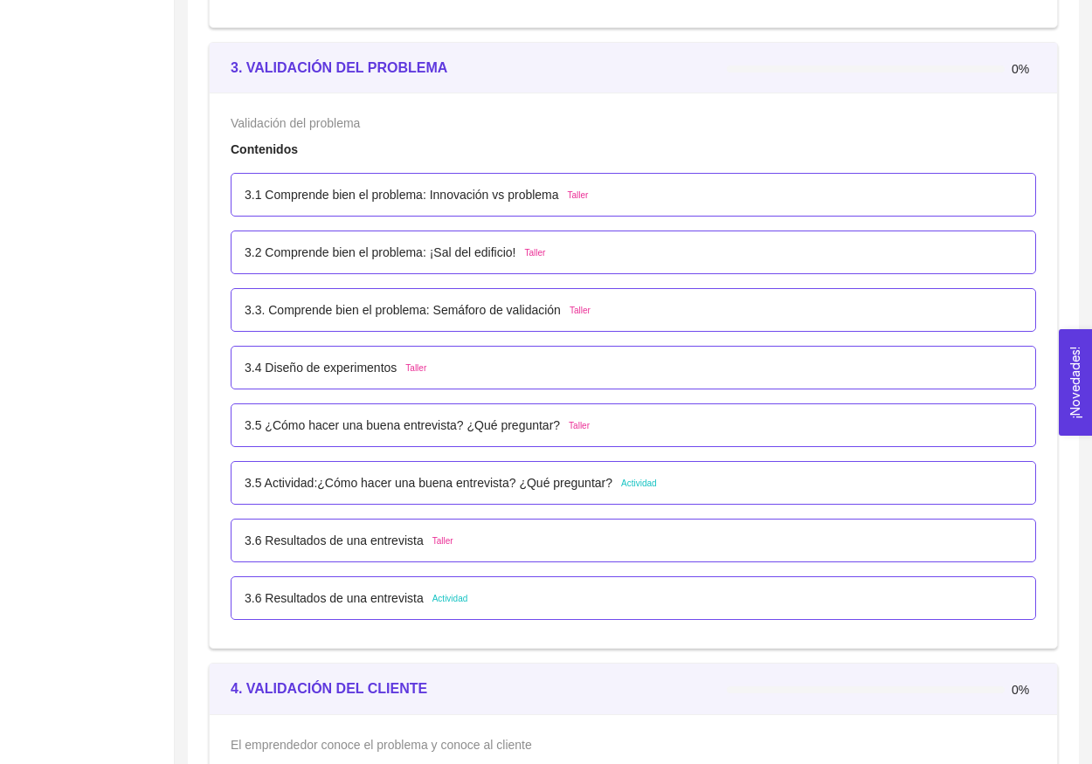
click at [571, 193] on div "3.1 Comprende bien el problema: Innovación vs problema Taller" at bounding box center [416, 194] width 343 height 19
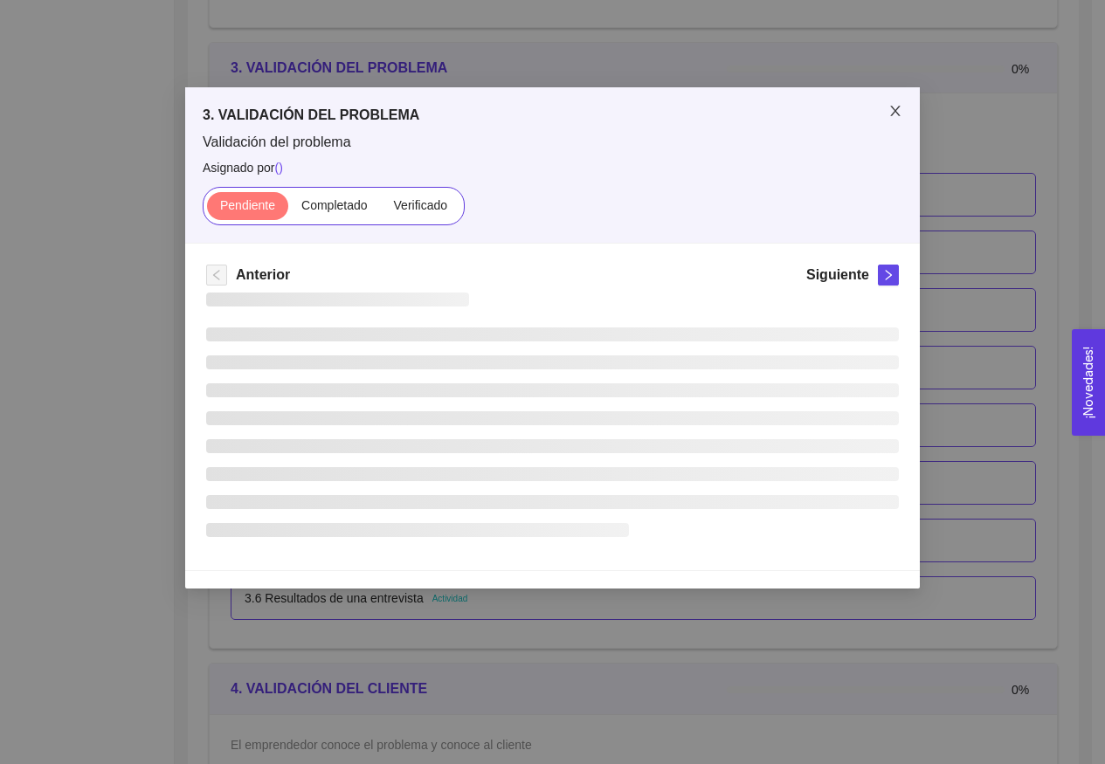
click at [899, 118] on icon "close" at bounding box center [895, 111] width 14 height 14
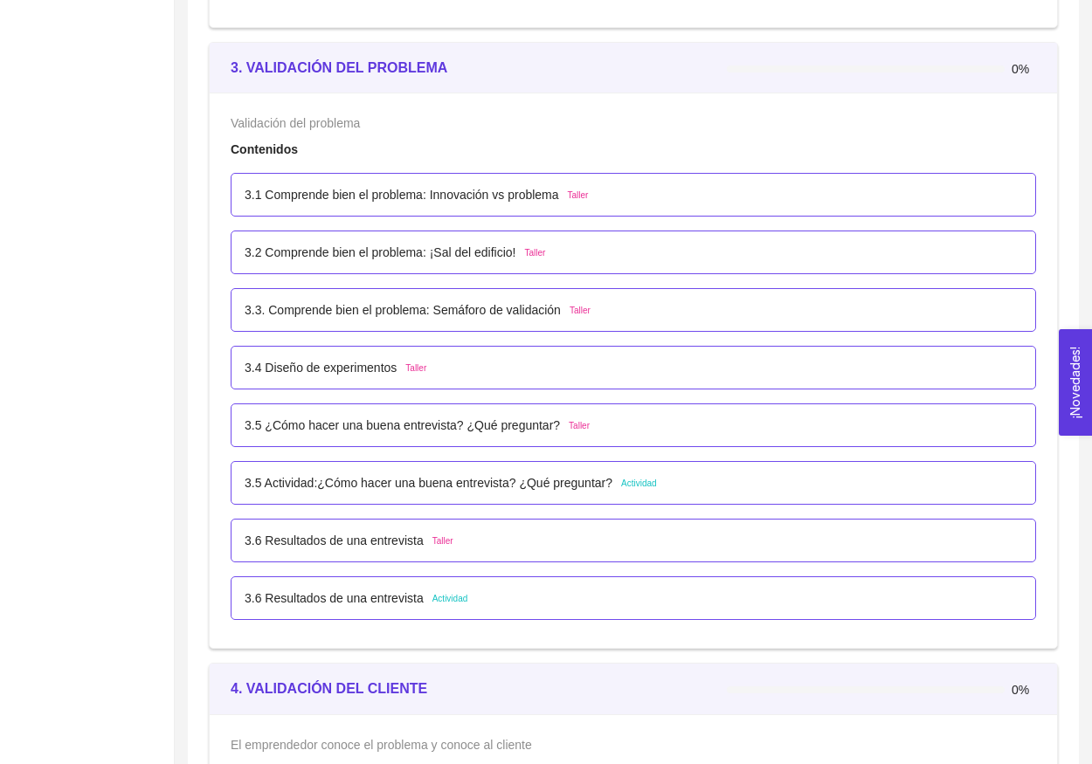
click at [539, 239] on div "3.2 Comprende bien el problema: ¡Sal del edificio! Taller" at bounding box center [633, 253] width 805 height 44
click at [536, 246] on span "Taller" at bounding box center [535, 253] width 21 height 14
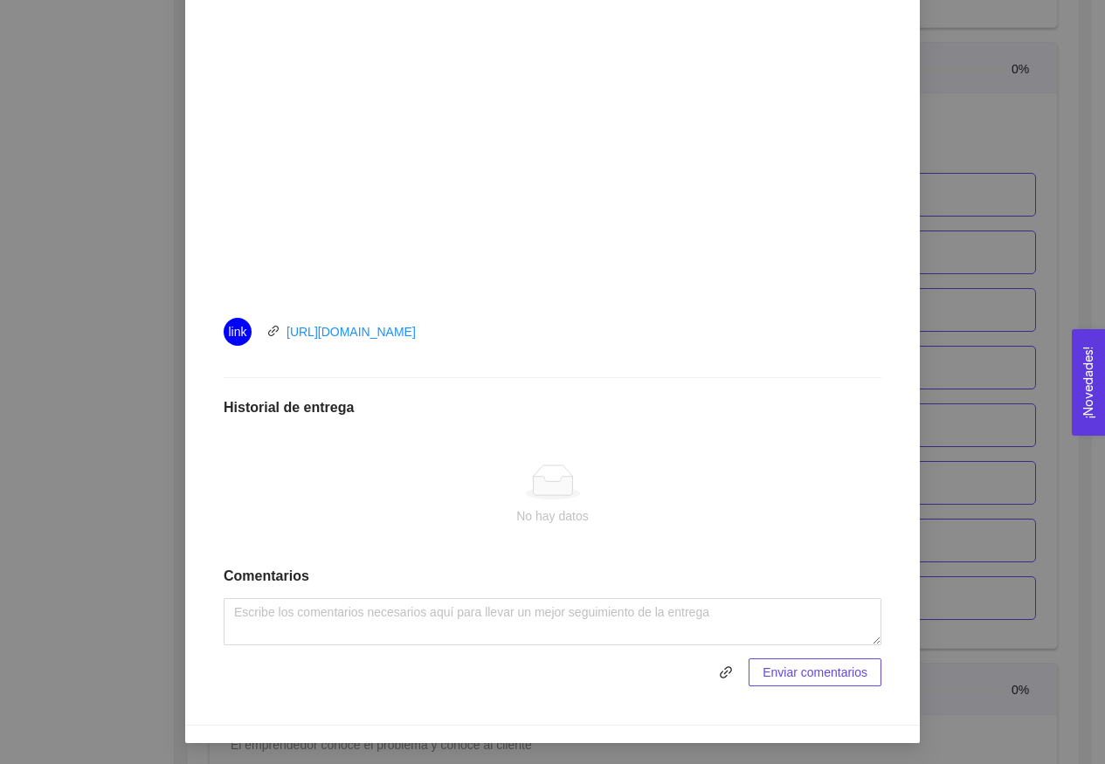
scroll to position [560, 0]
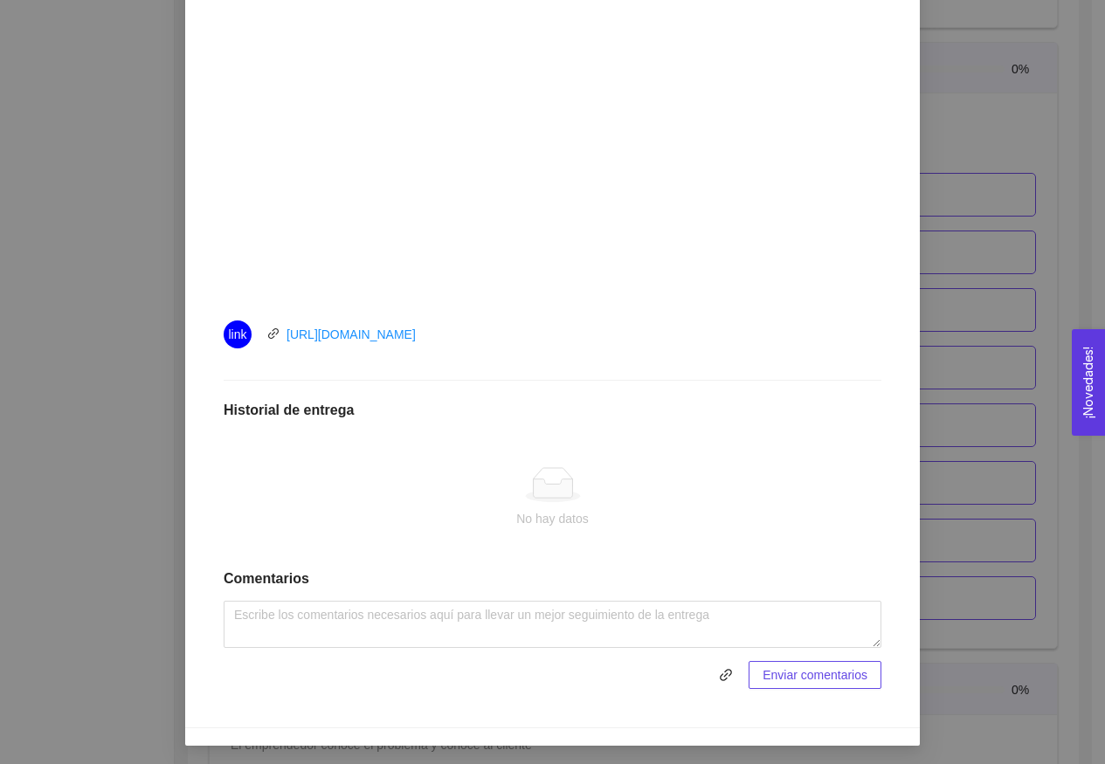
click at [969, 278] on div "3. VALIDACIÓN DEL PROBLEMA Validación del problema Asignado por [PERSON_NAME] (…" at bounding box center [552, 382] width 1105 height 764
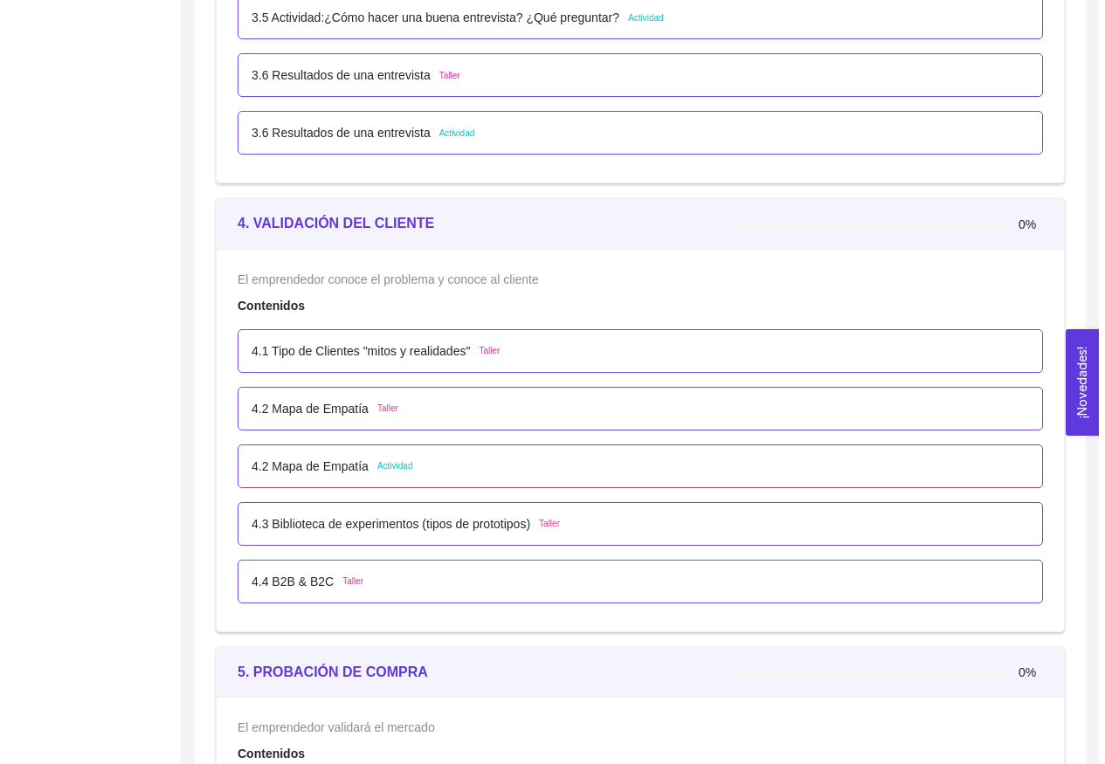
scroll to position [2531, 0]
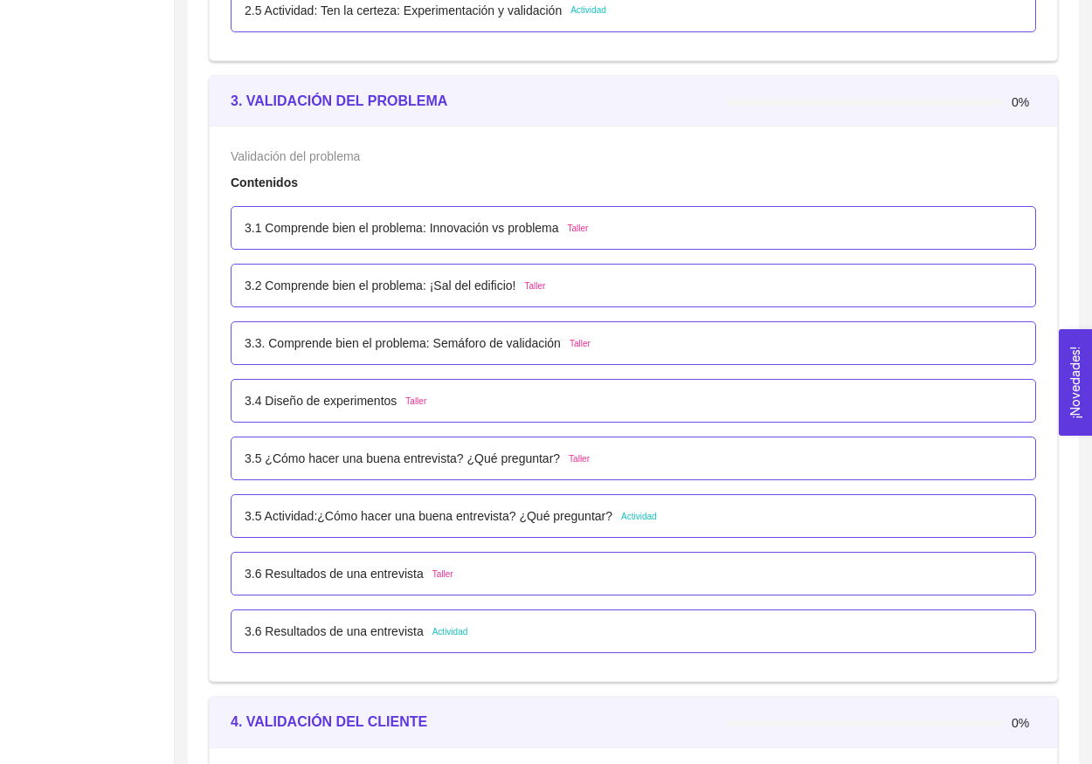
click at [387, 390] on div "3.4 Diseño de experimentos Taller" at bounding box center [633, 401] width 805 height 44
click at [385, 396] on p "3.4 Diseño de experimentos" at bounding box center [321, 400] width 152 height 19
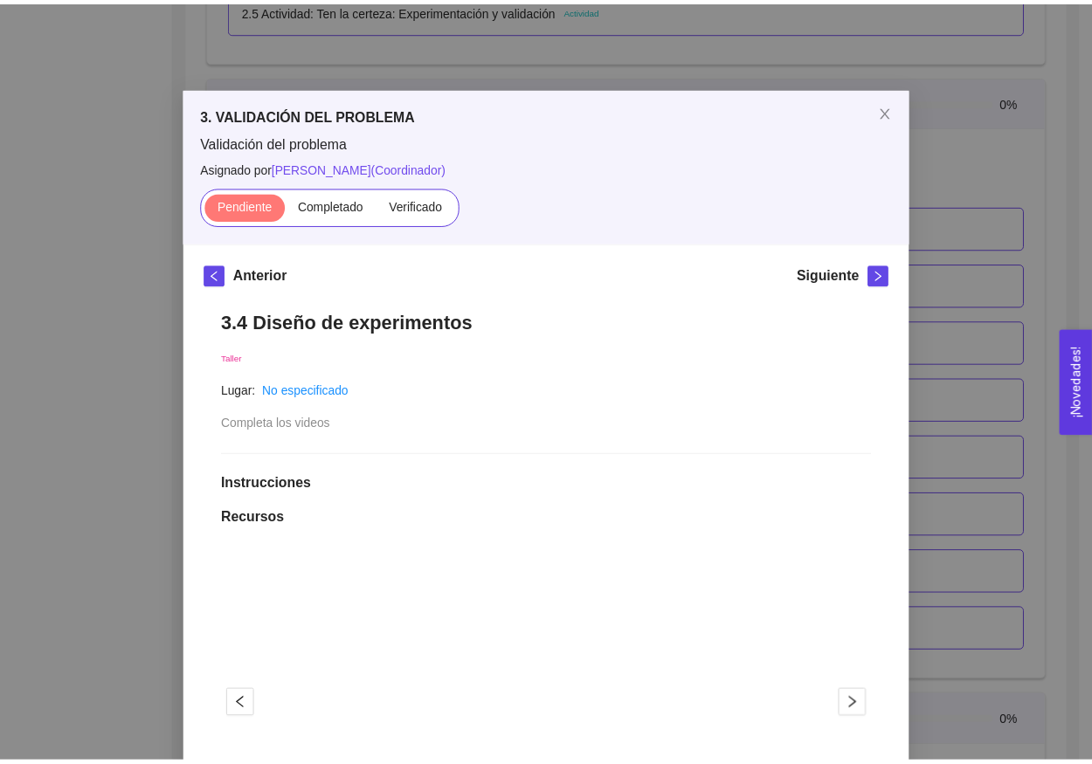
scroll to position [341, 0]
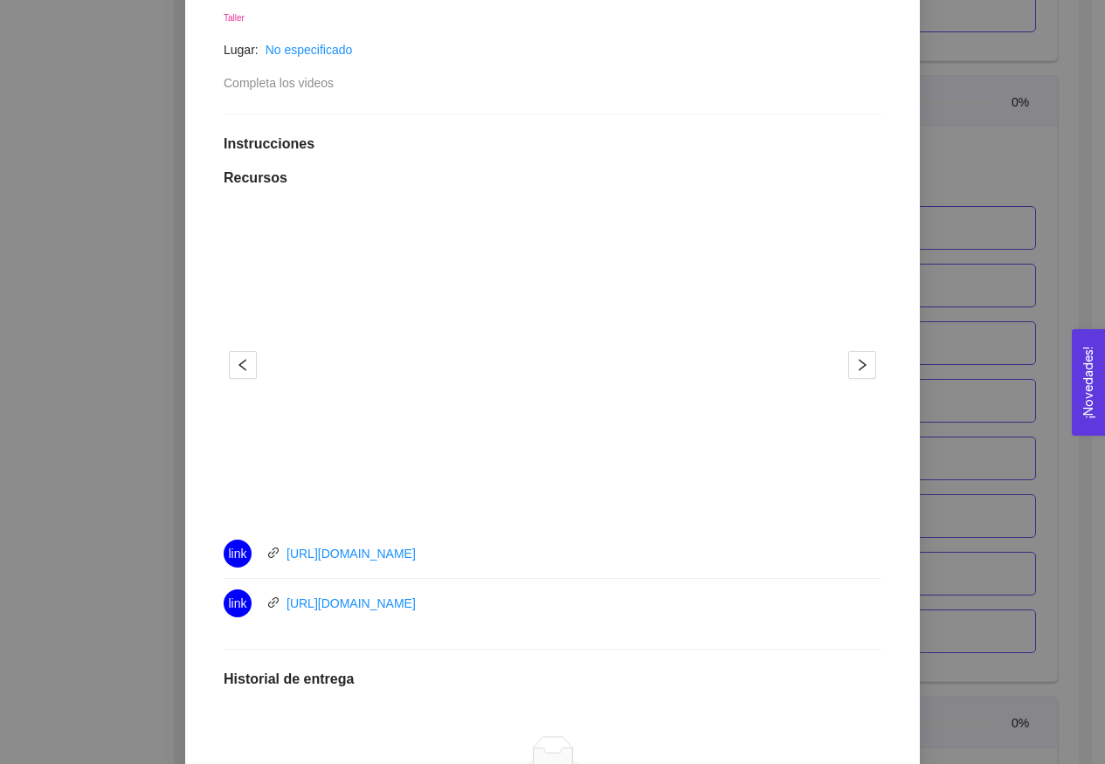
drag, startPoint x: 456, startPoint y: 610, endPoint x: 273, endPoint y: 554, distance: 191.8
click at [273, 554] on ul "link [URL][DOMAIN_NAME] link [URL][DOMAIN_NAME]" at bounding box center [553, 578] width 658 height 99
copy ul "[URL][DOMAIN_NAME] link [URL][DOMAIN_NAME]"
click at [927, 303] on div "3. VALIDACIÓN DEL PROBLEMA Validación del problema Asignado por [PERSON_NAME] (…" at bounding box center [552, 382] width 1105 height 764
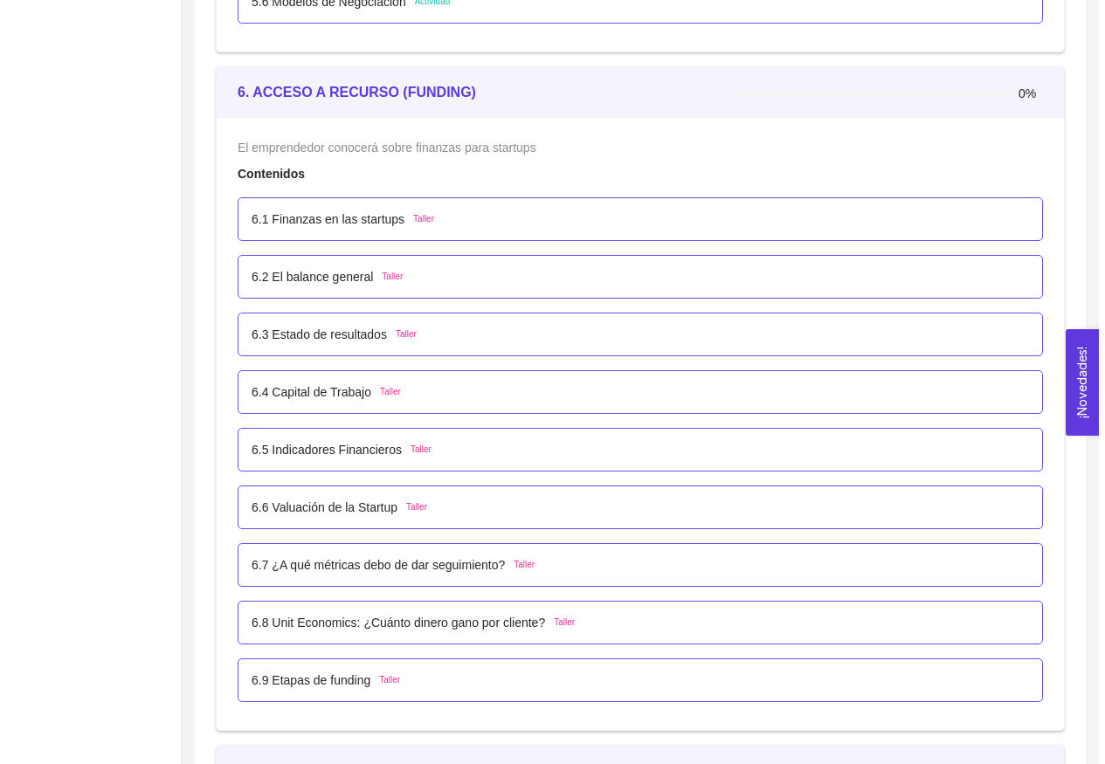
scroll to position [4445, 0]
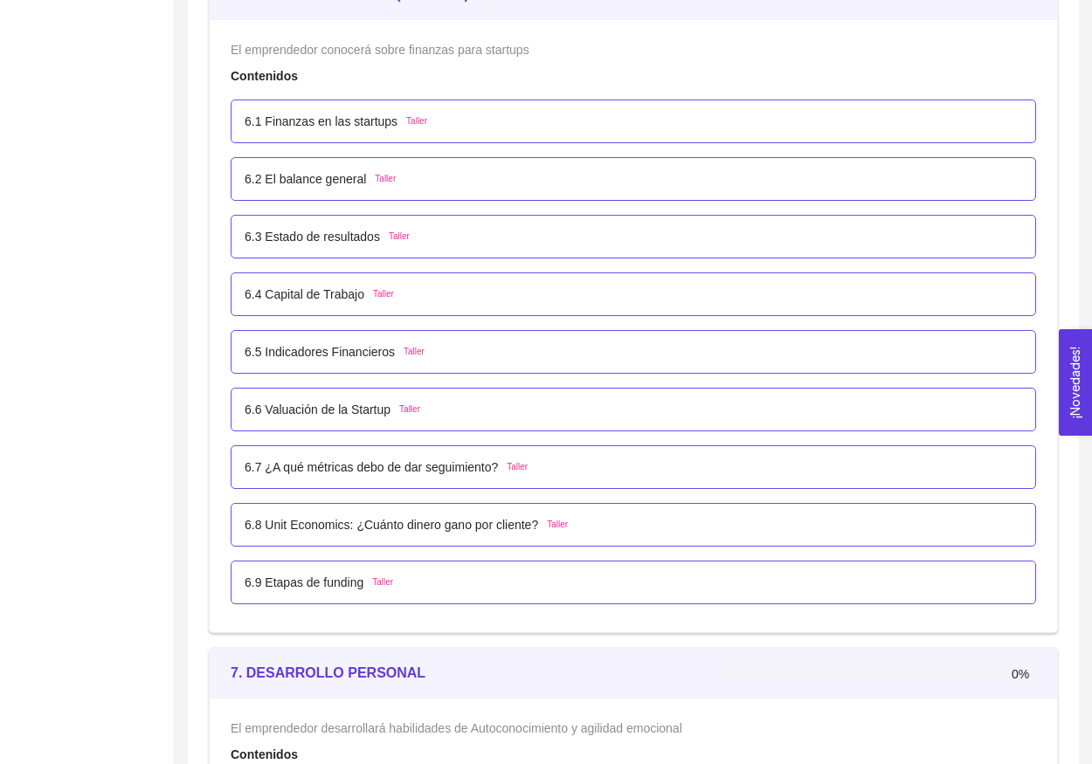
click at [385, 122] on p "6.1 Finanzas en las startups" at bounding box center [321, 121] width 153 height 19
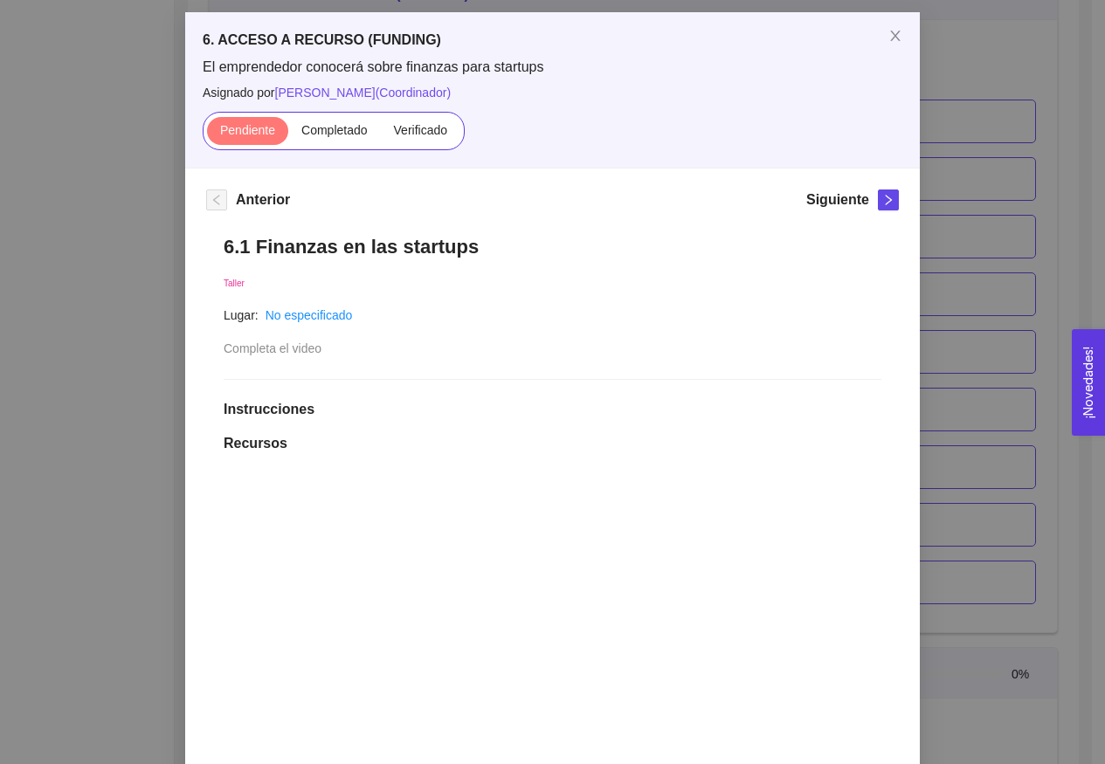
scroll to position [197, 0]
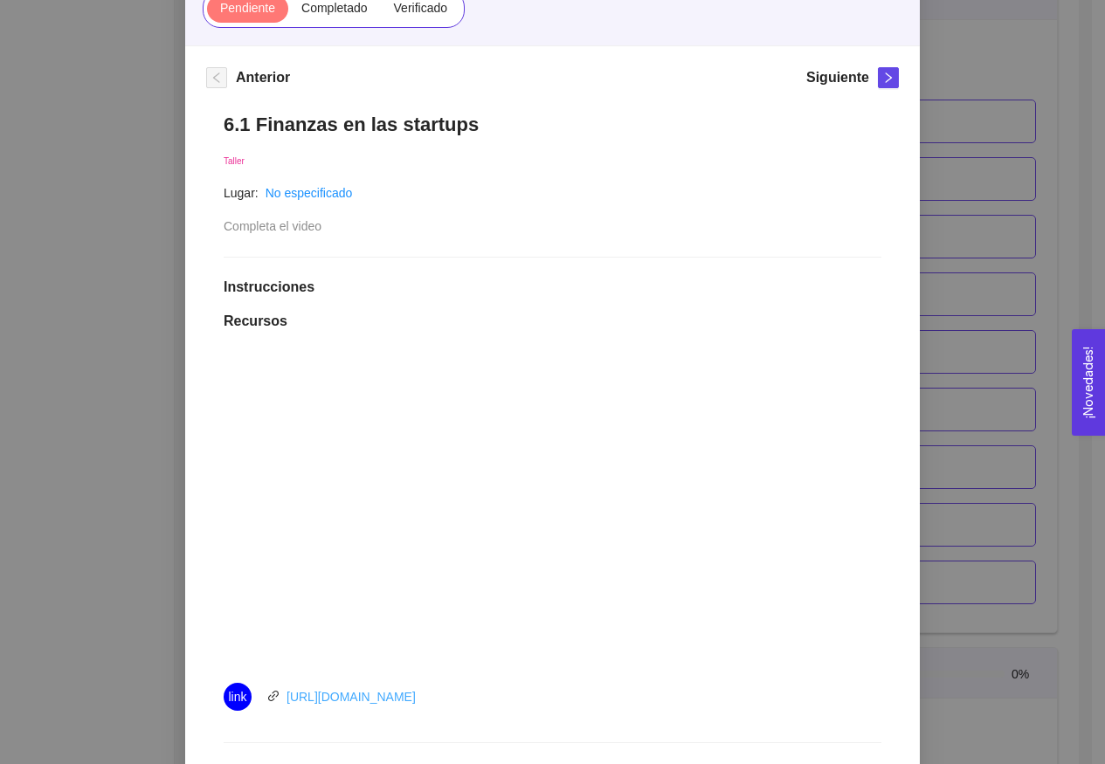
click at [397, 694] on link "[URL][DOMAIN_NAME]" at bounding box center [351, 697] width 129 height 14
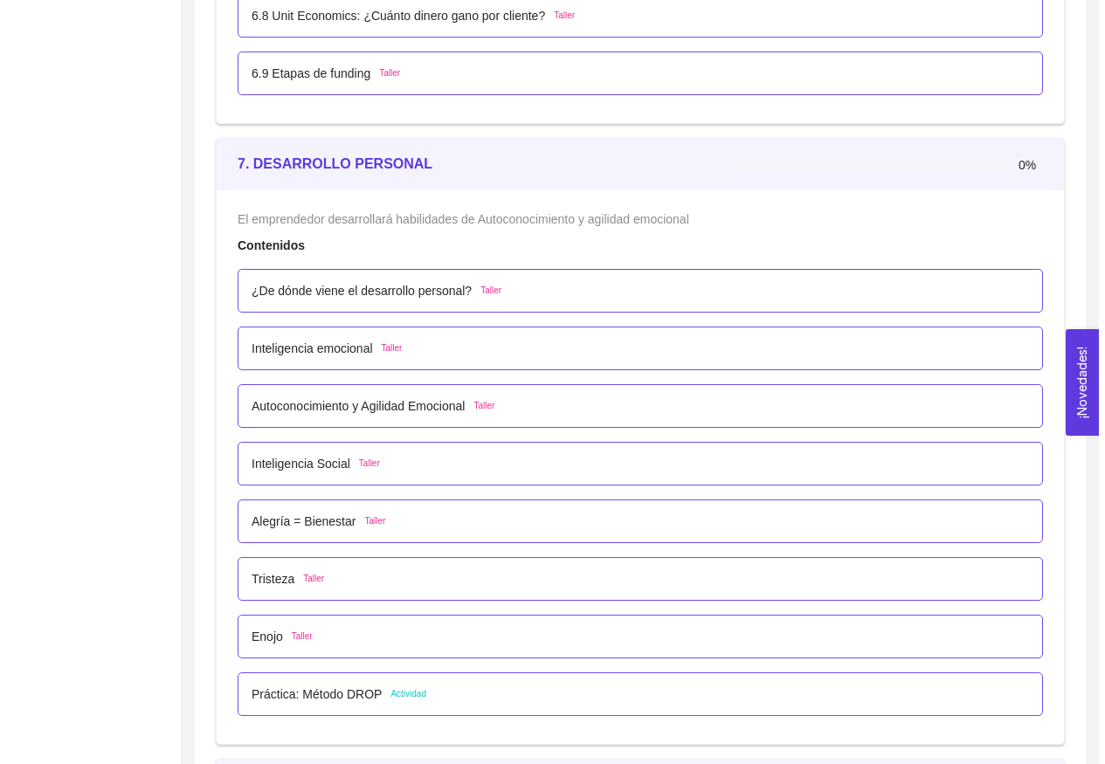
scroll to position [4258, 0]
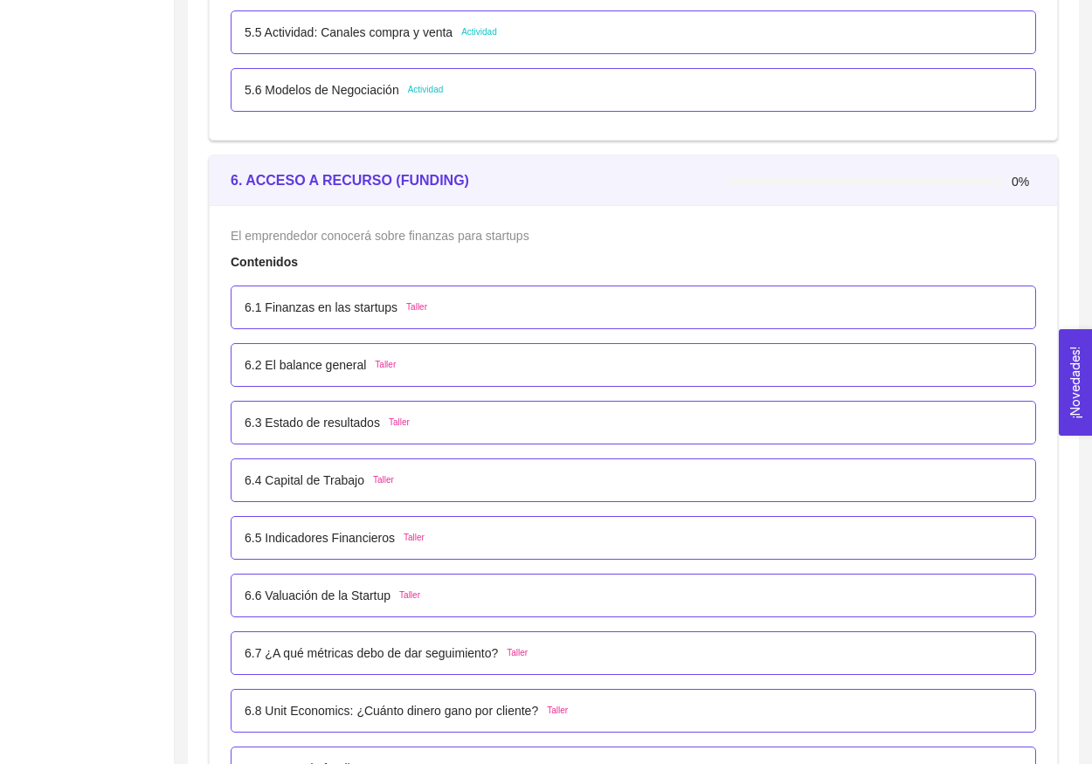
click at [342, 299] on p "6.1 Finanzas en las startups" at bounding box center [321, 307] width 153 height 19
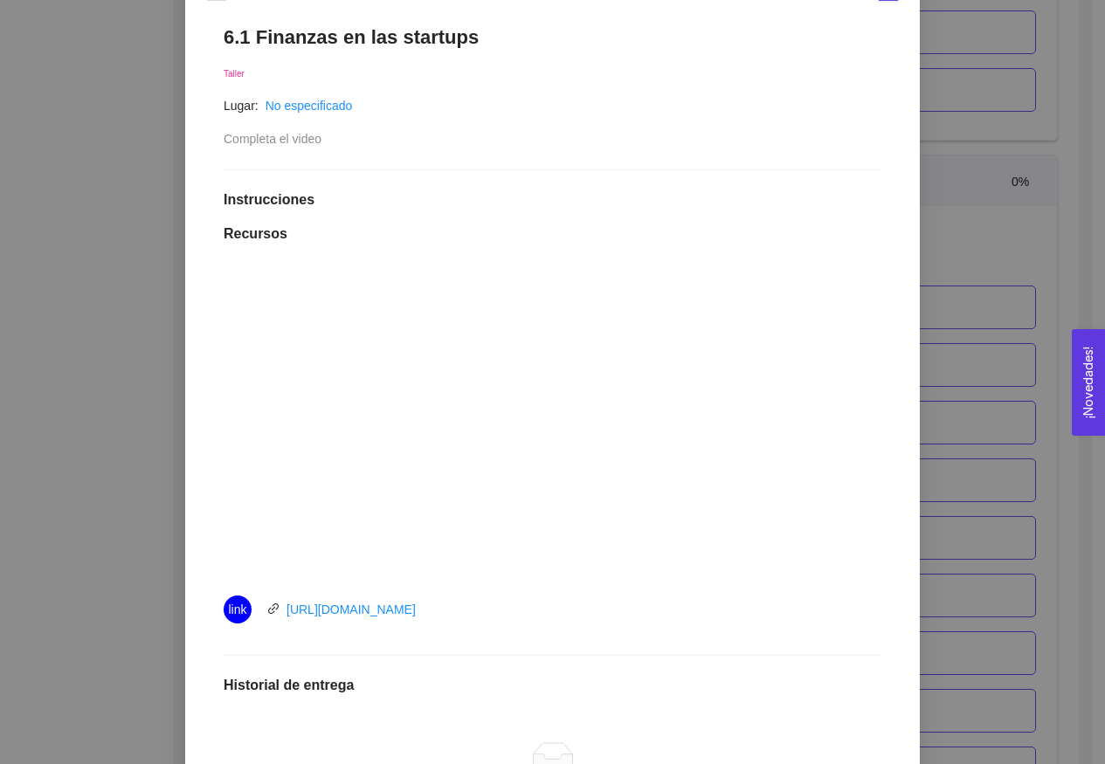
scroll to position [0, 0]
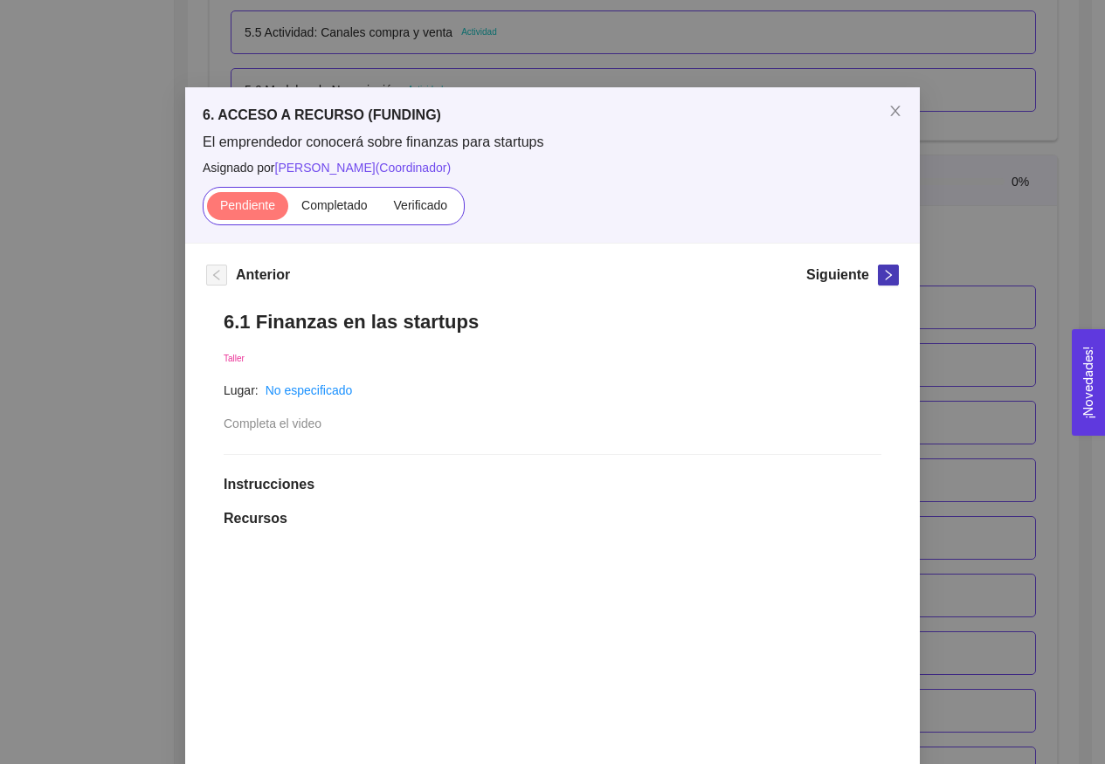
click at [879, 278] on span "right" at bounding box center [888, 275] width 19 height 12
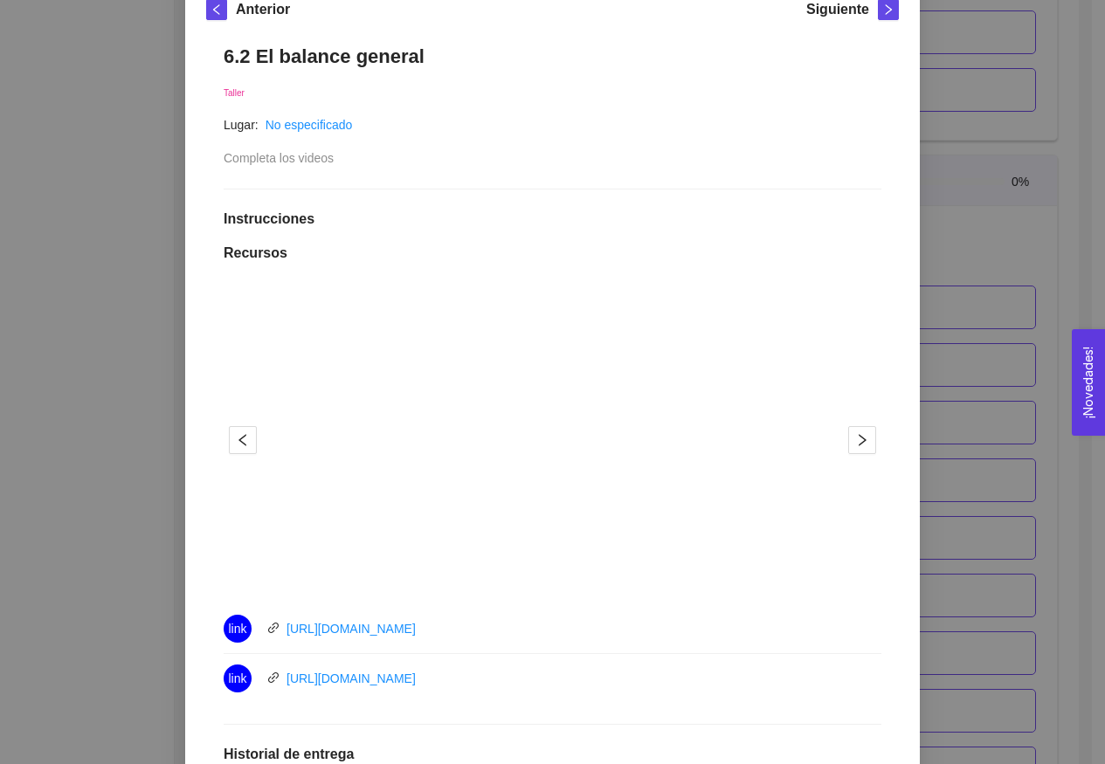
scroll to position [238, 0]
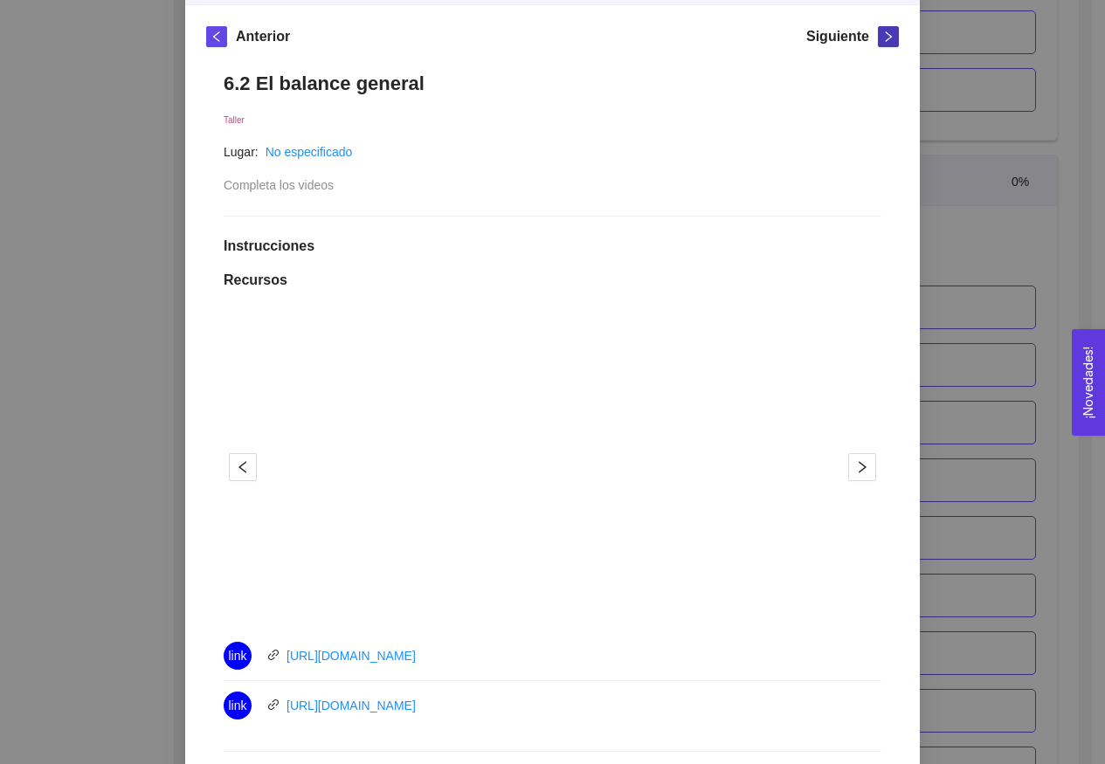
click at [892, 28] on button "button" at bounding box center [888, 36] width 21 height 21
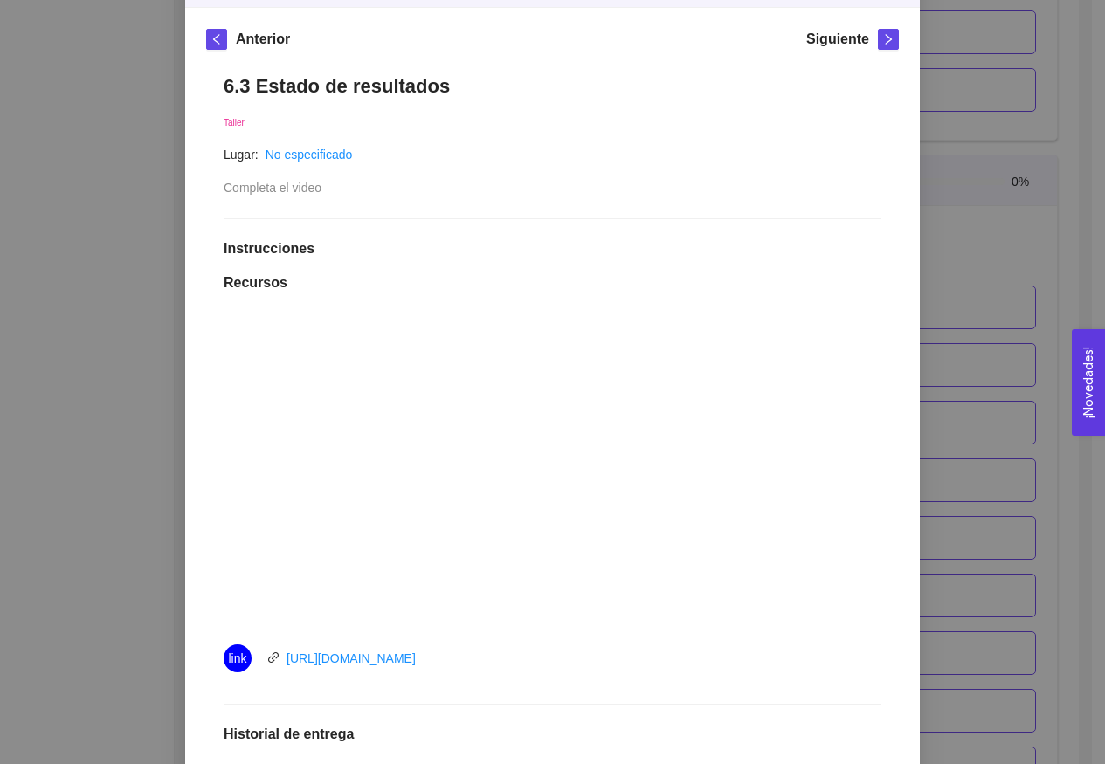
scroll to position [162, 0]
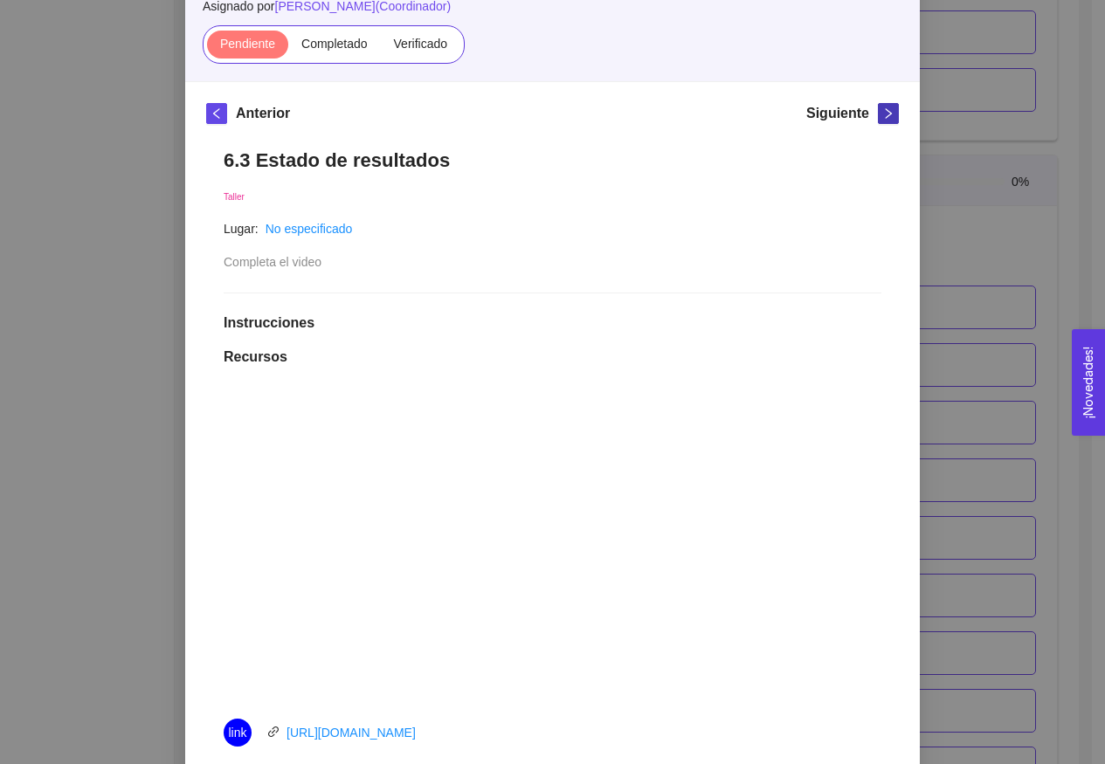
click at [881, 107] on button "button" at bounding box center [888, 113] width 21 height 21
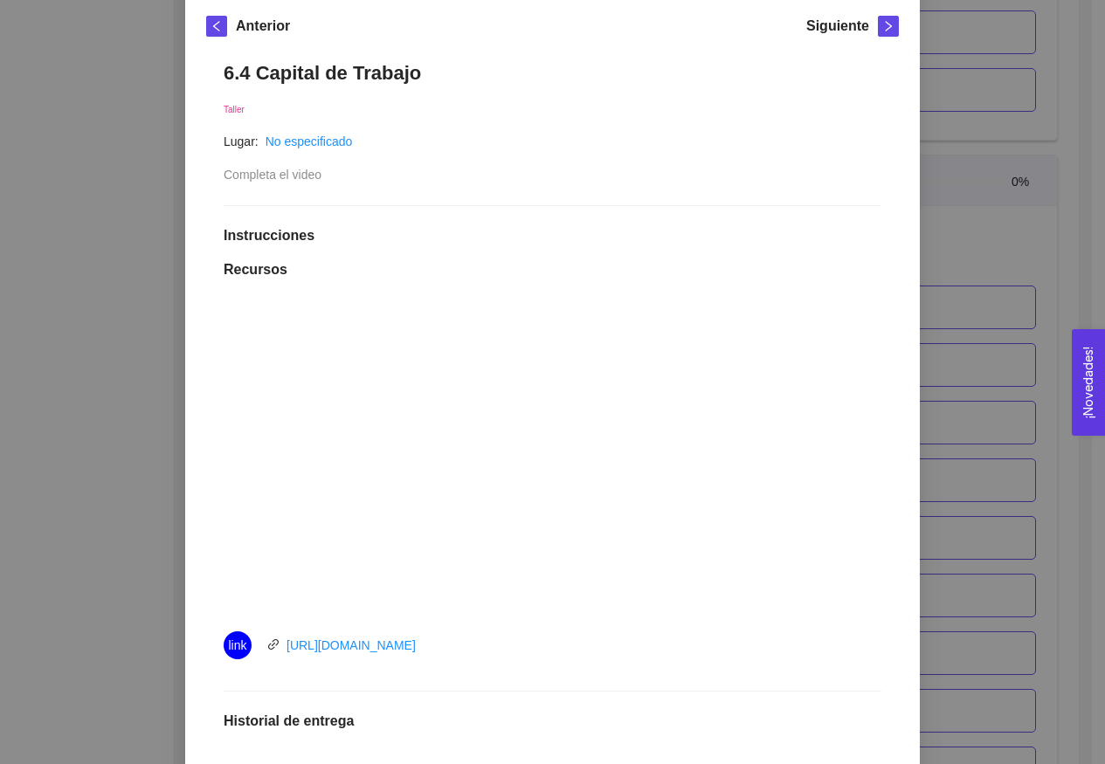
scroll to position [139, 0]
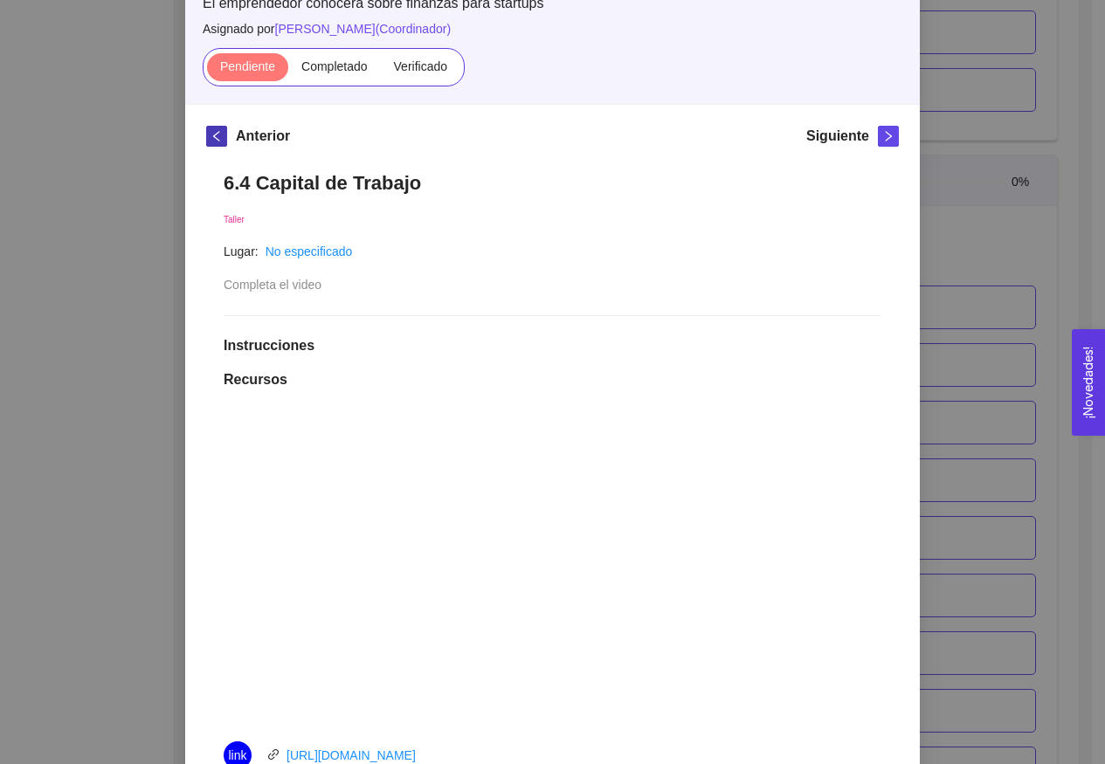
click at [209, 142] on button "button" at bounding box center [216, 136] width 21 height 21
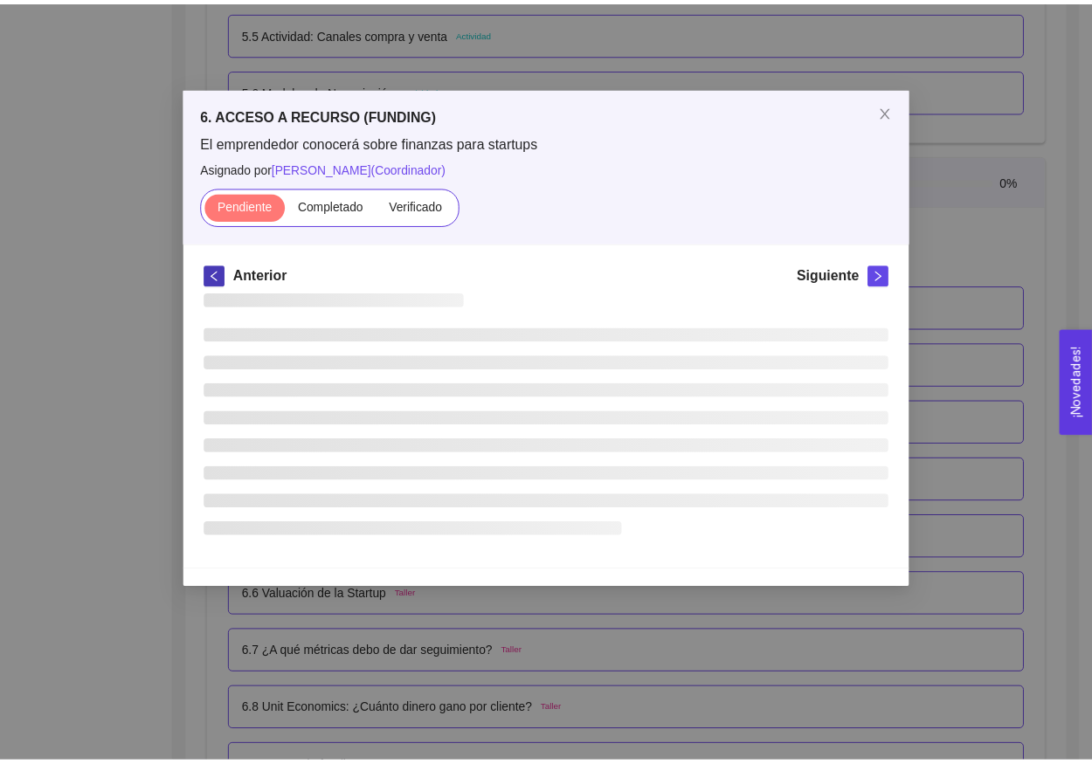
scroll to position [0, 0]
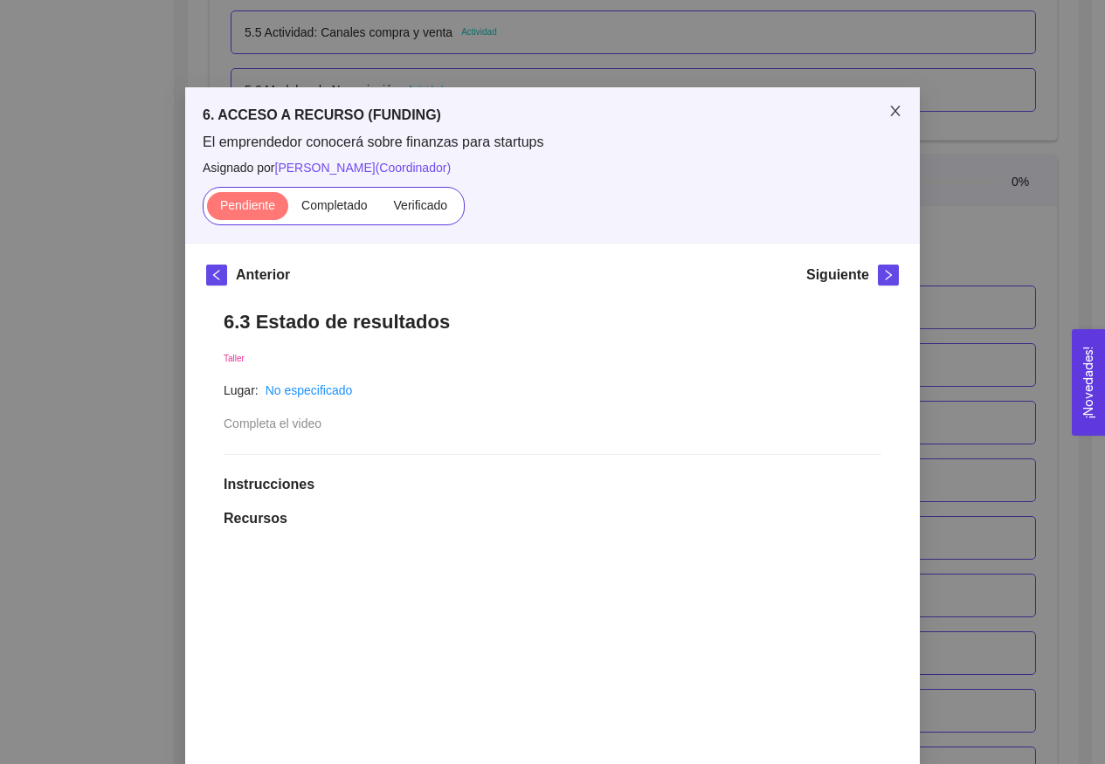
click at [888, 112] on icon "close" at bounding box center [895, 111] width 14 height 14
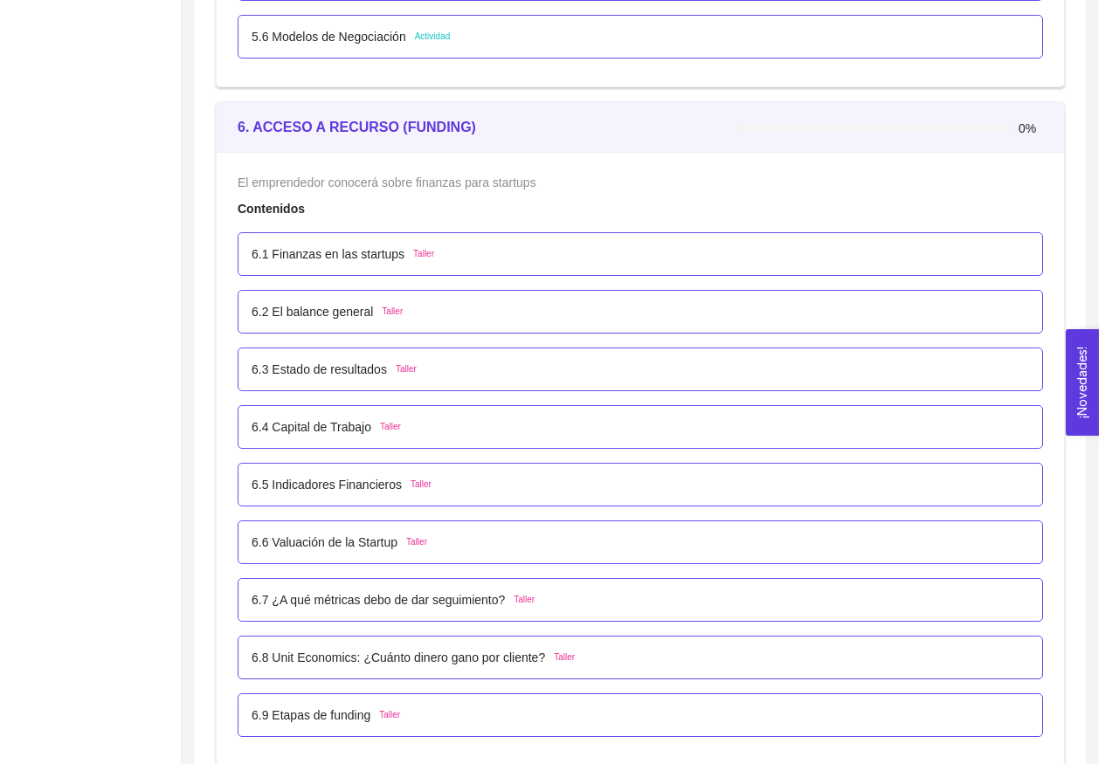
scroll to position [4322, 0]
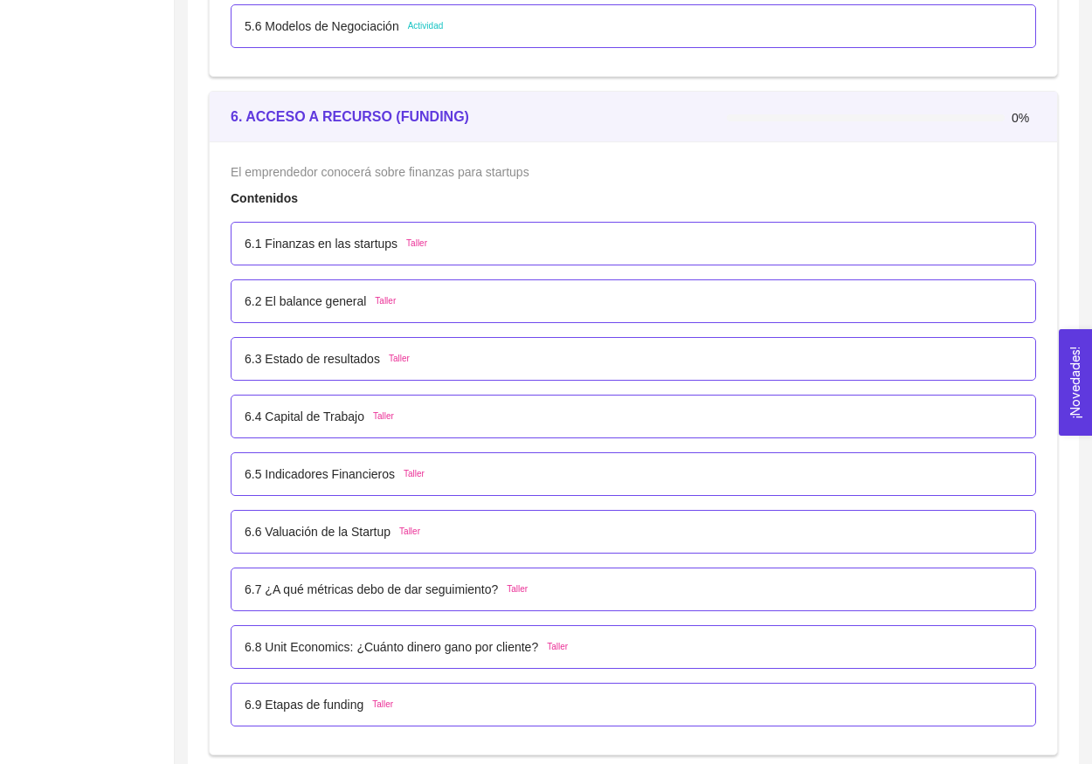
click at [345, 469] on p "6.5 Indicadores Financieros" at bounding box center [320, 474] width 150 height 19
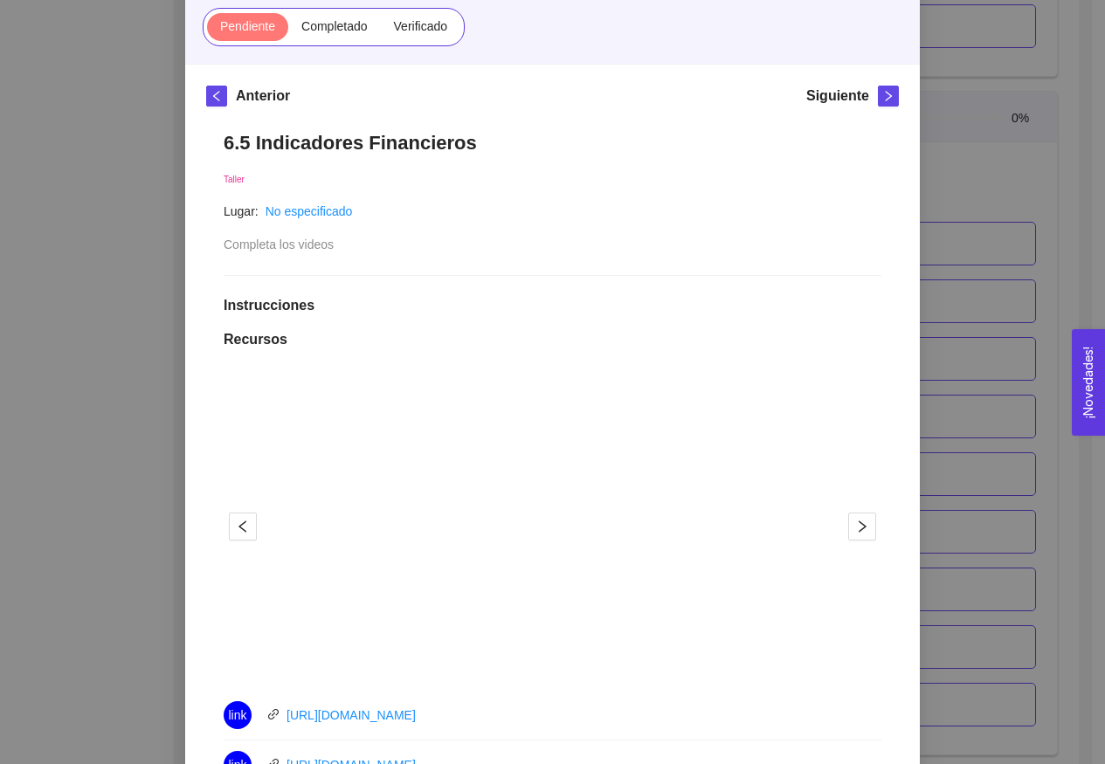
scroll to position [246, 0]
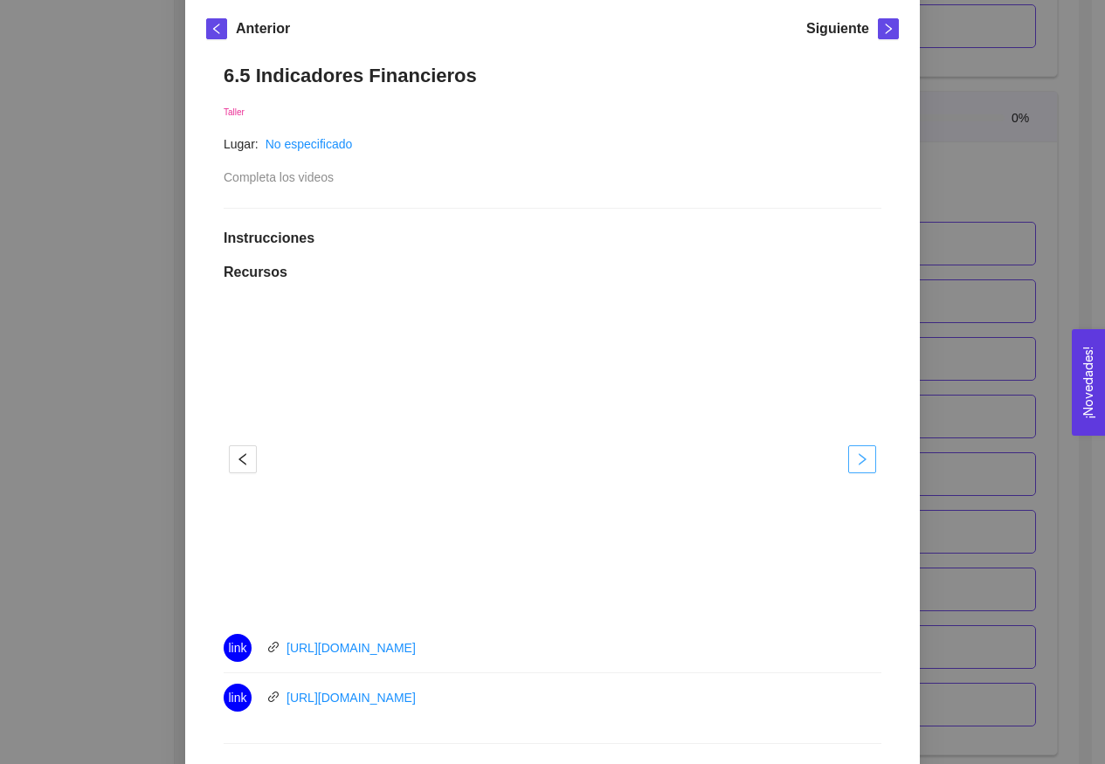
click at [863, 460] on span "right" at bounding box center [862, 459] width 26 height 14
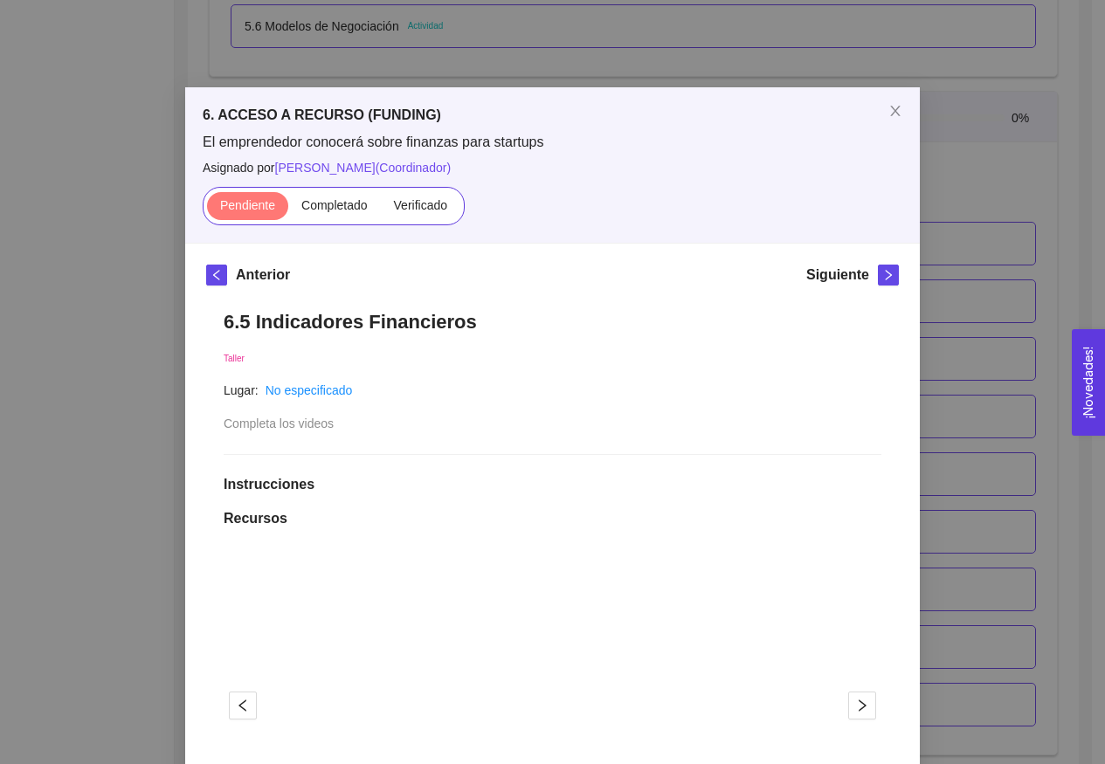
scroll to position [0, 0]
click at [887, 290] on div "Siguiente" at bounding box center [852, 279] width 93 height 28
click at [886, 277] on icon "right" at bounding box center [889, 275] width 6 height 10
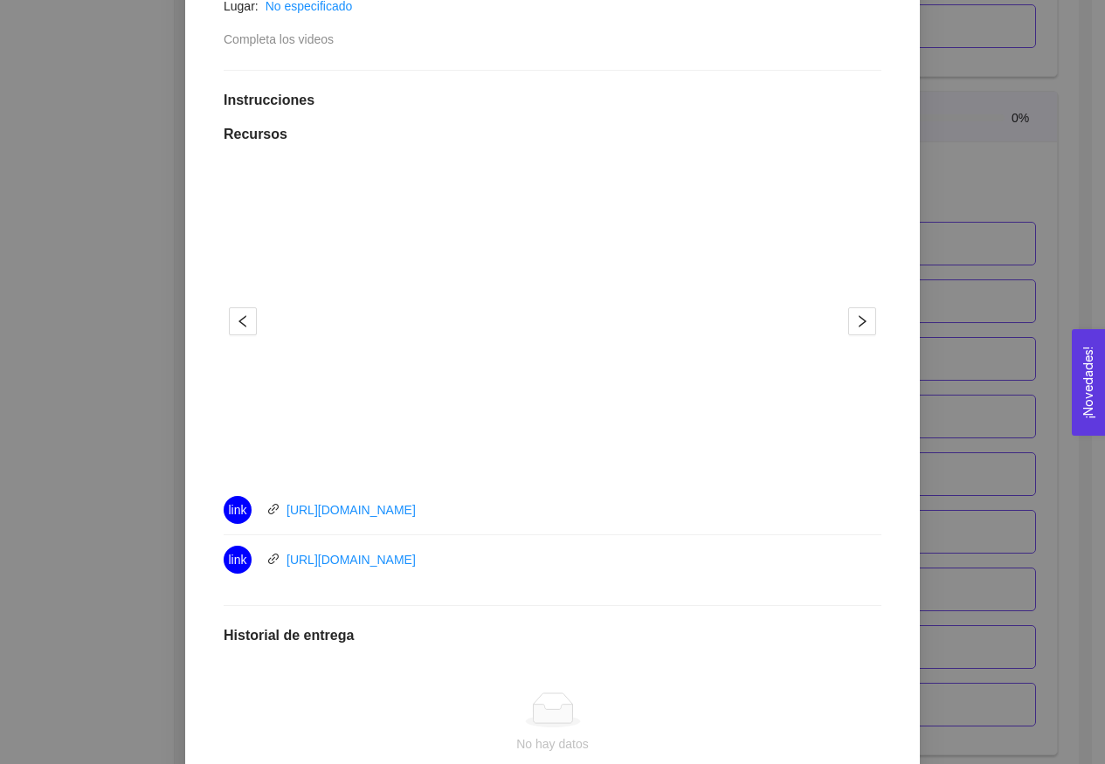
scroll to position [60, 0]
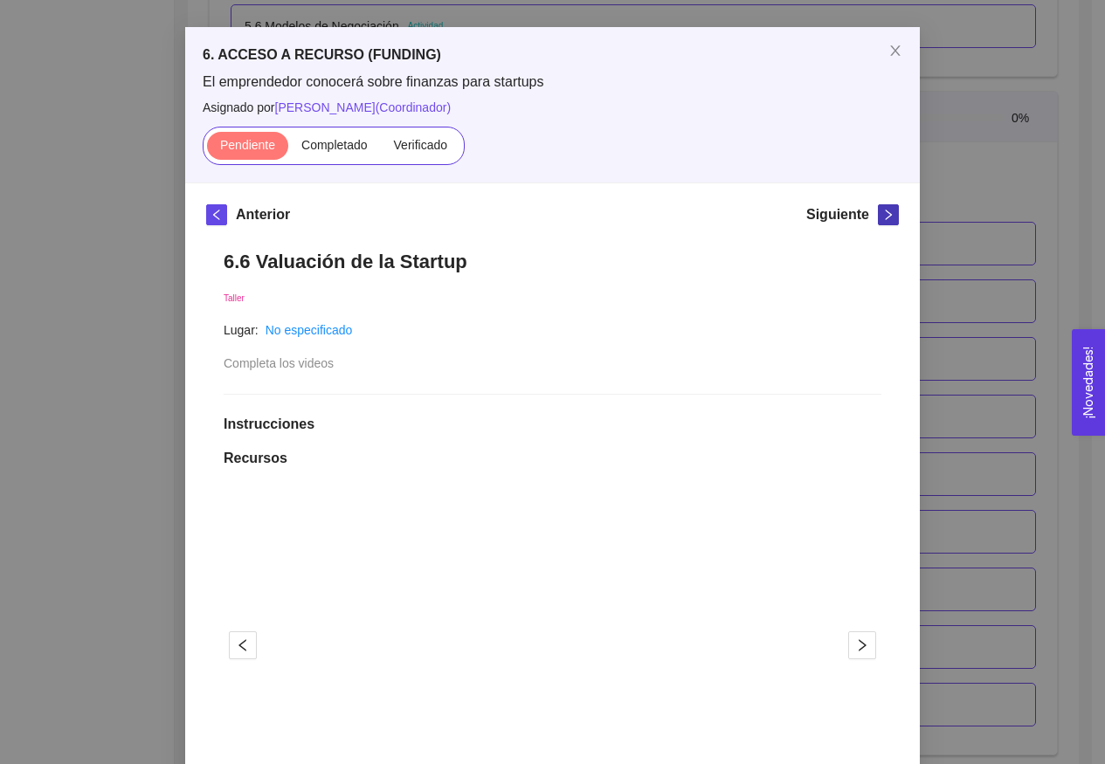
click at [879, 218] on span "right" at bounding box center [888, 215] width 19 height 12
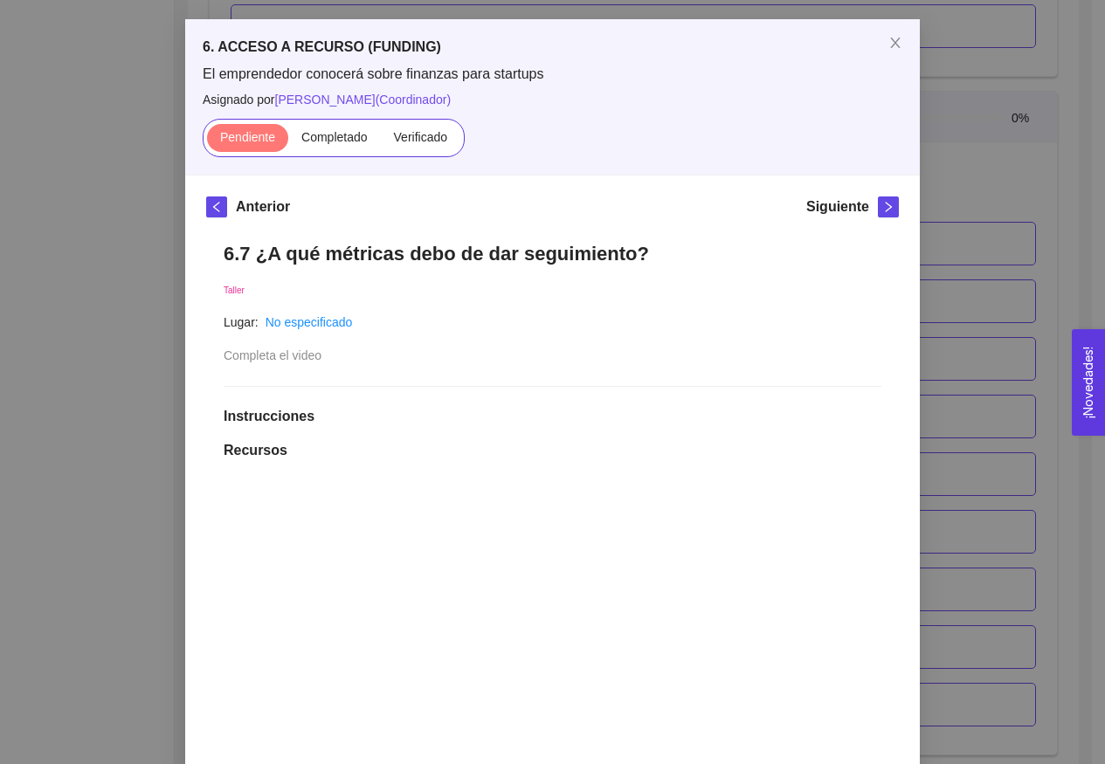
scroll to position [10, 0]
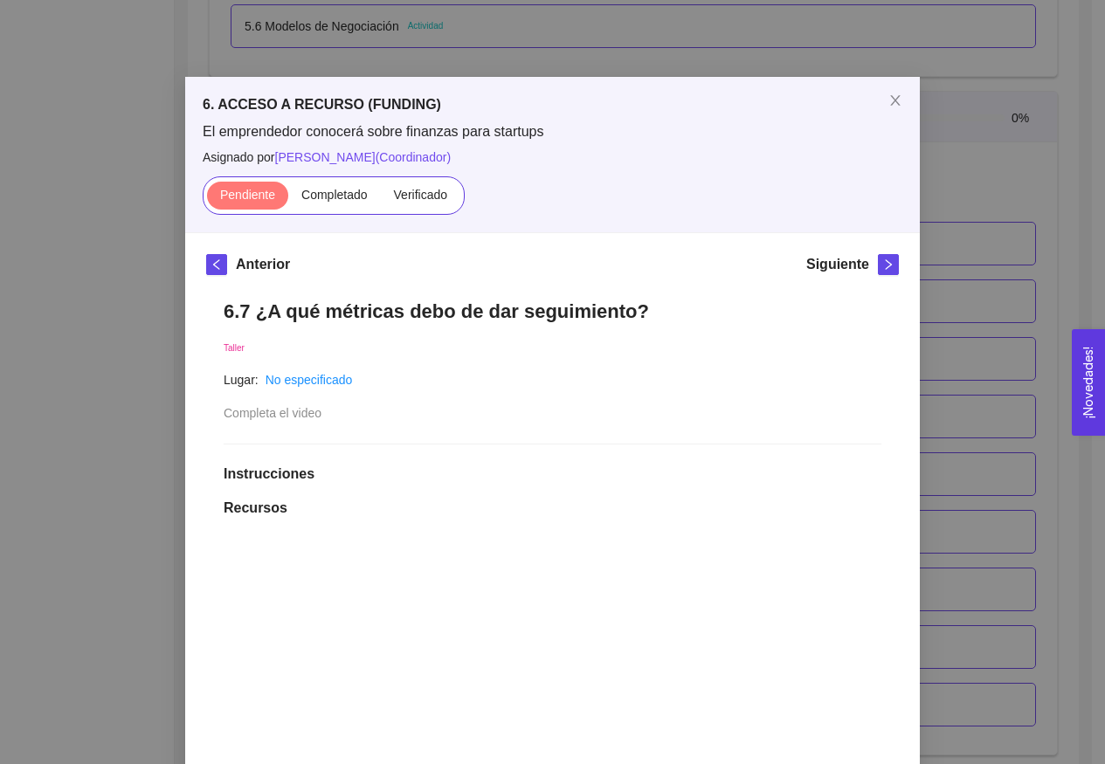
click at [863, 266] on div "Siguiente" at bounding box center [852, 268] width 93 height 28
click at [878, 272] on button "button" at bounding box center [888, 264] width 21 height 21
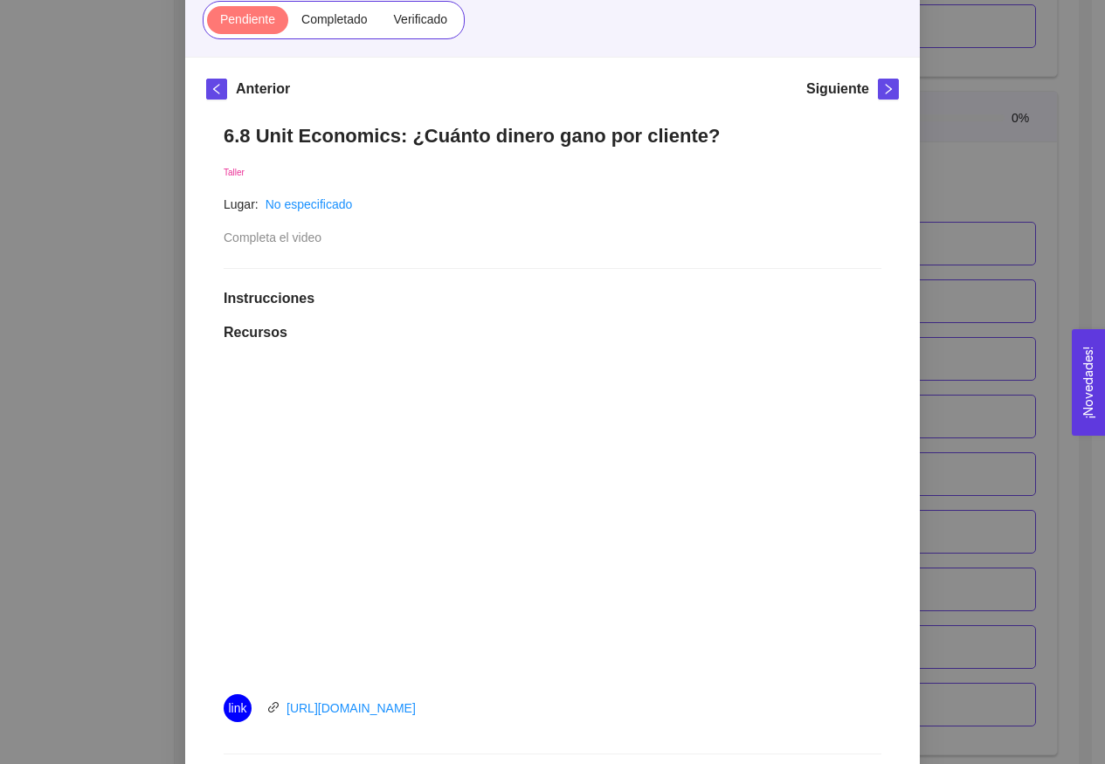
scroll to position [176, 0]
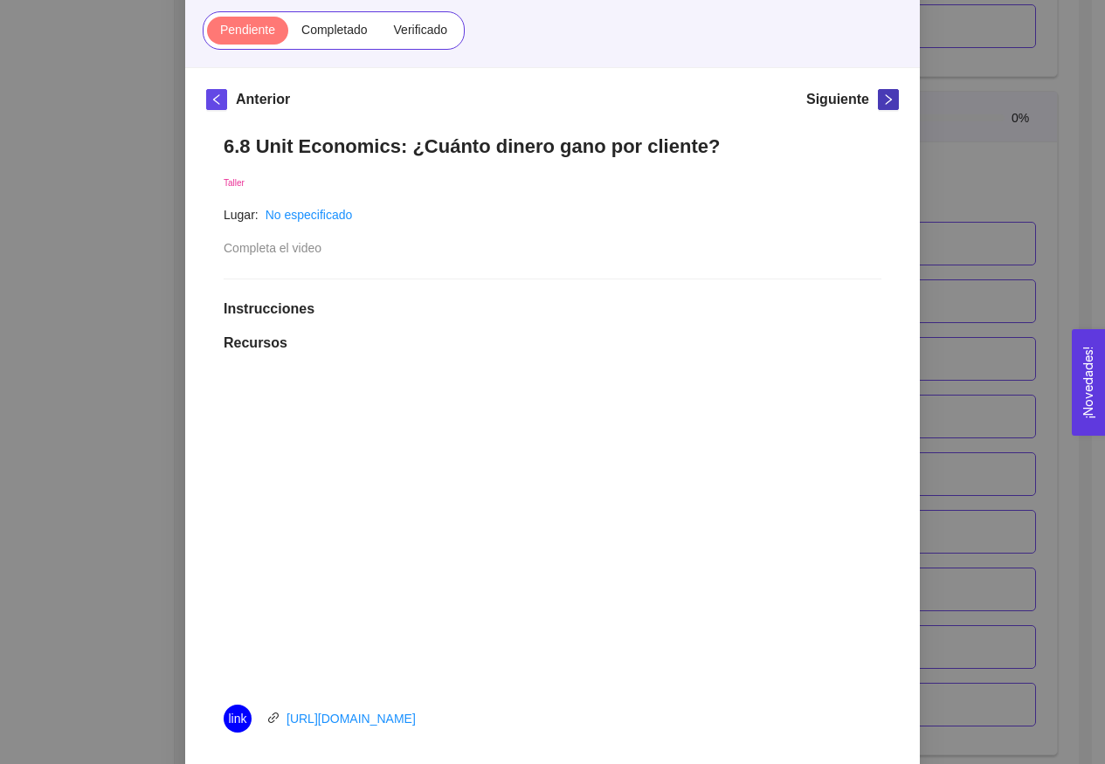
click at [882, 89] on button "button" at bounding box center [888, 99] width 21 height 21
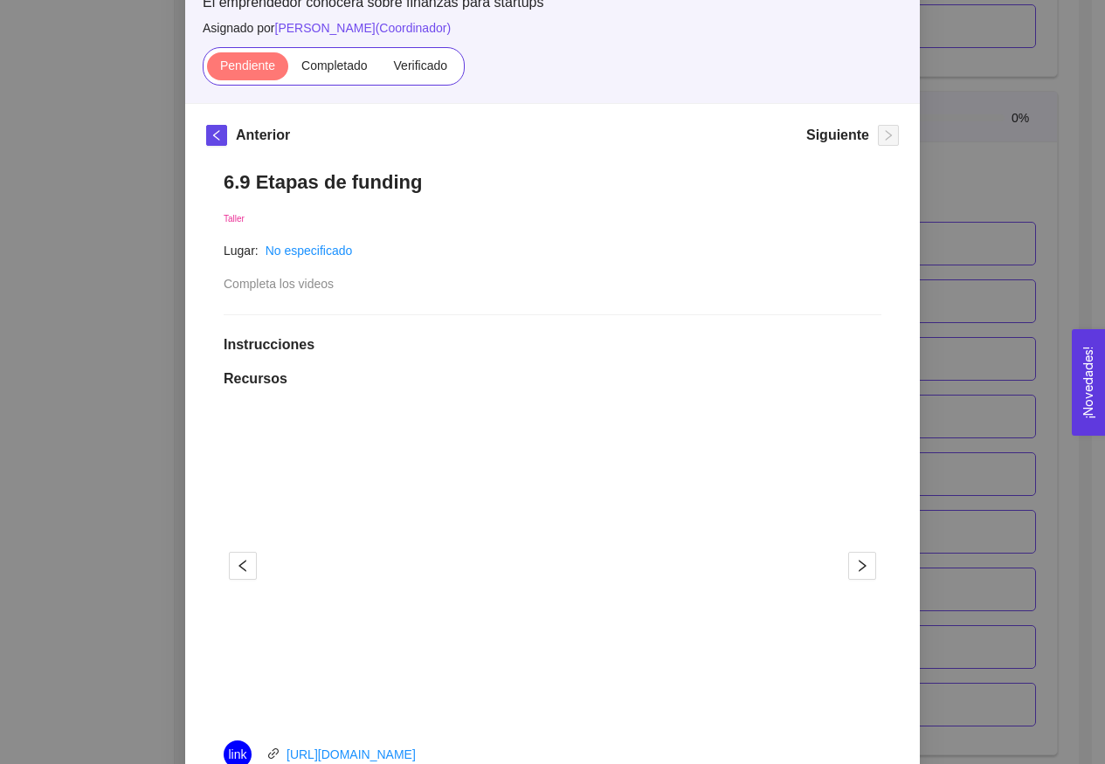
scroll to position [35, 0]
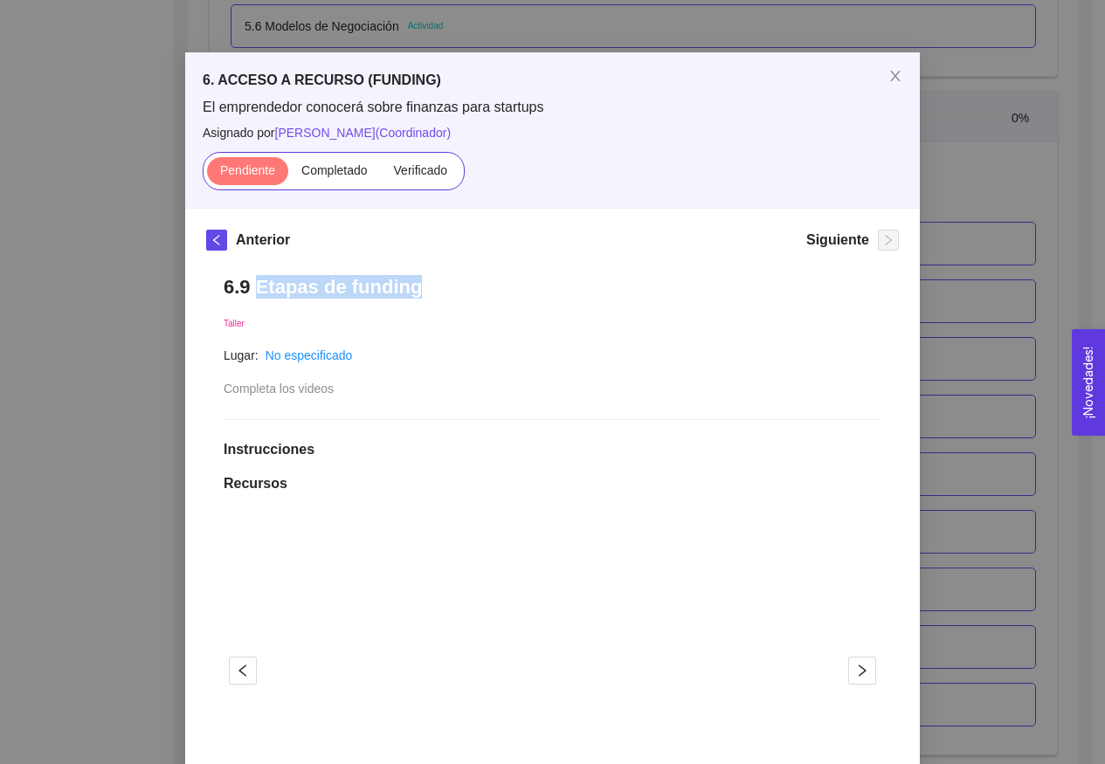
drag, startPoint x: 252, startPoint y: 288, endPoint x: 463, endPoint y: 295, distance: 211.5
click at [463, 295] on h1 "6.9 Etapas de funding" at bounding box center [553, 287] width 658 height 24
copy h1 "Etapas de funding"
